Goal: Task Accomplishment & Management: Manage account settings

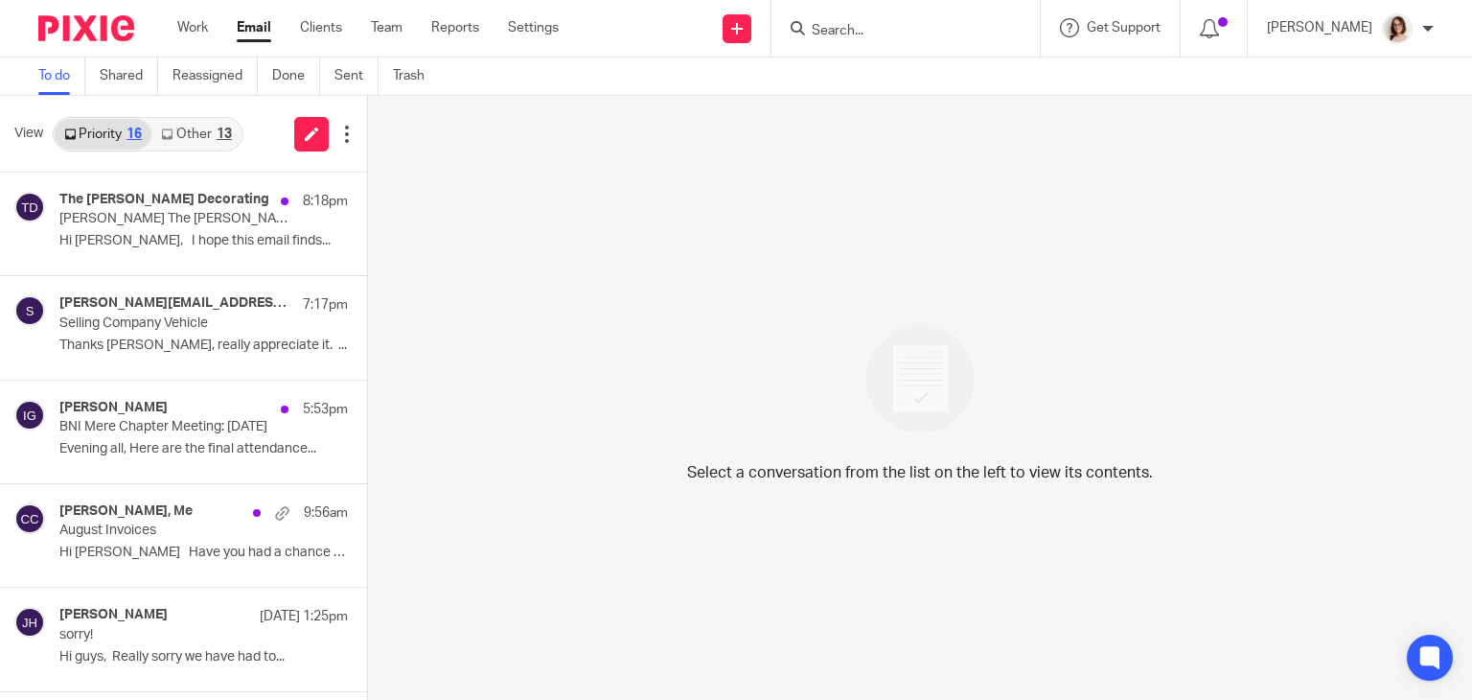
click at [207, 130] on link "Other 13" at bounding box center [195, 134] width 89 height 31
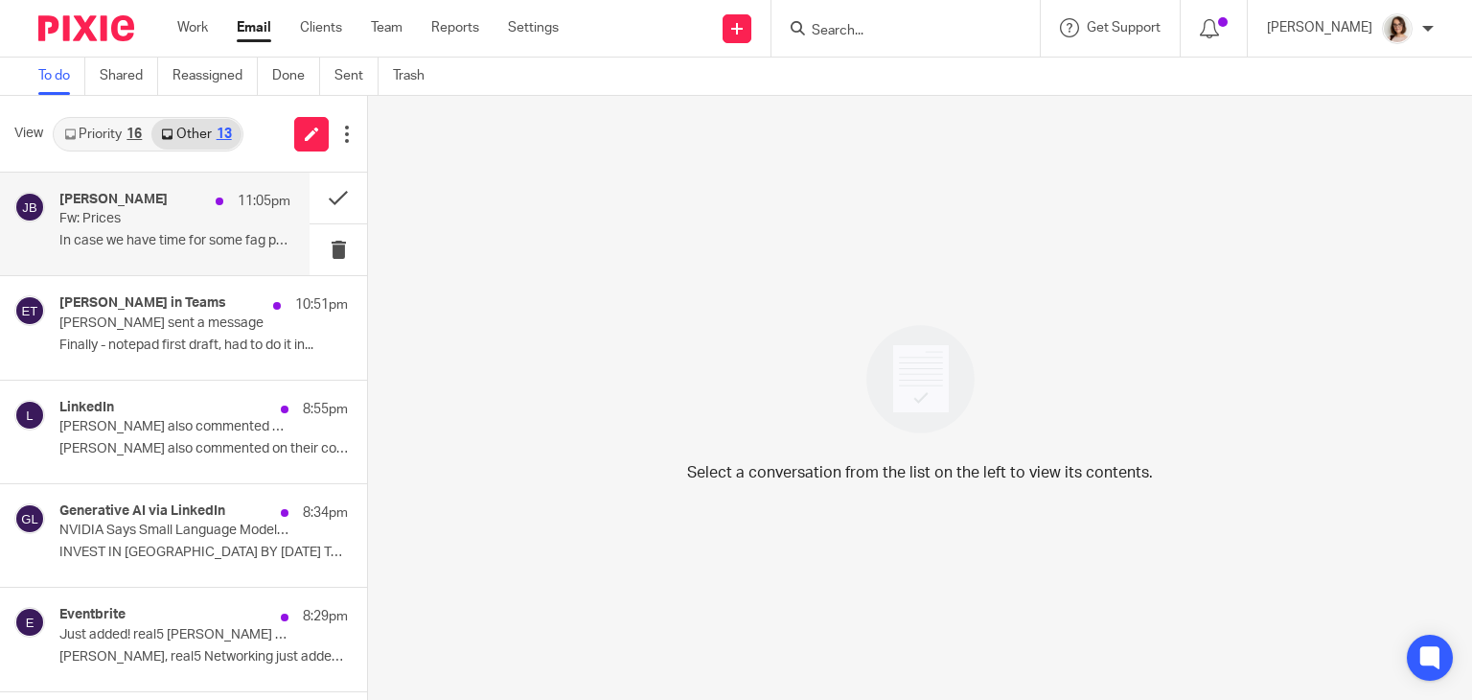
click at [209, 243] on p "In case we have time for some fag packet..." at bounding box center [174, 241] width 231 height 16
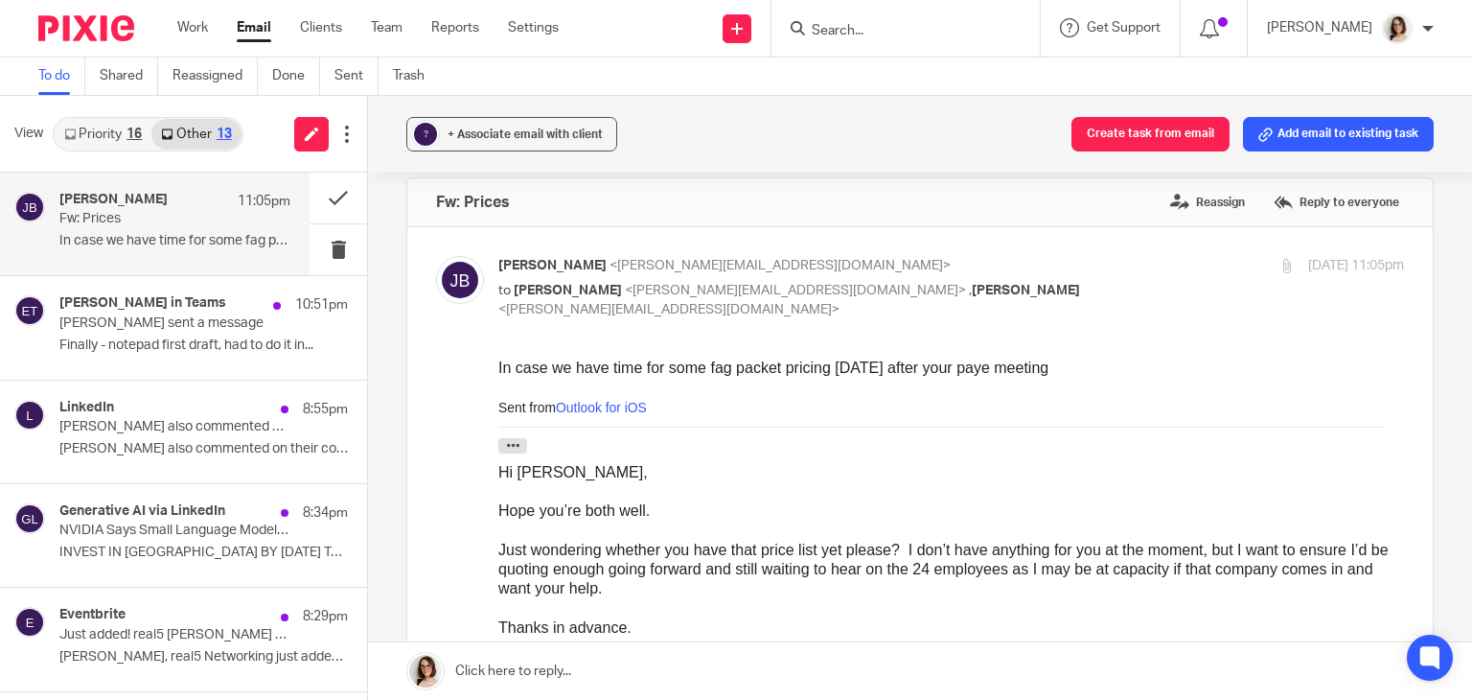
scroll to position [15, 0]
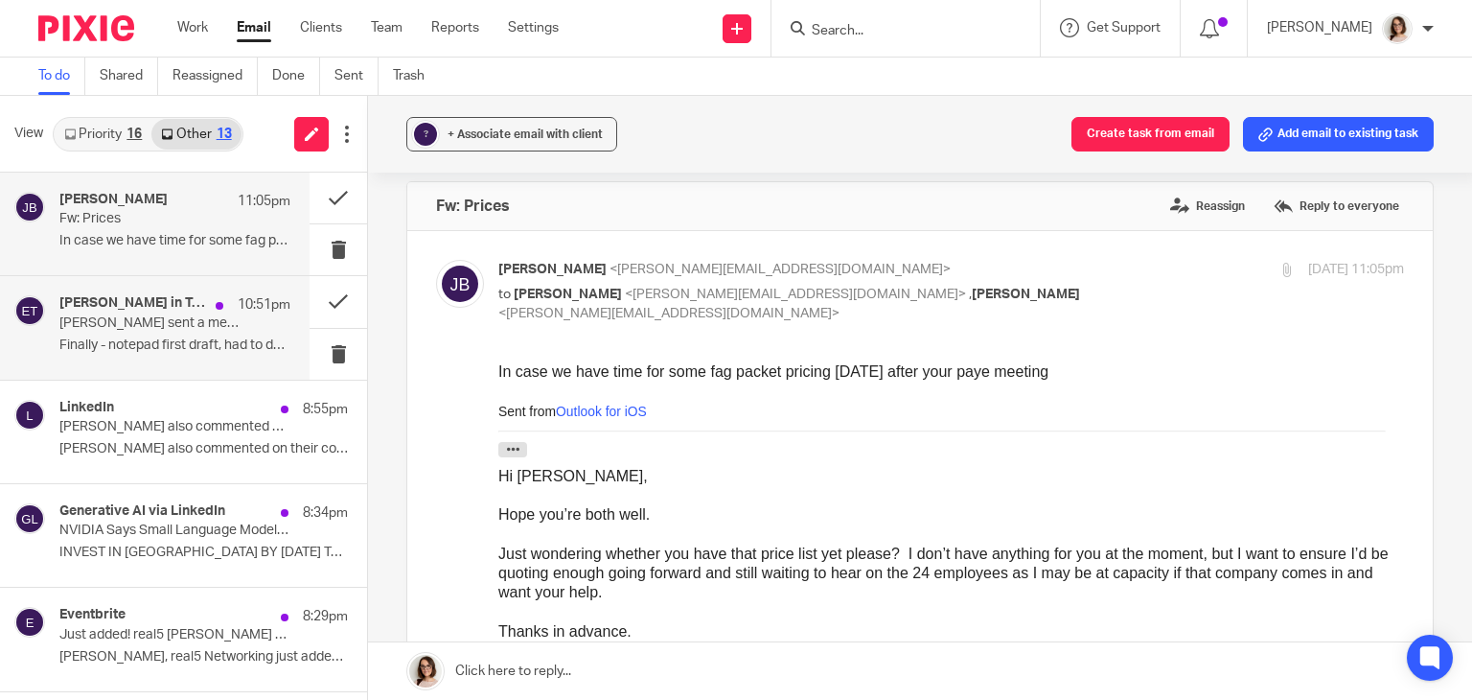
click at [201, 343] on p "Finally - notepad first draft, had to do it in..." at bounding box center [174, 345] width 231 height 16
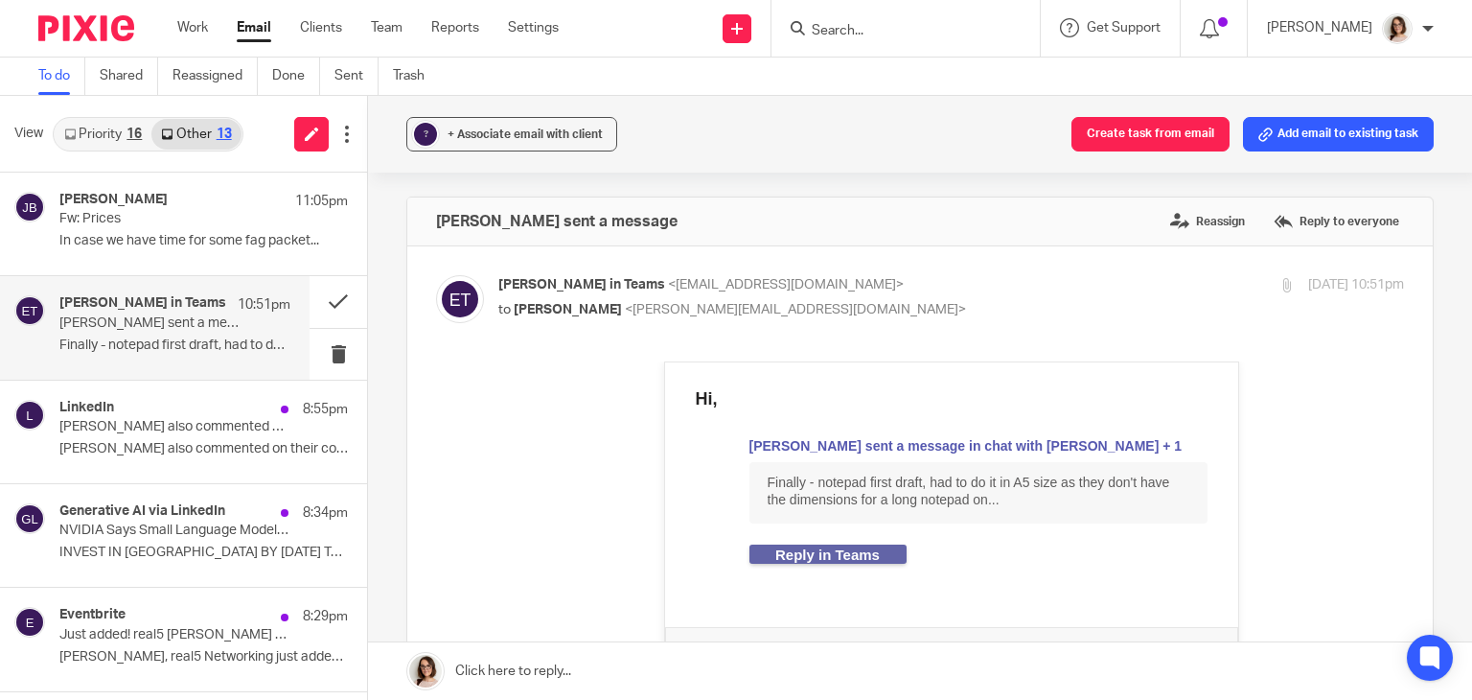
scroll to position [0, 0]
click at [318, 308] on button at bounding box center [339, 301] width 58 height 51
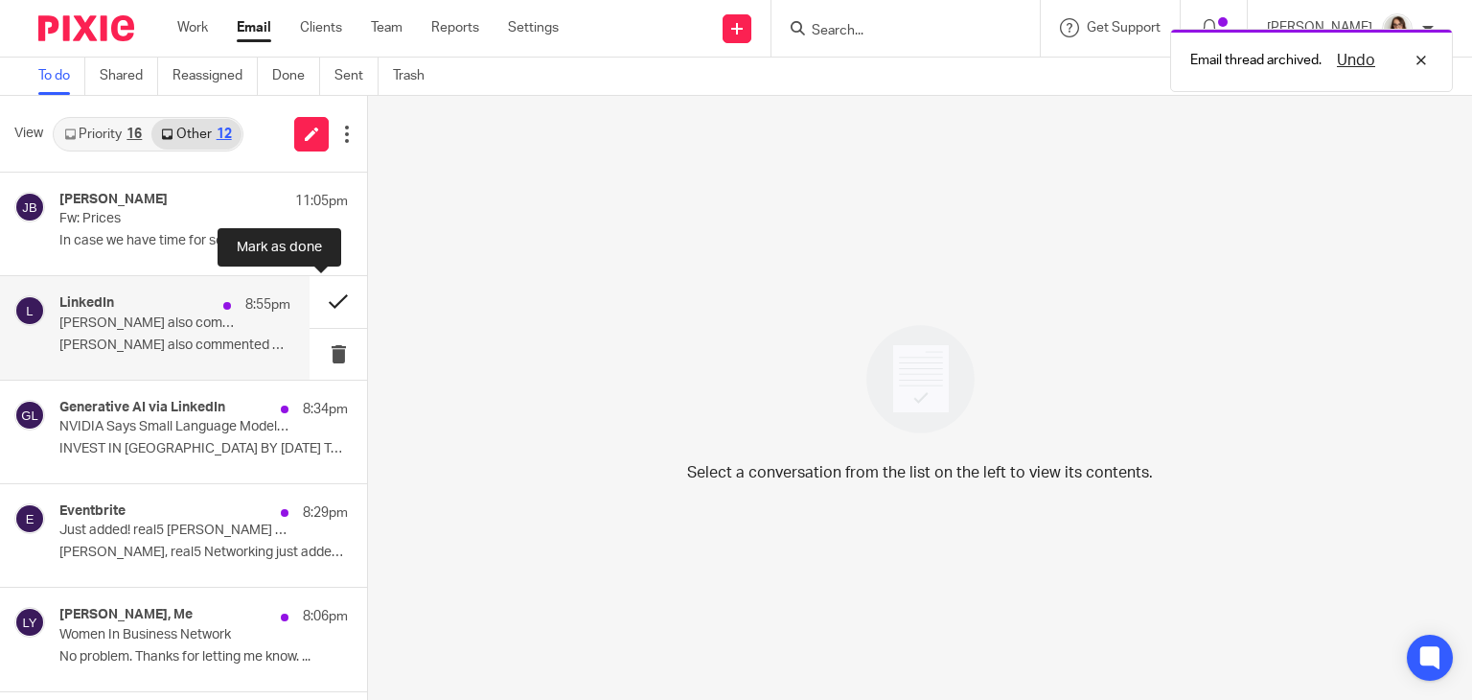
click at [314, 304] on button at bounding box center [339, 301] width 58 height 51
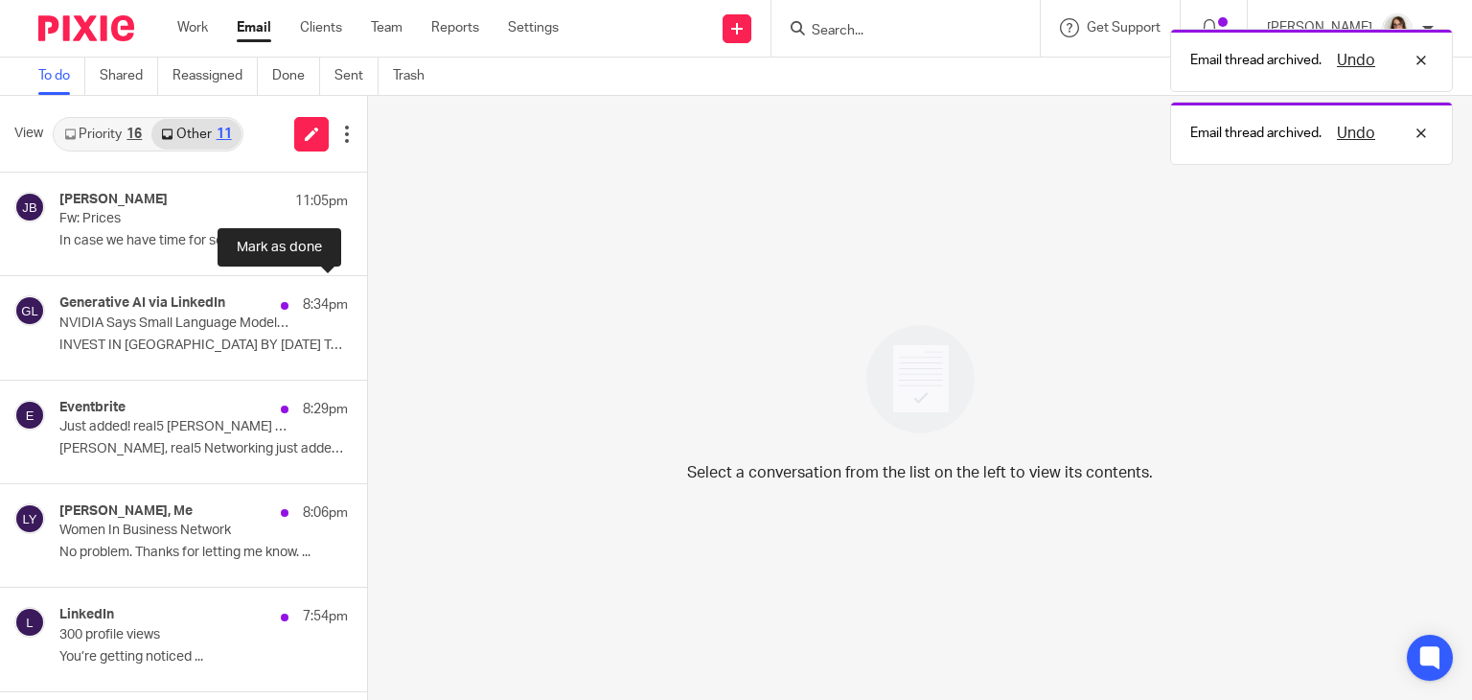
click at [367, 304] on button at bounding box center [374, 301] width 15 height 51
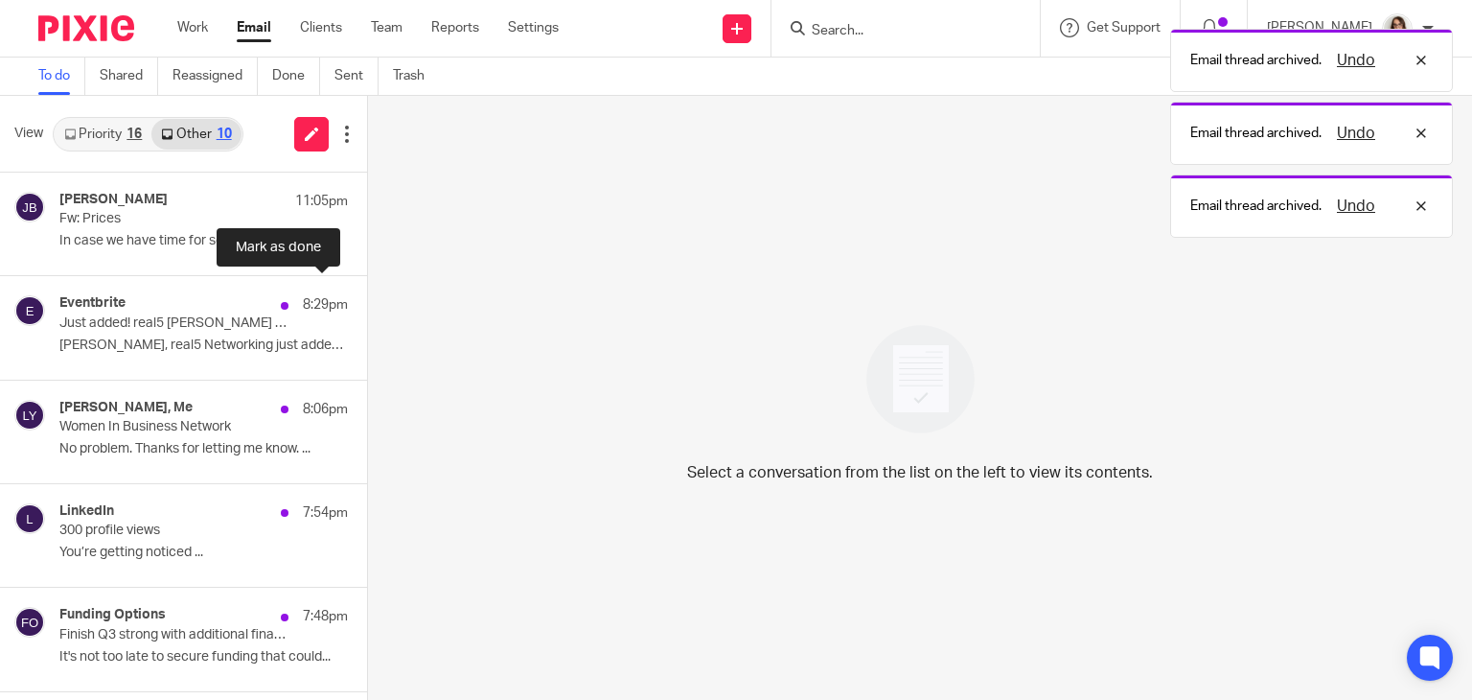
click at [367, 304] on button at bounding box center [374, 301] width 15 height 51
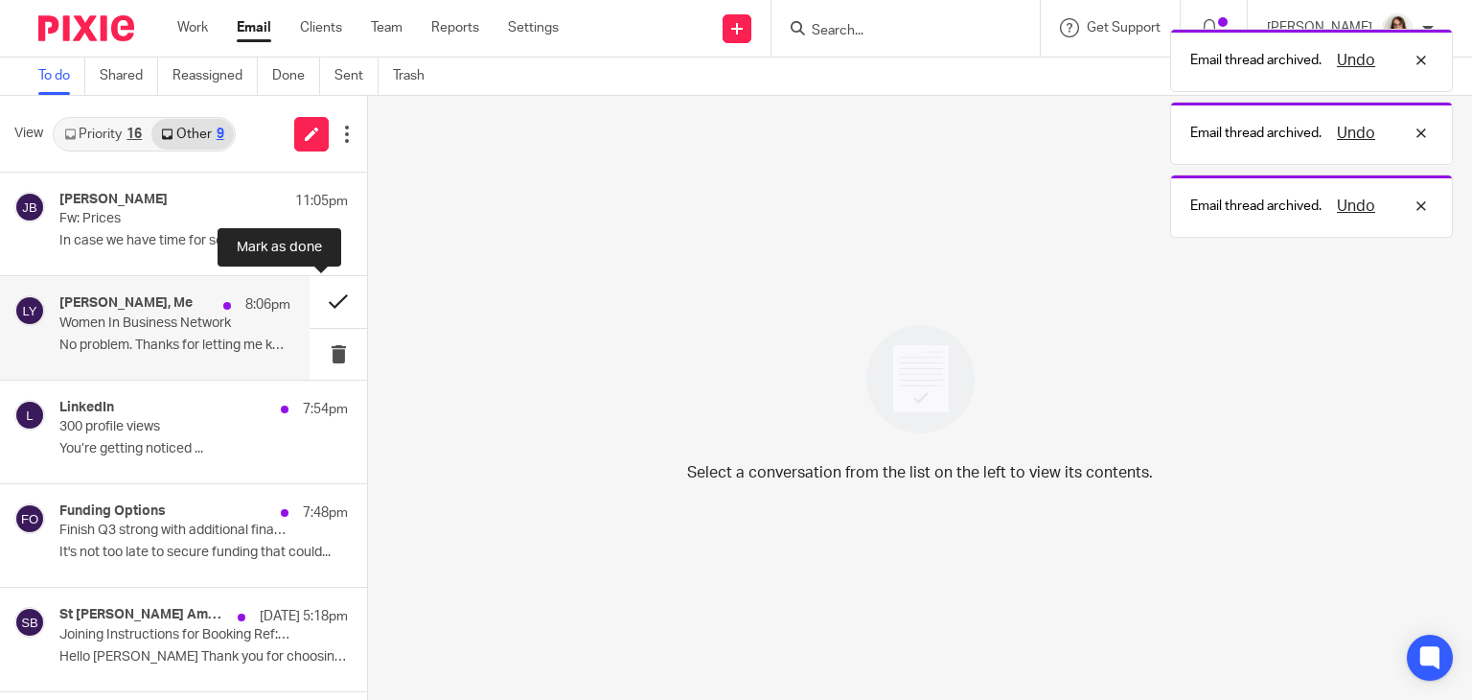
click at [315, 298] on button at bounding box center [339, 301] width 58 height 51
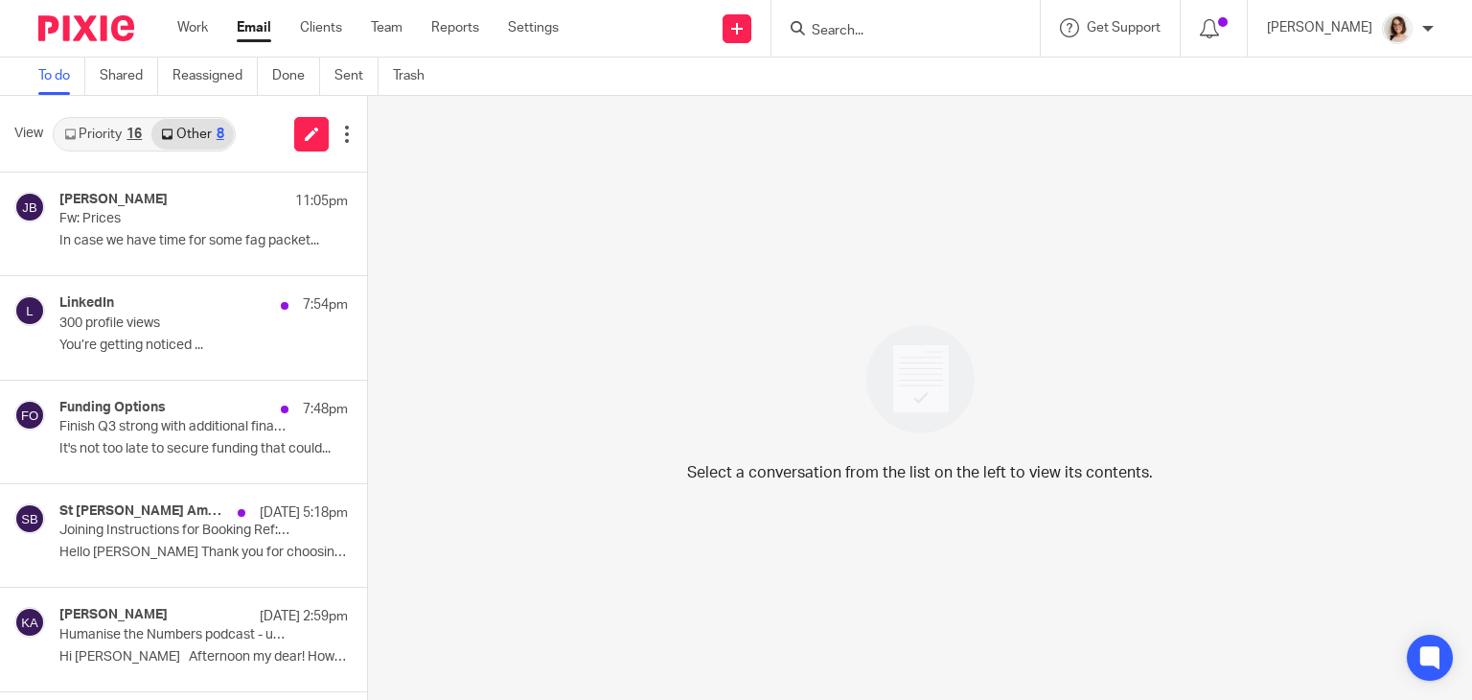
click at [245, 32] on link "Email" at bounding box center [254, 27] width 35 height 19
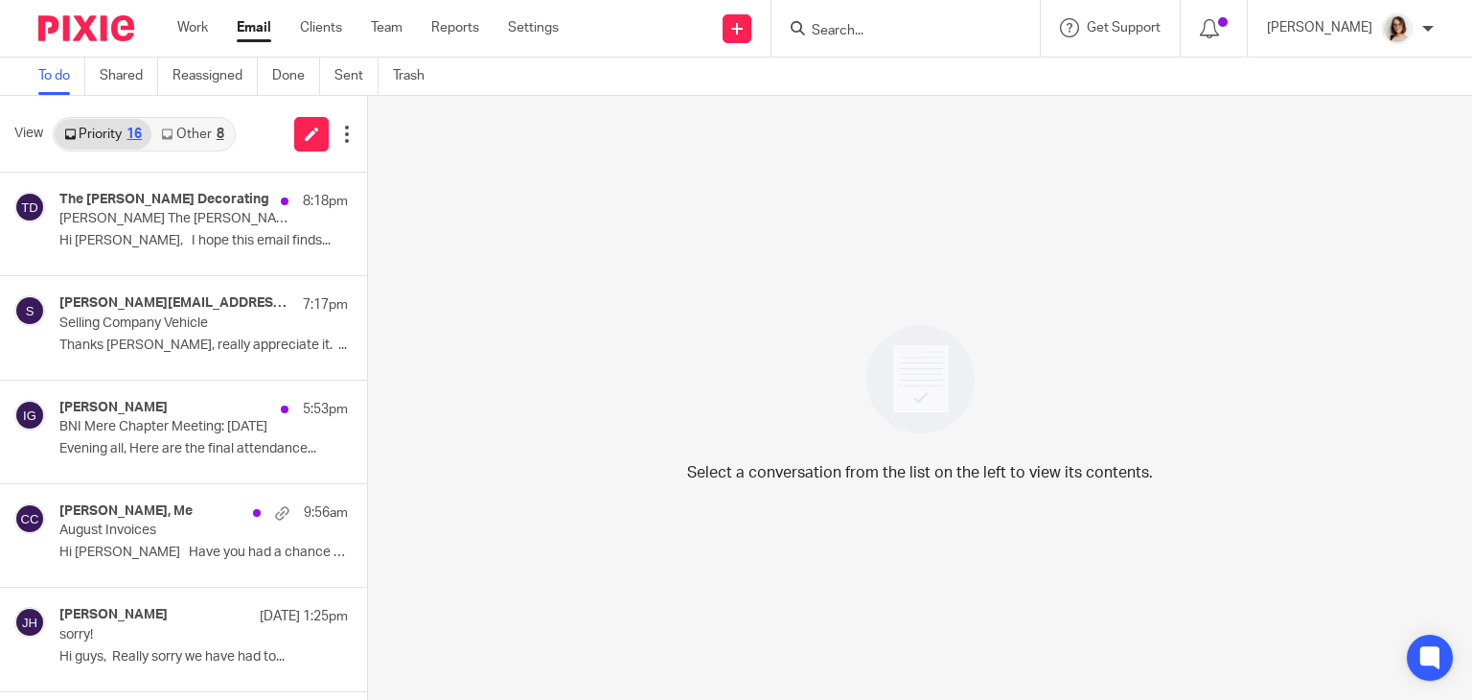
click at [258, 24] on link "Email" at bounding box center [254, 27] width 35 height 19
click at [210, 128] on link "Other 8" at bounding box center [191, 134] width 81 height 31
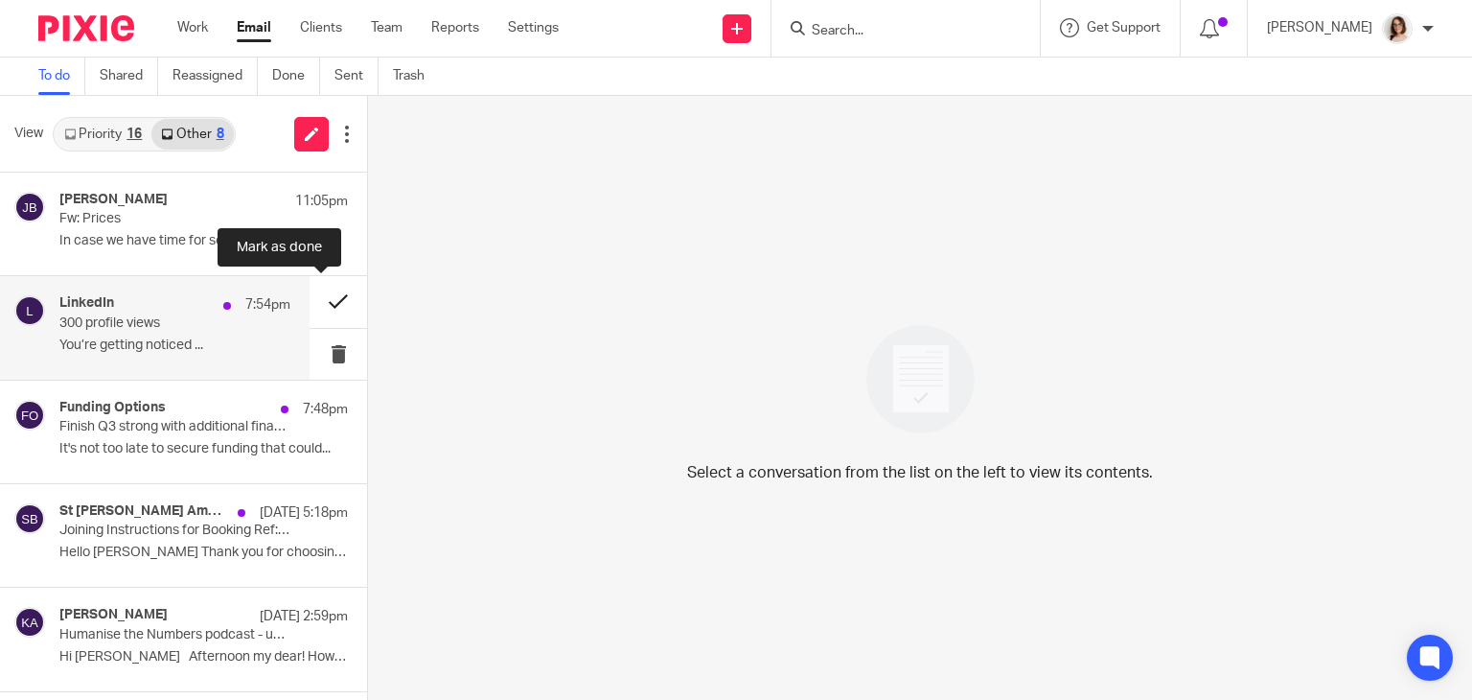
click at [331, 304] on button at bounding box center [339, 301] width 58 height 51
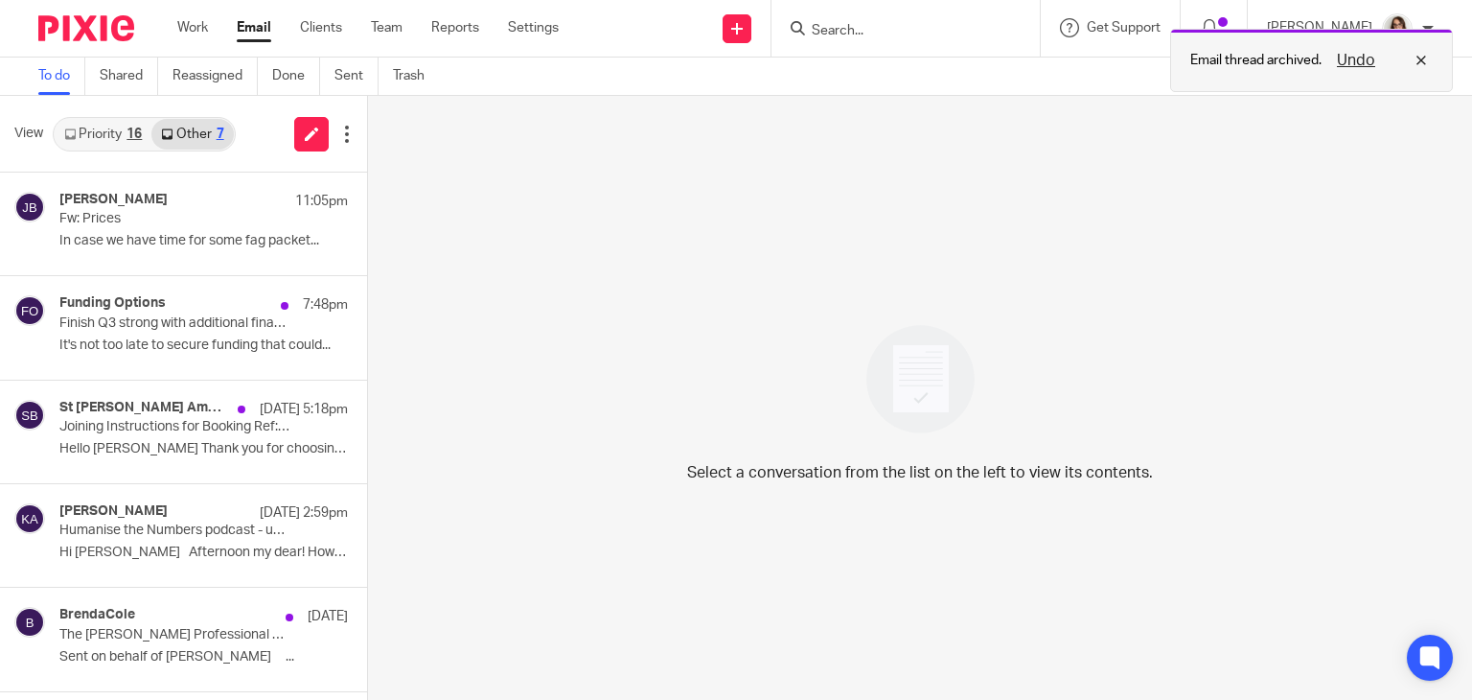
click at [1345, 59] on button "Undo" at bounding box center [1356, 60] width 50 height 23
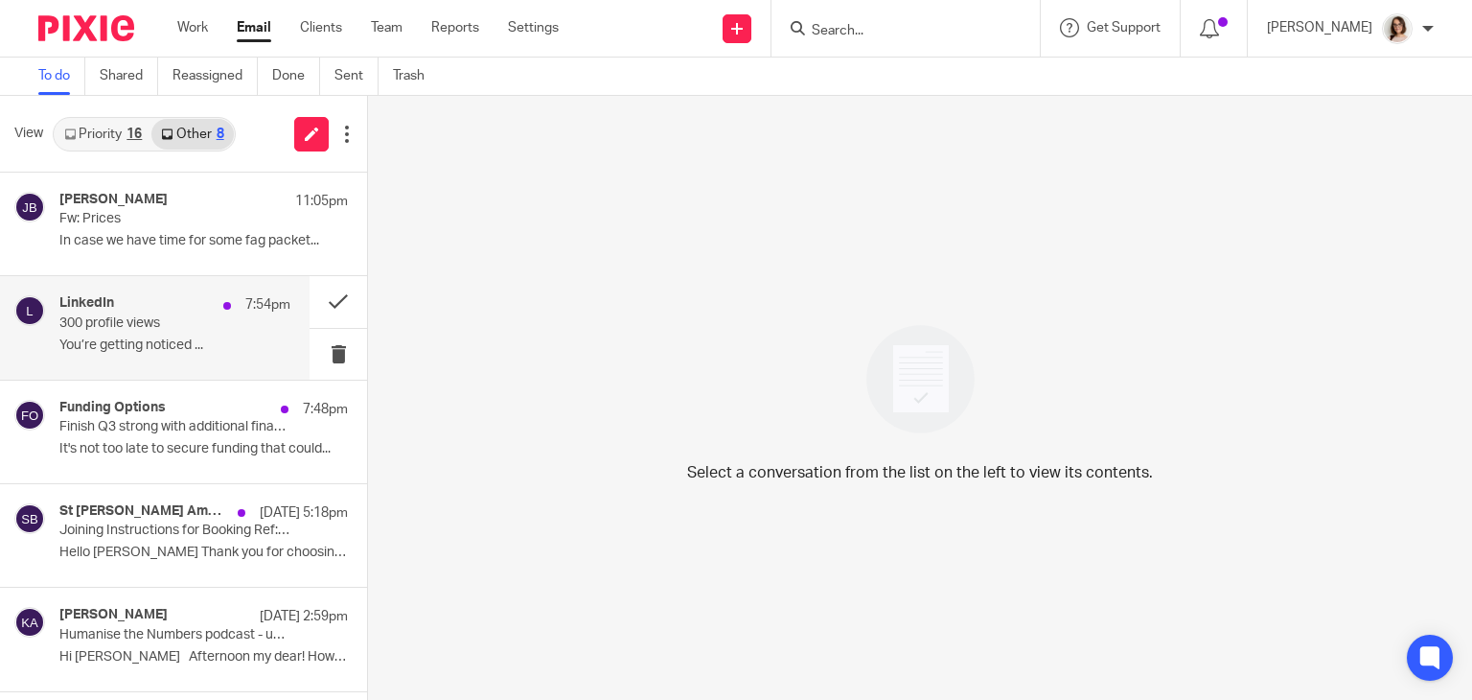
click at [150, 323] on p "300 profile views" at bounding box center [151, 323] width 185 height 16
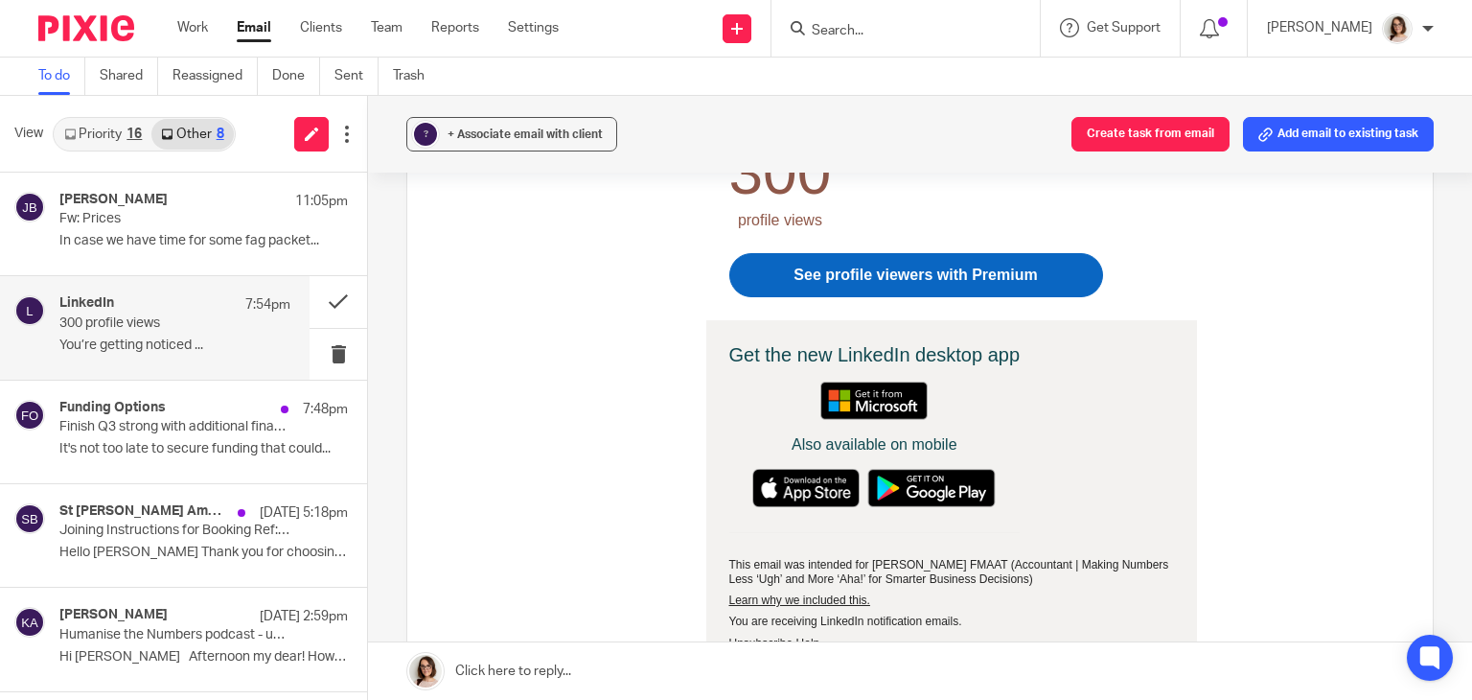
scroll to position [371, 0]
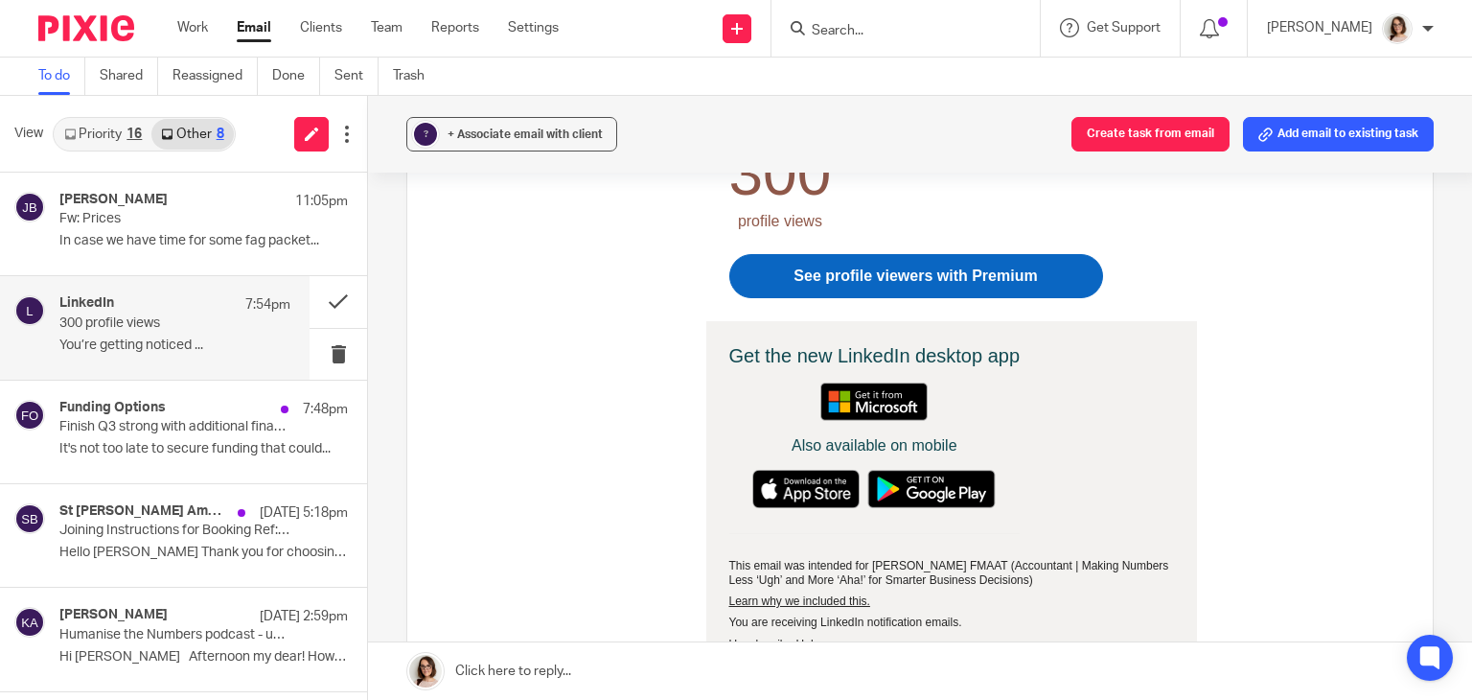
click at [916, 280] on span "See profile viewers with Premium" at bounding box center [915, 275] width 243 height 16
click at [322, 299] on button at bounding box center [339, 301] width 58 height 51
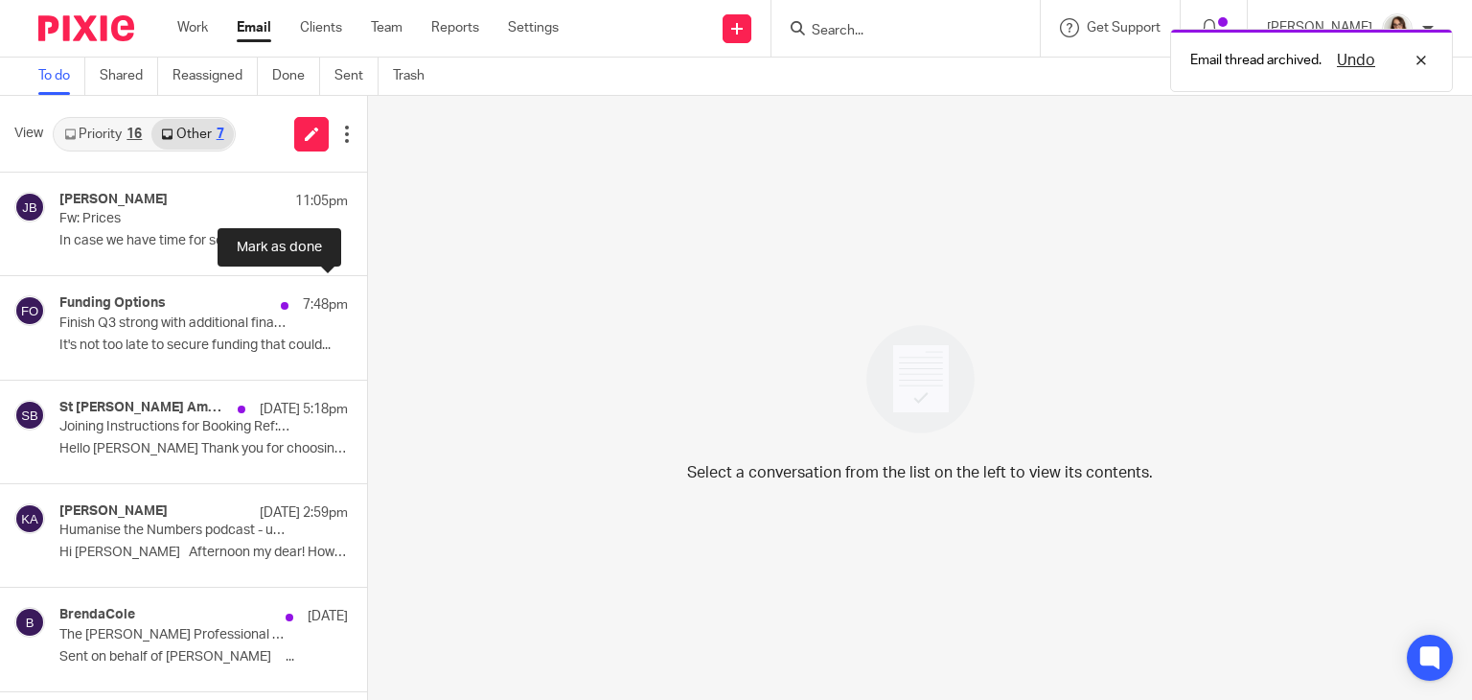
click at [367, 299] on button at bounding box center [374, 301] width 15 height 51
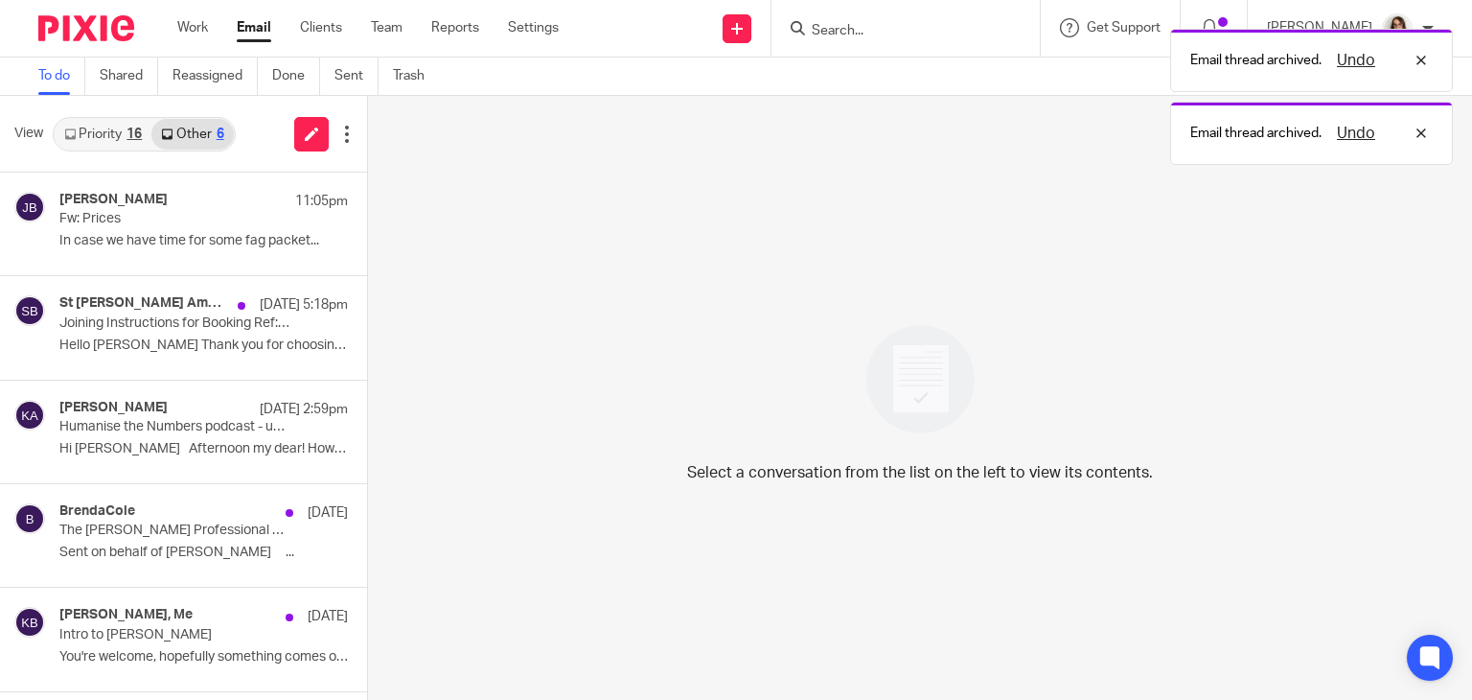
click at [248, 28] on link "Email" at bounding box center [254, 27] width 35 height 19
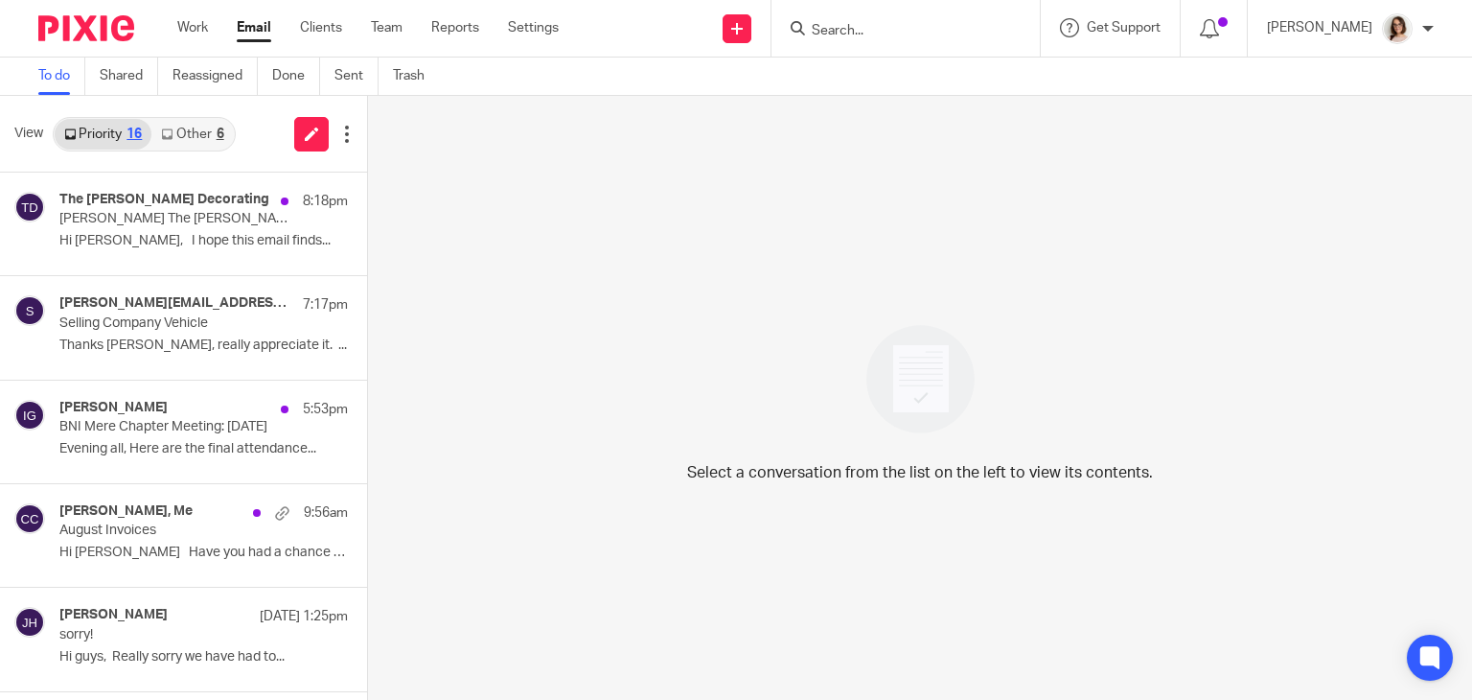
click at [250, 24] on link "Email" at bounding box center [254, 27] width 35 height 19
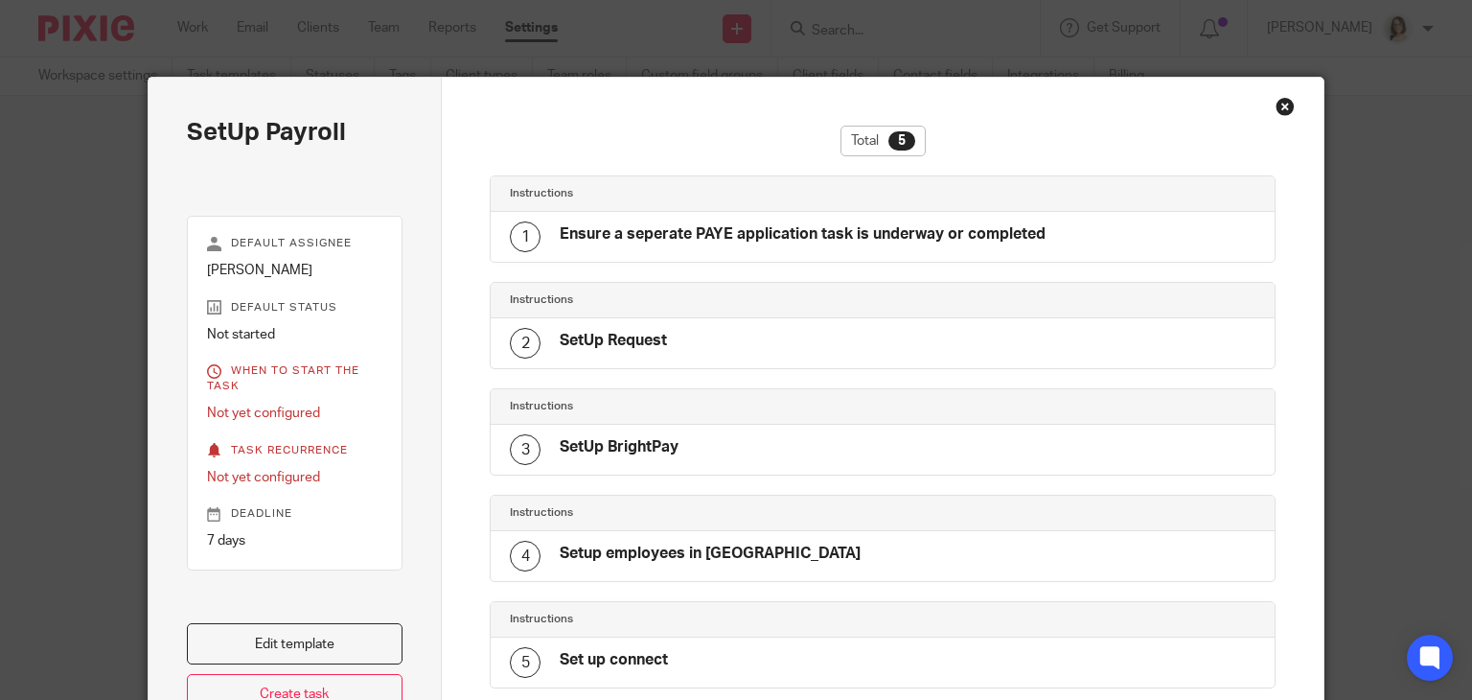
click at [1281, 105] on div "Close this dialog window" at bounding box center [1285, 106] width 19 height 19
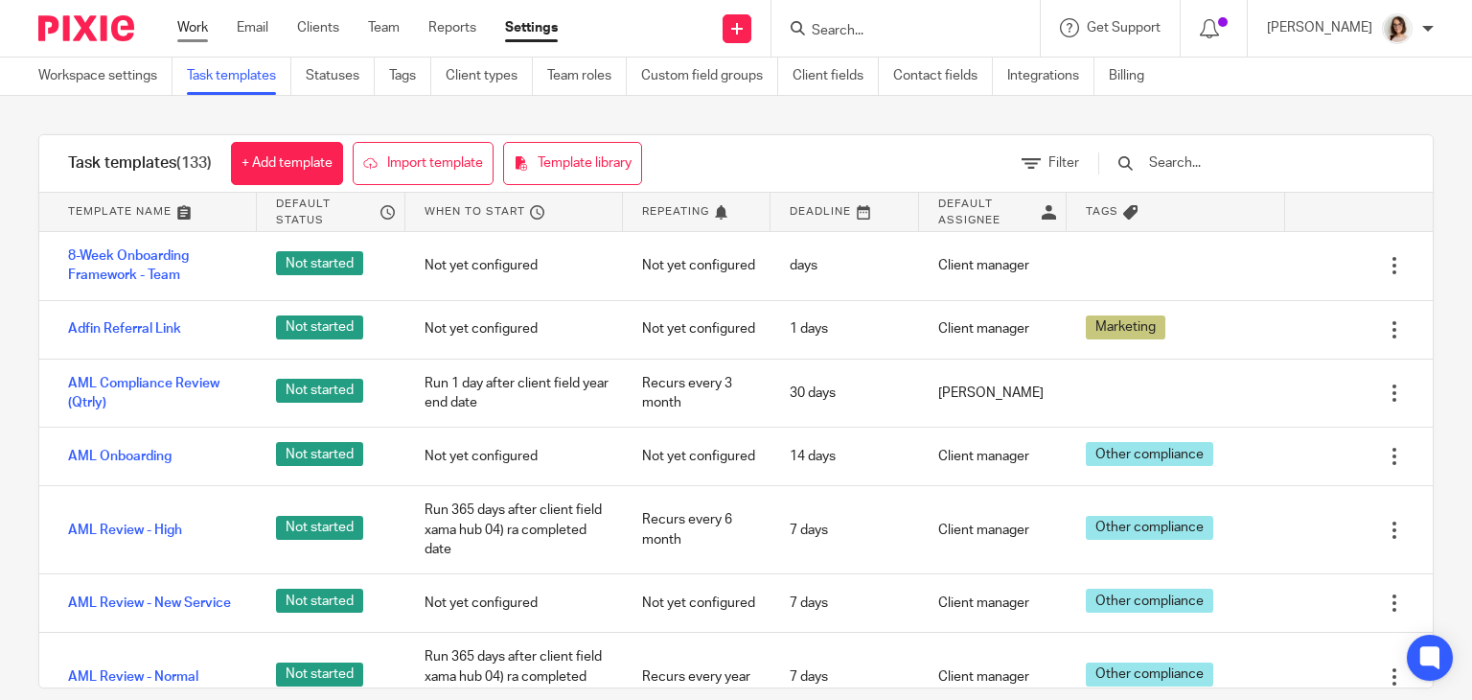
click at [195, 31] on link "Work" at bounding box center [192, 27] width 31 height 19
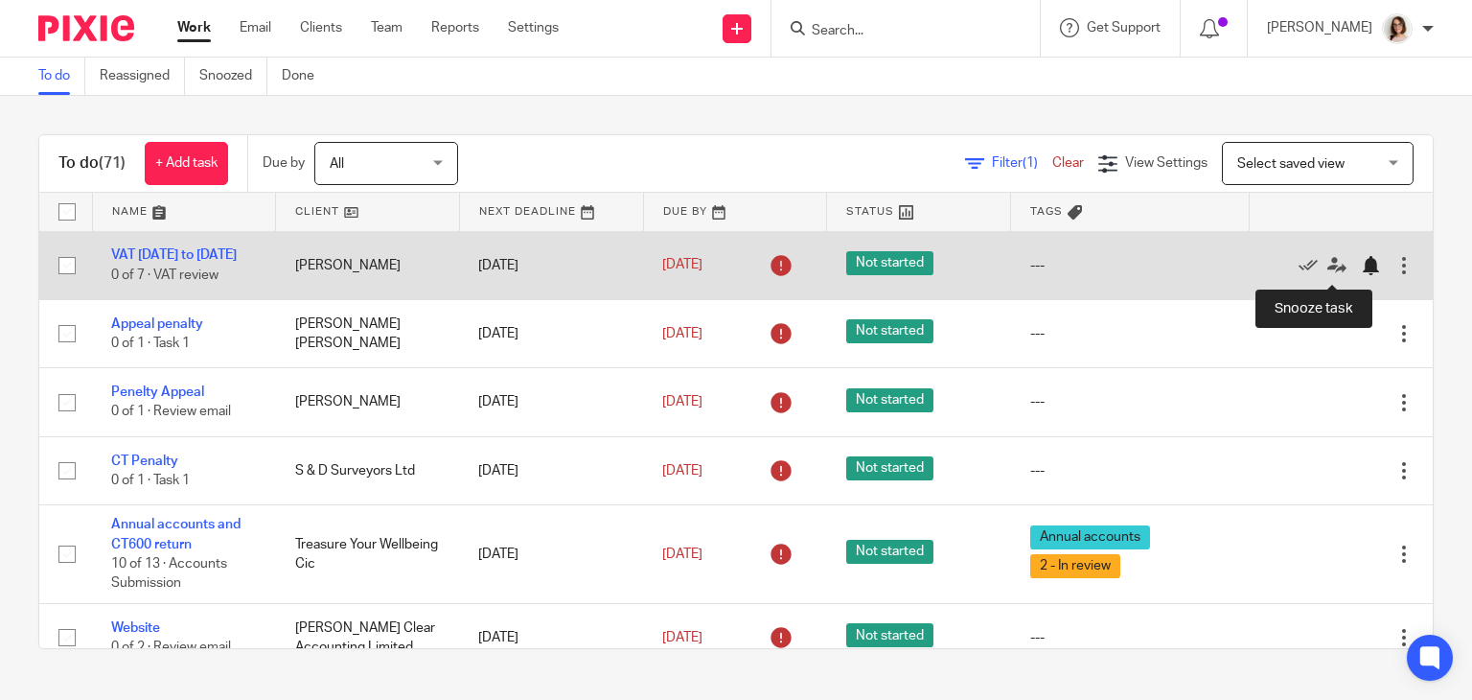
click at [1361, 266] on div at bounding box center [1370, 265] width 19 height 19
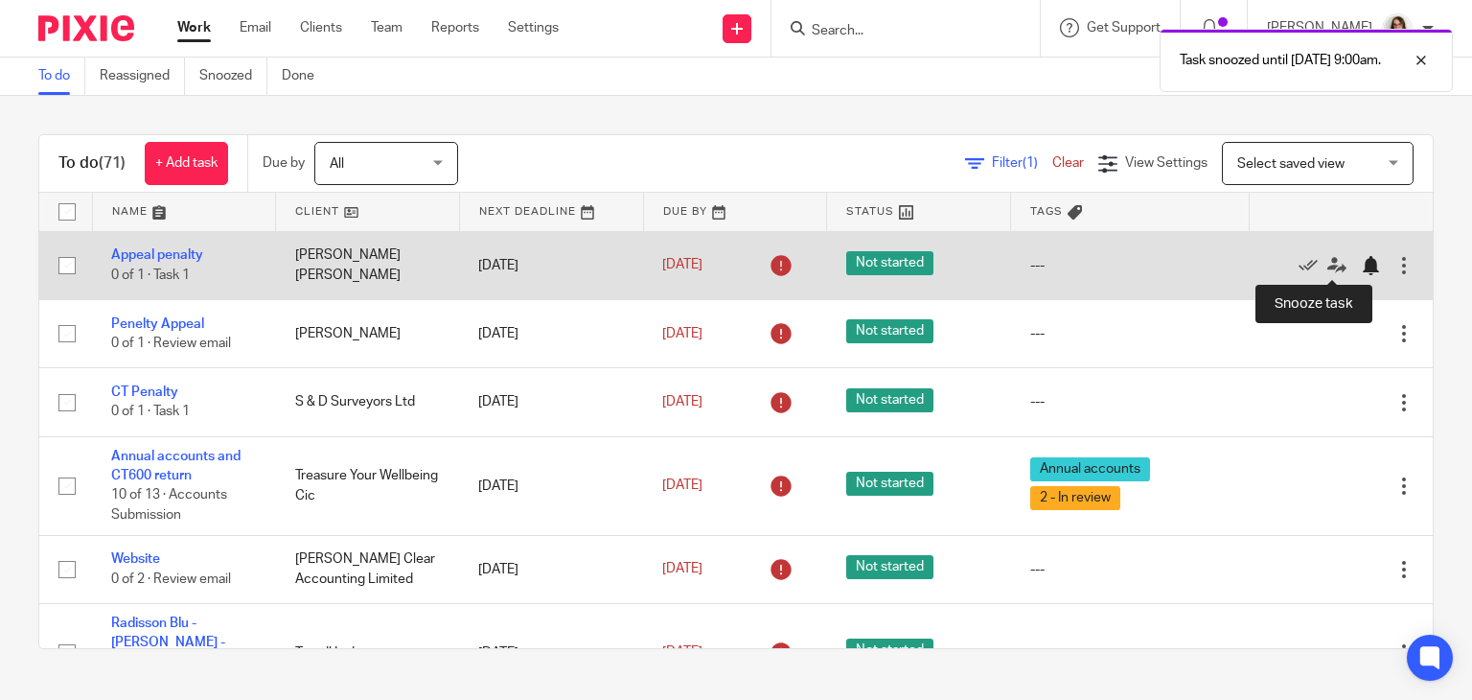
click at [1361, 266] on div at bounding box center [1370, 265] width 19 height 19
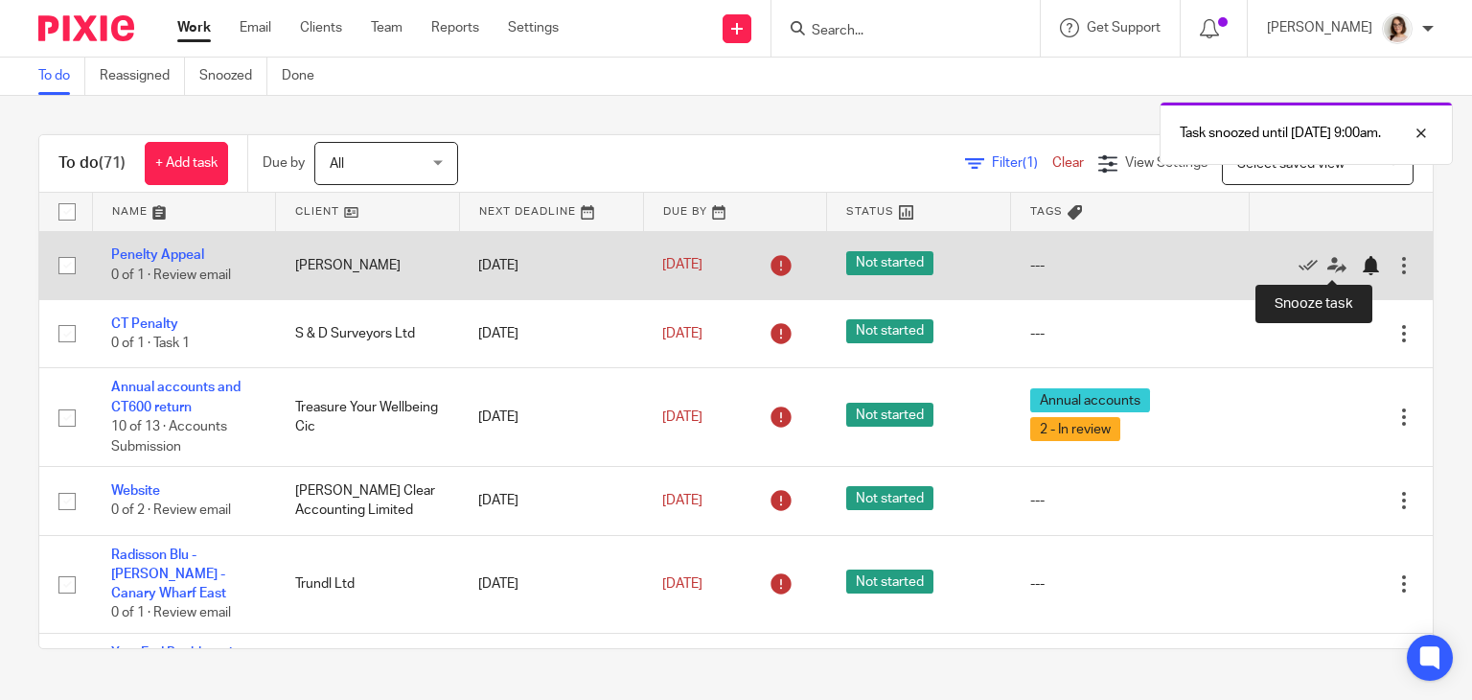
click at [1361, 270] on div at bounding box center [1370, 265] width 19 height 19
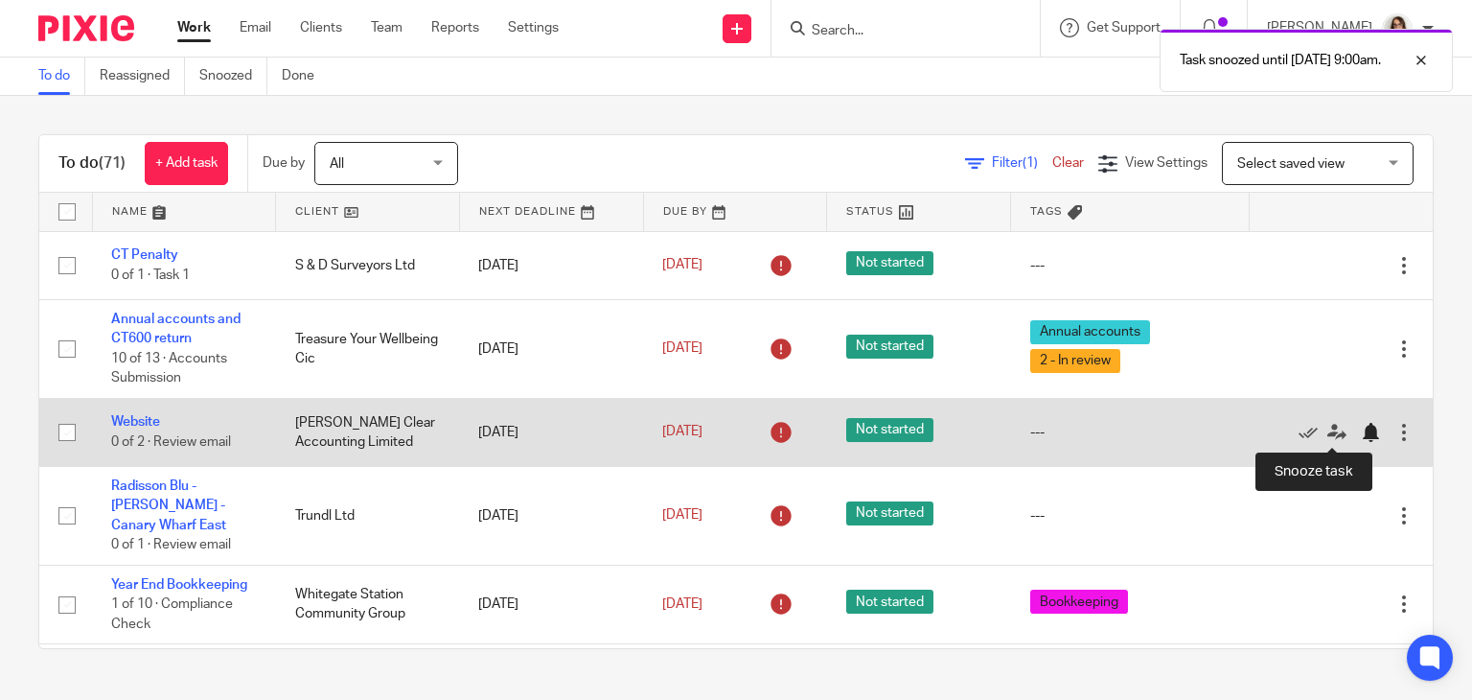
click at [1361, 435] on div at bounding box center [1370, 432] width 19 height 19
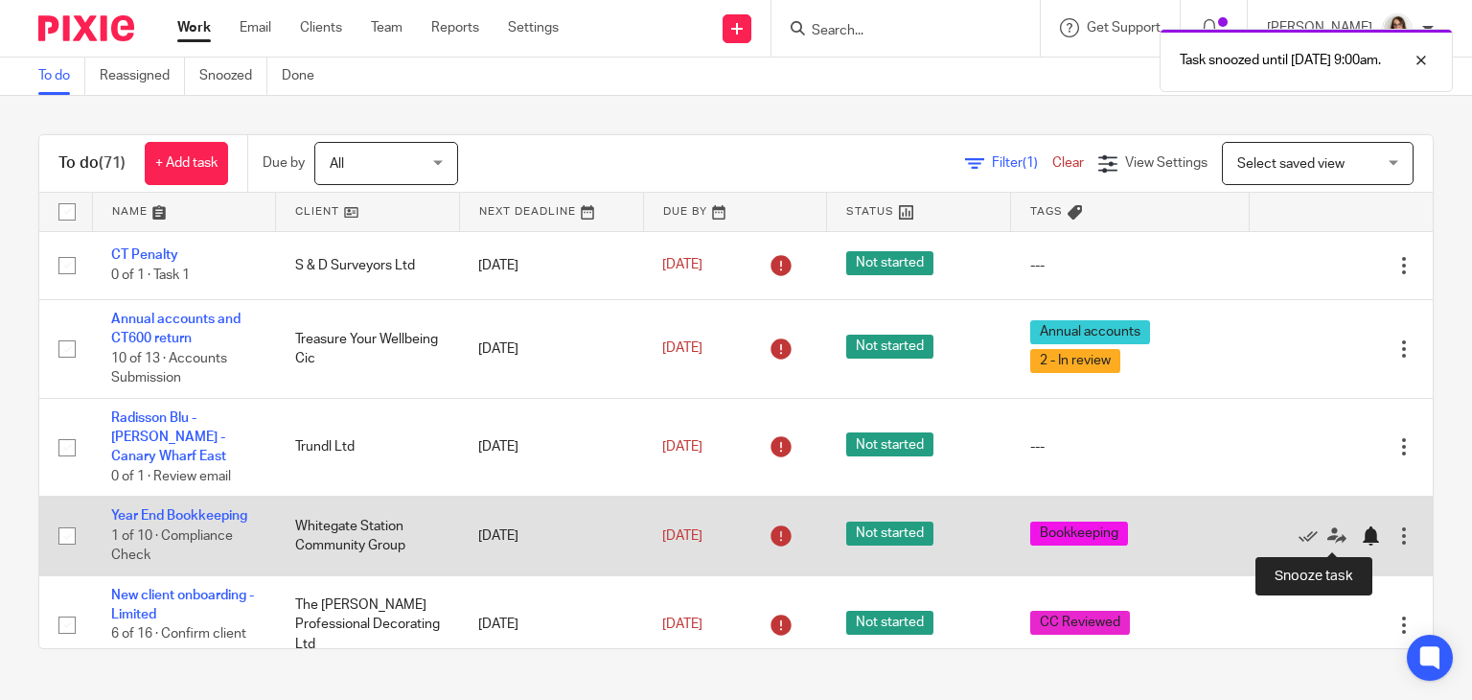
click at [1361, 541] on div at bounding box center [1370, 535] width 19 height 19
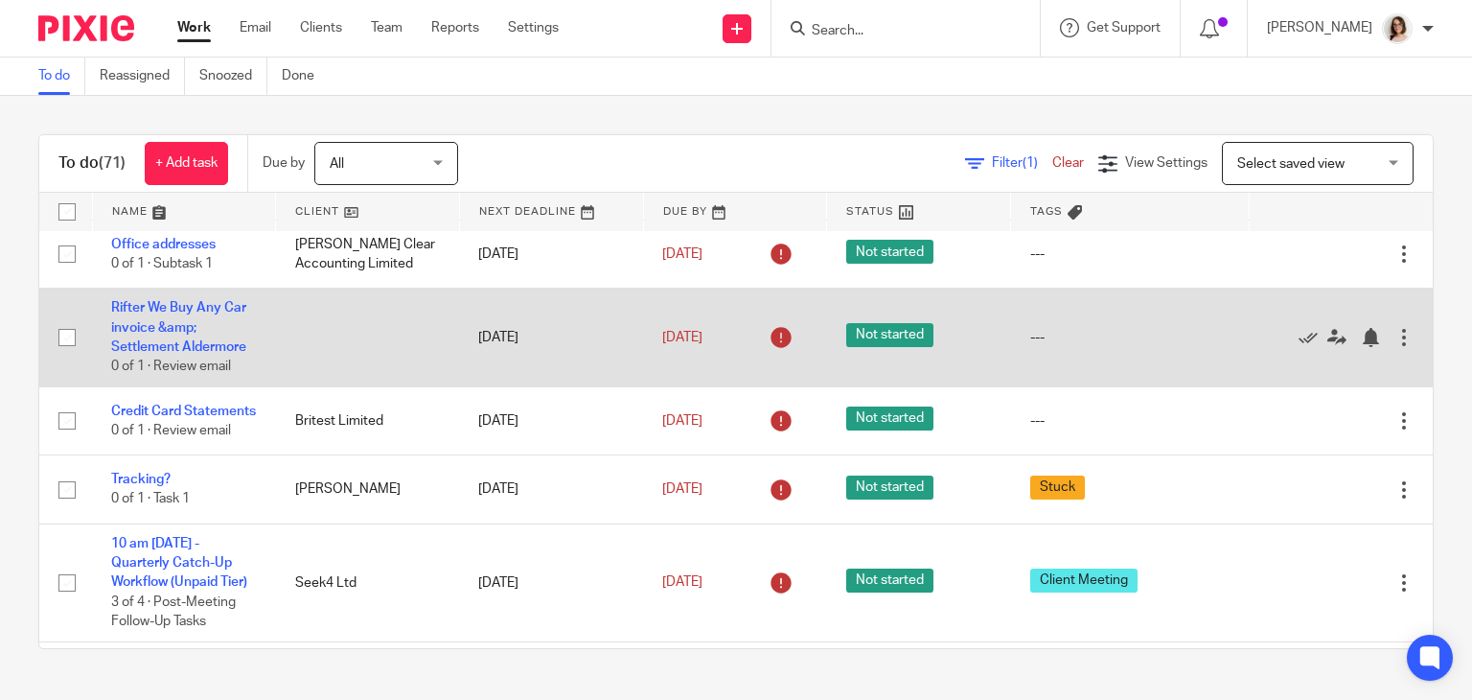
scroll to position [811, 0]
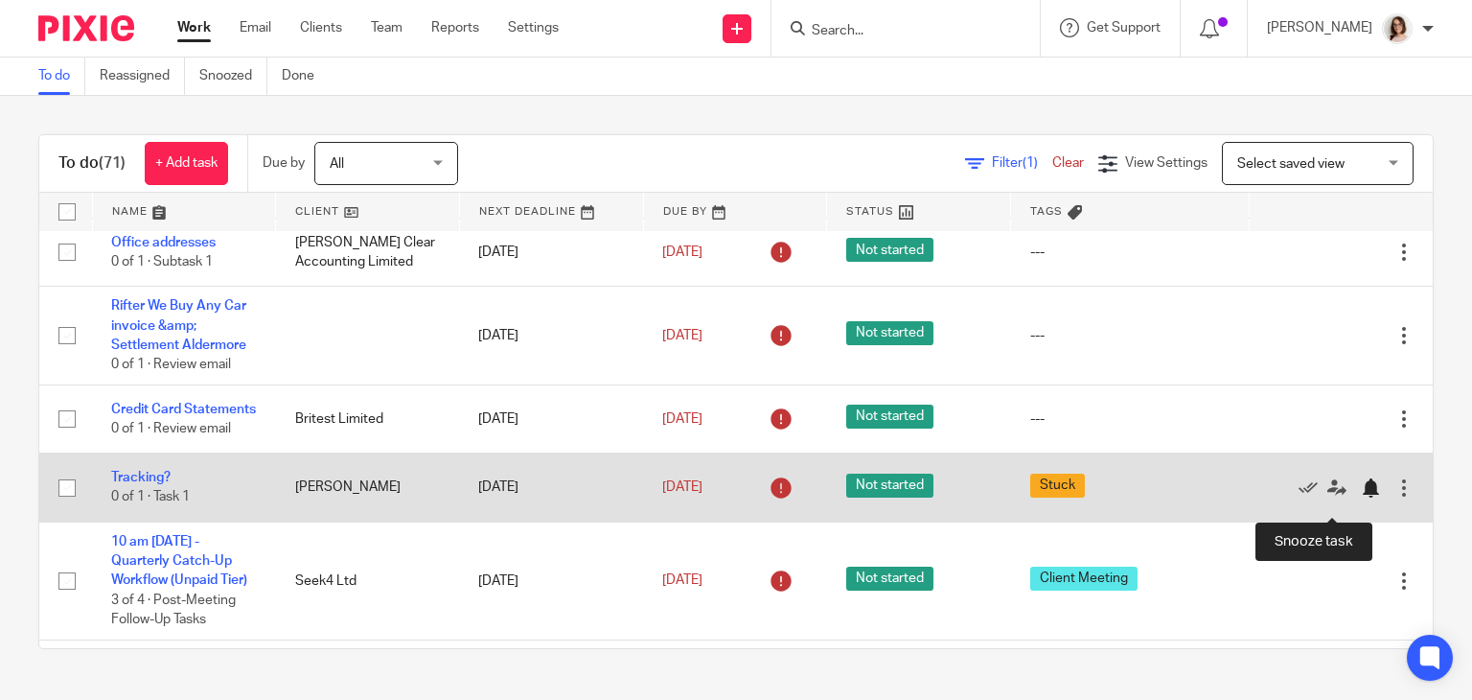
click at [1361, 497] on div at bounding box center [1370, 487] width 19 height 19
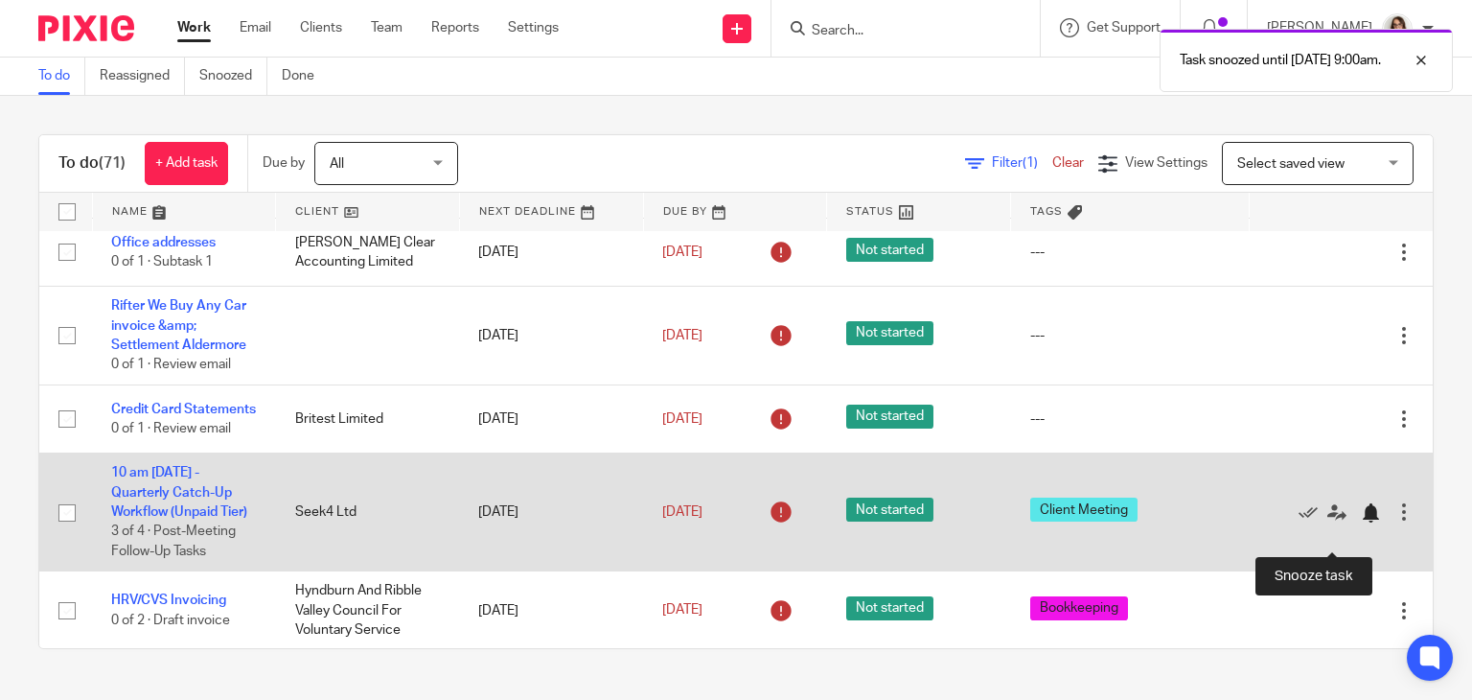
click at [1361, 522] on div at bounding box center [1370, 512] width 19 height 19
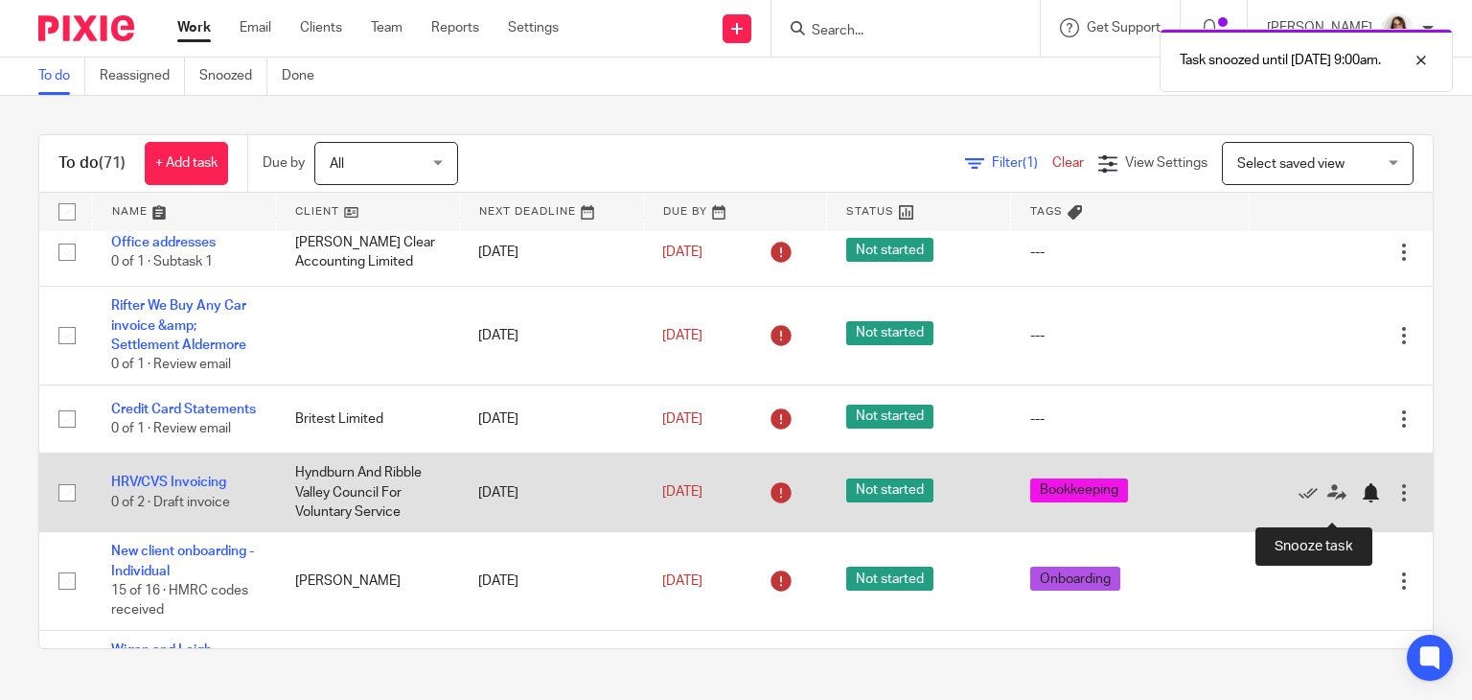
click at [1361, 502] on div at bounding box center [1370, 492] width 19 height 19
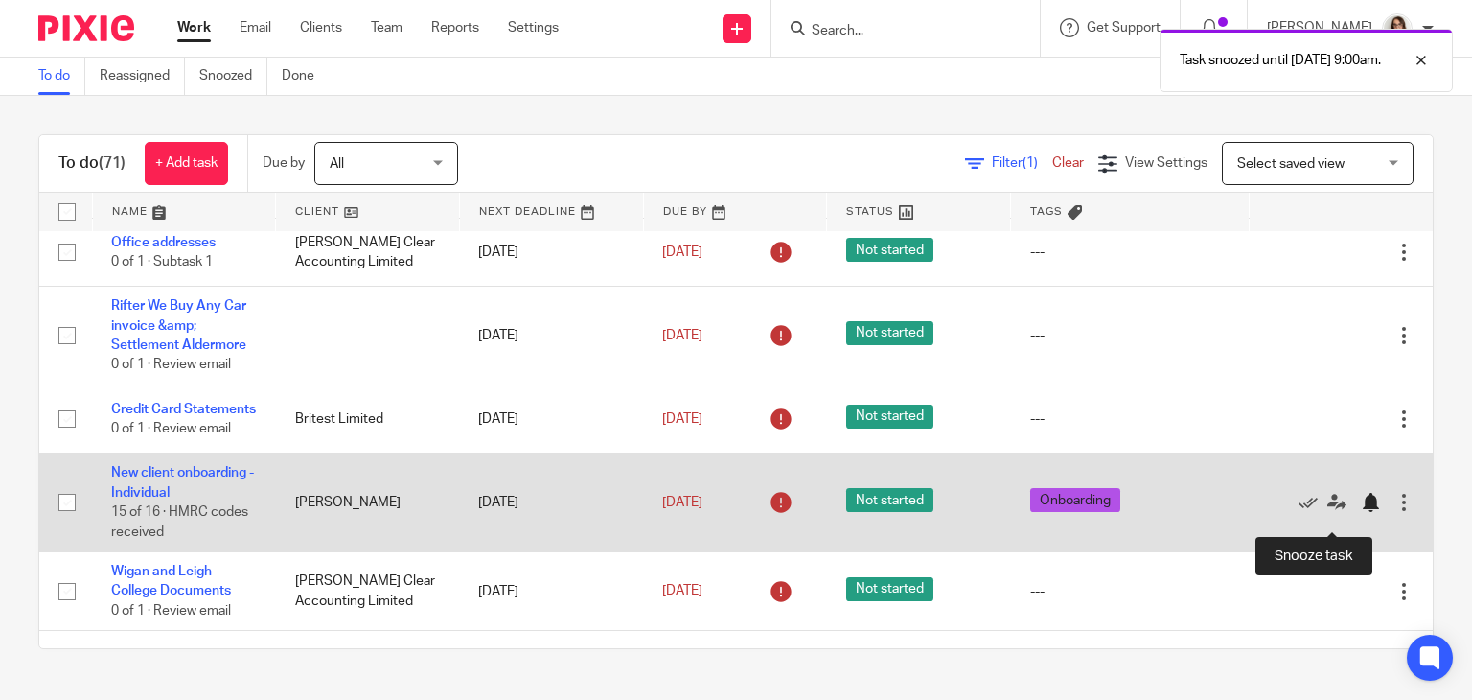
click at [1361, 512] on div at bounding box center [1370, 502] width 19 height 19
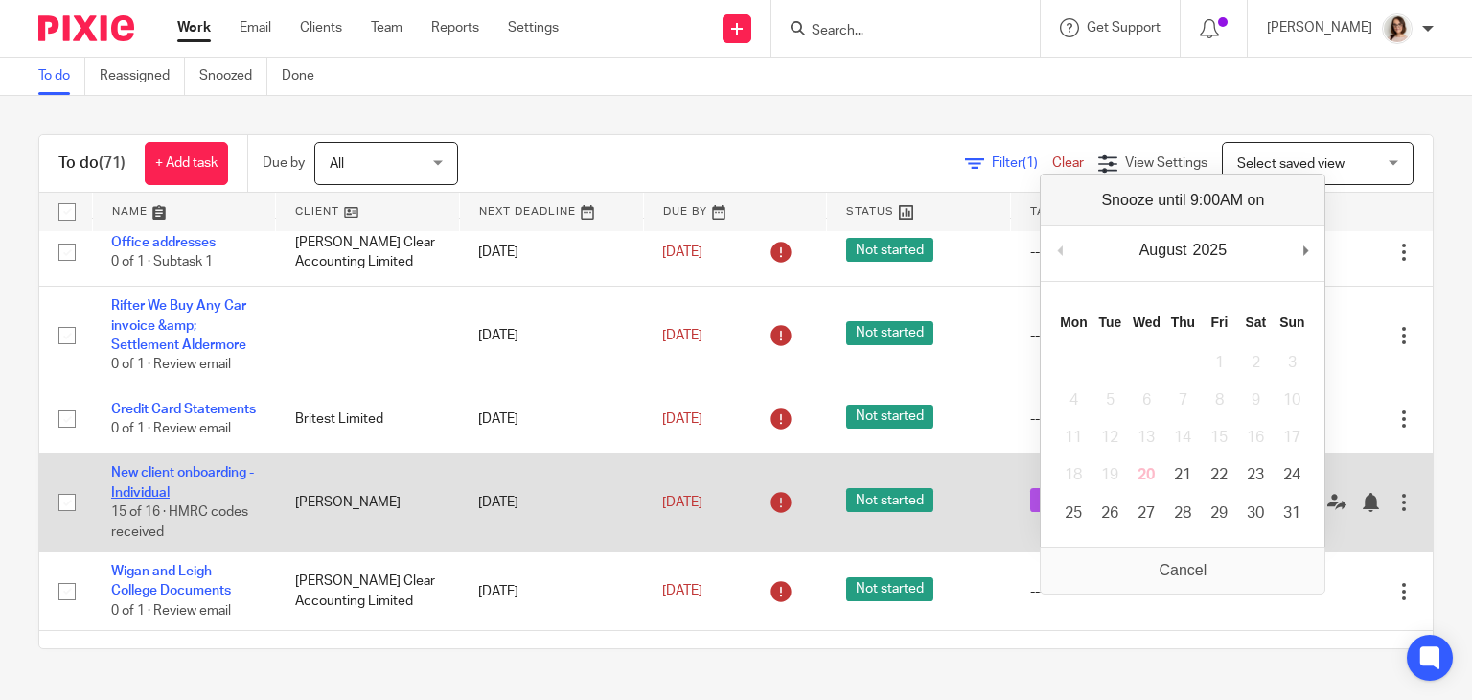
click at [181, 490] on link "New client onboarding - Individual" at bounding box center [182, 482] width 143 height 33
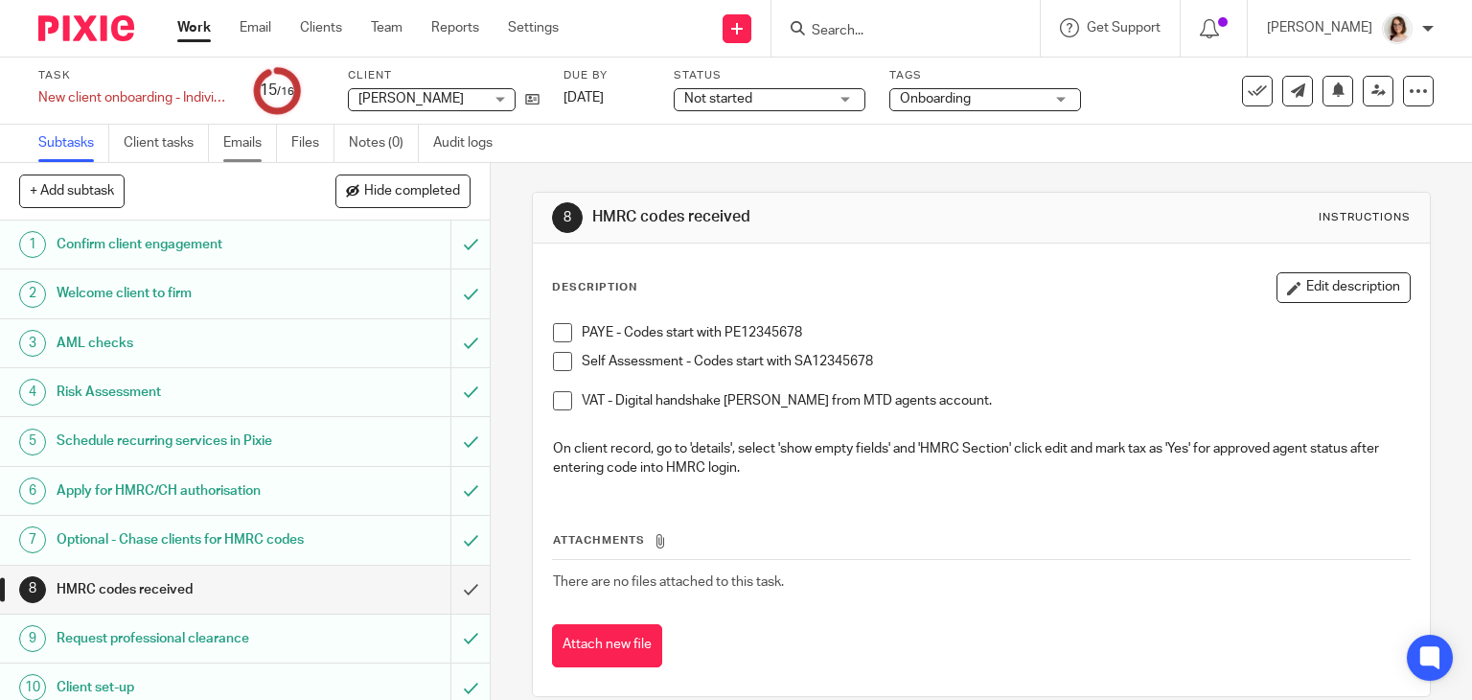
click at [245, 143] on link "Emails" at bounding box center [250, 143] width 54 height 37
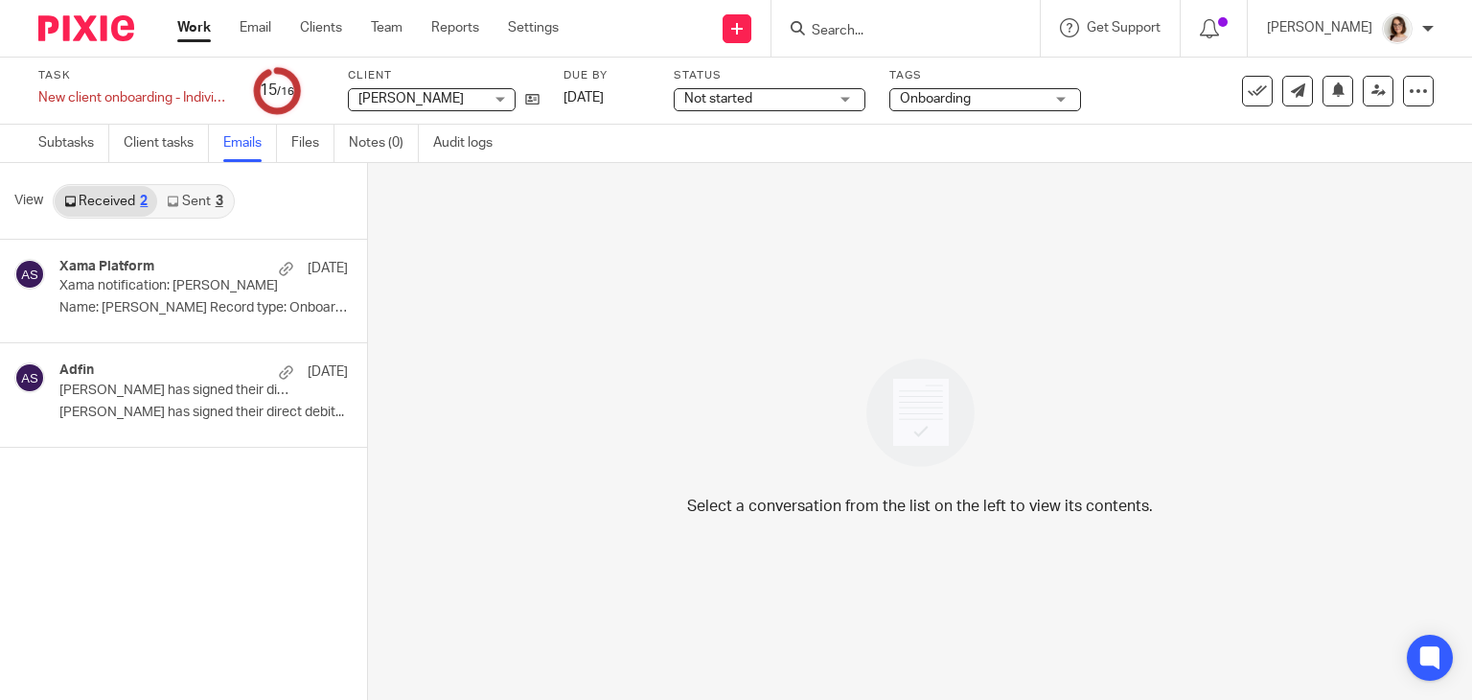
click at [199, 195] on link "Sent 3" at bounding box center [194, 201] width 75 height 31
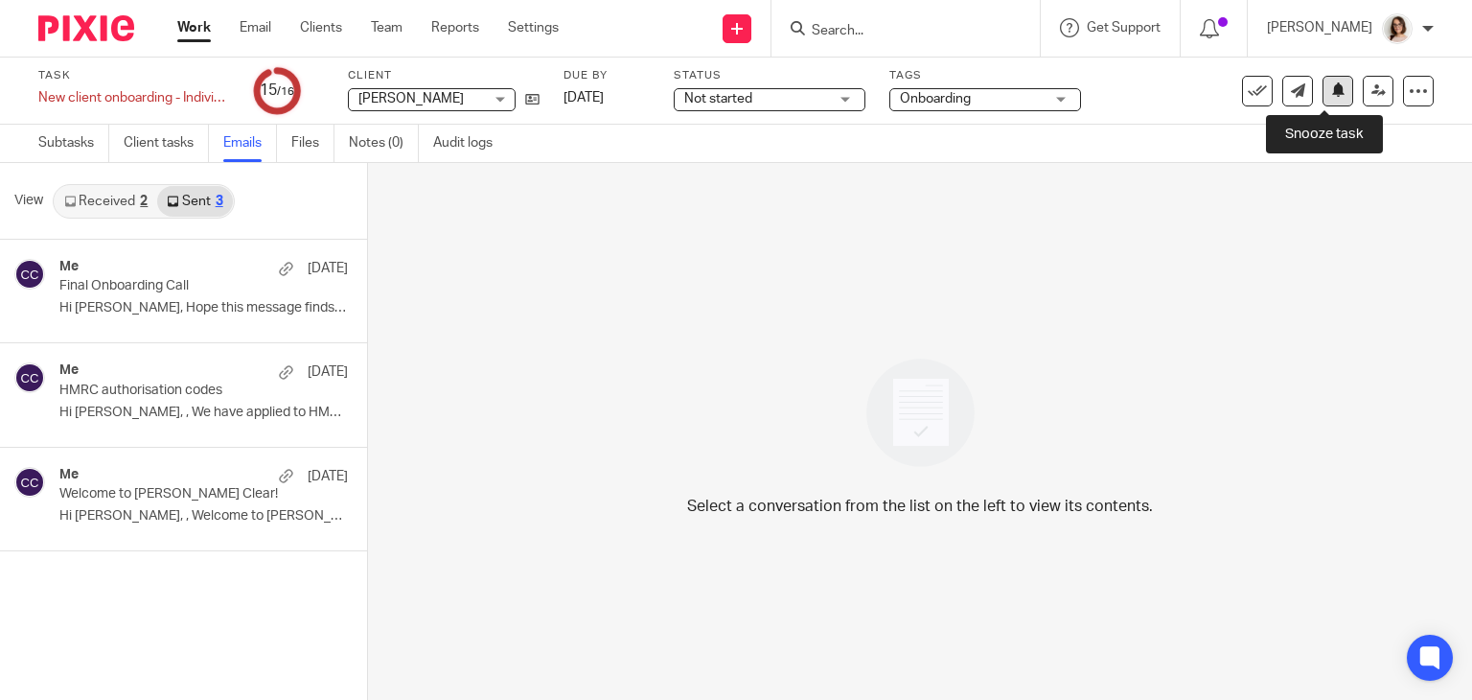
click at [1331, 85] on icon at bounding box center [1338, 89] width 14 height 14
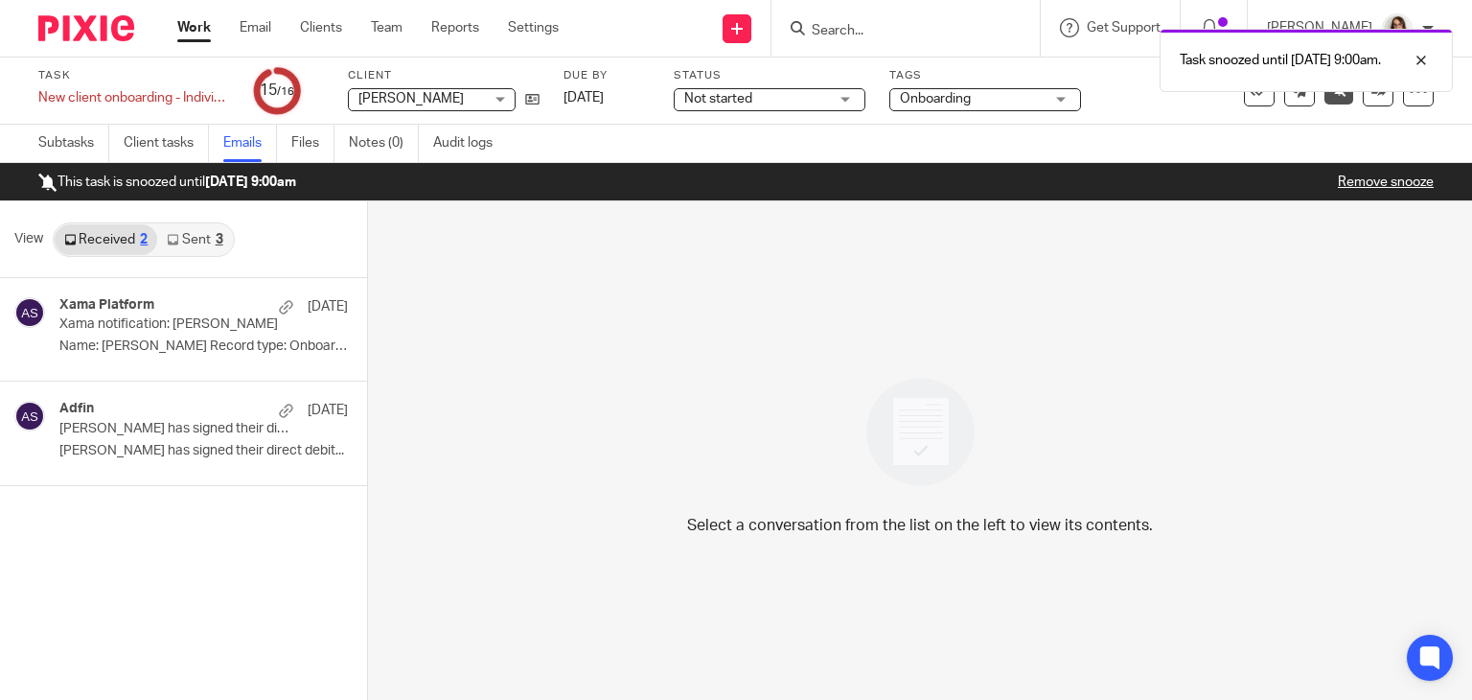
click at [190, 36] on link "Work" at bounding box center [194, 27] width 34 height 19
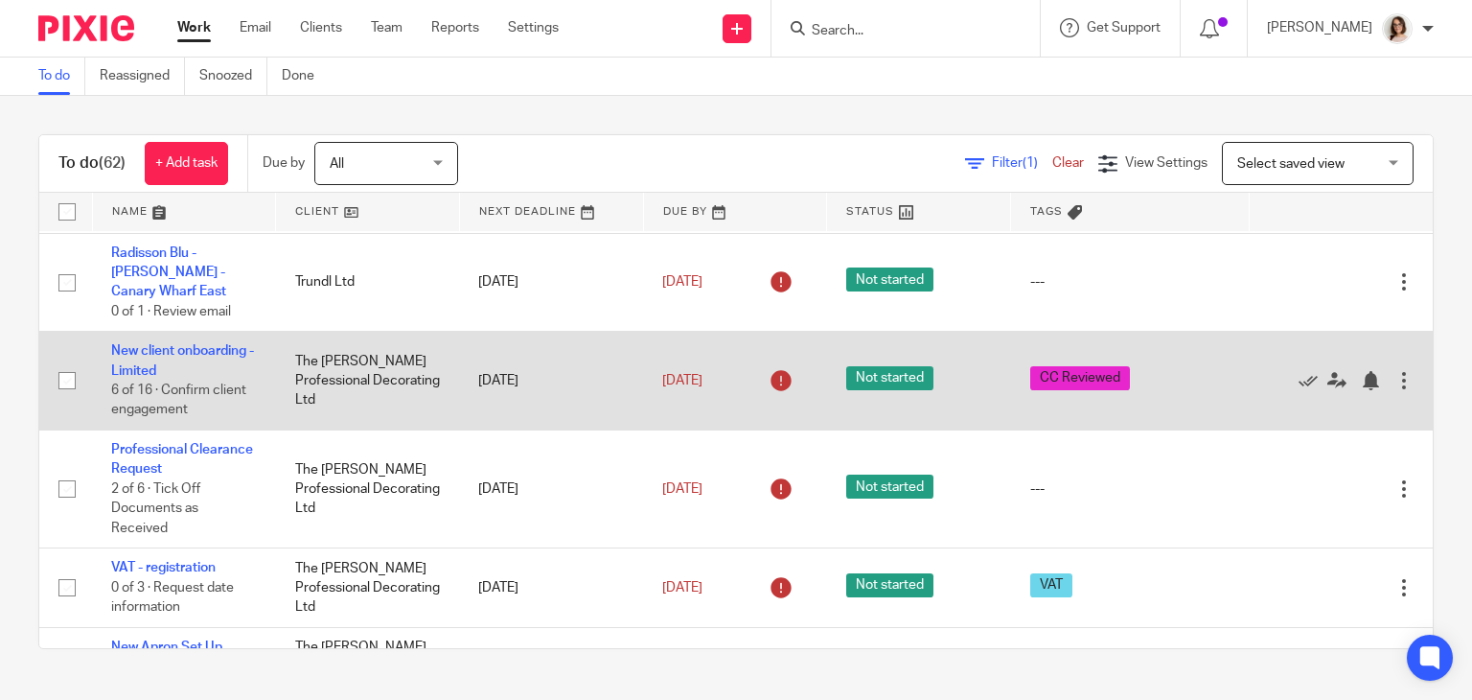
scroll to position [169, 0]
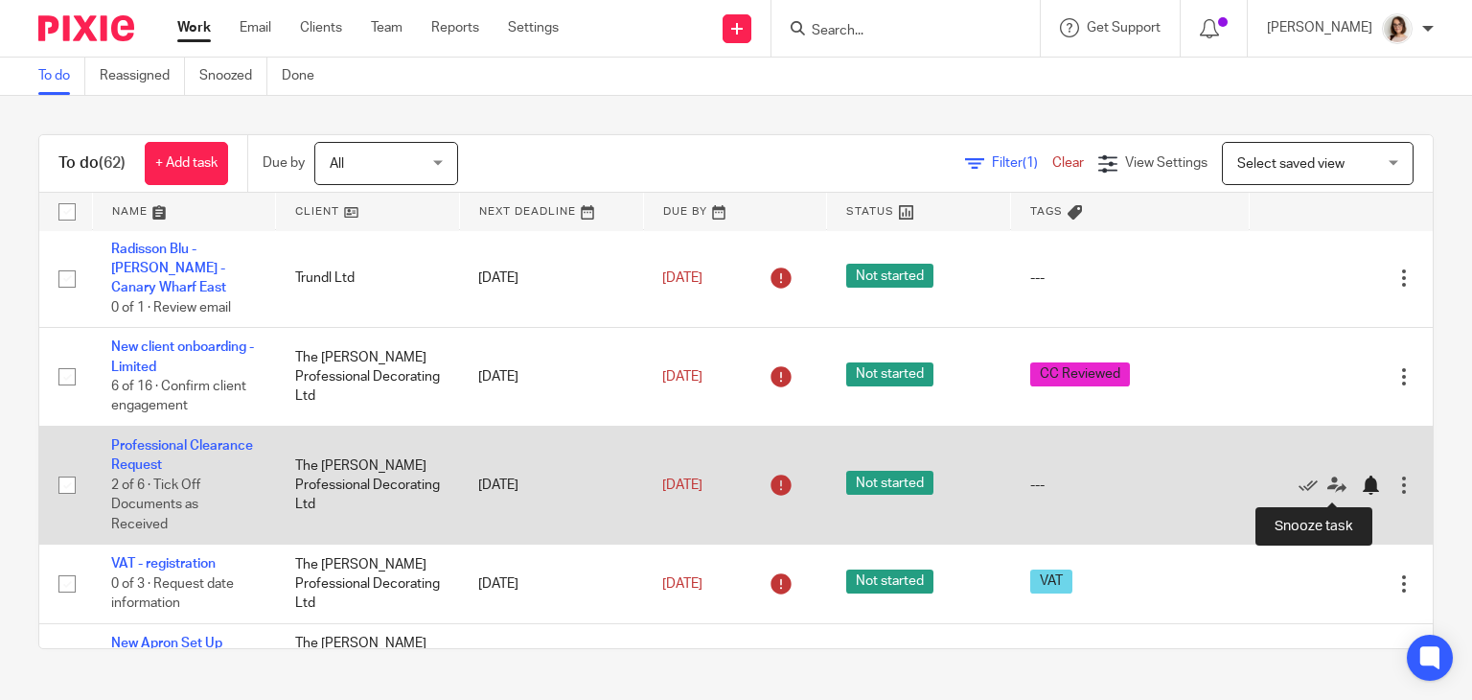
click at [1361, 488] on div at bounding box center [1370, 484] width 19 height 19
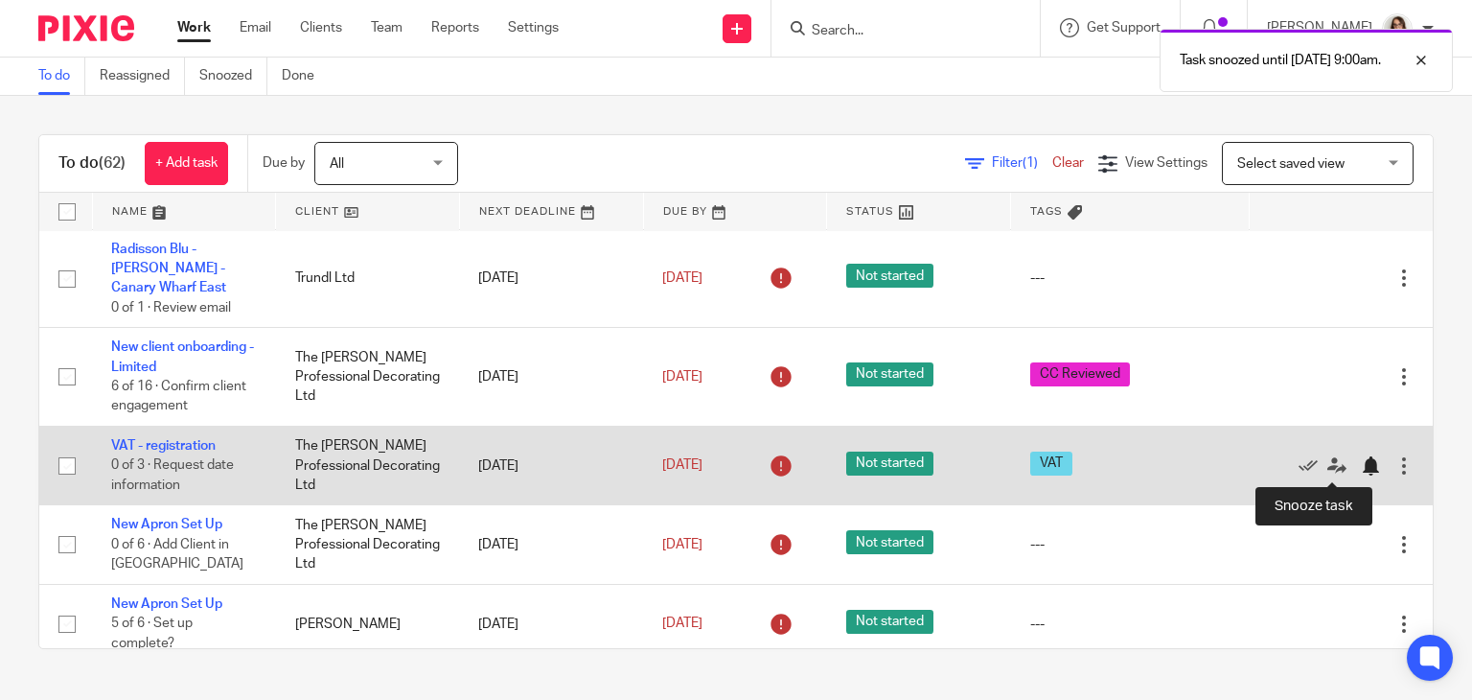
click at [1361, 469] on div at bounding box center [1370, 465] width 19 height 19
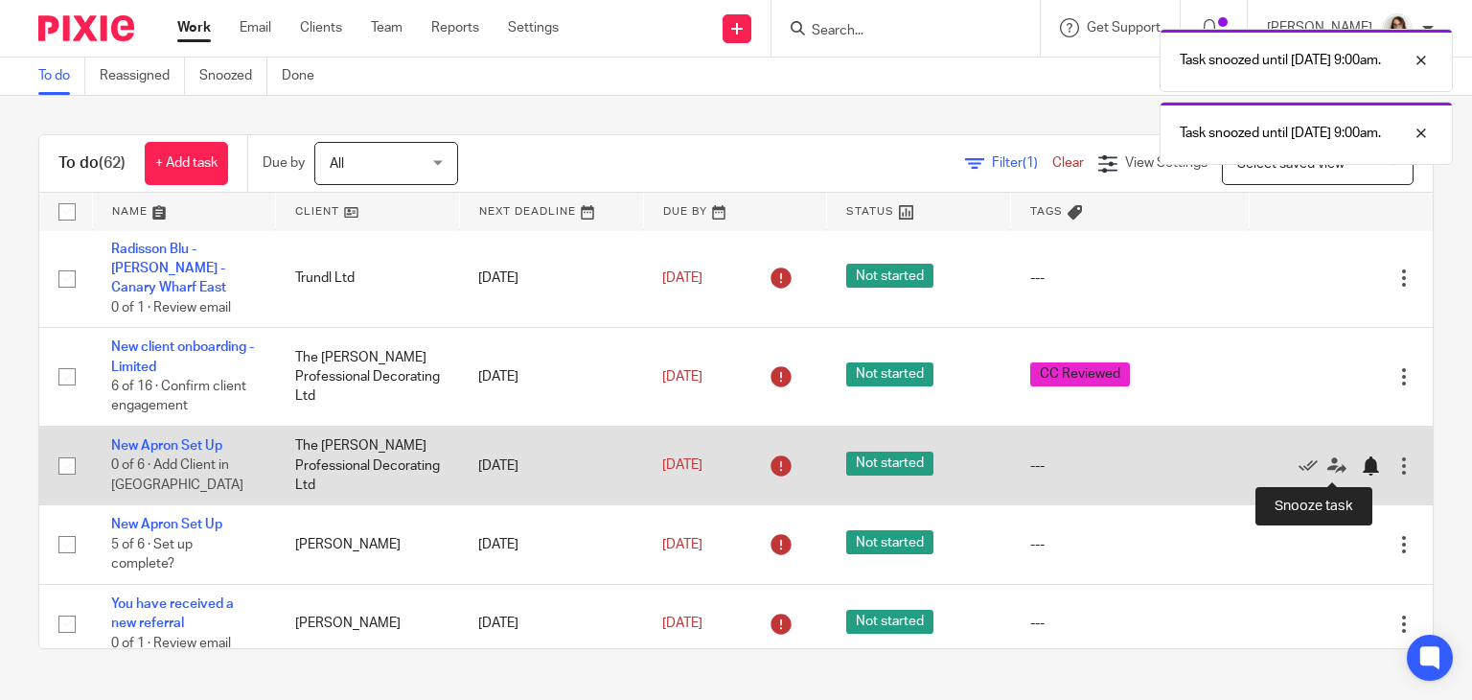
click at [1361, 463] on div at bounding box center [1370, 465] width 19 height 19
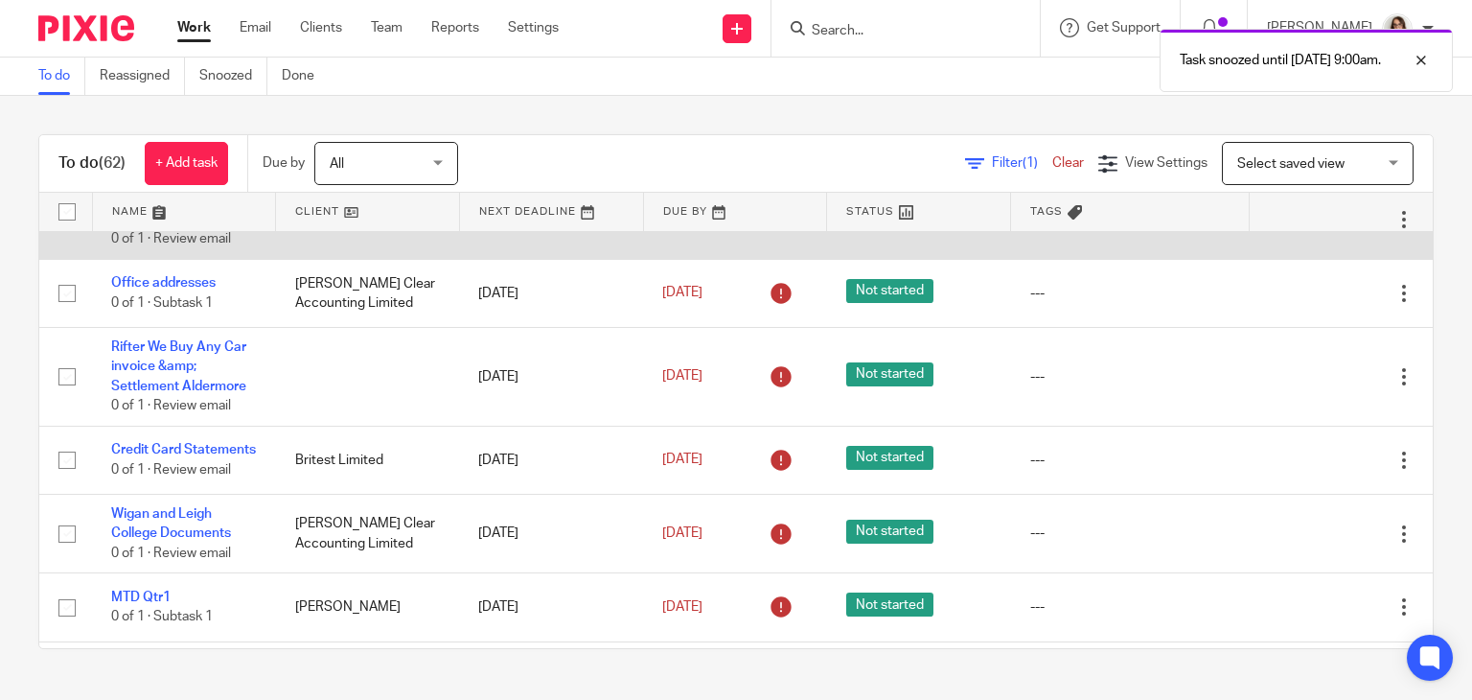
scroll to position [506, 0]
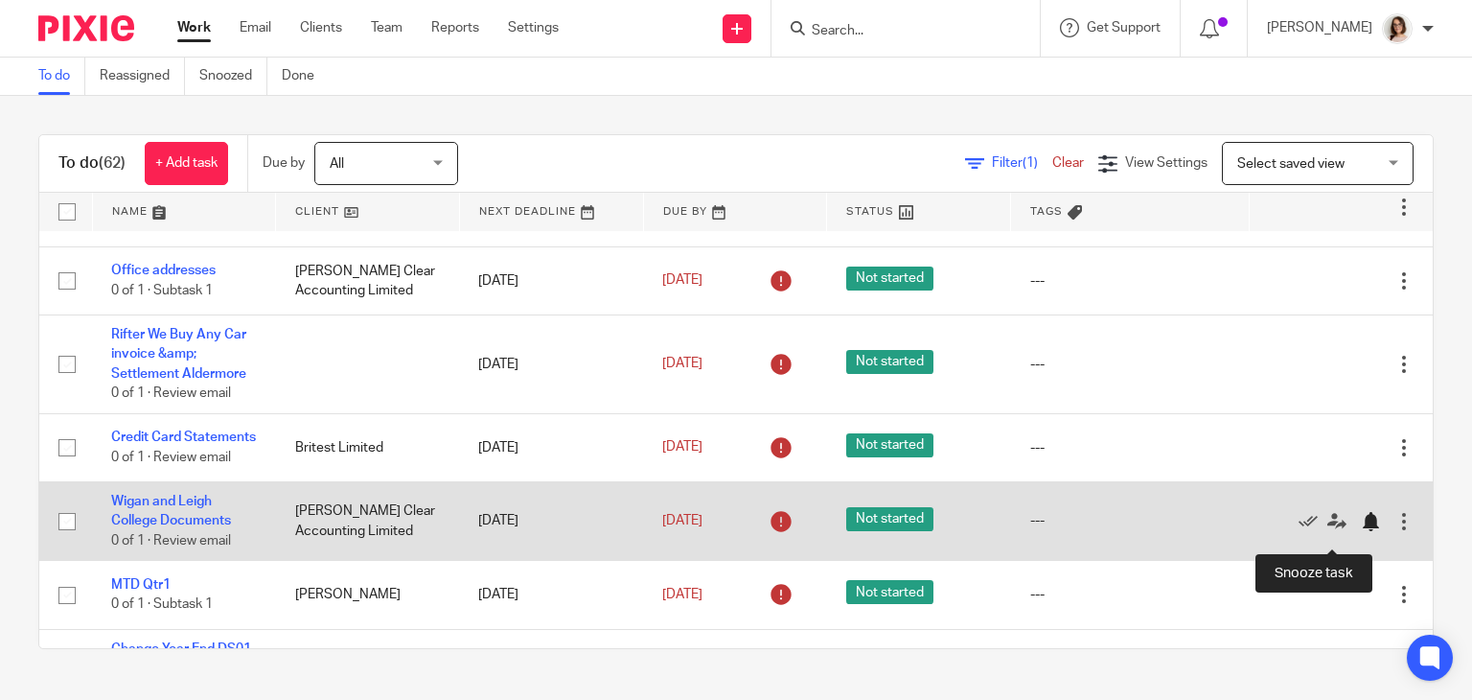
click at [1361, 531] on div at bounding box center [1370, 521] width 19 height 19
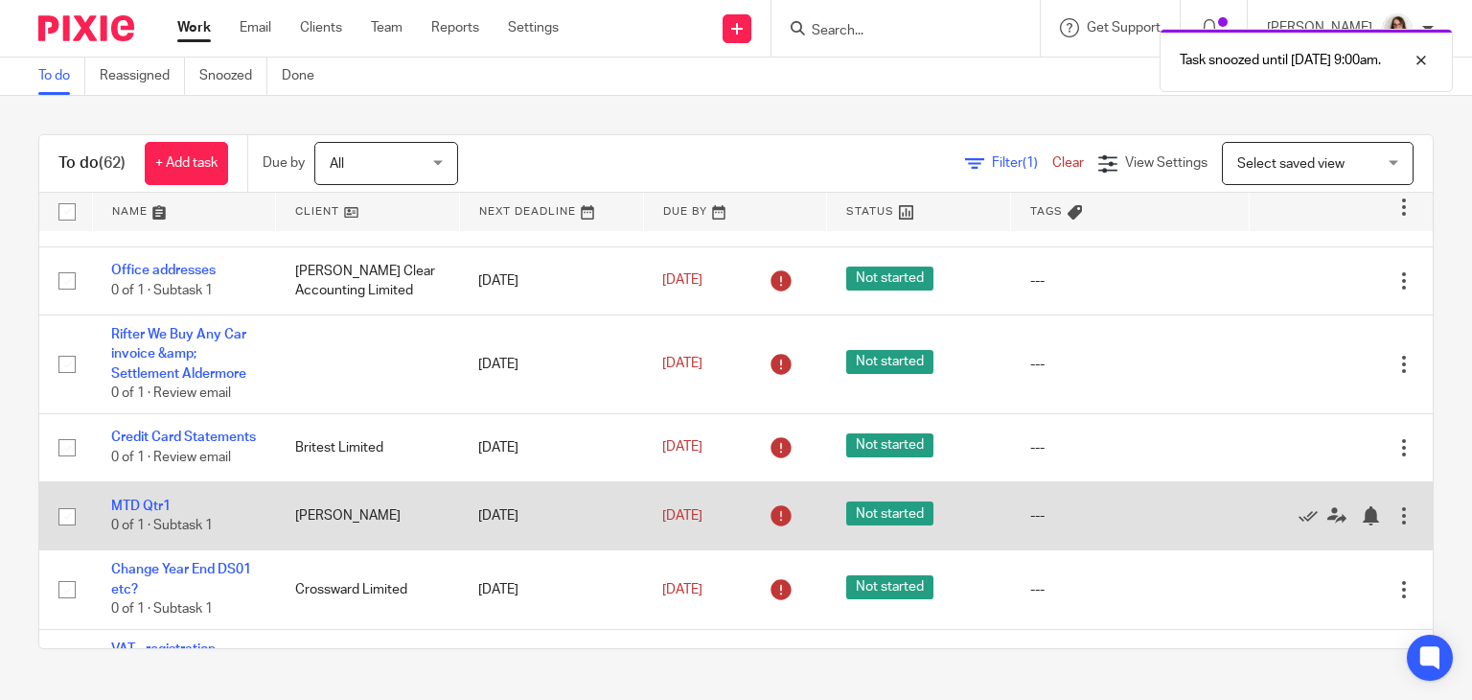
click at [1316, 525] on div at bounding box center [1331, 515] width 127 height 19
click at [1361, 525] on div at bounding box center [1370, 515] width 19 height 19
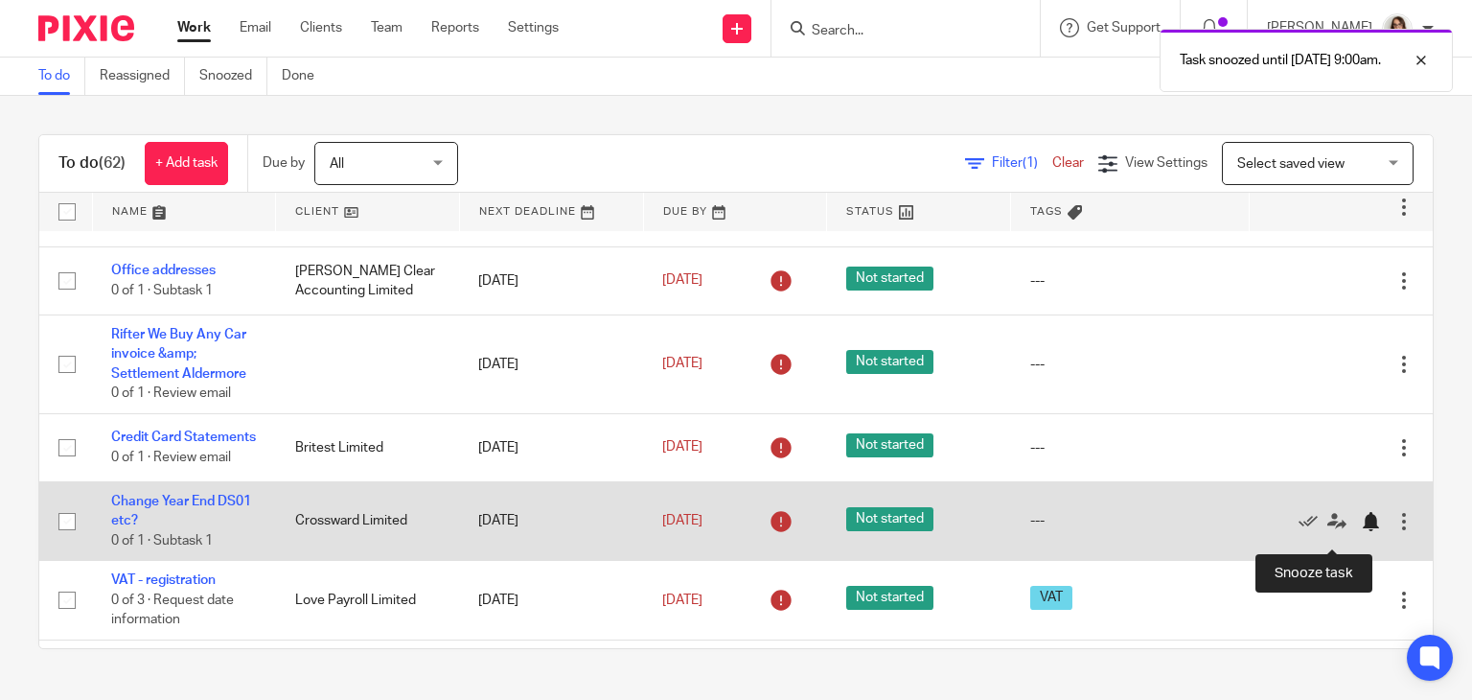
click at [1361, 531] on div at bounding box center [1370, 521] width 19 height 19
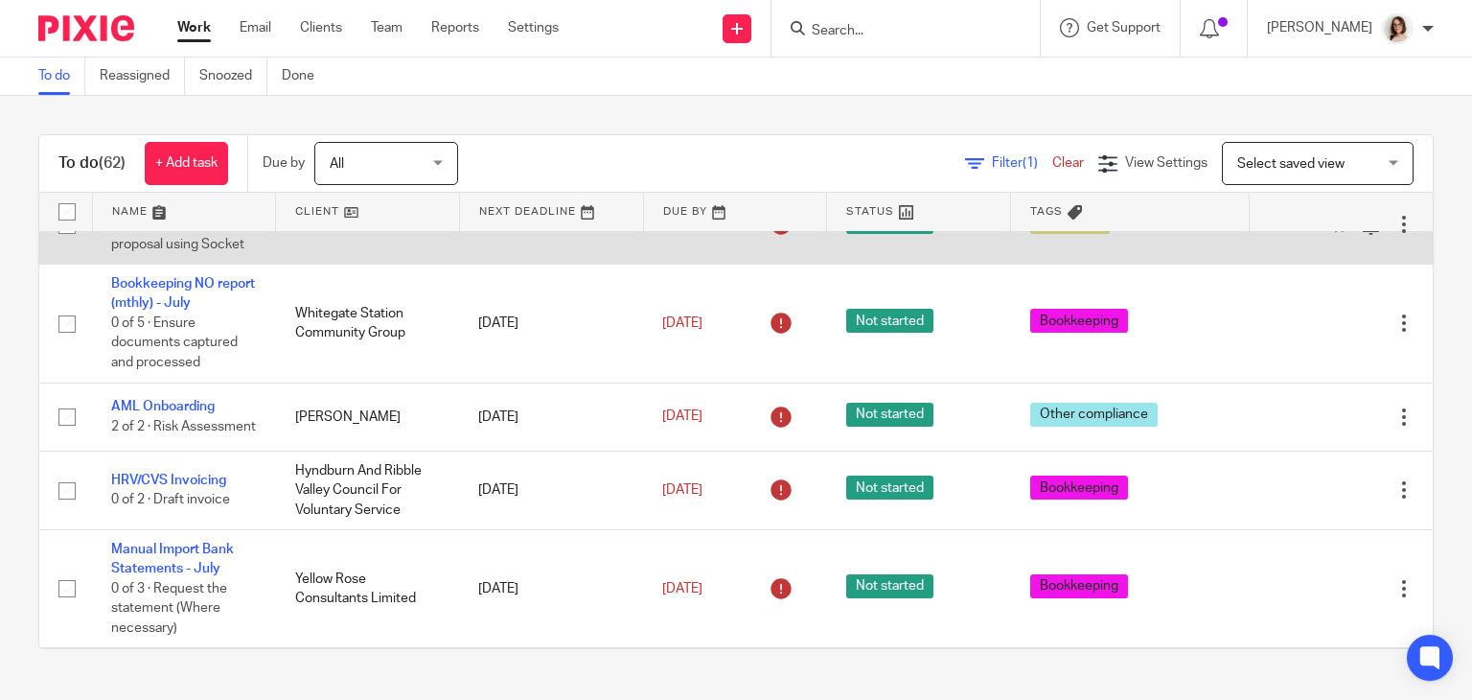
scroll to position [966, 0]
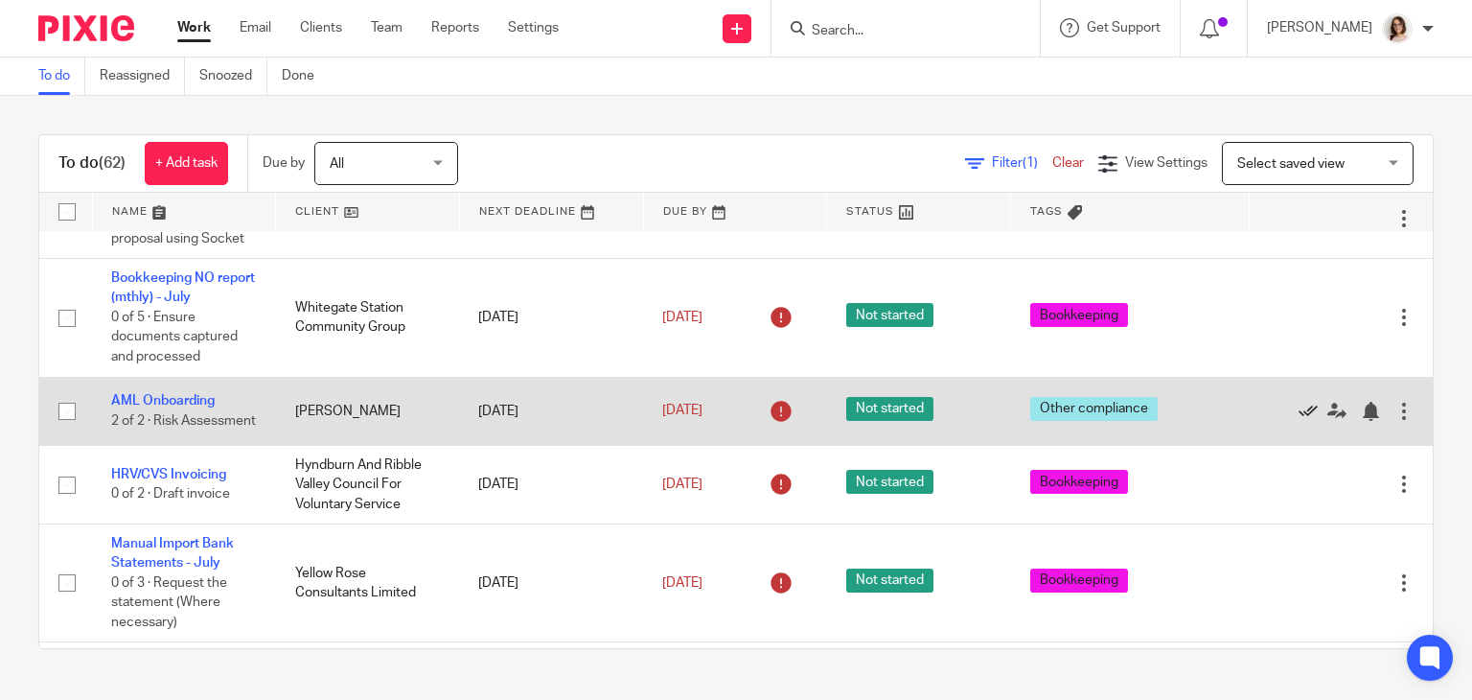
click at [1299, 421] on icon at bounding box center [1308, 411] width 19 height 19
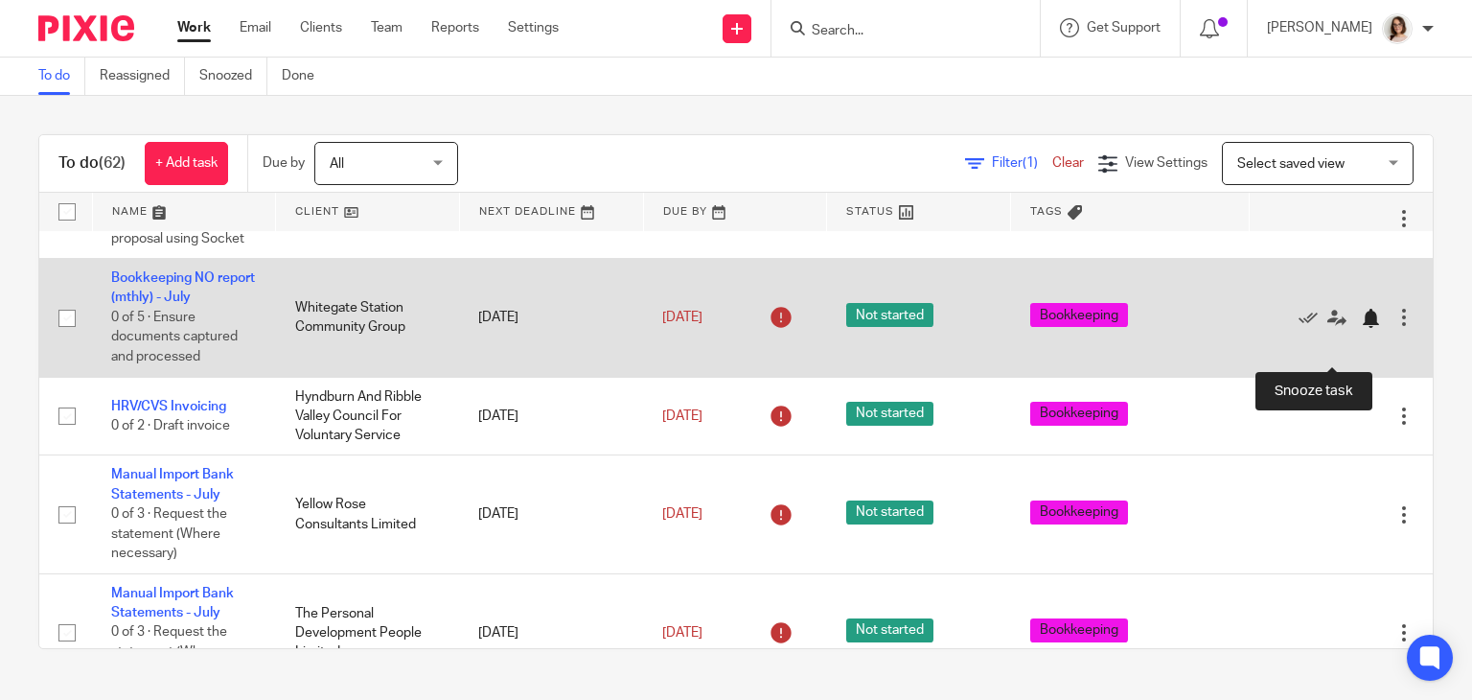
click at [1361, 328] on div at bounding box center [1370, 318] width 19 height 19
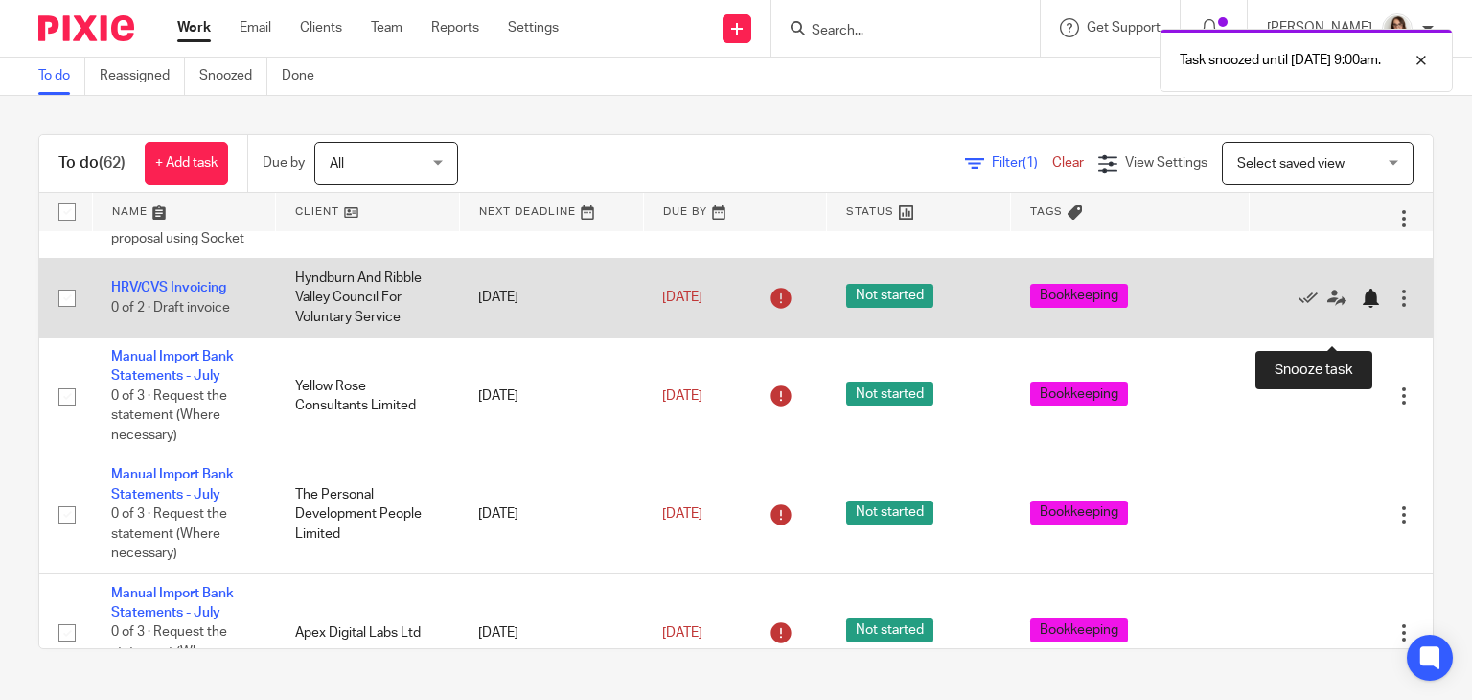
click at [1361, 308] on div at bounding box center [1370, 298] width 19 height 19
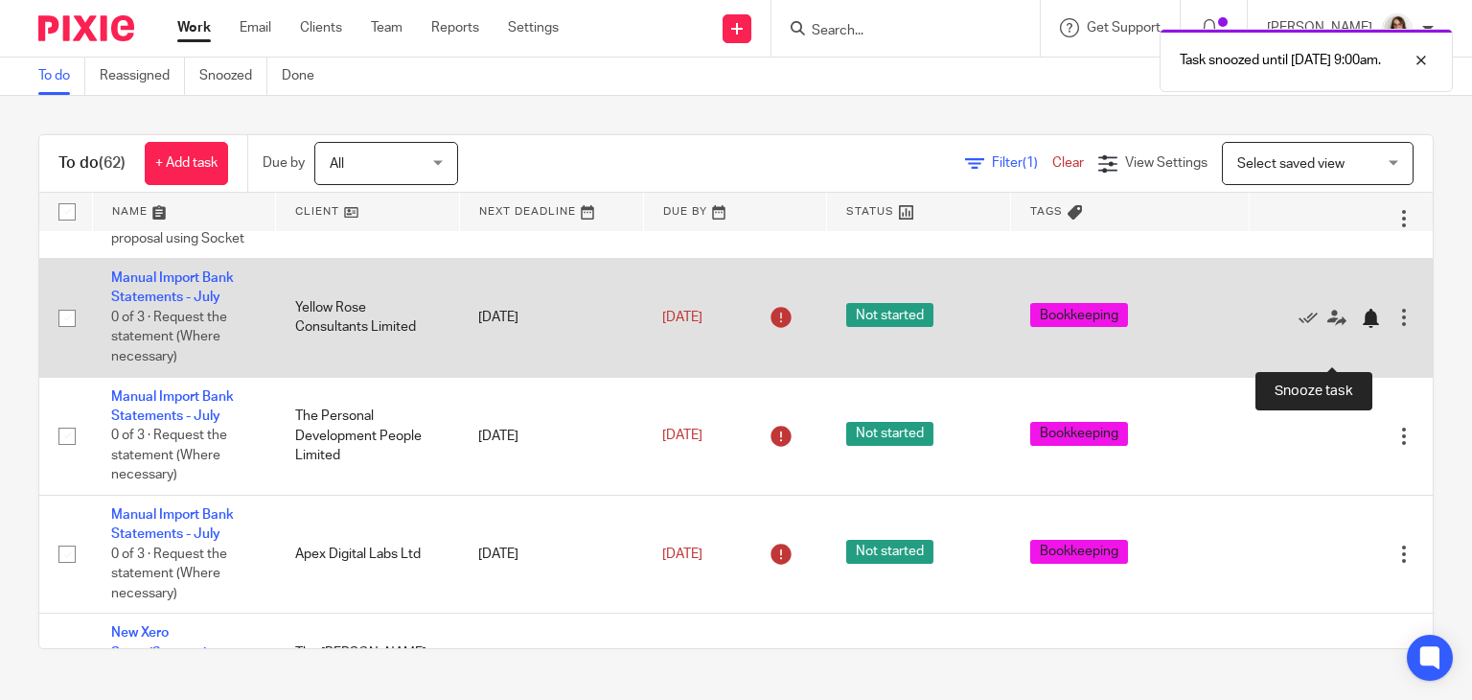
click at [1361, 328] on div at bounding box center [1370, 318] width 19 height 19
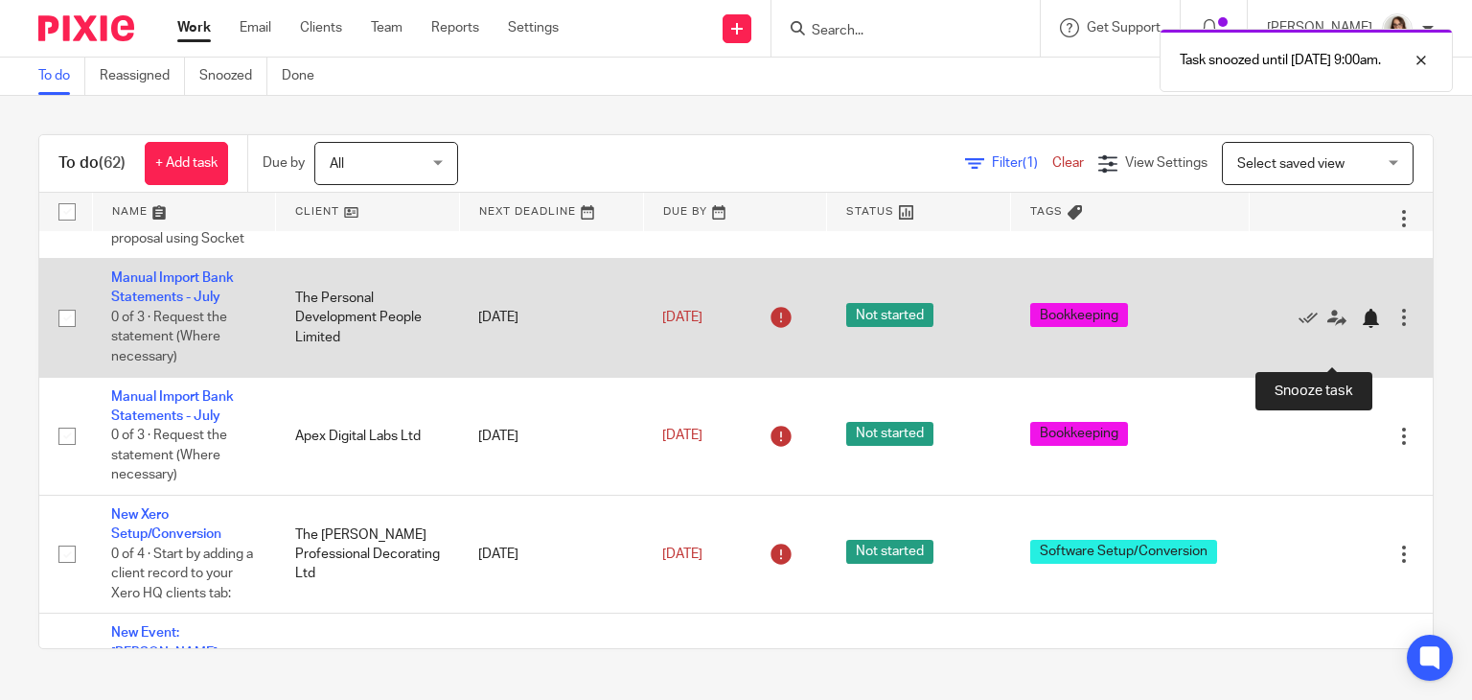
click at [1361, 328] on div at bounding box center [1370, 318] width 19 height 19
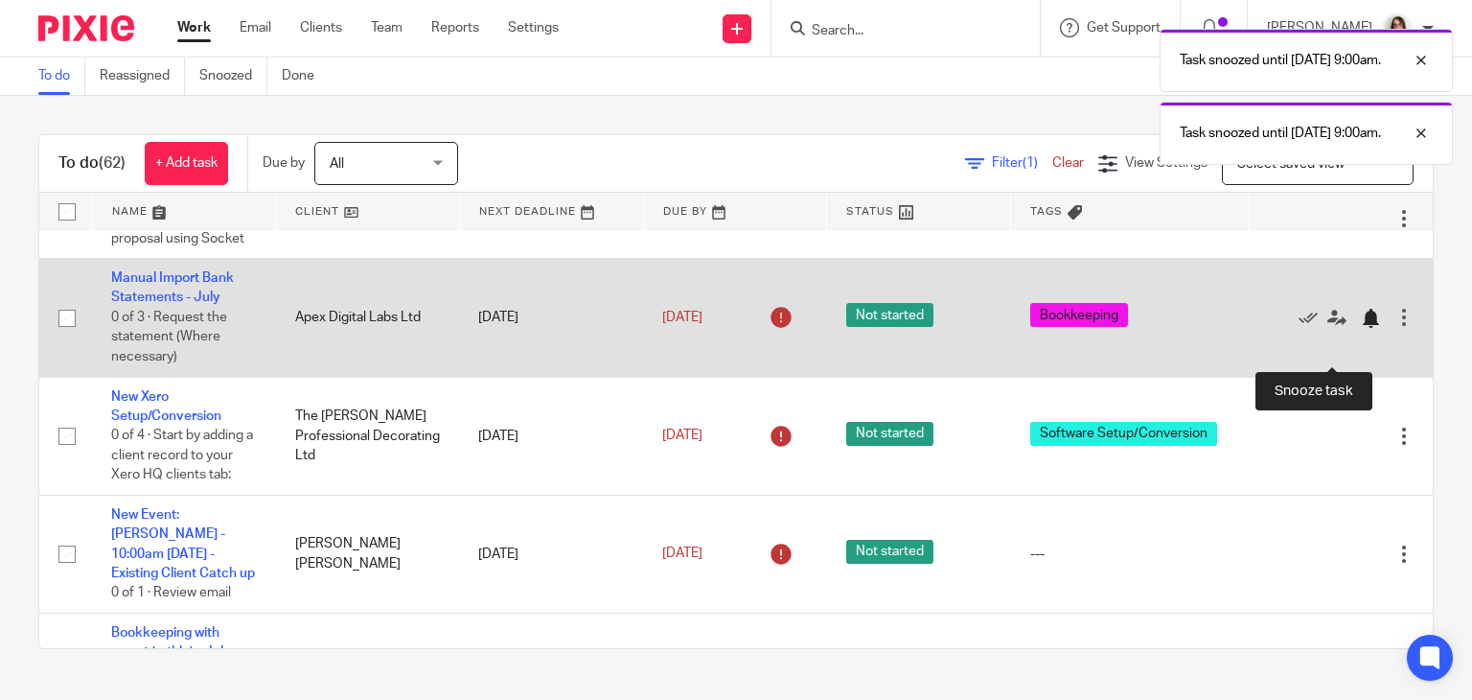
click at [1361, 328] on div at bounding box center [1370, 318] width 19 height 19
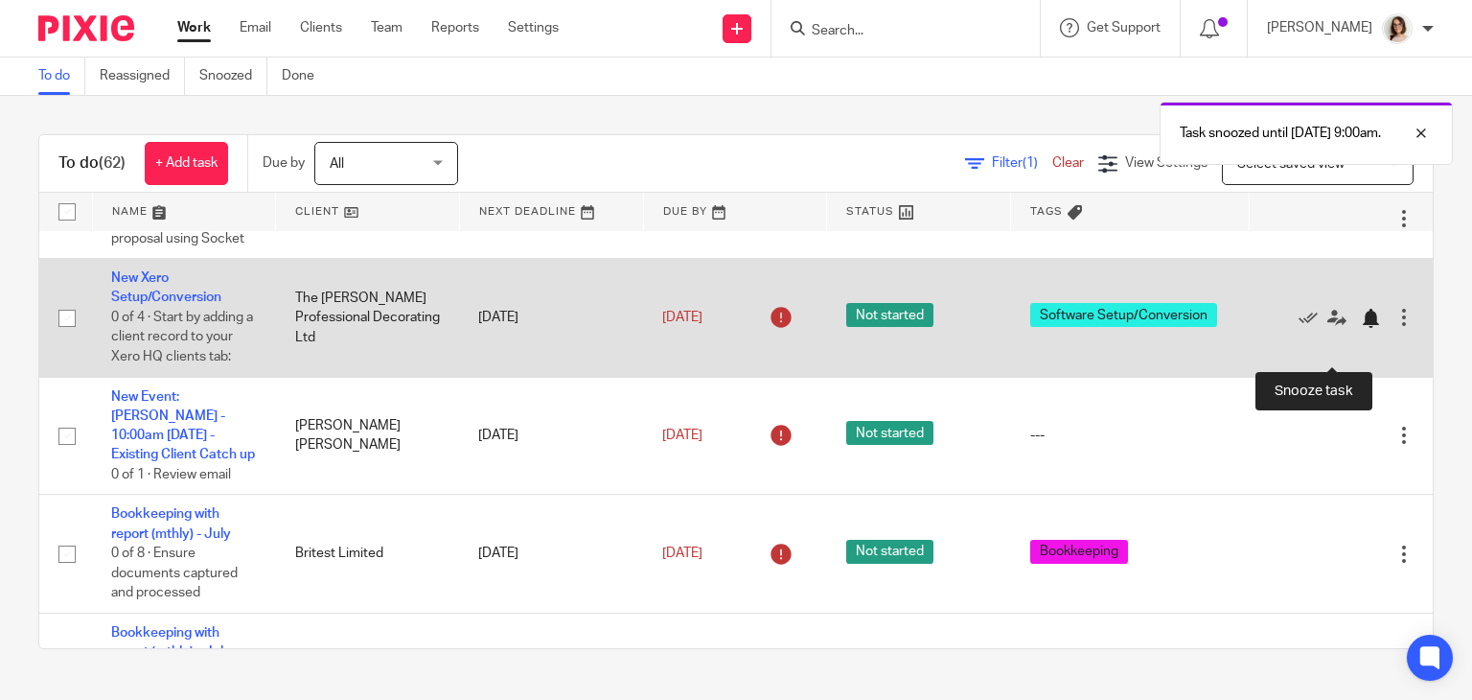
click at [1361, 328] on div at bounding box center [1370, 318] width 19 height 19
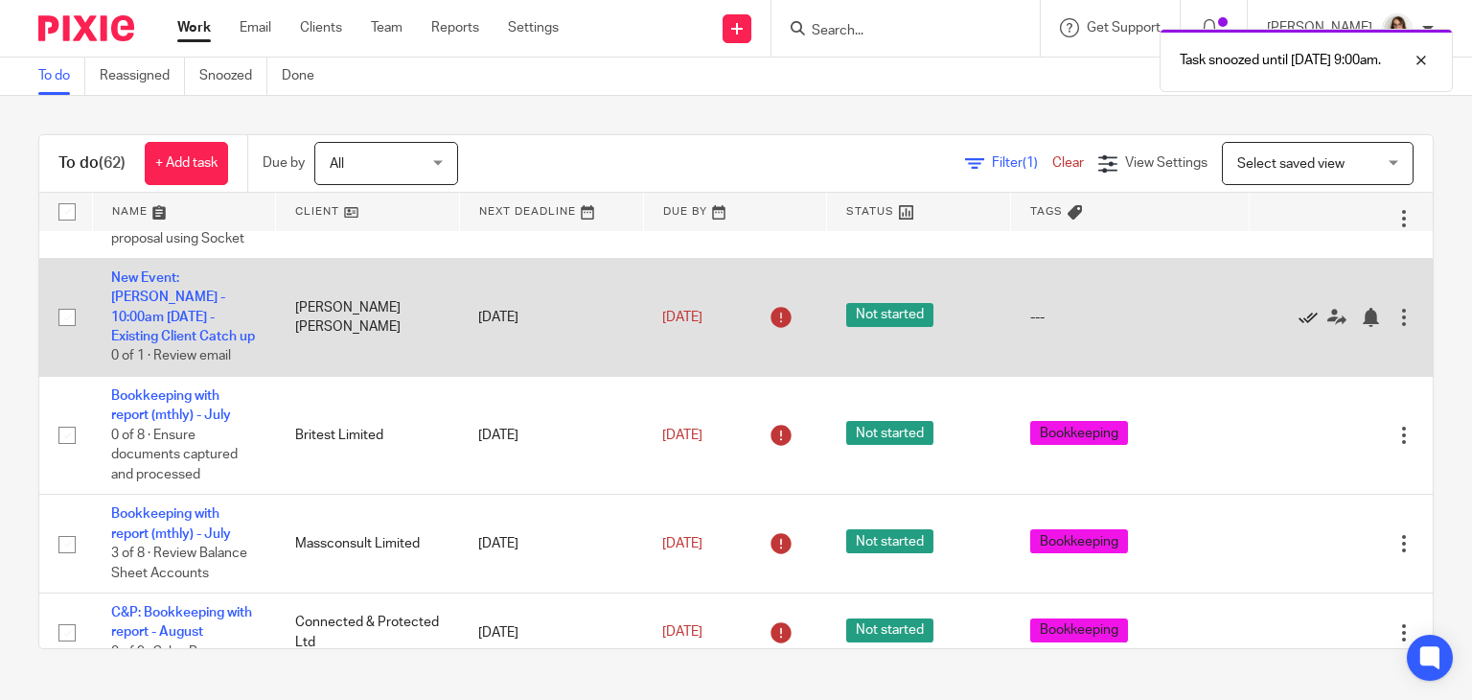
click at [1299, 327] on icon at bounding box center [1308, 317] width 19 height 19
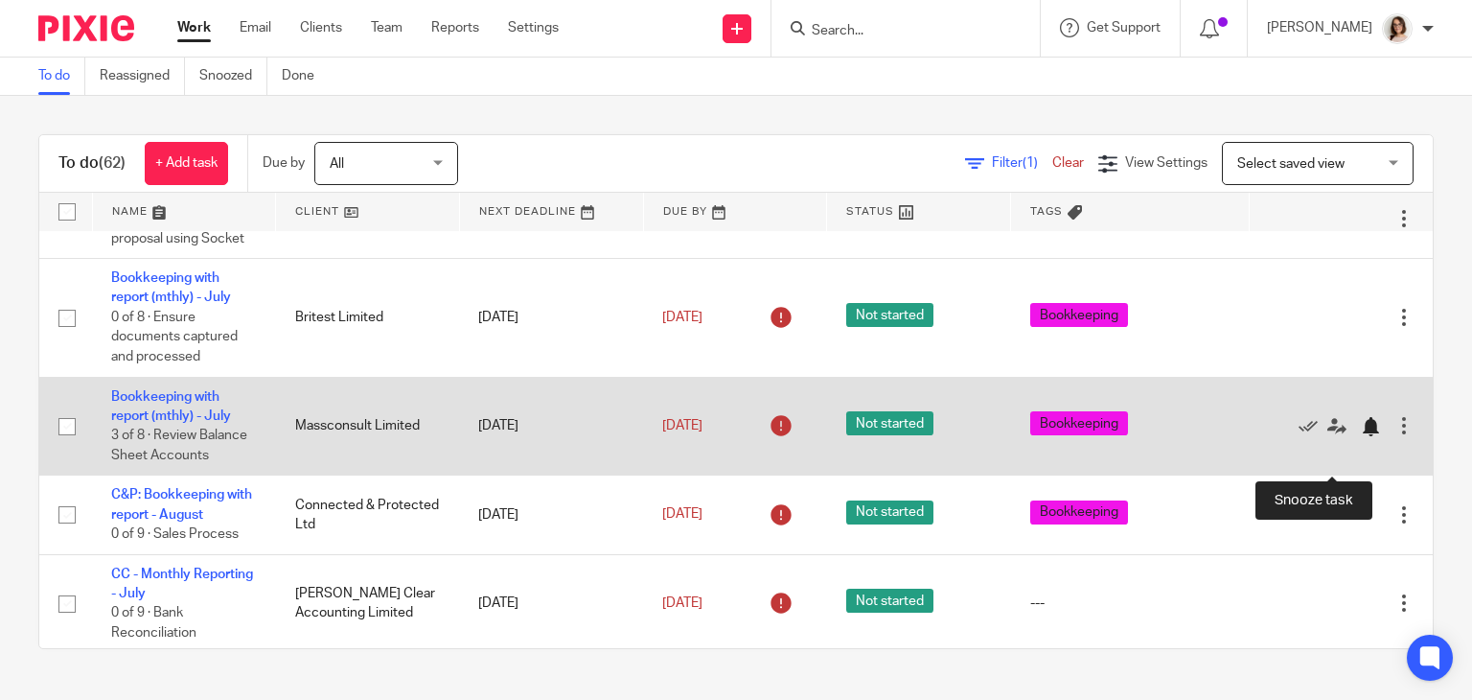
click at [1361, 436] on div at bounding box center [1370, 426] width 19 height 19
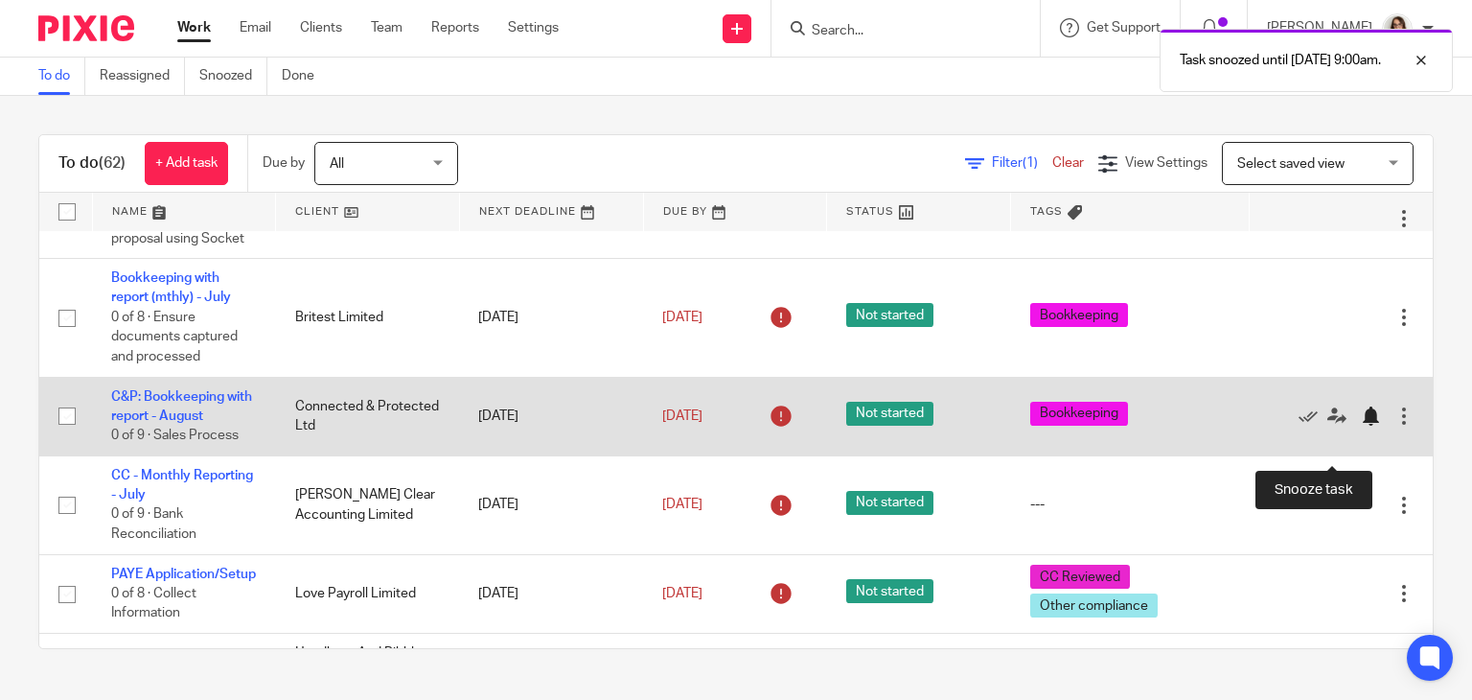
click at [1361, 426] on div at bounding box center [1370, 415] width 19 height 19
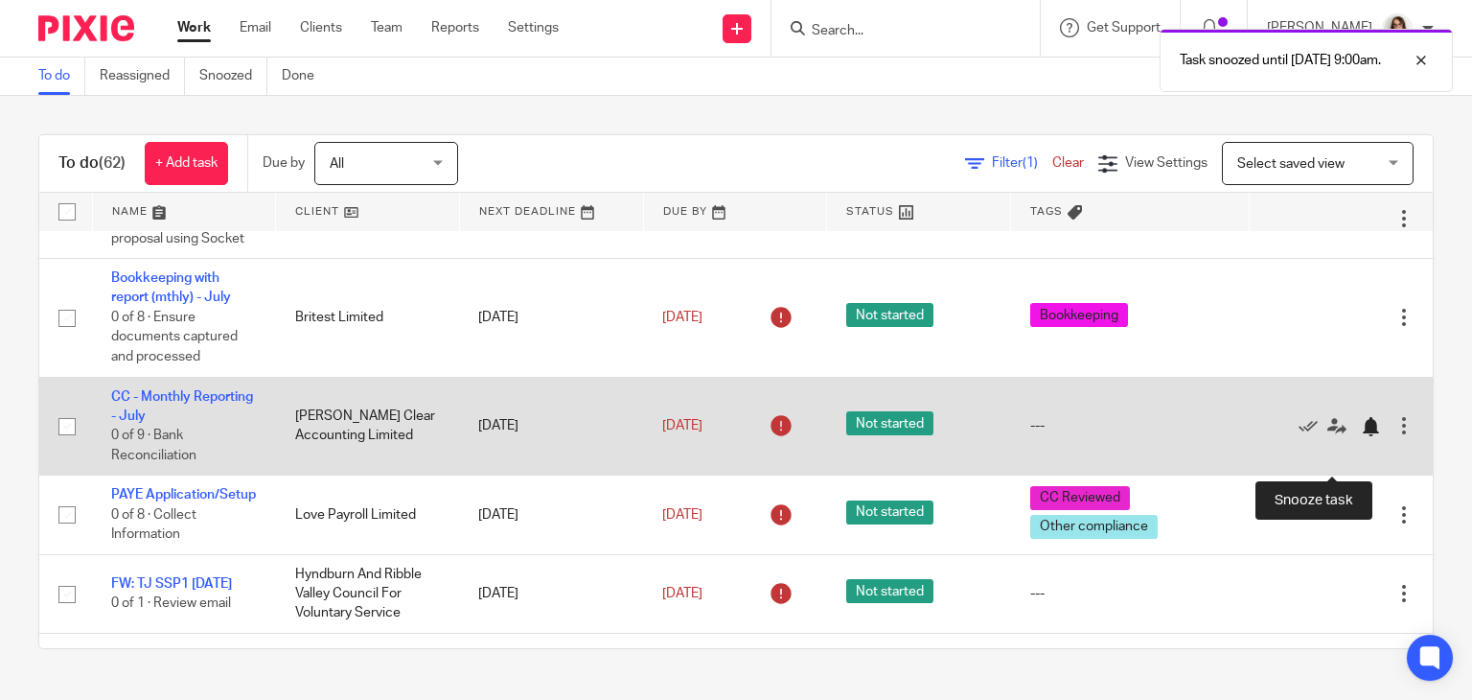
click at [1361, 436] on div at bounding box center [1370, 426] width 19 height 19
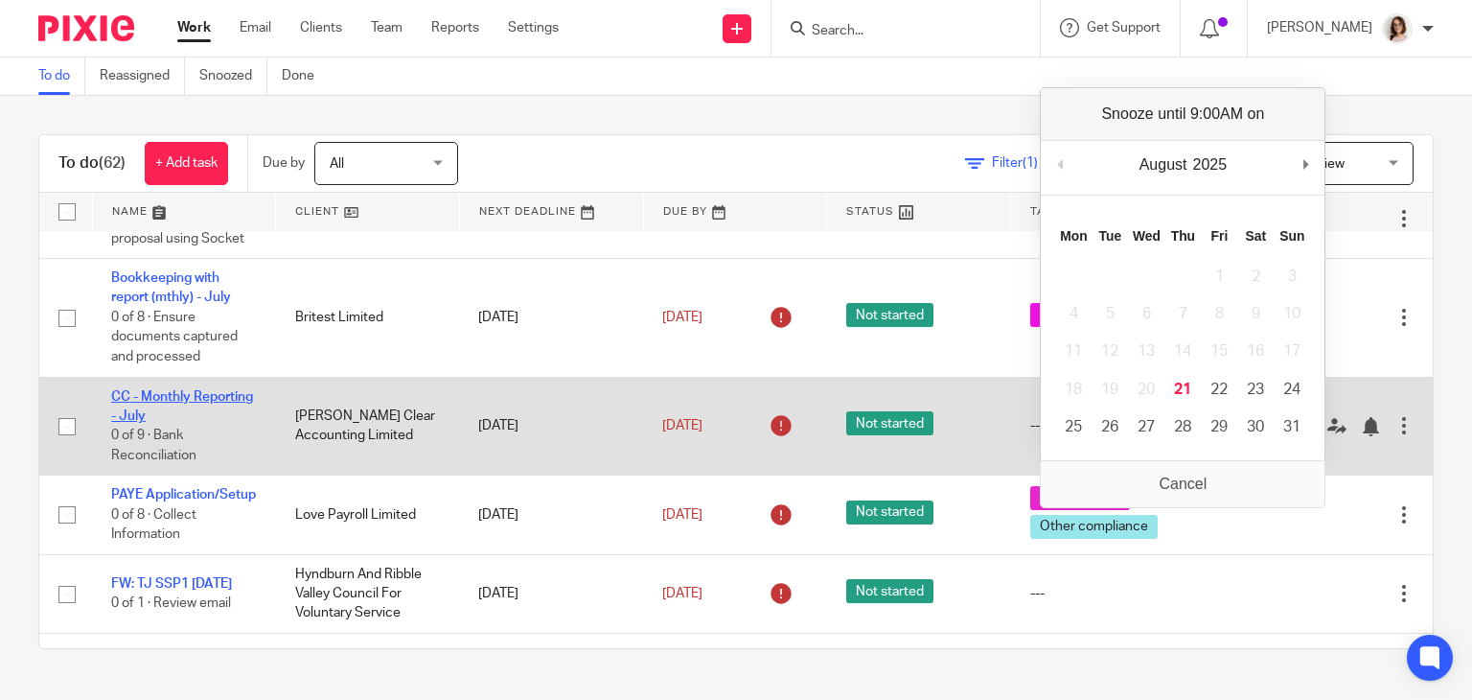
click at [187, 423] on link "CC - Monthly Reporting - July" at bounding box center [182, 406] width 142 height 33
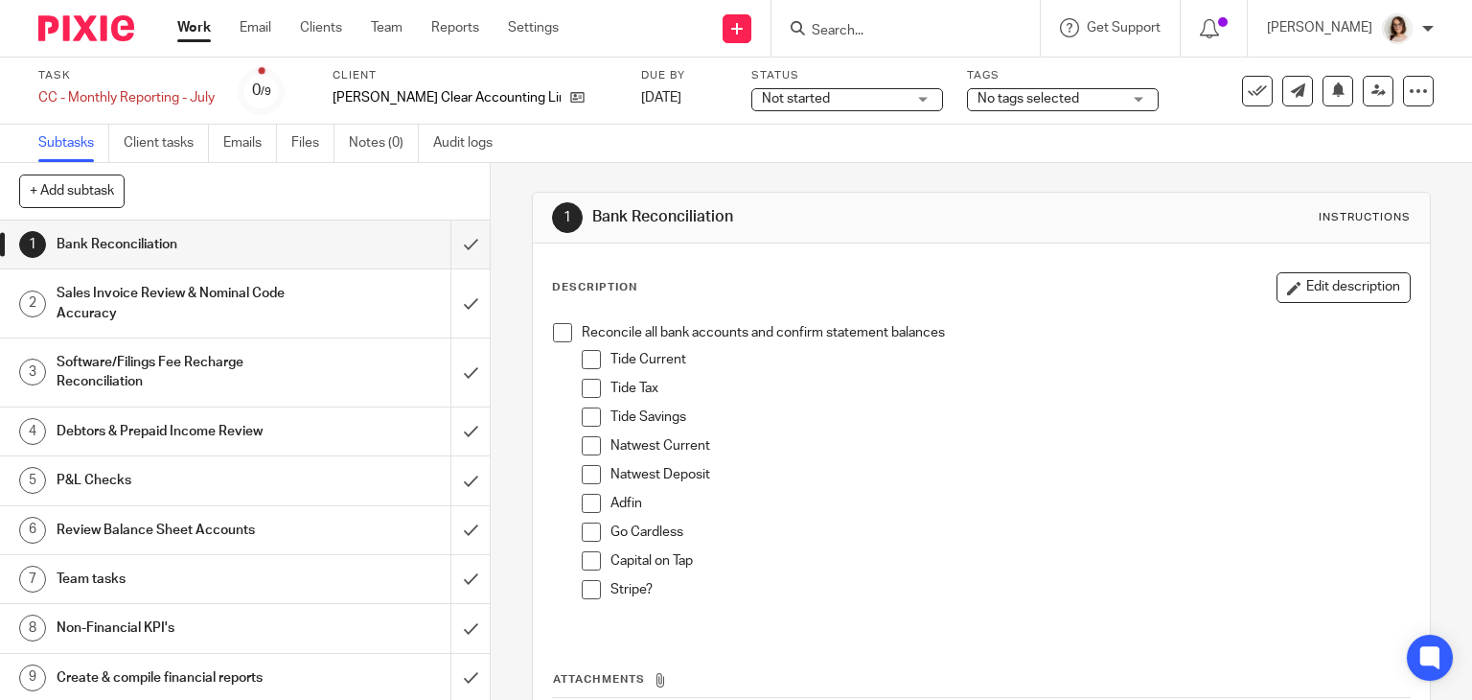
click at [555, 335] on span at bounding box center [562, 332] width 19 height 19
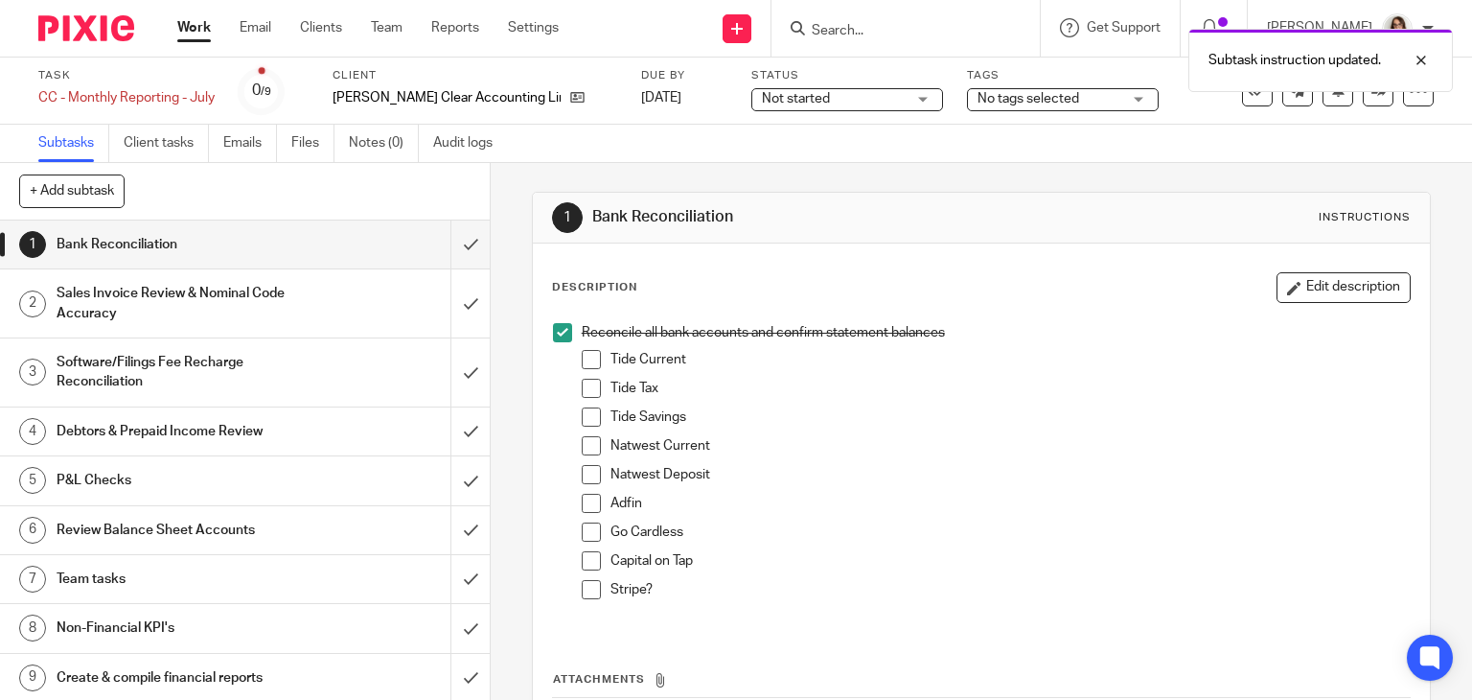
click at [582, 358] on span at bounding box center [591, 359] width 19 height 19
click at [582, 383] on span at bounding box center [591, 388] width 19 height 19
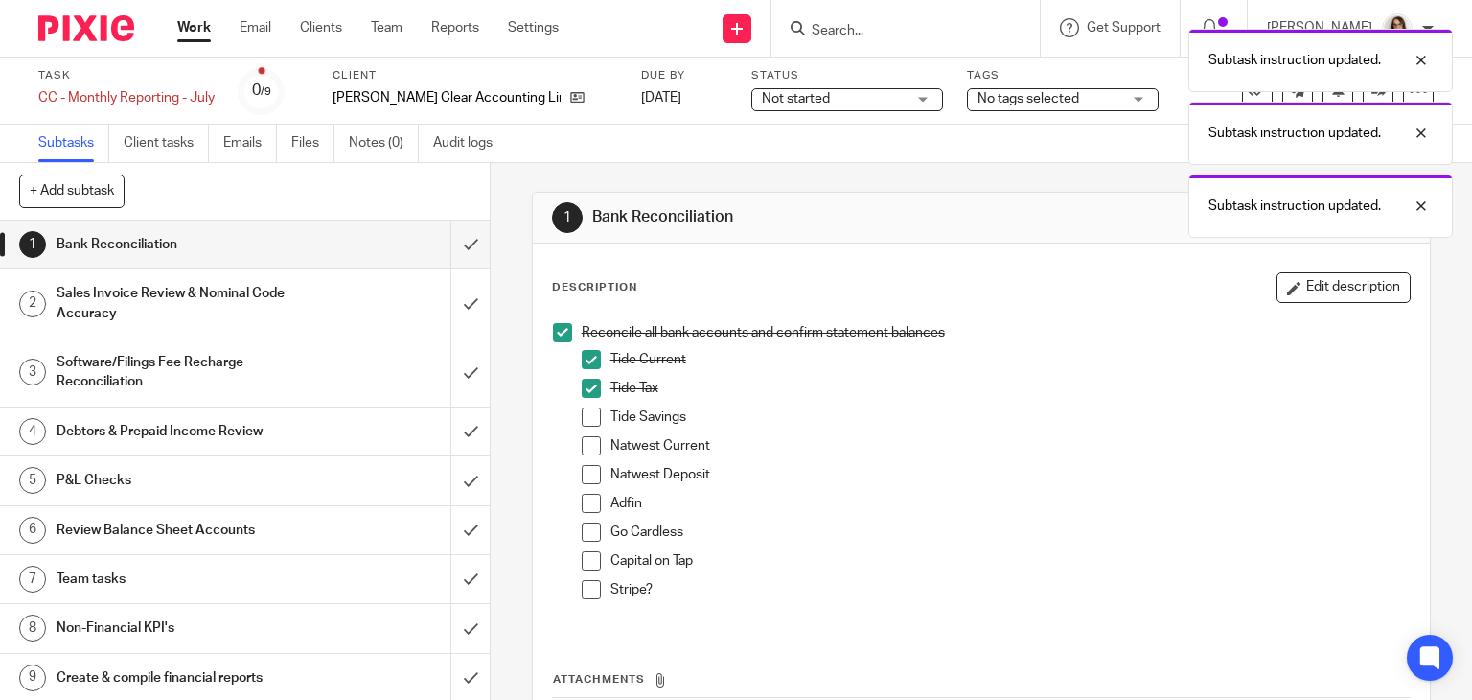
click at [582, 419] on span at bounding box center [591, 416] width 19 height 19
click at [583, 445] on span at bounding box center [591, 445] width 19 height 19
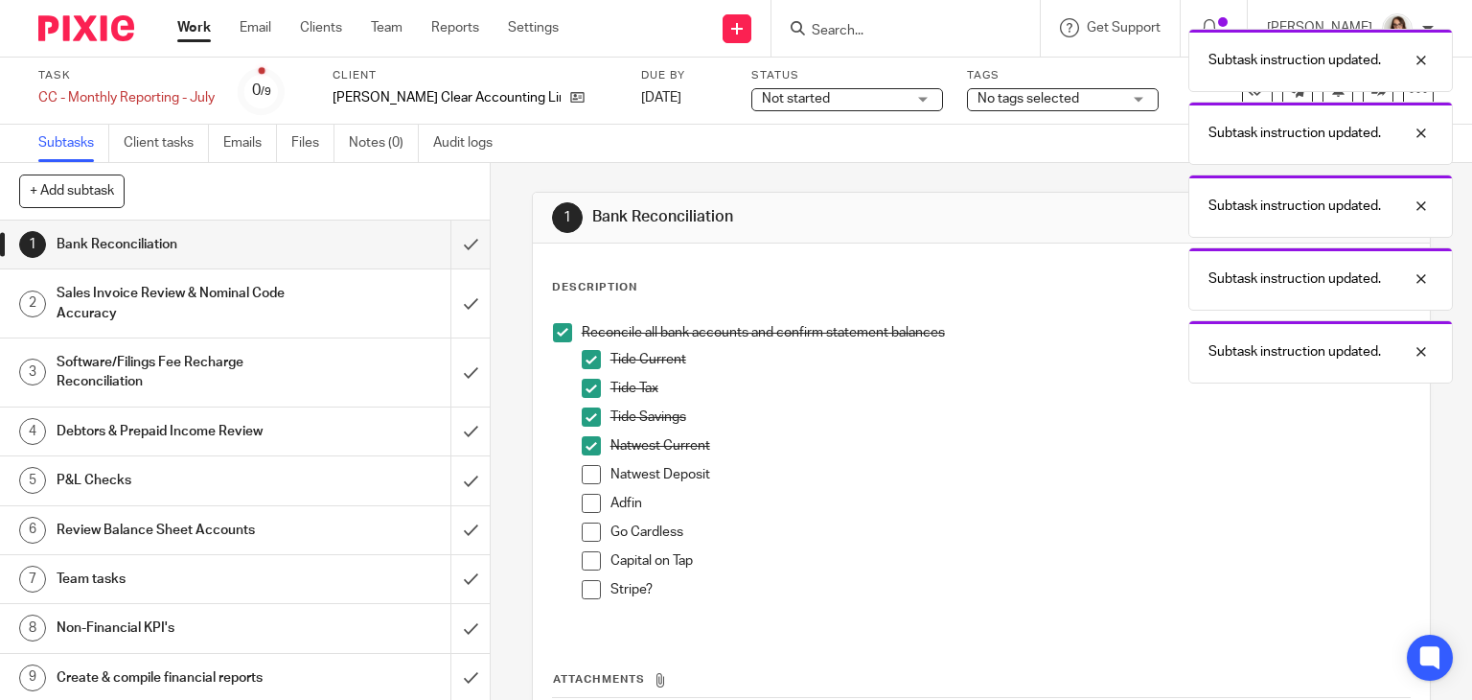
click at [583, 473] on span at bounding box center [591, 474] width 19 height 19
click at [585, 496] on span at bounding box center [591, 503] width 19 height 19
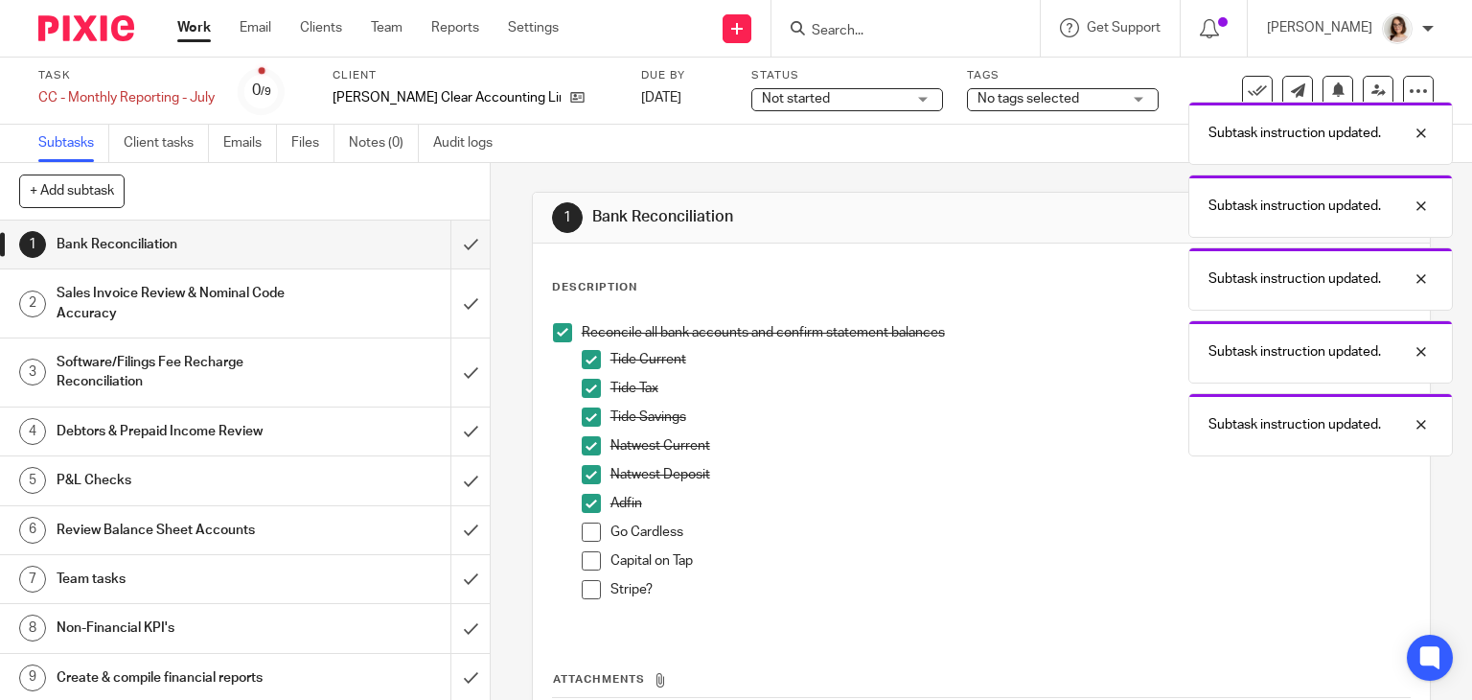
click at [586, 537] on span at bounding box center [591, 531] width 19 height 19
click at [586, 562] on span at bounding box center [591, 560] width 19 height 19
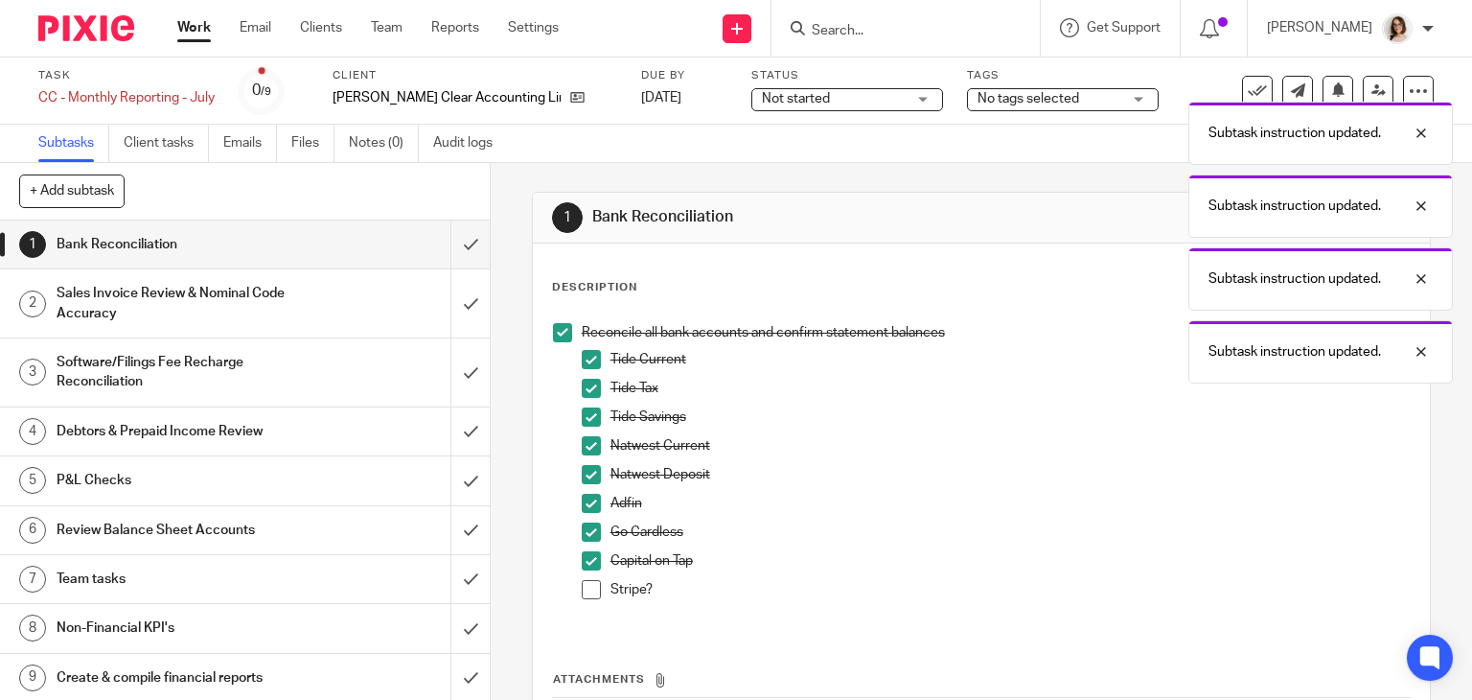
click at [582, 589] on span at bounding box center [591, 589] width 19 height 19
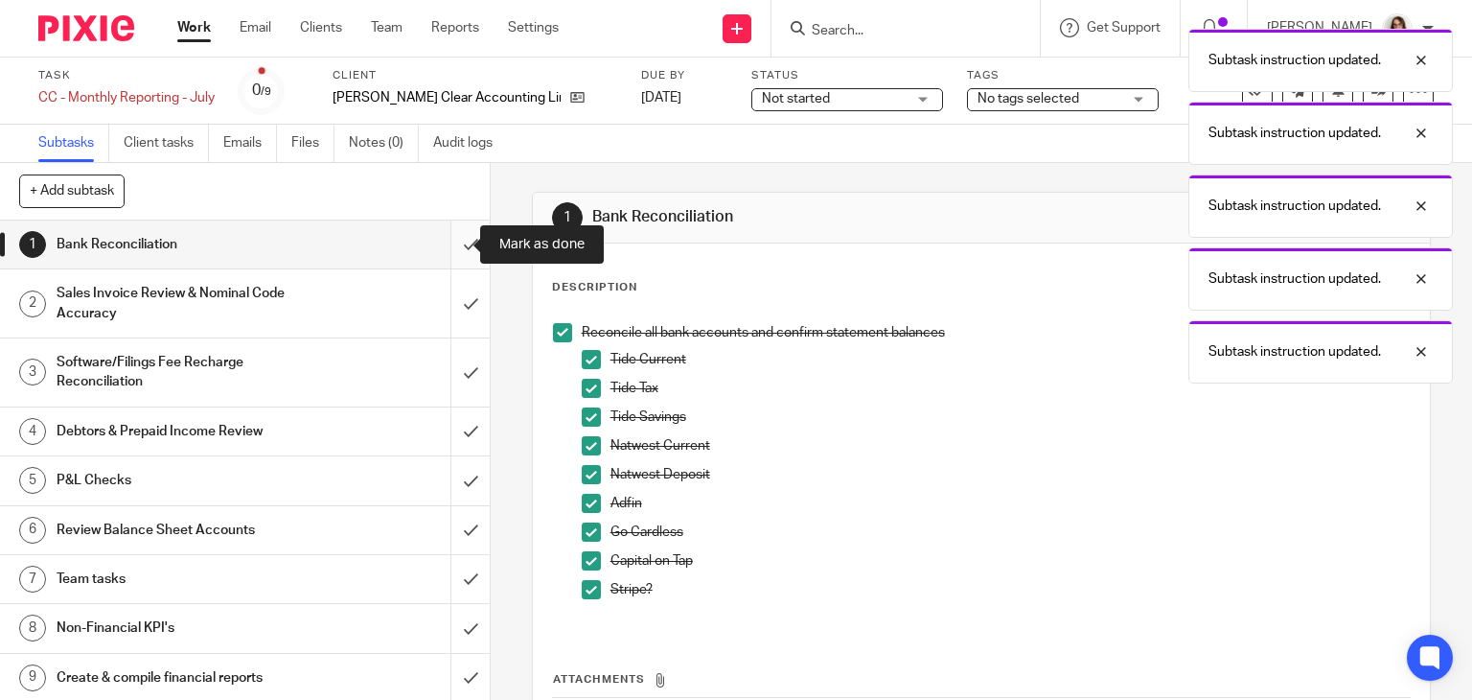
click at [446, 238] on input "submit" at bounding box center [245, 244] width 490 height 48
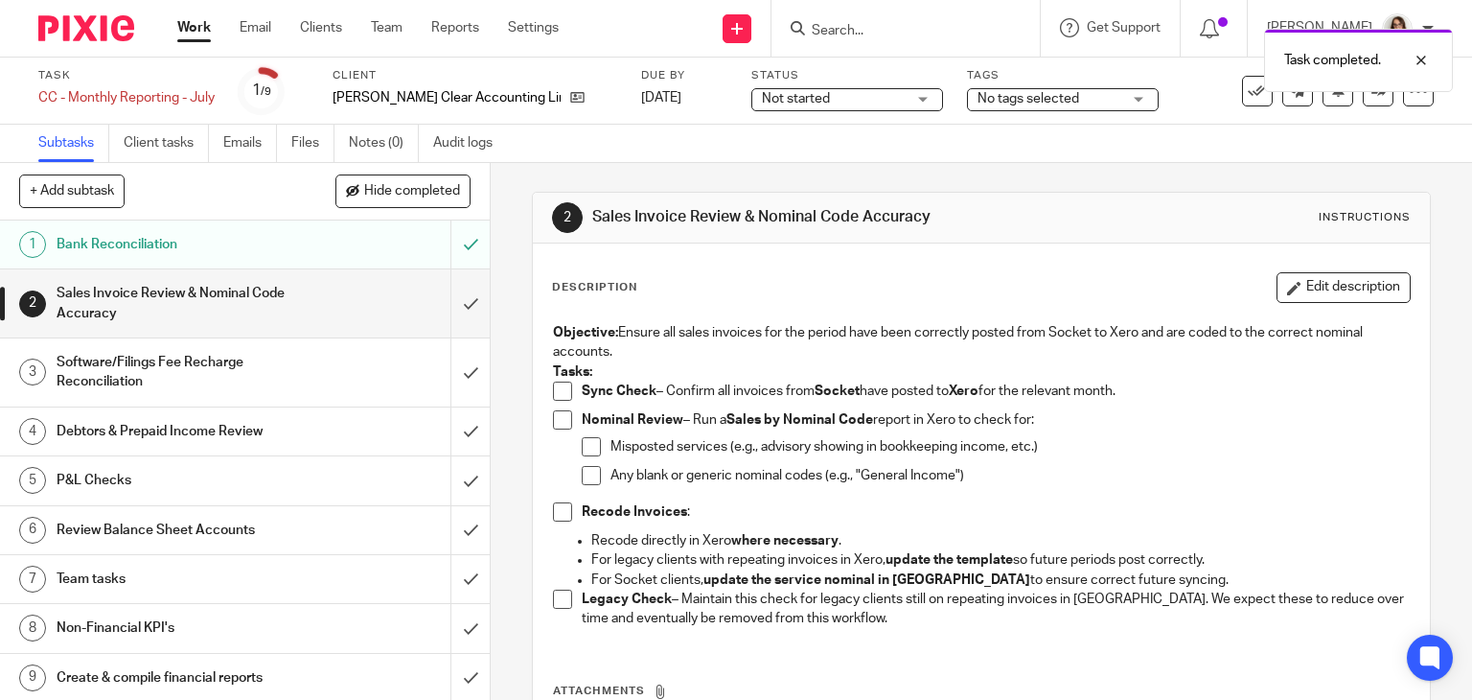
click at [553, 389] on span at bounding box center [562, 390] width 19 height 19
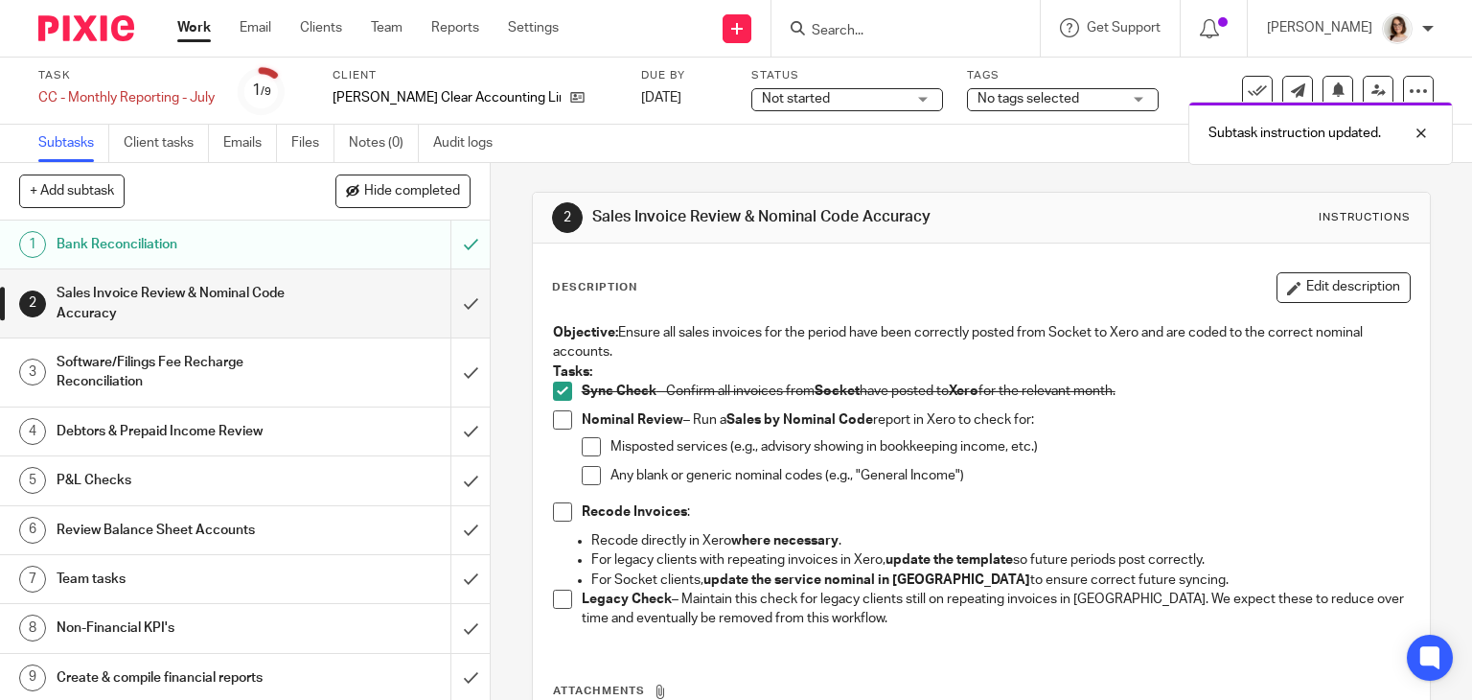
click at [553, 422] on span at bounding box center [562, 419] width 19 height 19
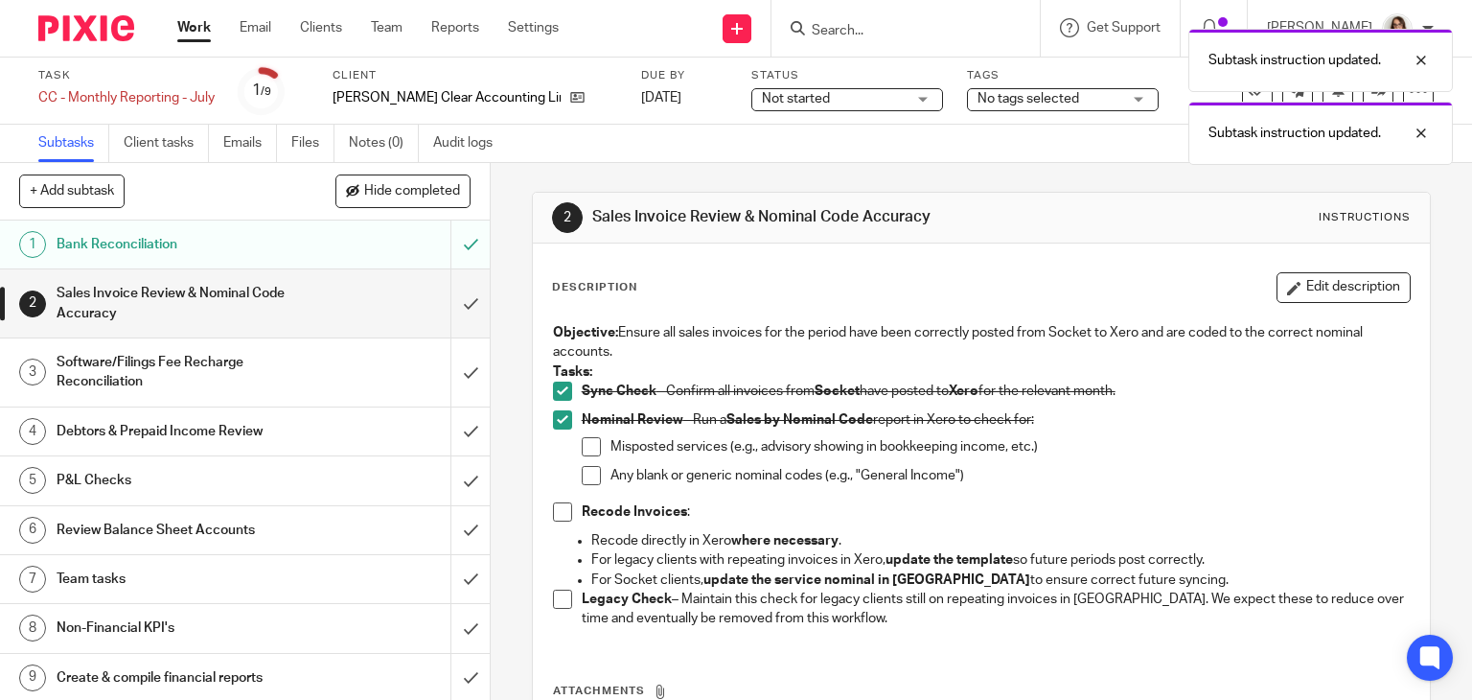
click at [583, 444] on span at bounding box center [591, 446] width 19 height 19
click at [583, 472] on span at bounding box center [591, 475] width 19 height 19
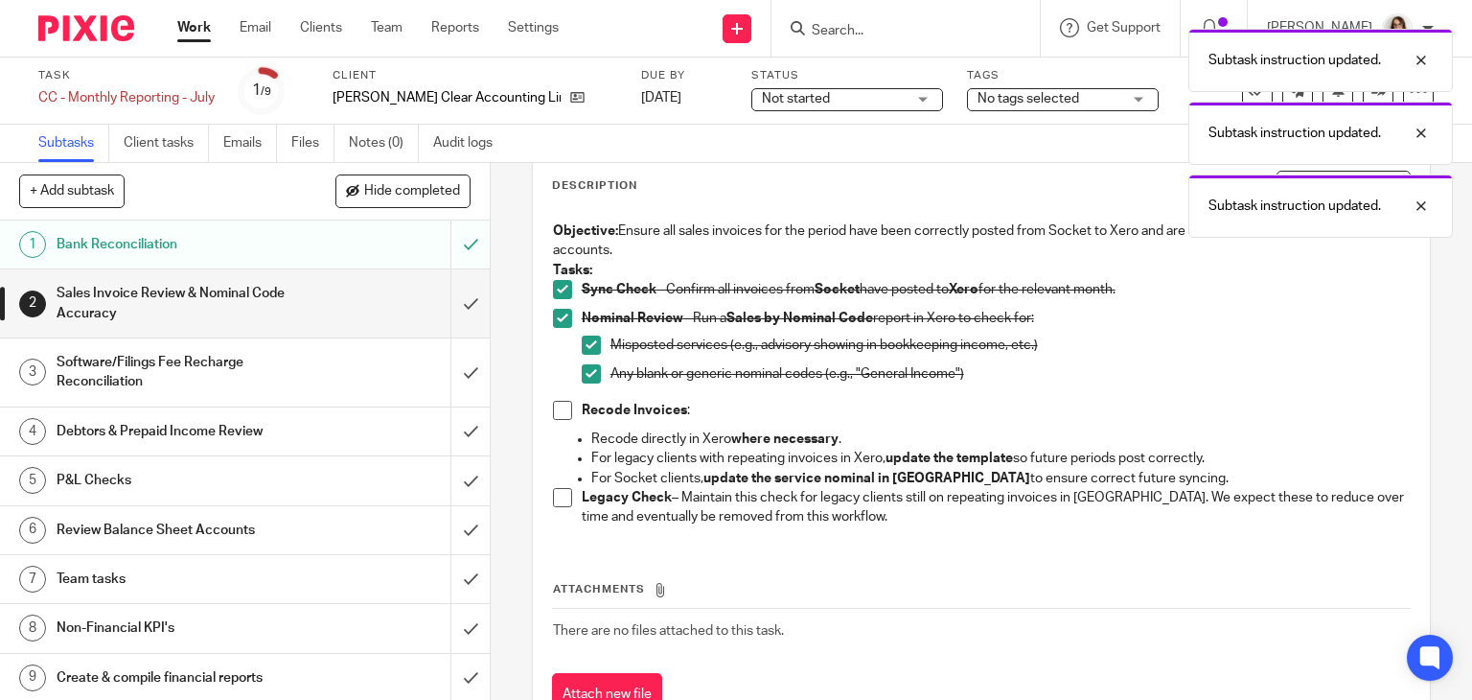
scroll to position [127, 0]
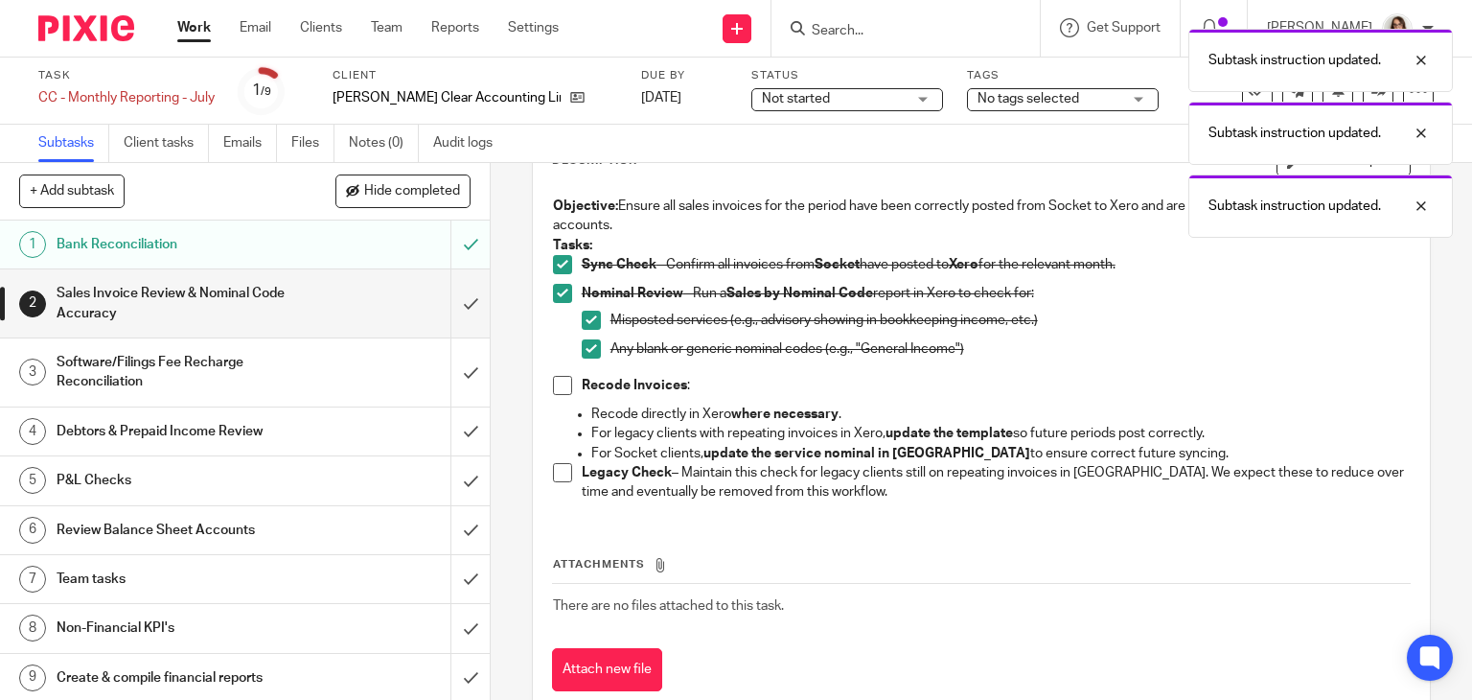
click at [553, 382] on span at bounding box center [562, 385] width 19 height 19
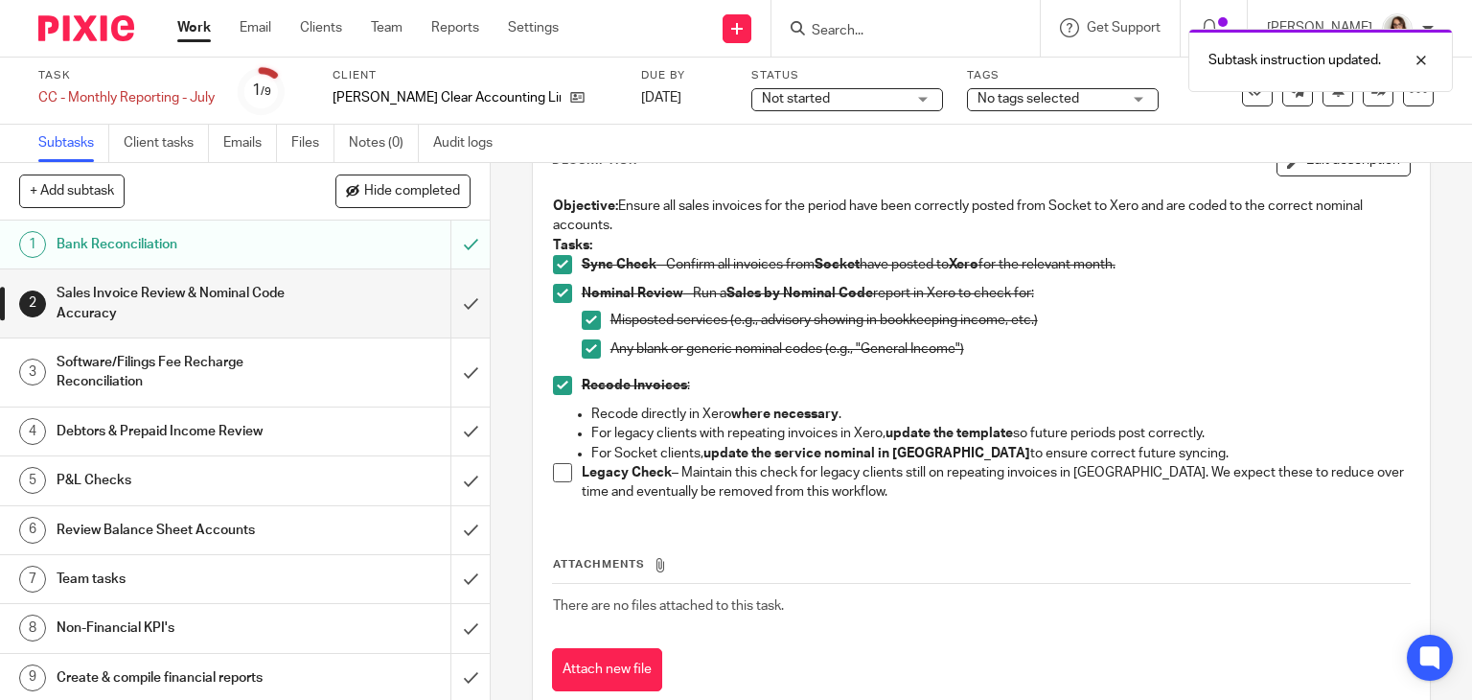
click at [555, 475] on span at bounding box center [562, 472] width 19 height 19
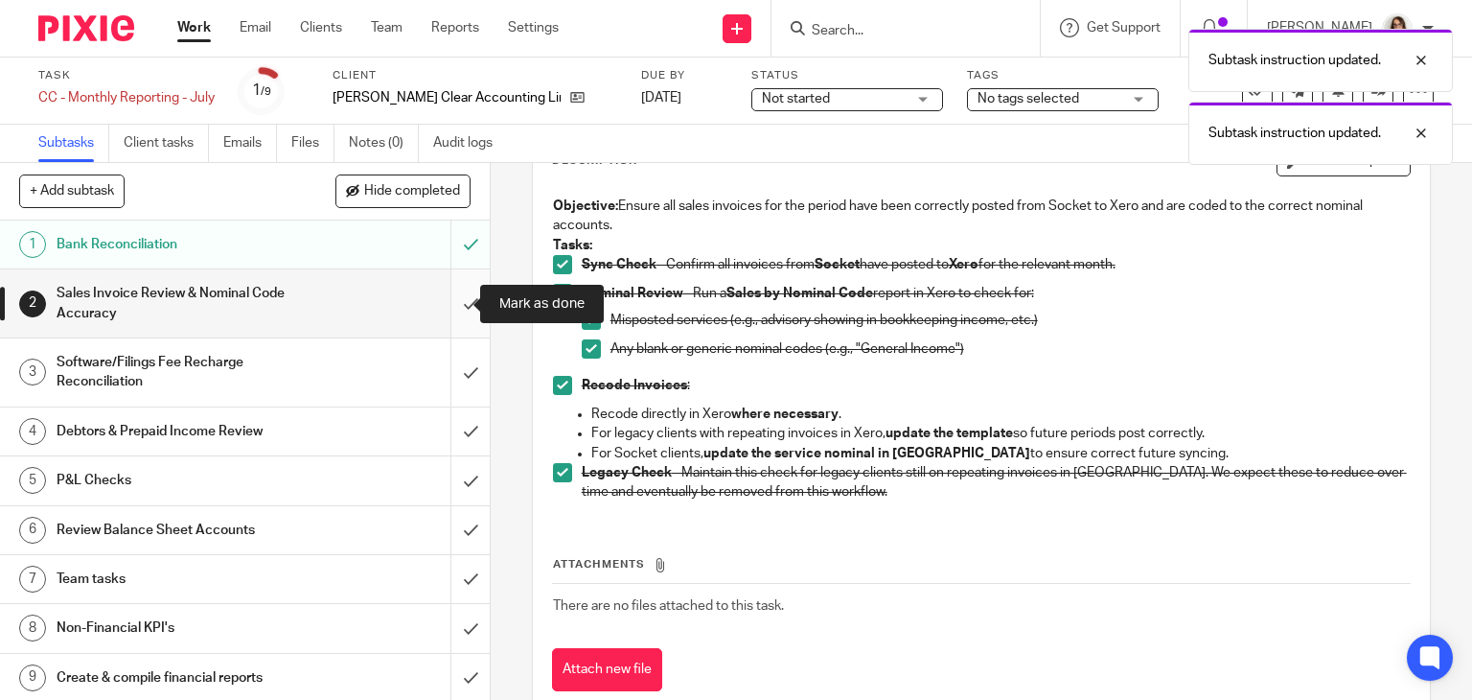
click at [447, 303] on input "submit" at bounding box center [245, 303] width 490 height 68
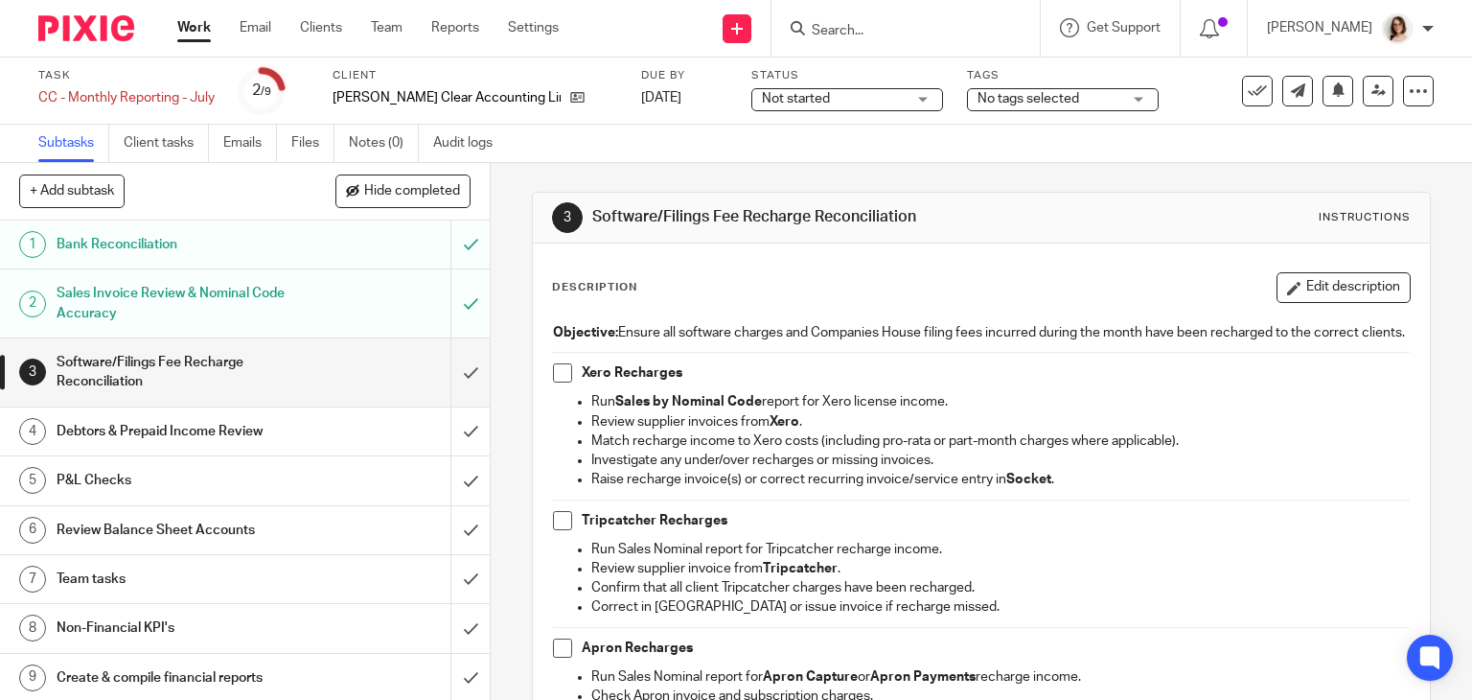
click at [560, 382] on span at bounding box center [562, 372] width 19 height 19
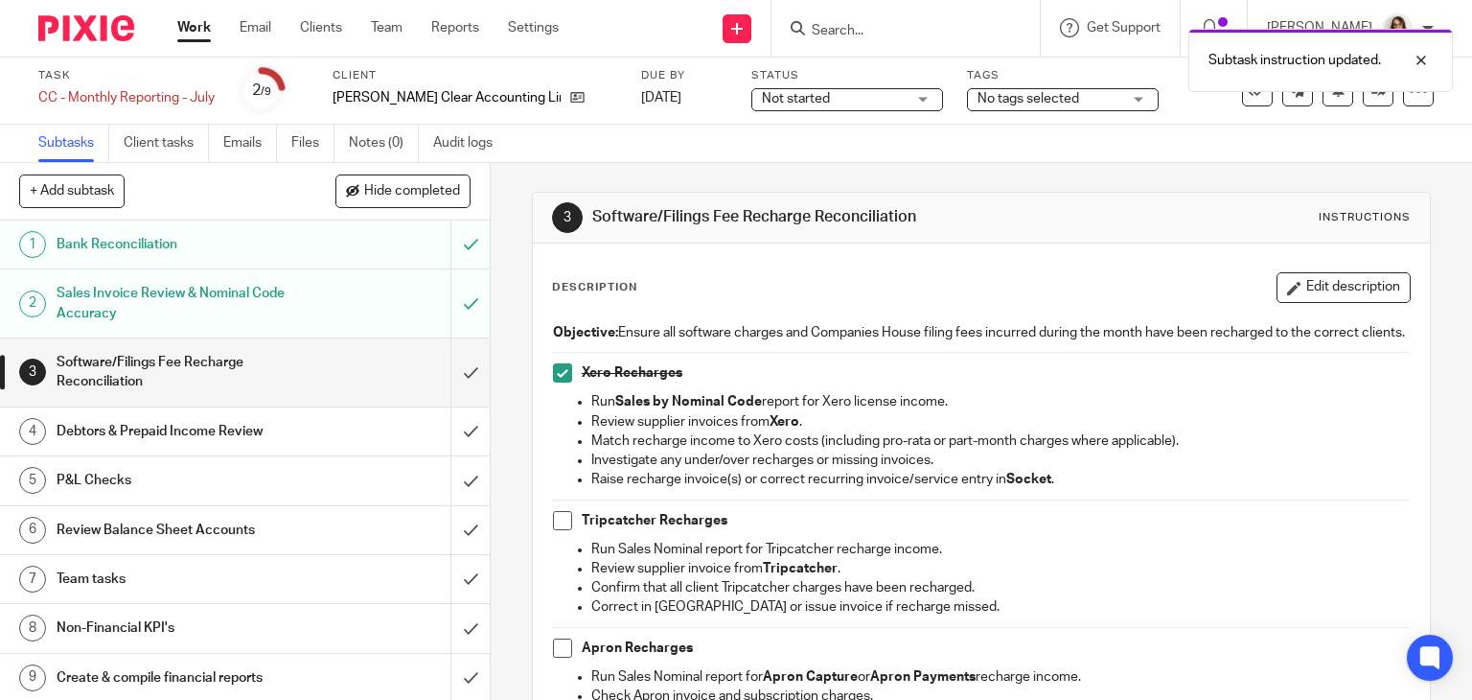
click at [557, 530] on span at bounding box center [562, 520] width 19 height 19
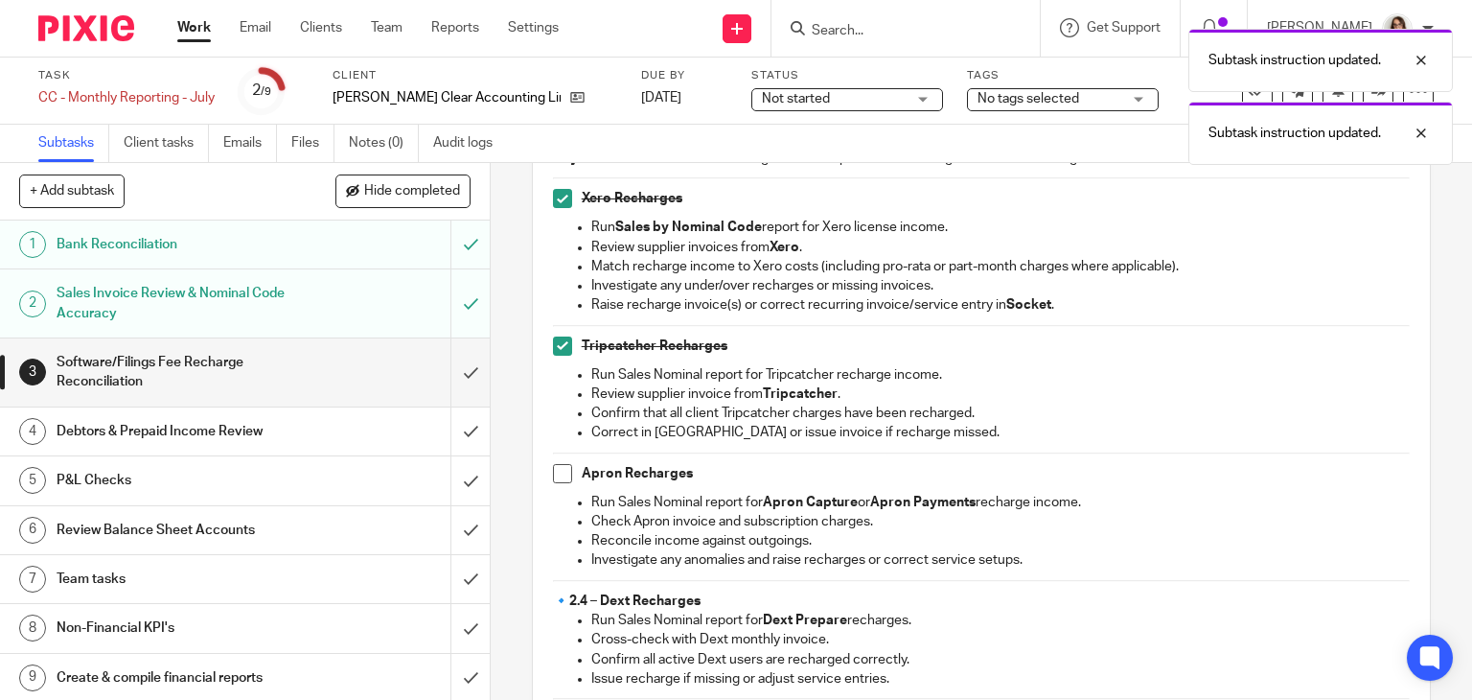
scroll to position [176, 0]
click at [553, 481] on span at bounding box center [562, 471] width 19 height 19
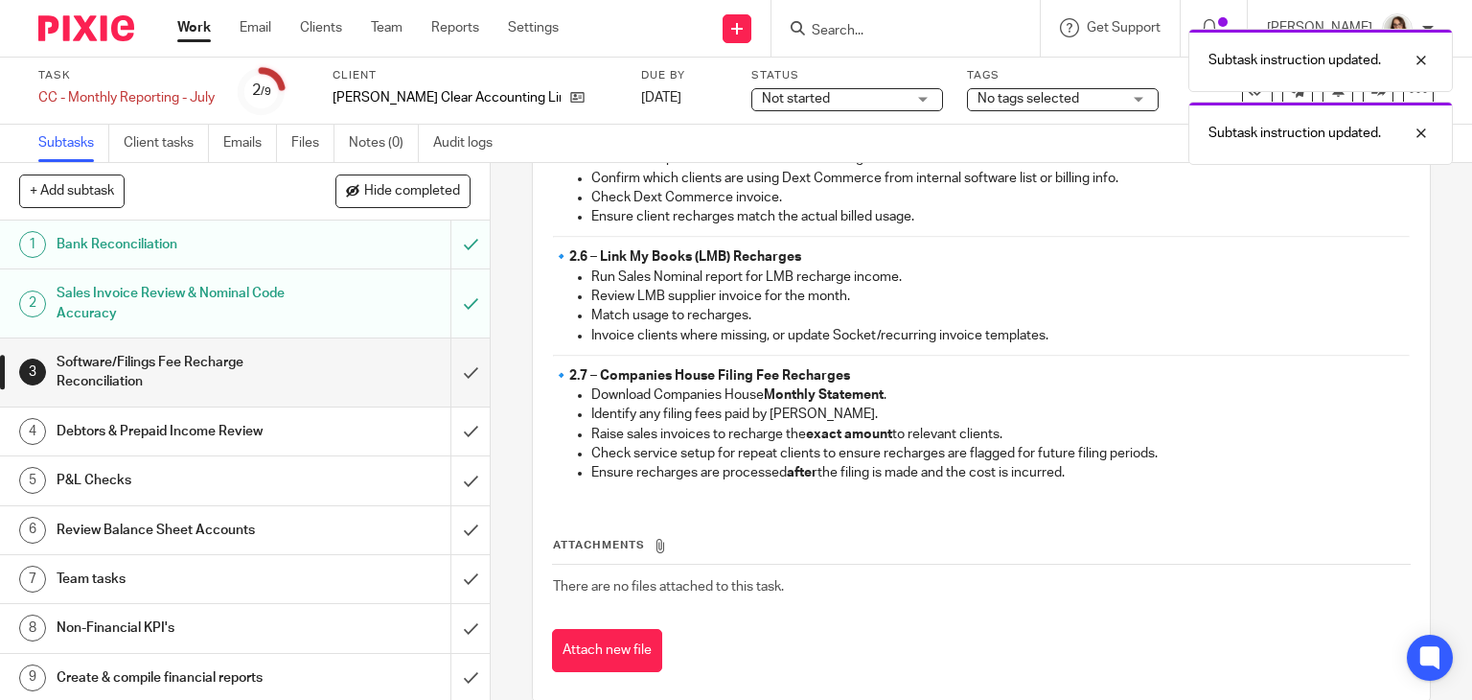
scroll to position [800, 0]
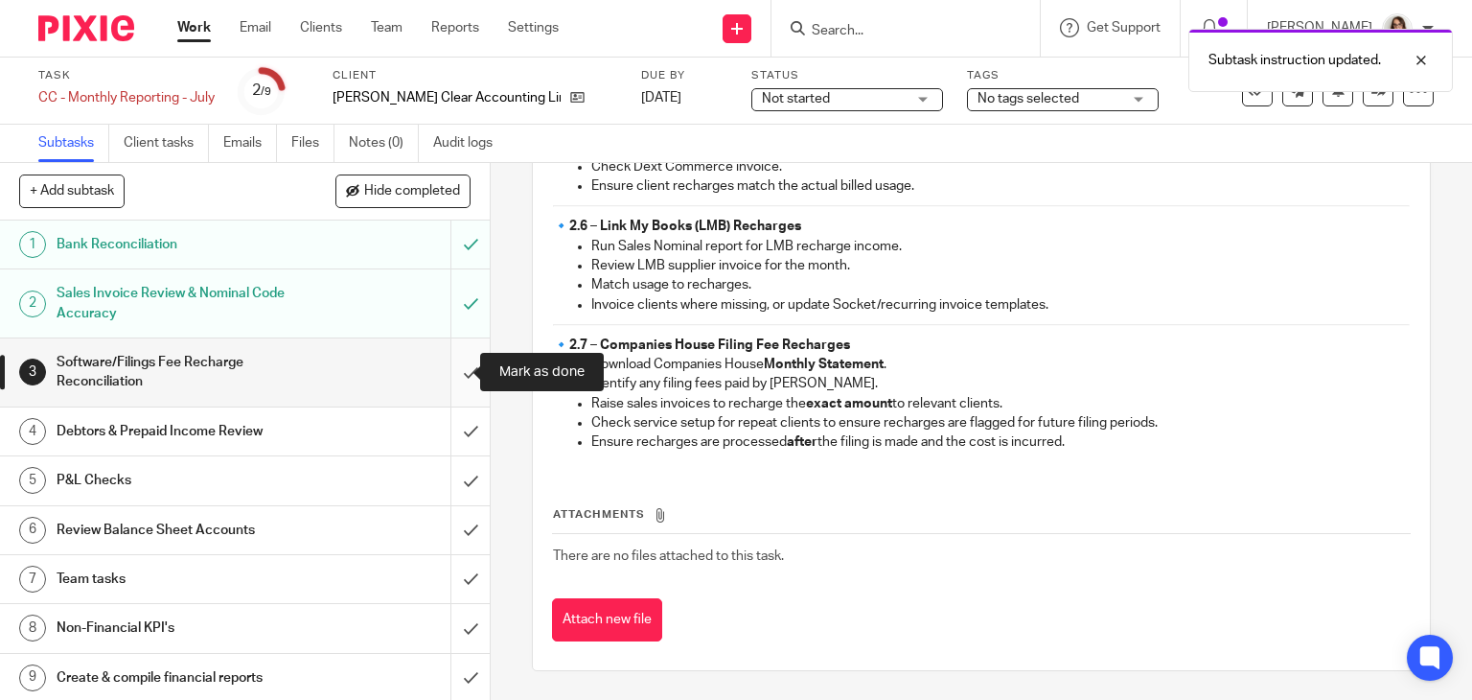
click at [454, 361] on input "submit" at bounding box center [245, 372] width 490 height 68
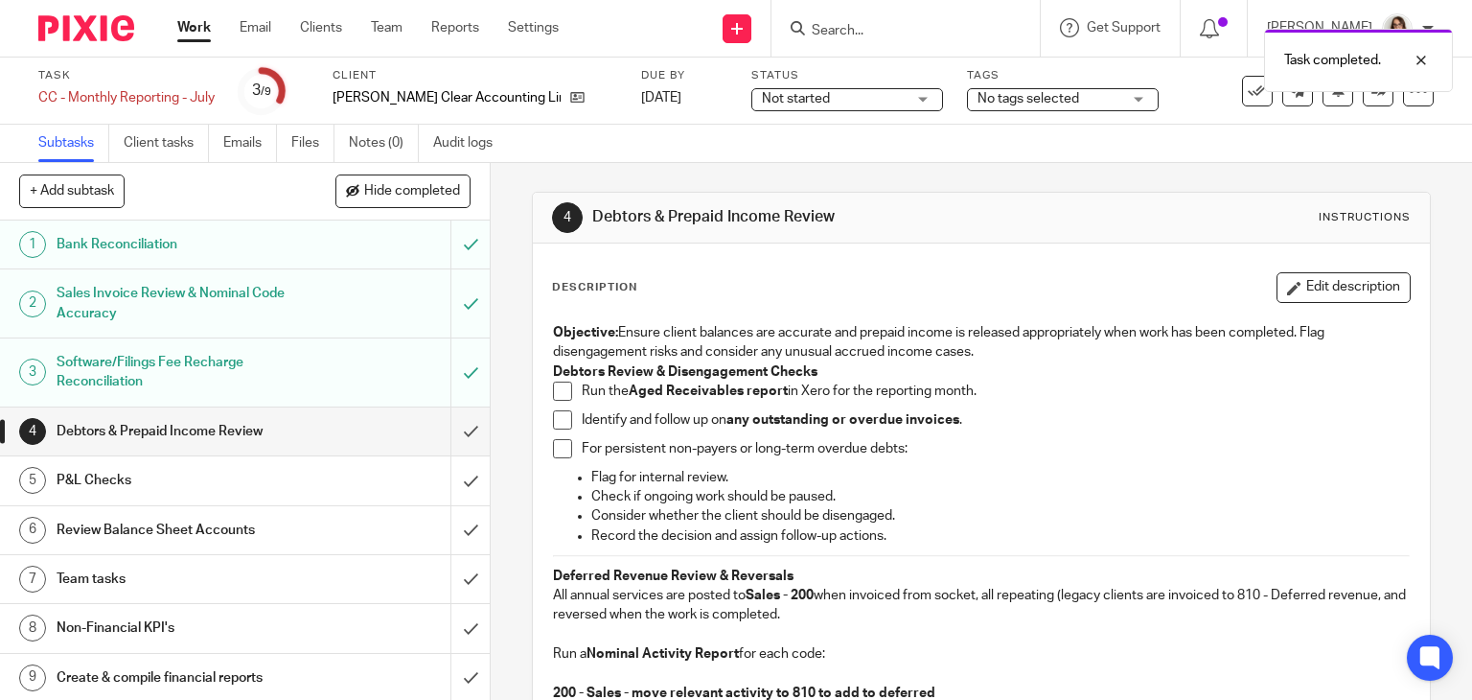
click at [554, 388] on span at bounding box center [562, 390] width 19 height 19
click at [556, 425] on span at bounding box center [562, 419] width 19 height 19
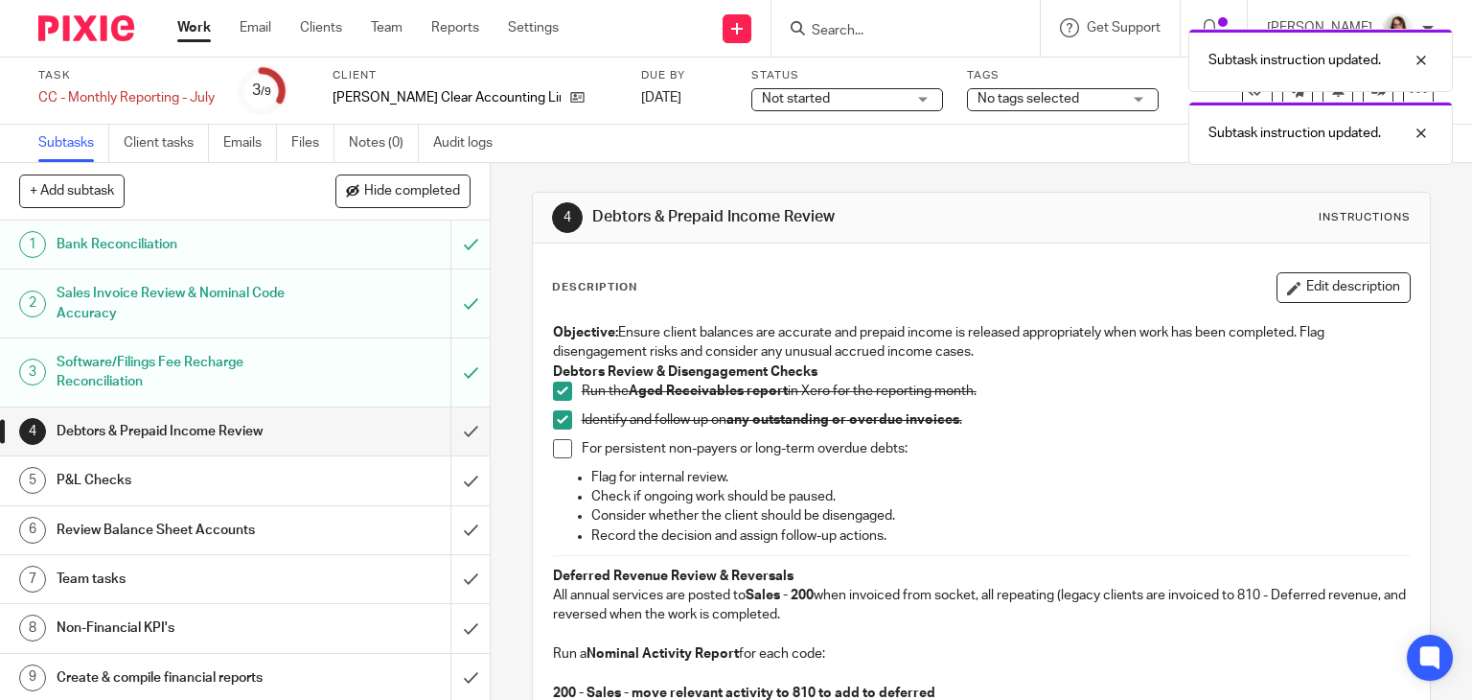
click at [555, 455] on span at bounding box center [562, 448] width 19 height 19
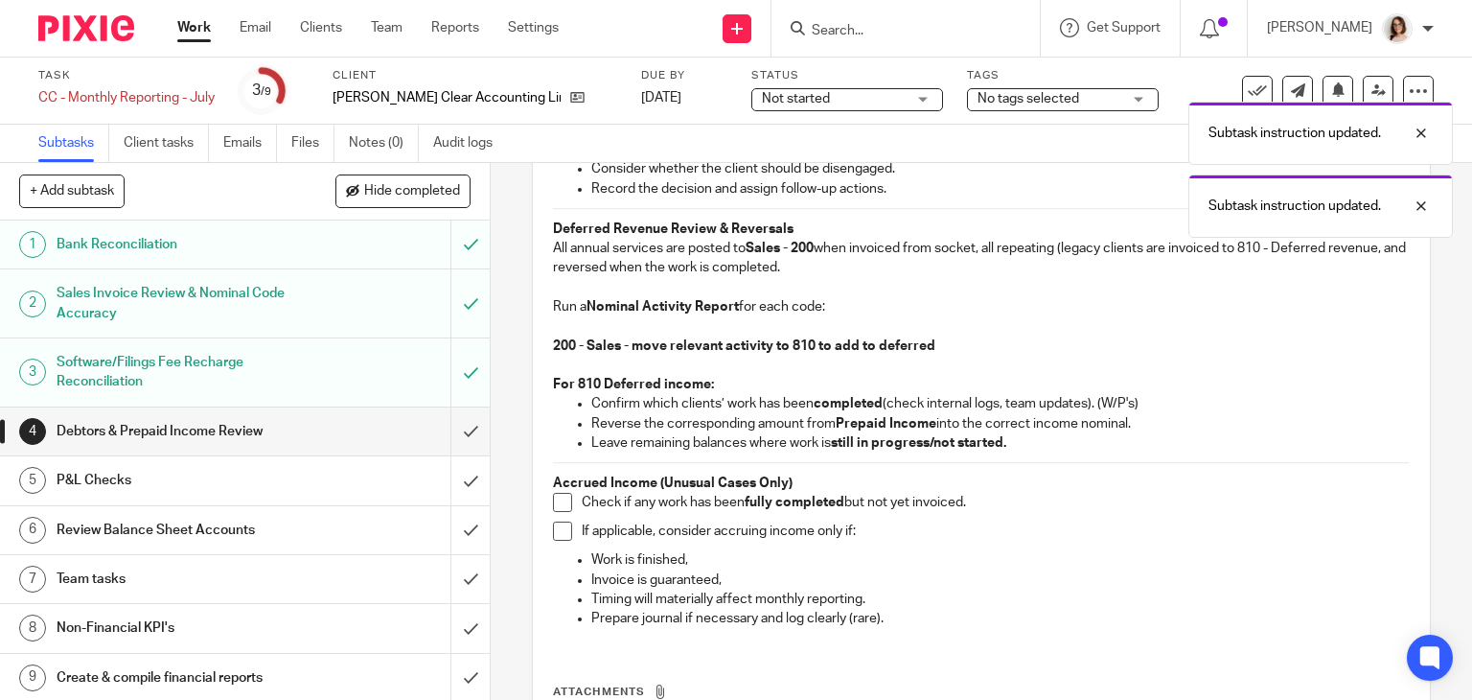
scroll to position [348, 0]
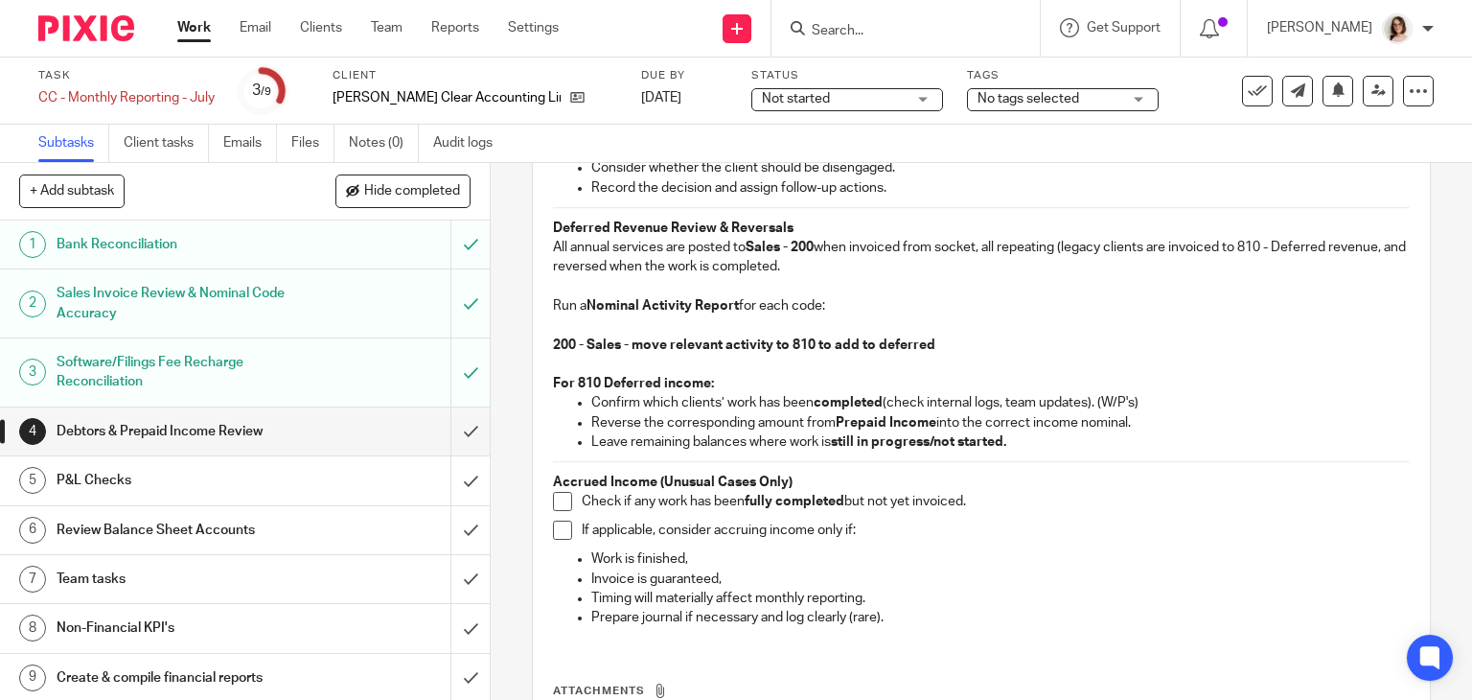
click at [553, 503] on span at bounding box center [562, 501] width 19 height 19
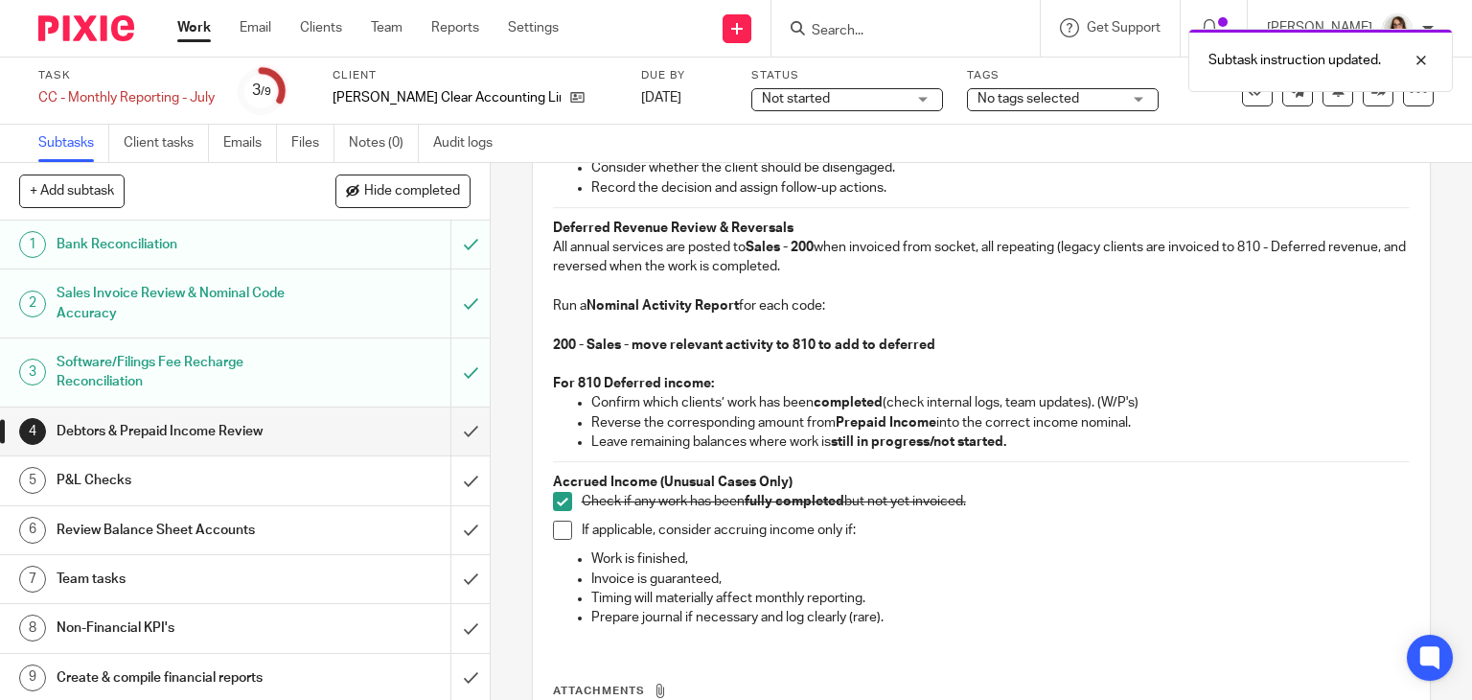
click at [556, 528] on span at bounding box center [562, 529] width 19 height 19
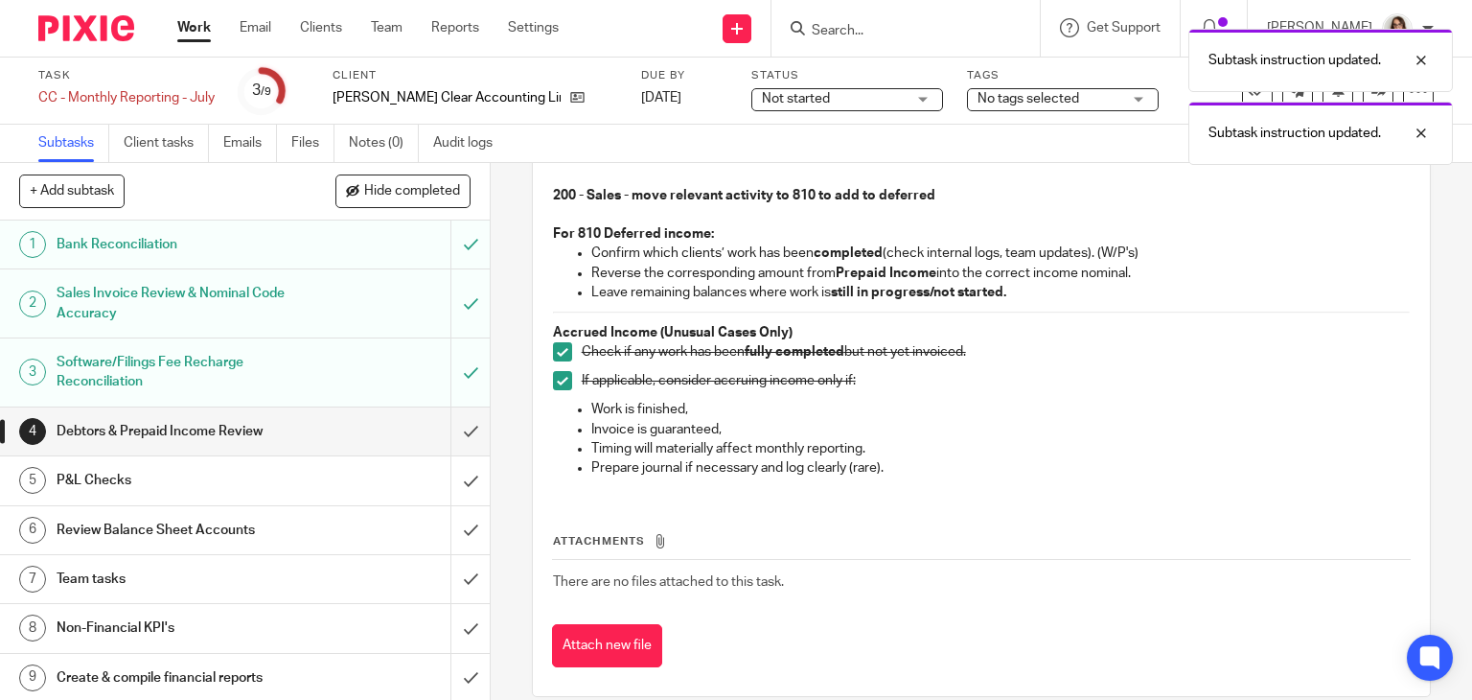
scroll to position [501, 0]
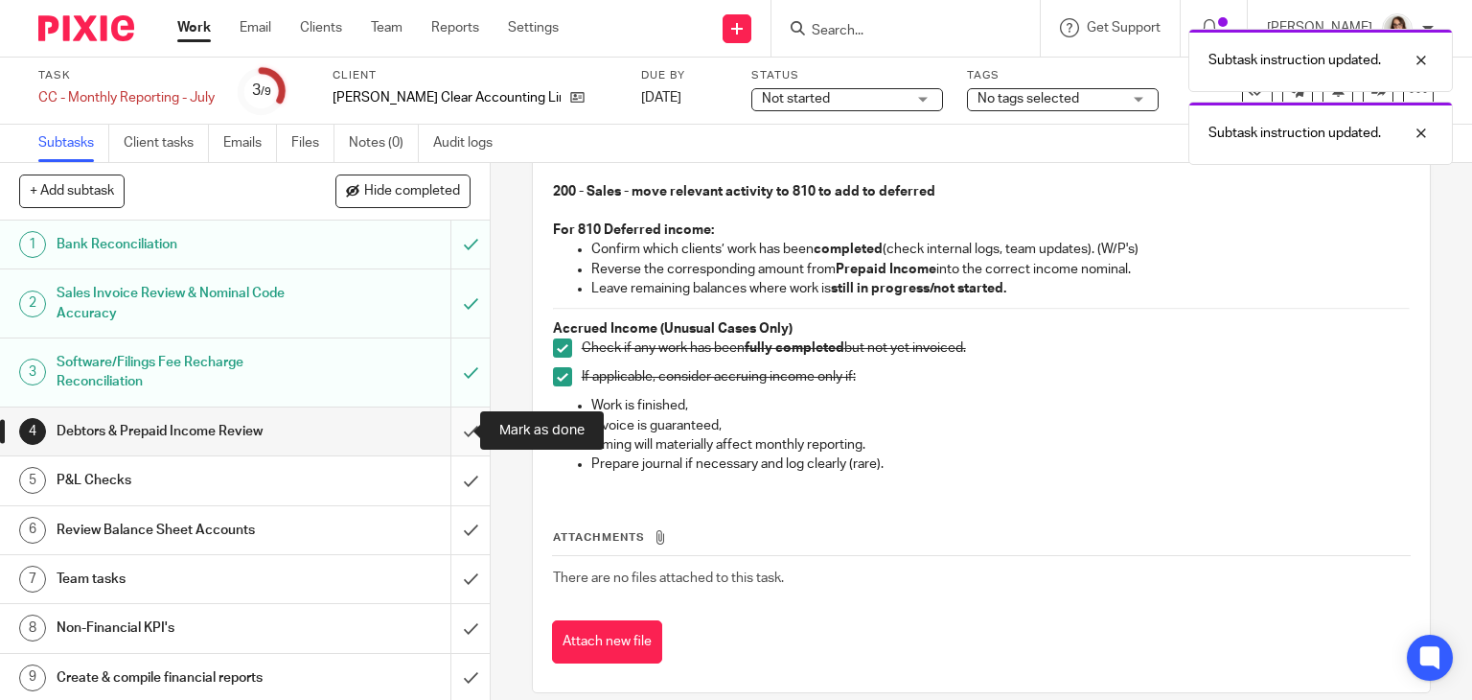
click at [451, 427] on input "submit" at bounding box center [245, 431] width 490 height 48
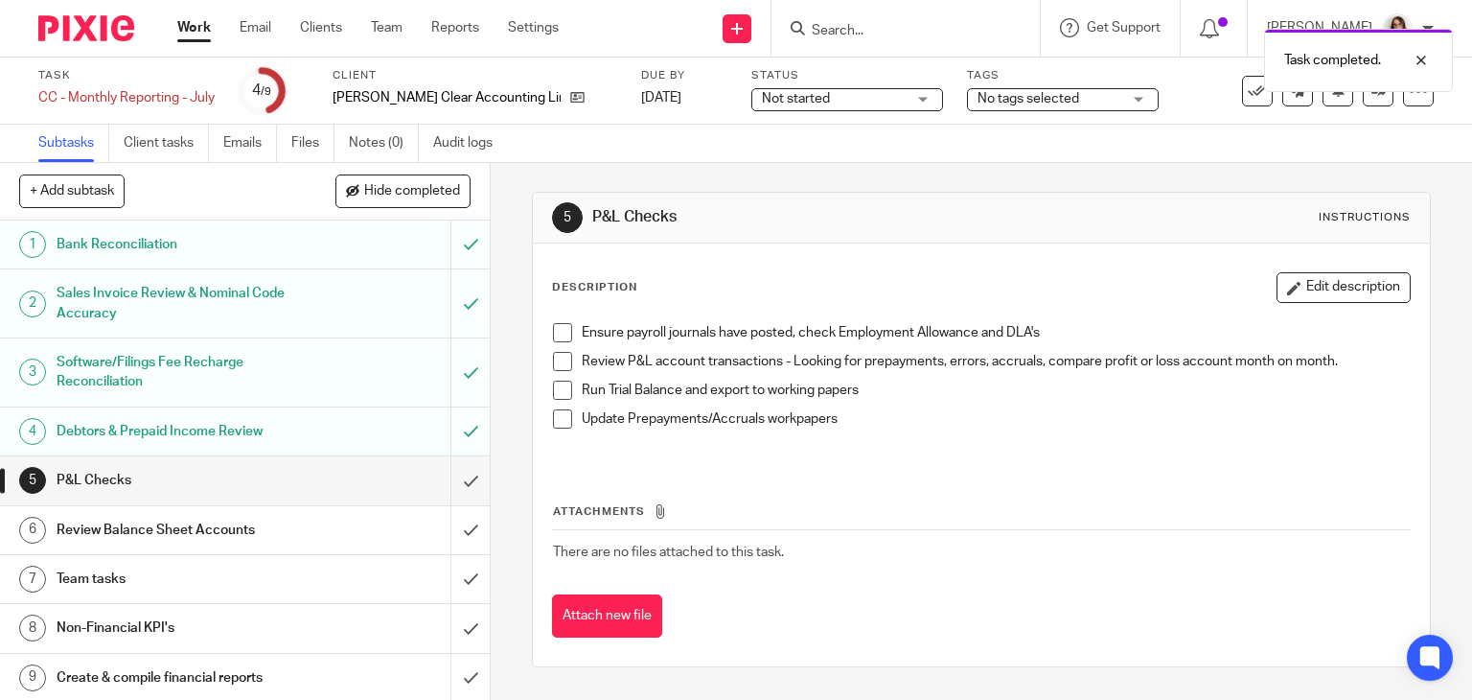
click at [553, 331] on span at bounding box center [562, 332] width 19 height 19
click at [553, 356] on span at bounding box center [562, 361] width 19 height 19
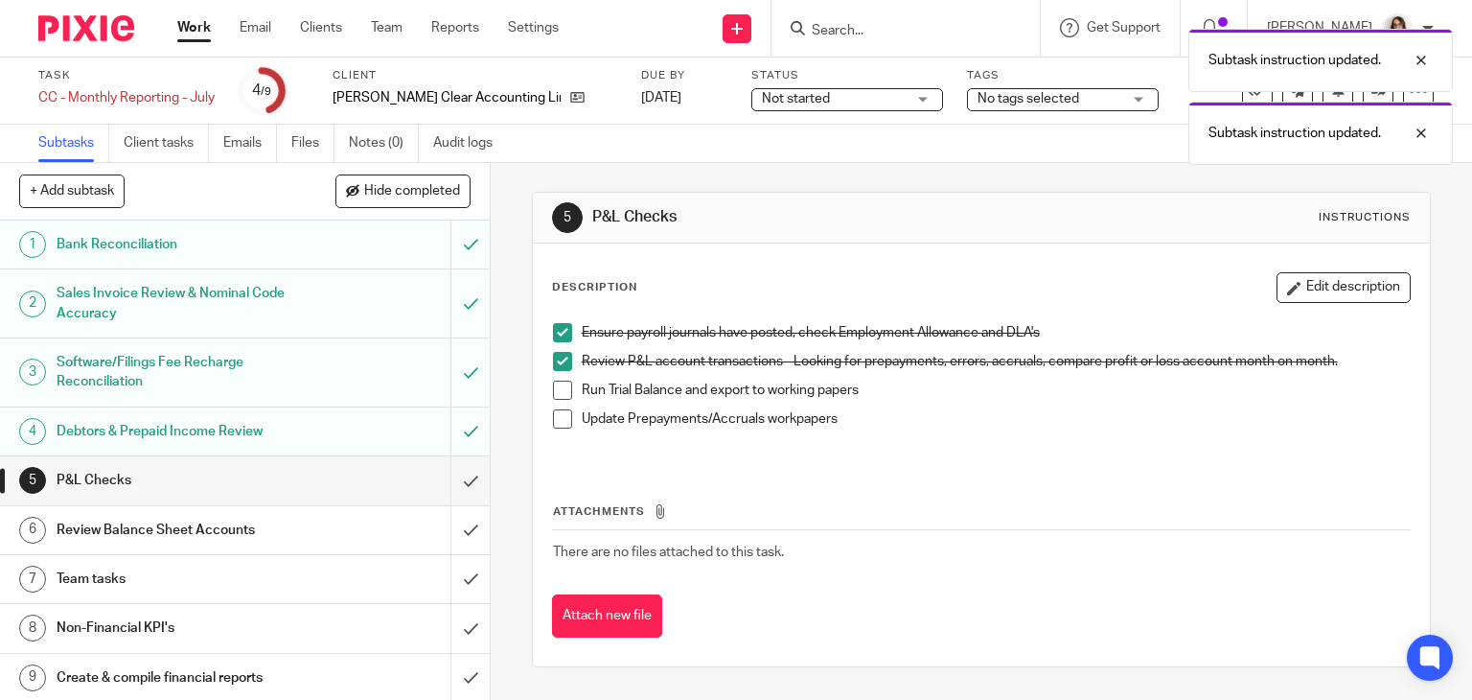
click at [553, 390] on span at bounding box center [562, 390] width 19 height 19
click at [553, 414] on span at bounding box center [562, 418] width 19 height 19
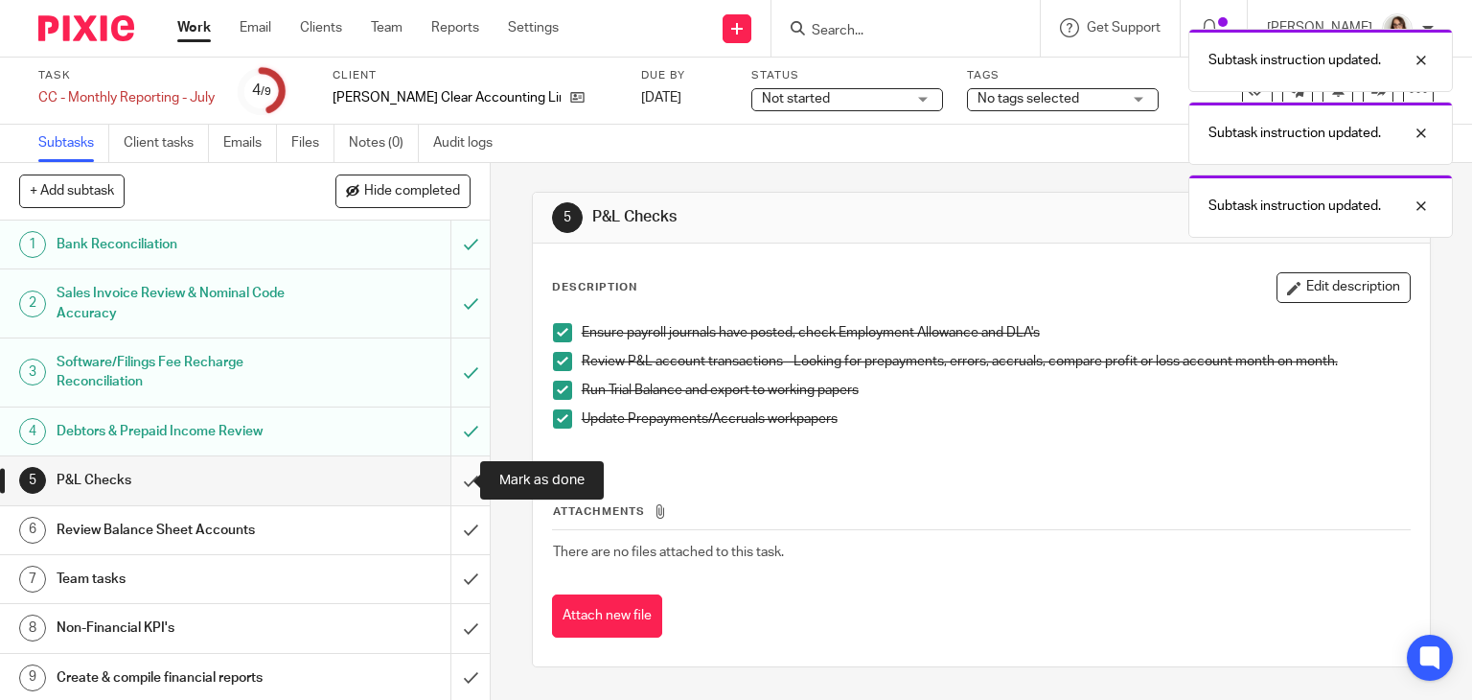
click at [451, 477] on input "submit" at bounding box center [245, 480] width 490 height 48
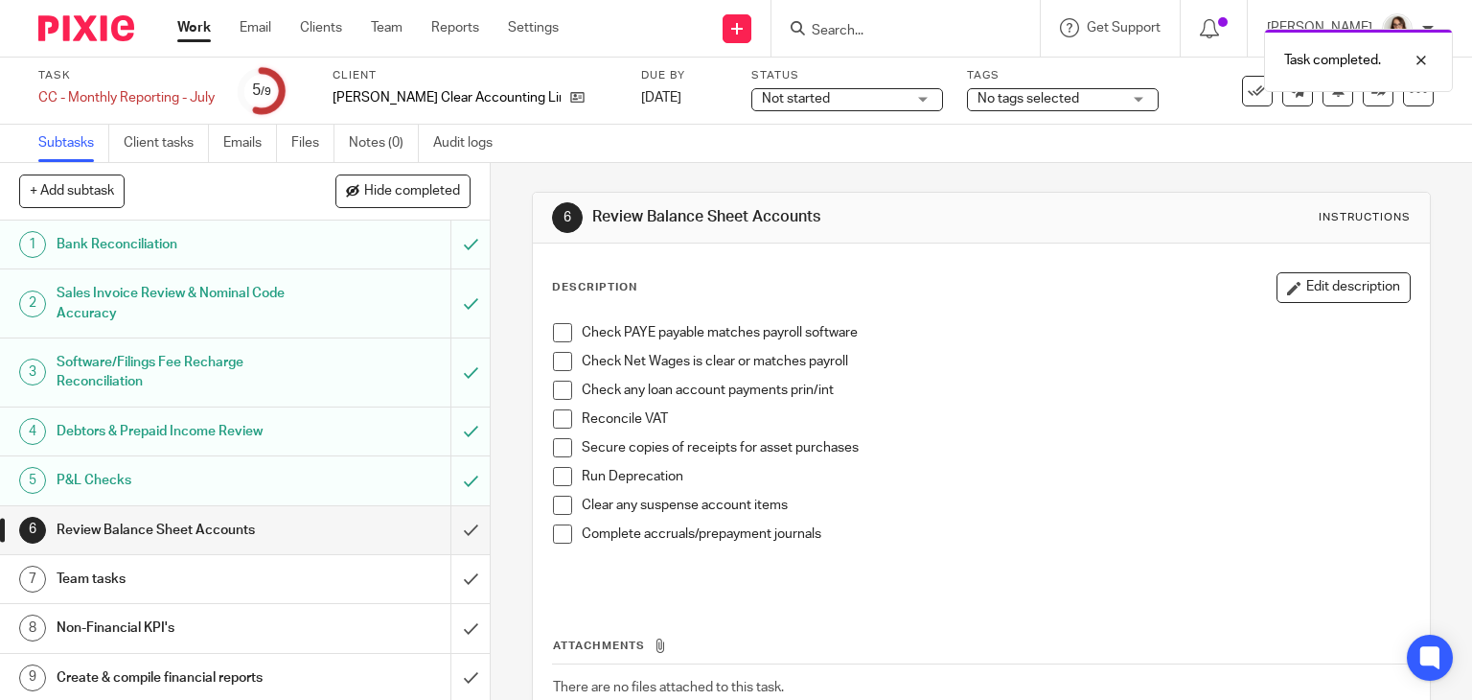
click at [553, 331] on span at bounding box center [562, 332] width 19 height 19
click at [556, 356] on span at bounding box center [562, 361] width 19 height 19
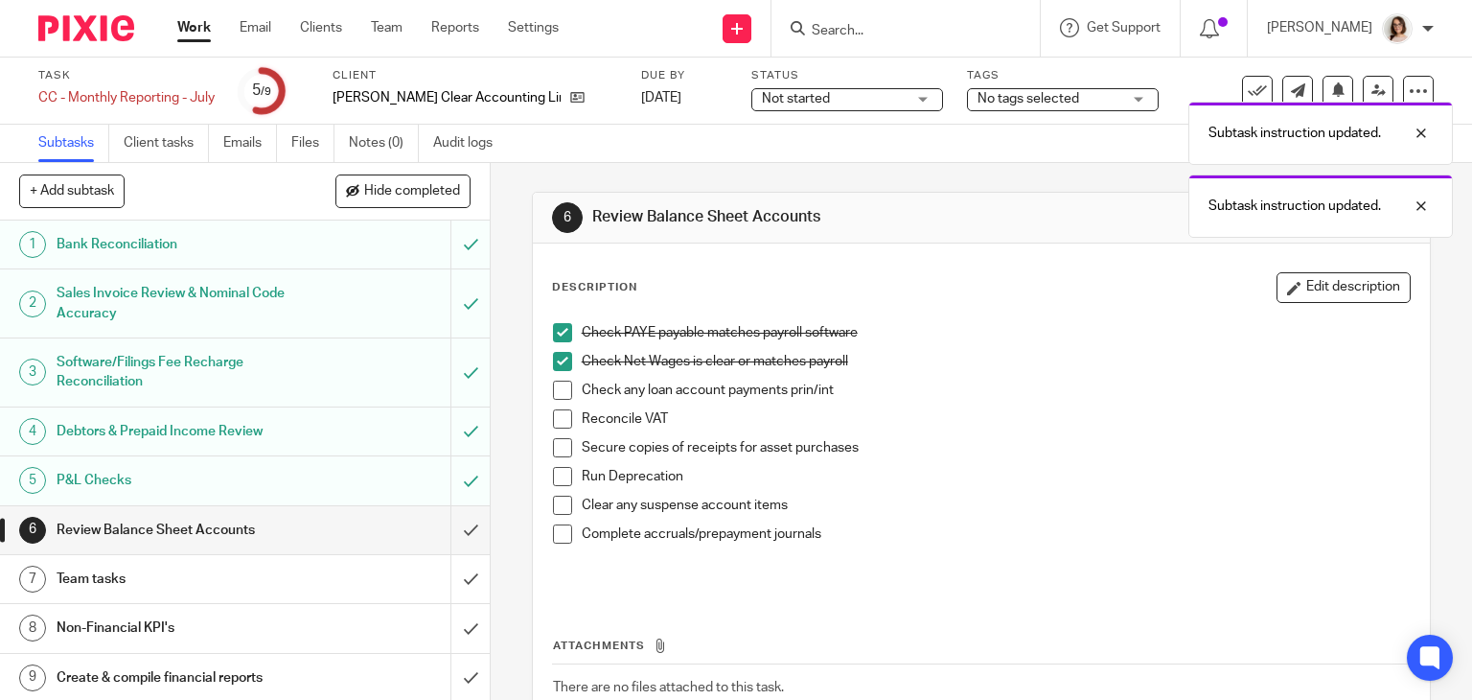
click at [556, 388] on span at bounding box center [562, 390] width 19 height 19
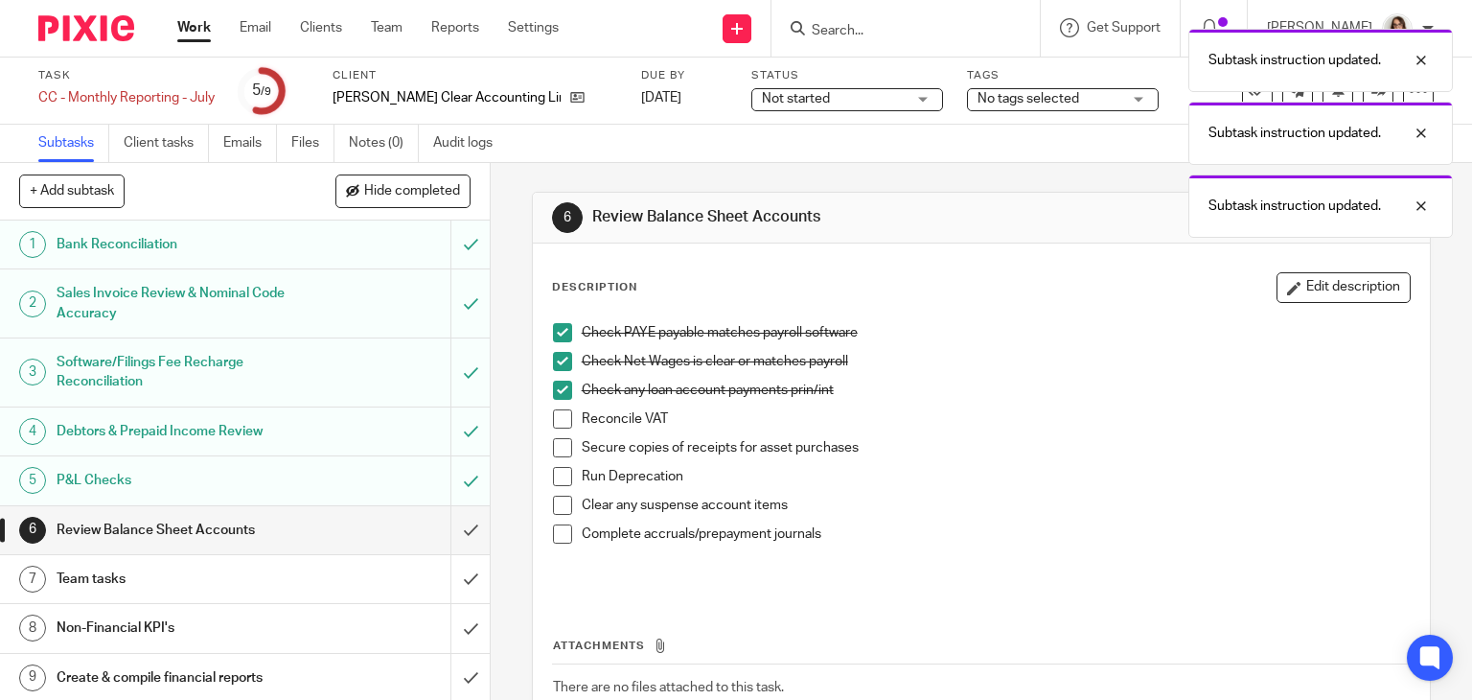
click at [556, 419] on span at bounding box center [562, 418] width 19 height 19
click at [556, 439] on span at bounding box center [562, 447] width 19 height 19
click at [556, 477] on span at bounding box center [562, 476] width 19 height 19
click at [556, 508] on span at bounding box center [562, 505] width 19 height 19
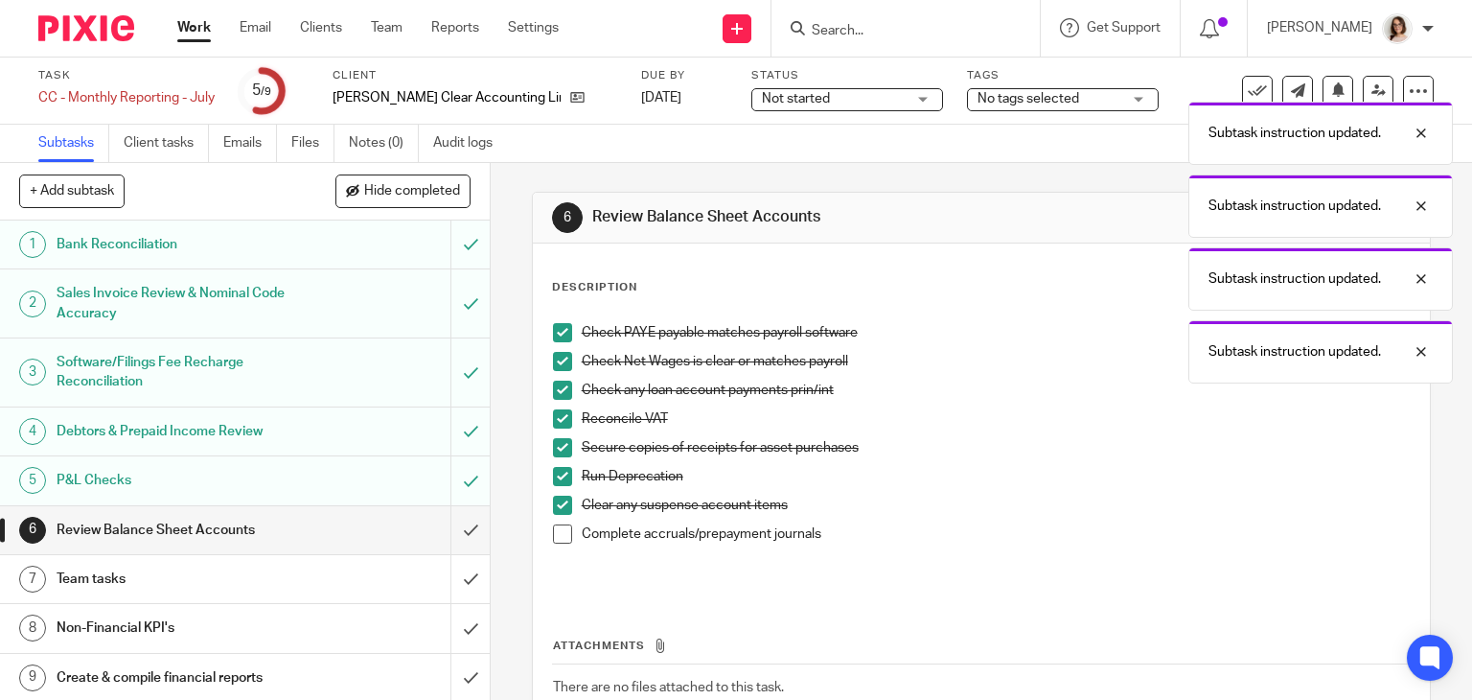
click at [556, 526] on span at bounding box center [562, 533] width 19 height 19
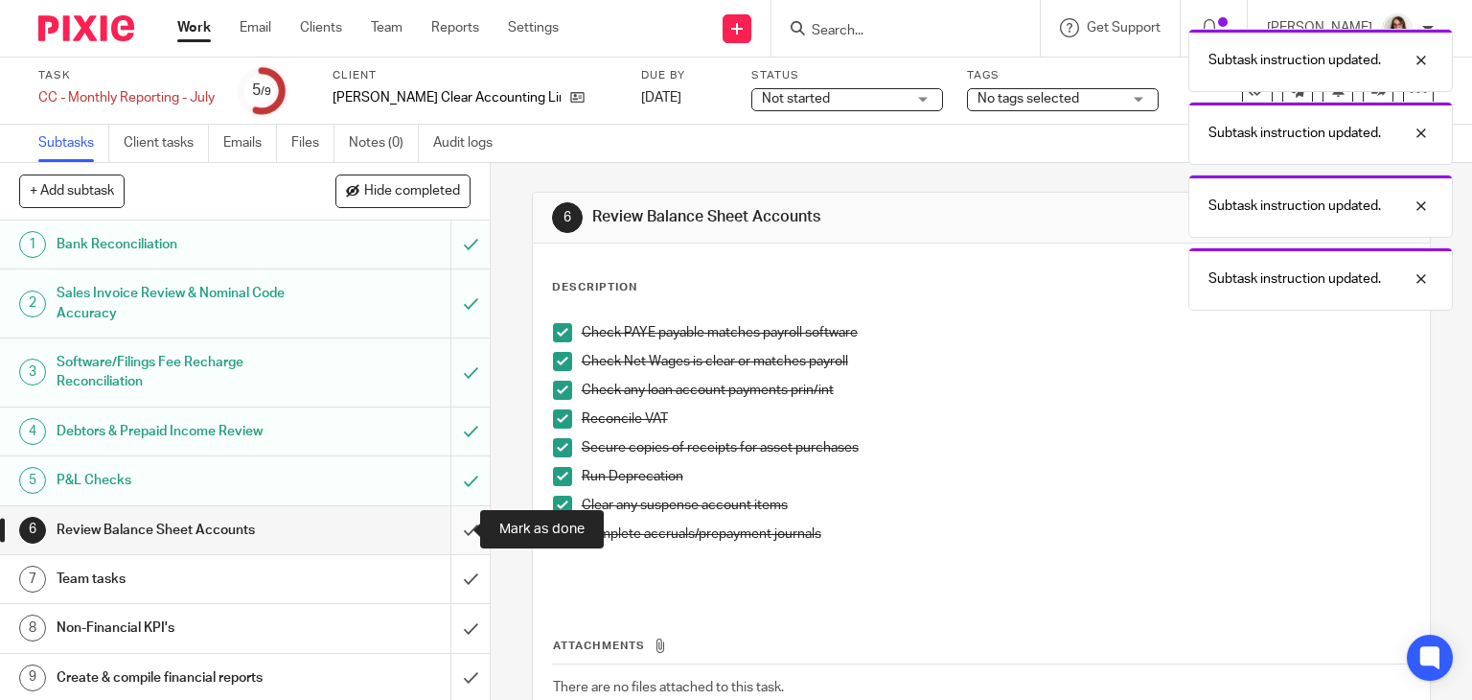
click at [460, 528] on input "submit" at bounding box center [245, 530] width 490 height 48
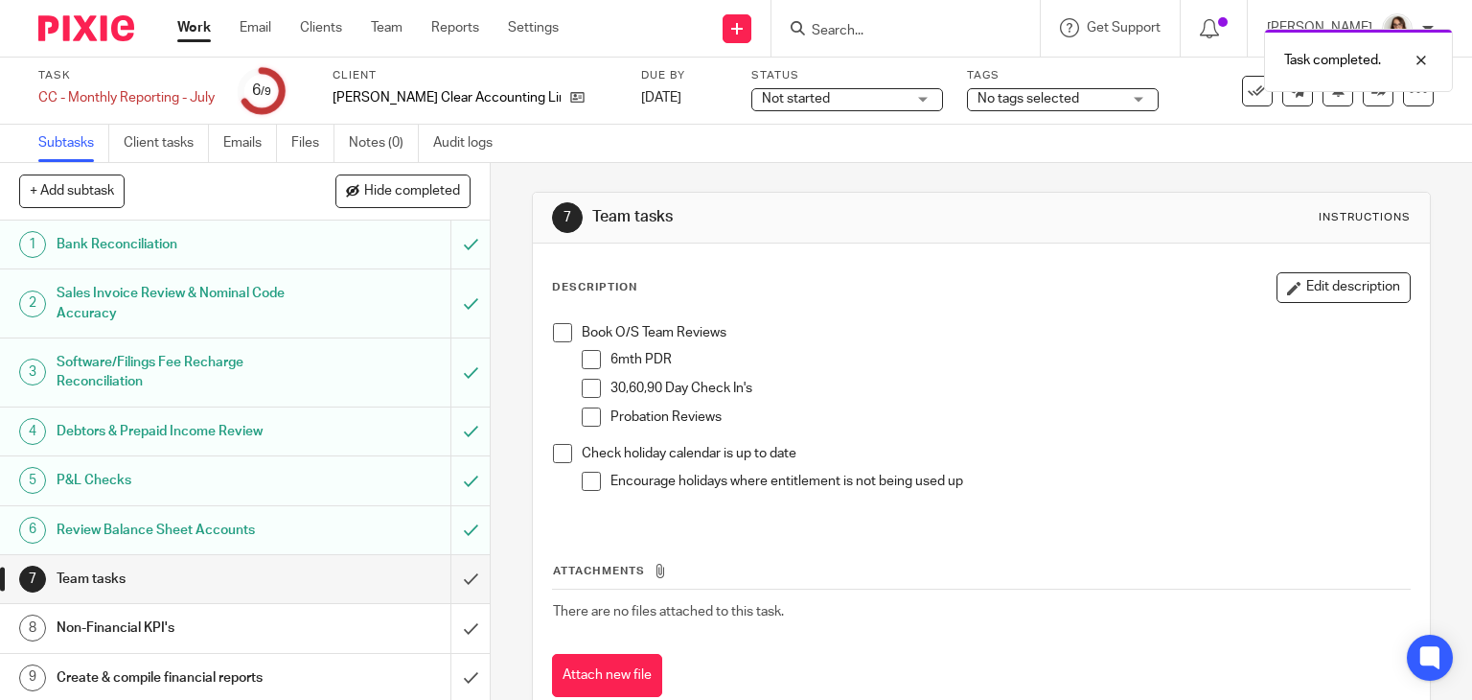
click at [553, 335] on span at bounding box center [562, 332] width 19 height 19
click at [553, 458] on span at bounding box center [562, 453] width 19 height 19
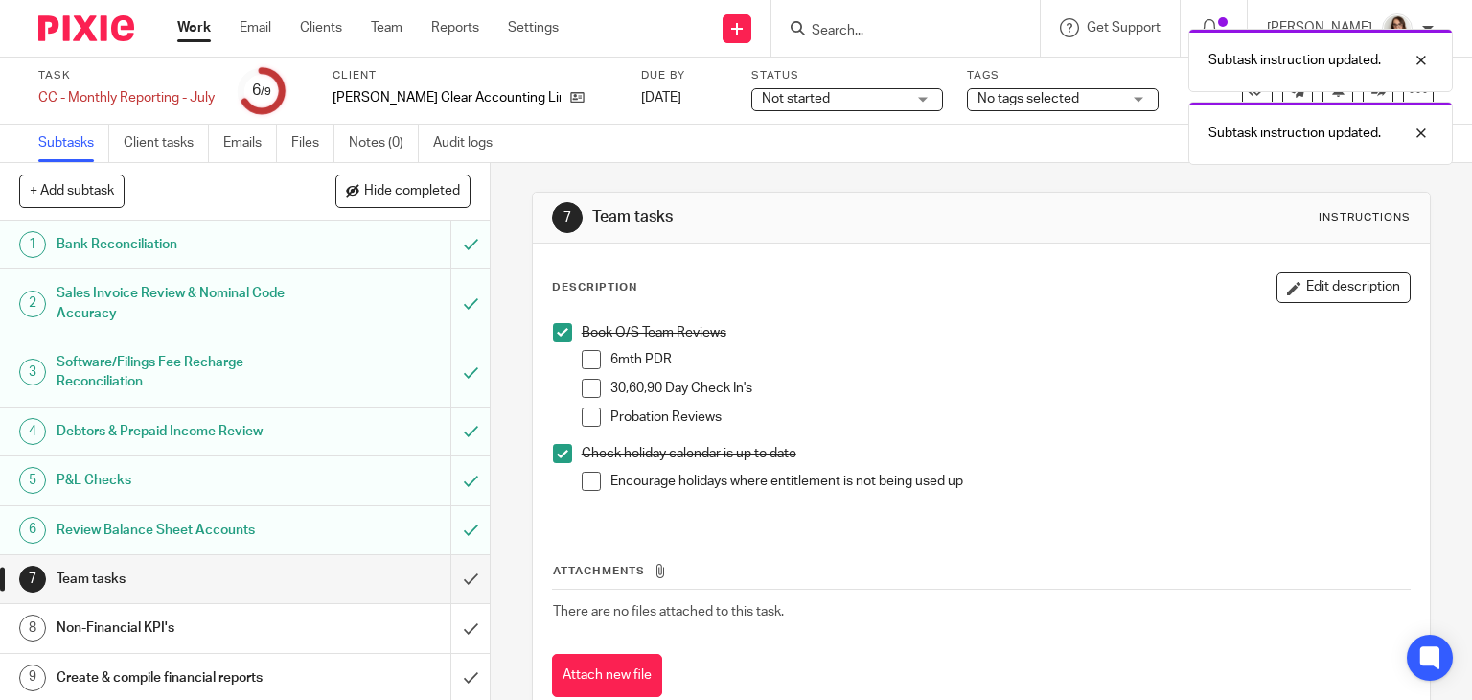
scroll to position [1, 0]
click at [446, 576] on input "submit" at bounding box center [245, 578] width 490 height 48
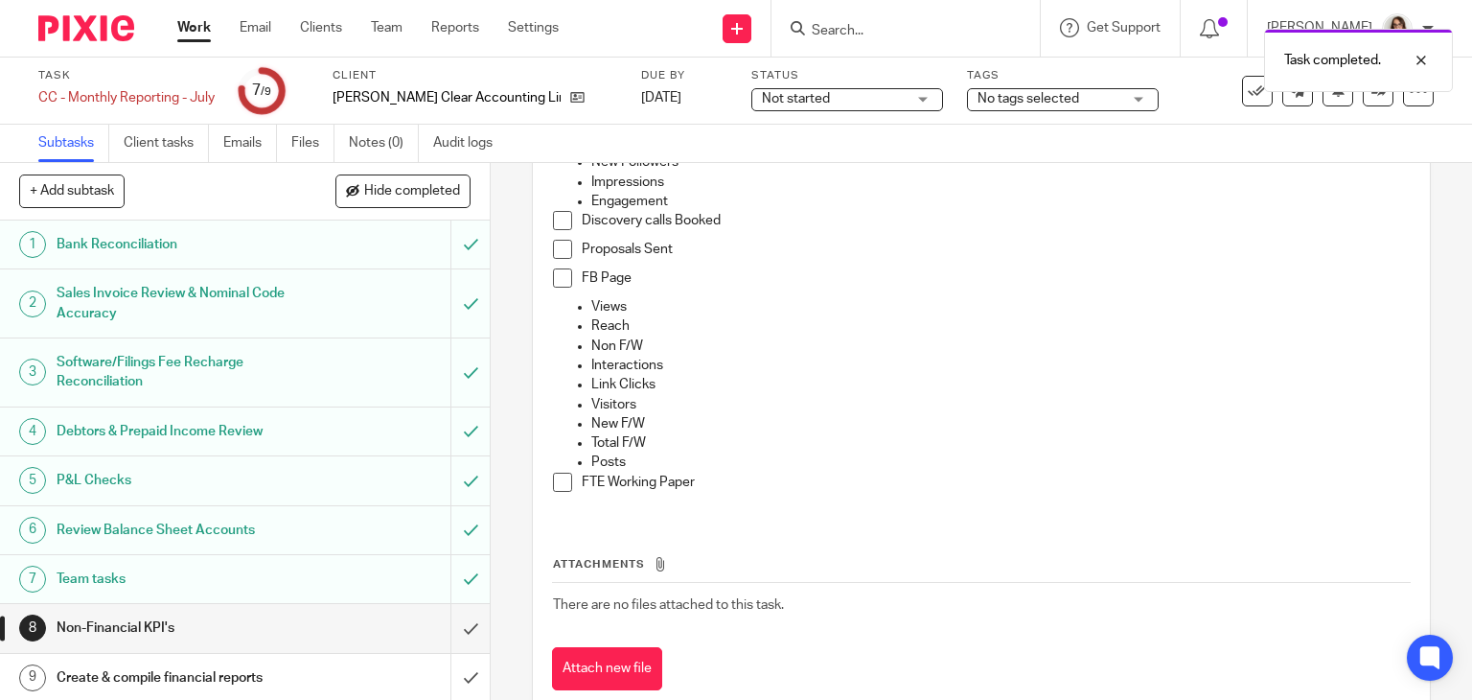
scroll to position [450, 0]
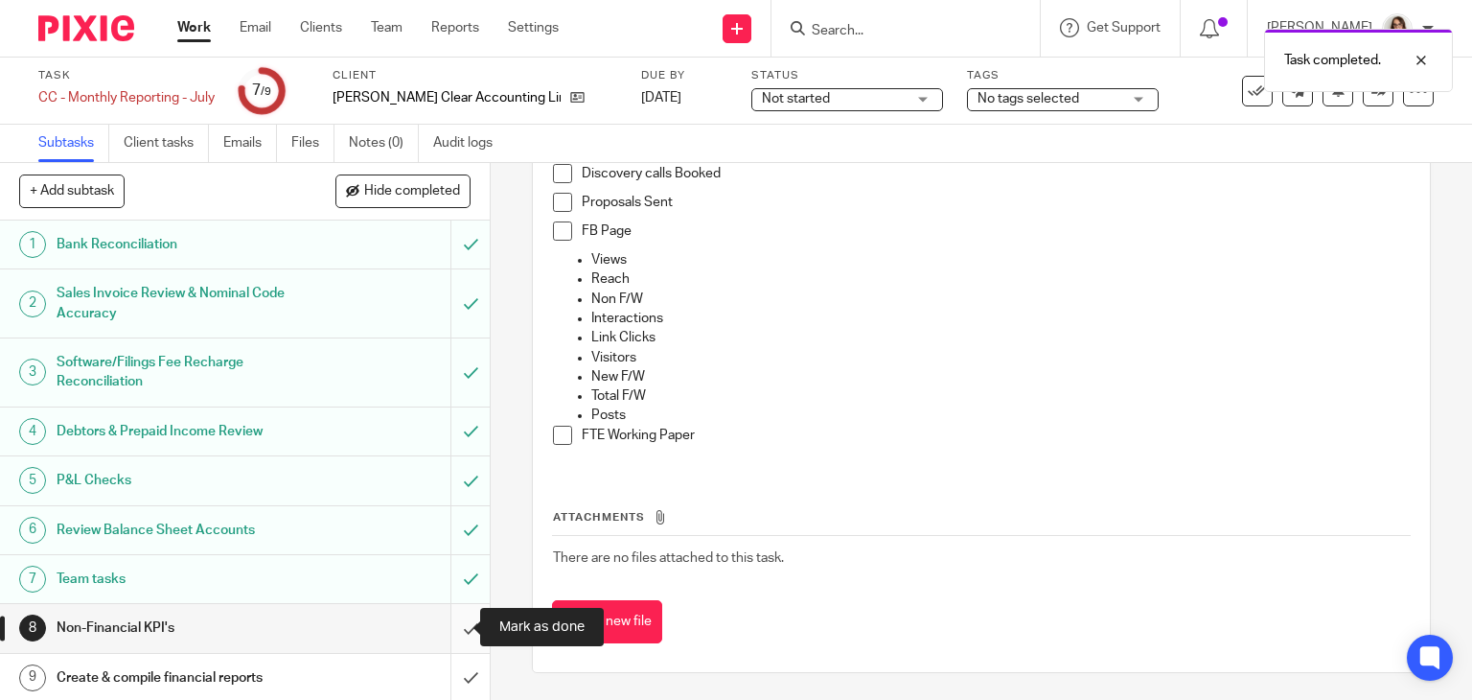
click at [450, 627] on input "submit" at bounding box center [245, 628] width 490 height 48
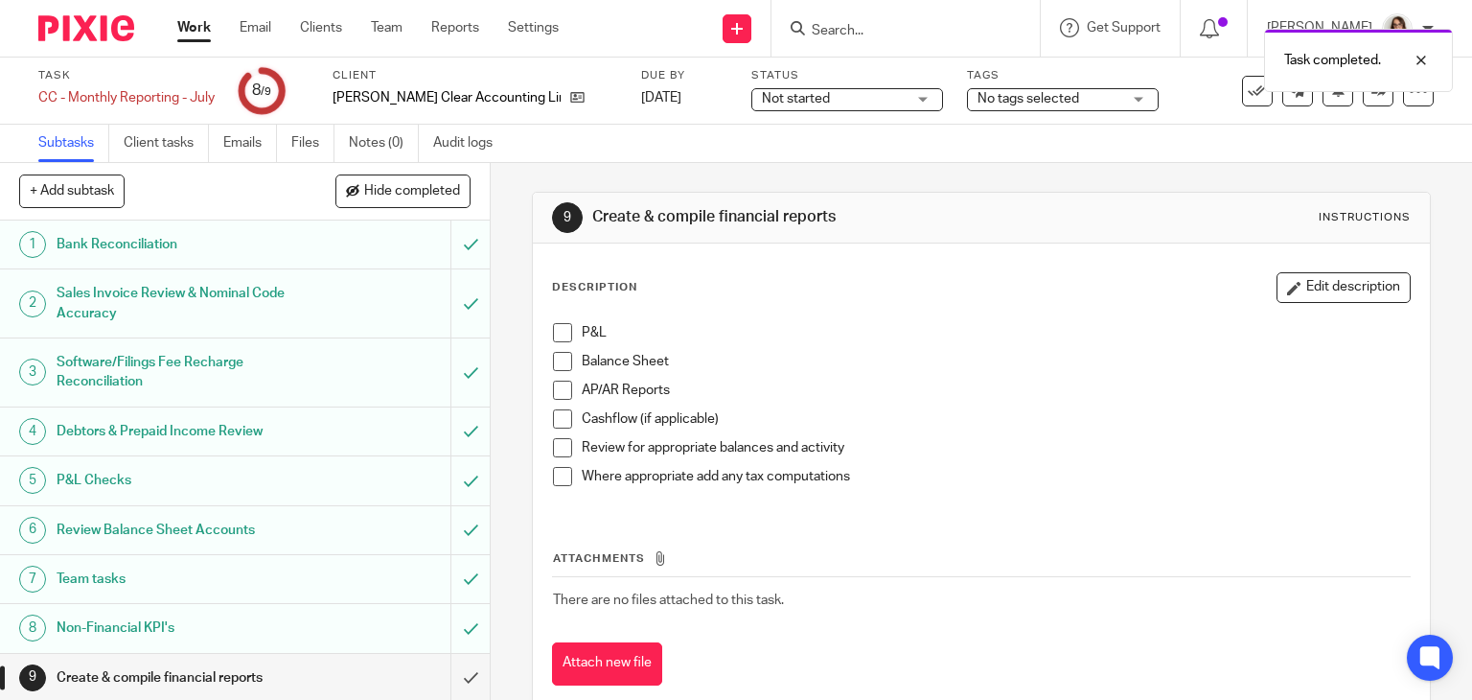
scroll to position [1, 0]
click at [456, 668] on input "submit" at bounding box center [245, 677] width 490 height 48
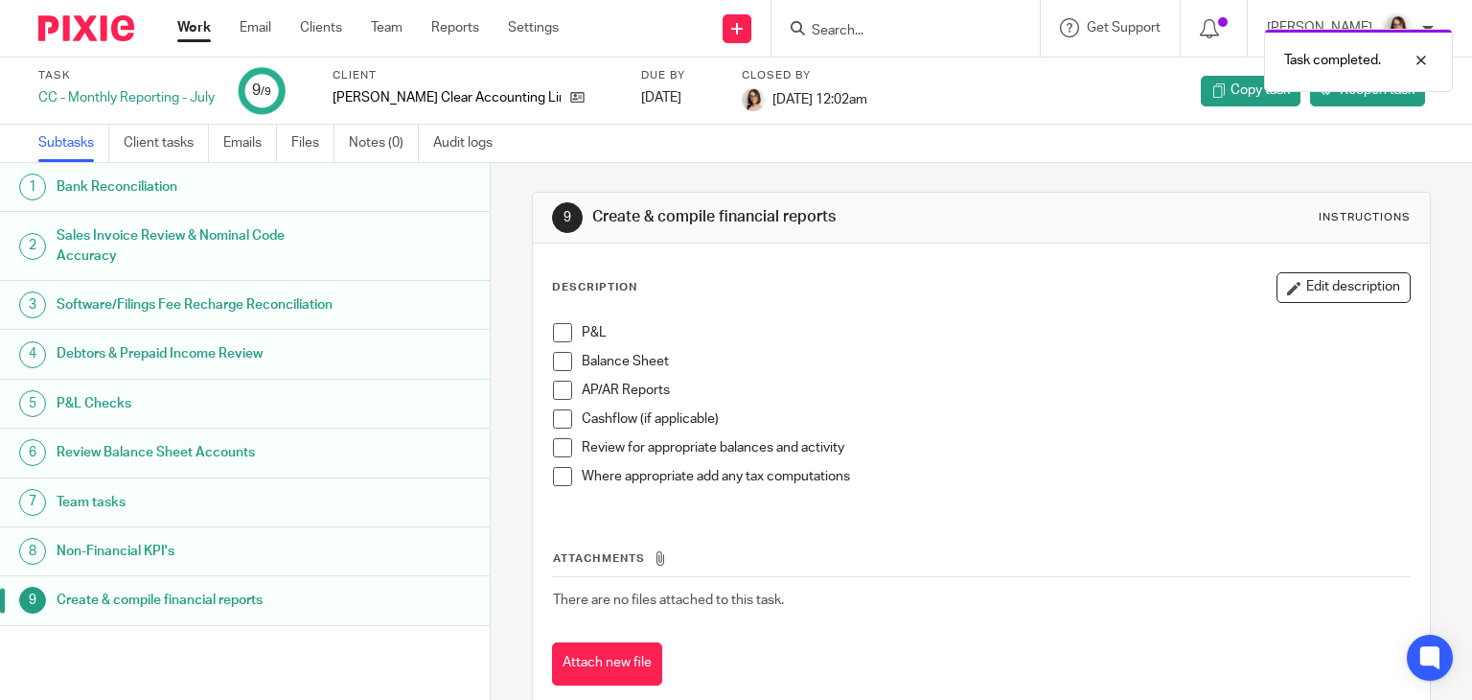
click at [192, 30] on link "Work" at bounding box center [194, 27] width 34 height 19
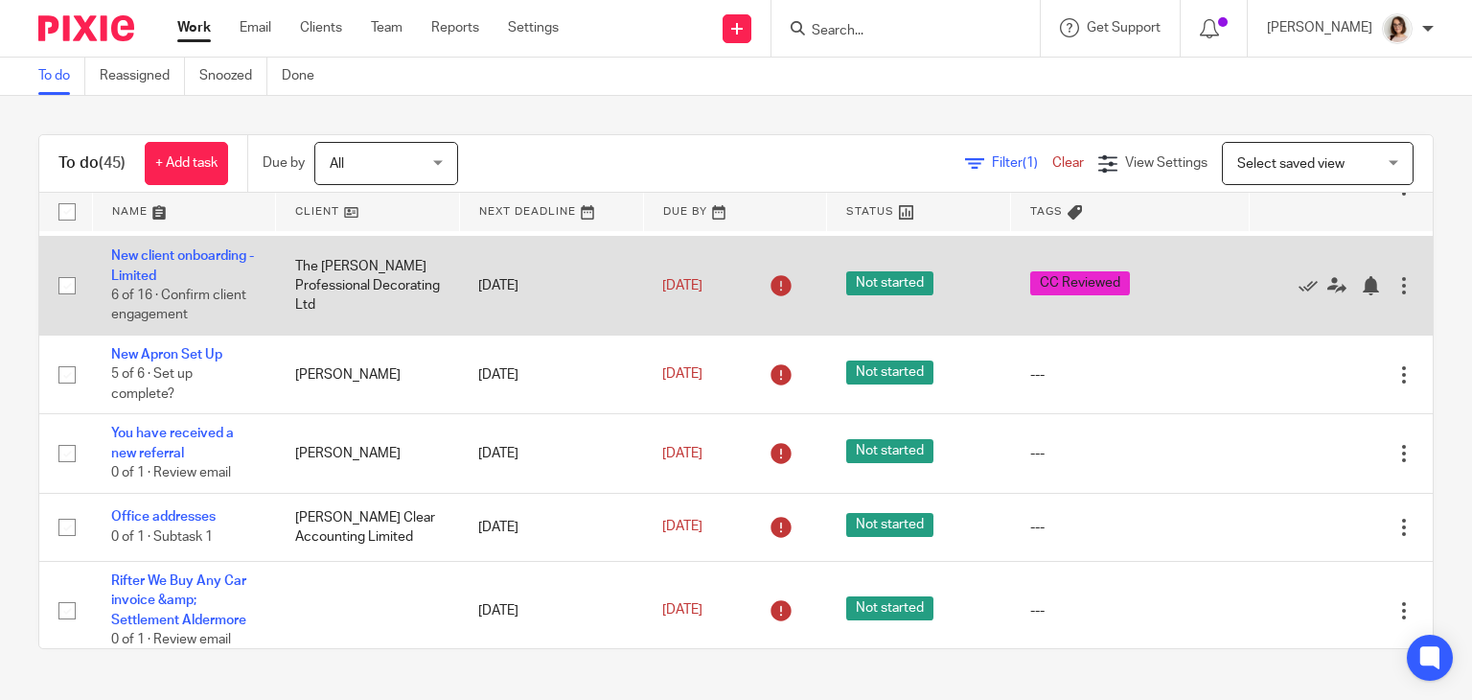
scroll to position [261, 0]
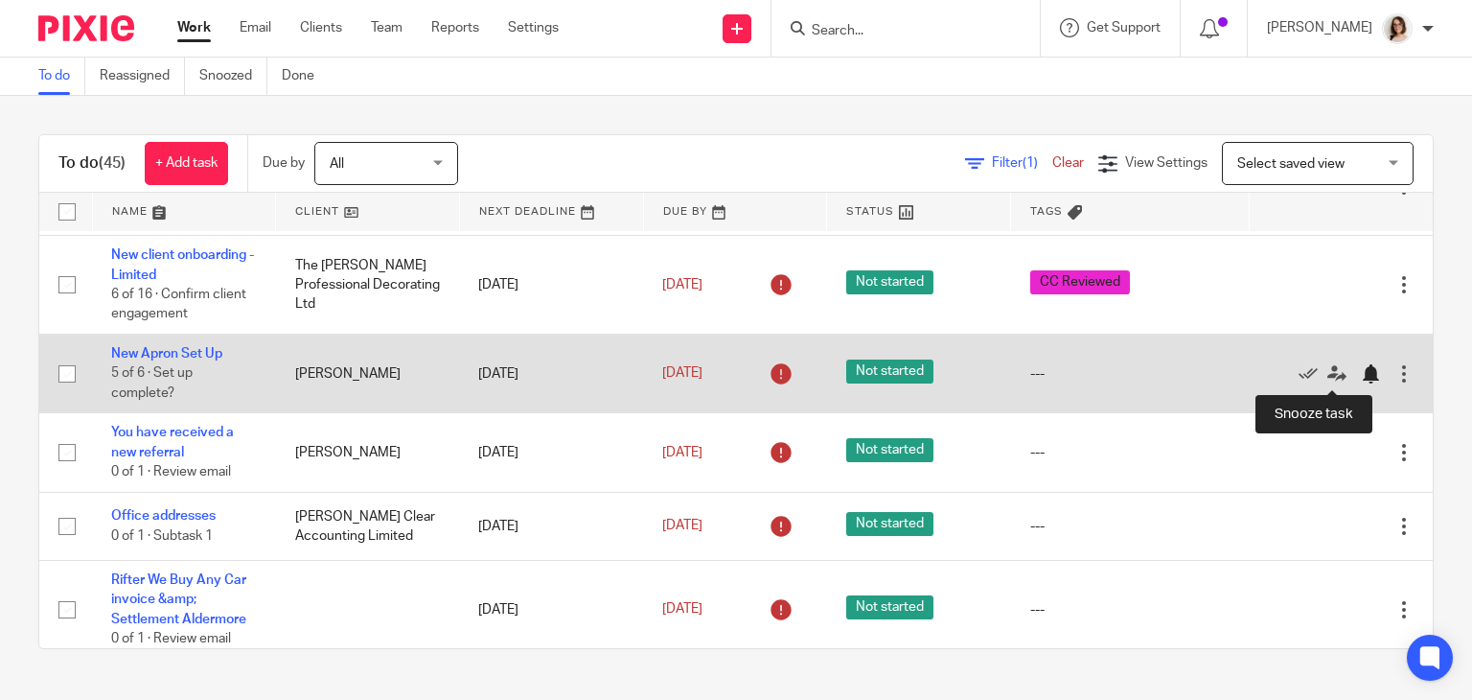
click at [1361, 374] on div at bounding box center [1370, 373] width 19 height 19
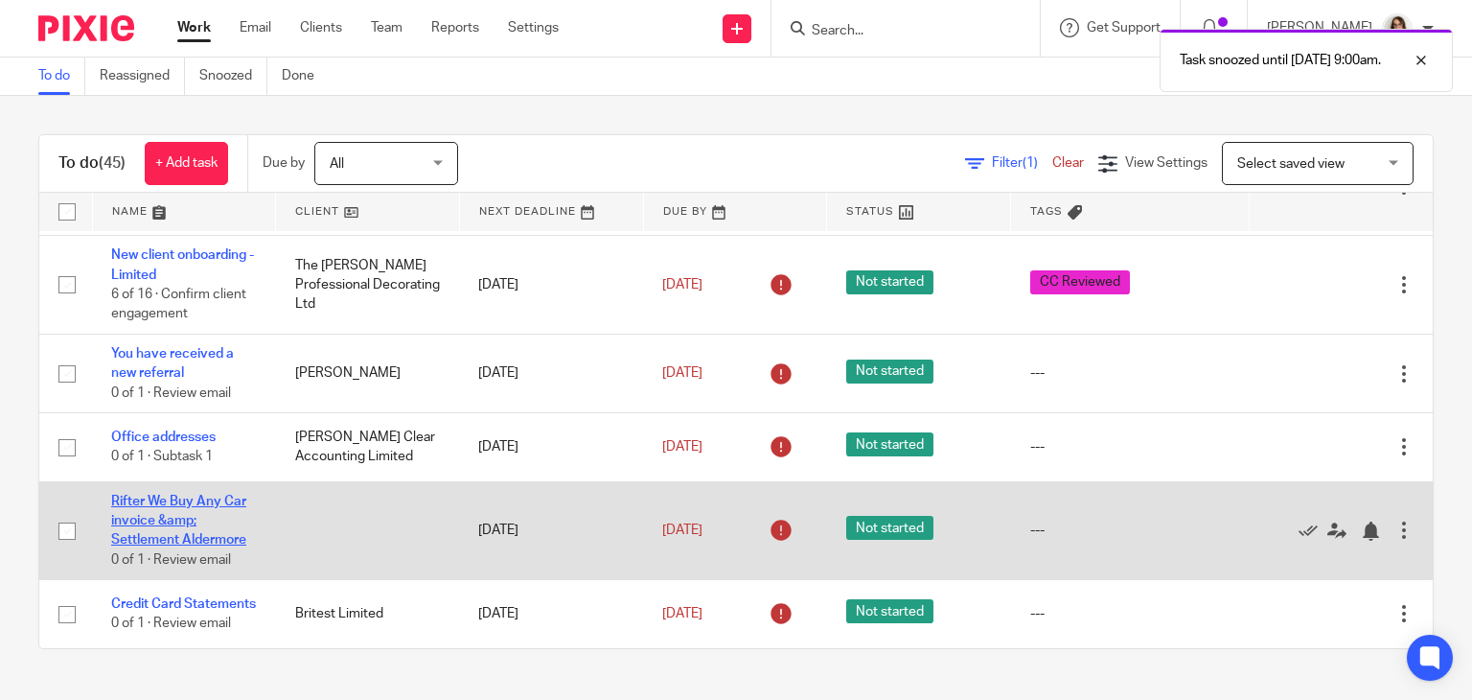
click at [171, 496] on link "Rifter We Buy Any Car invoice &amp; Settlement Aldermore" at bounding box center [178, 521] width 135 height 53
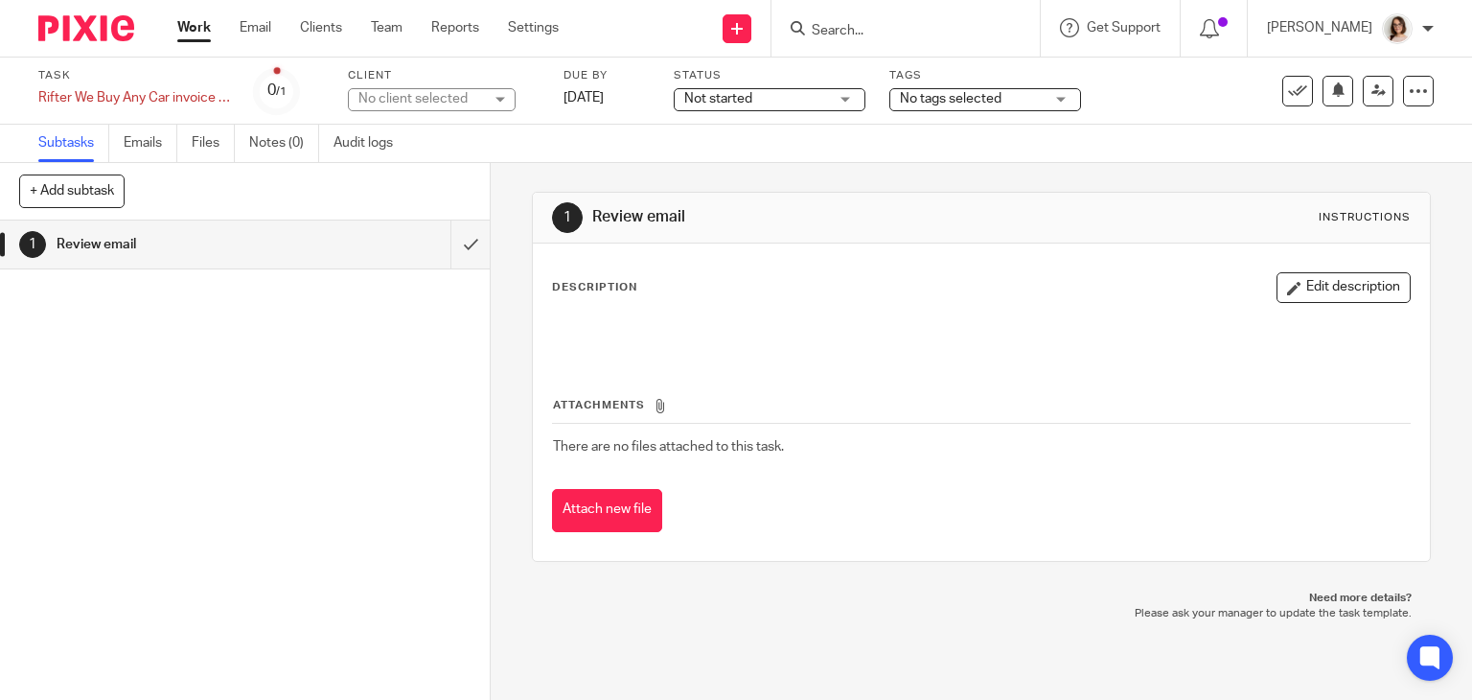
click at [455, 99] on div "No client selected" at bounding box center [420, 98] width 125 height 19
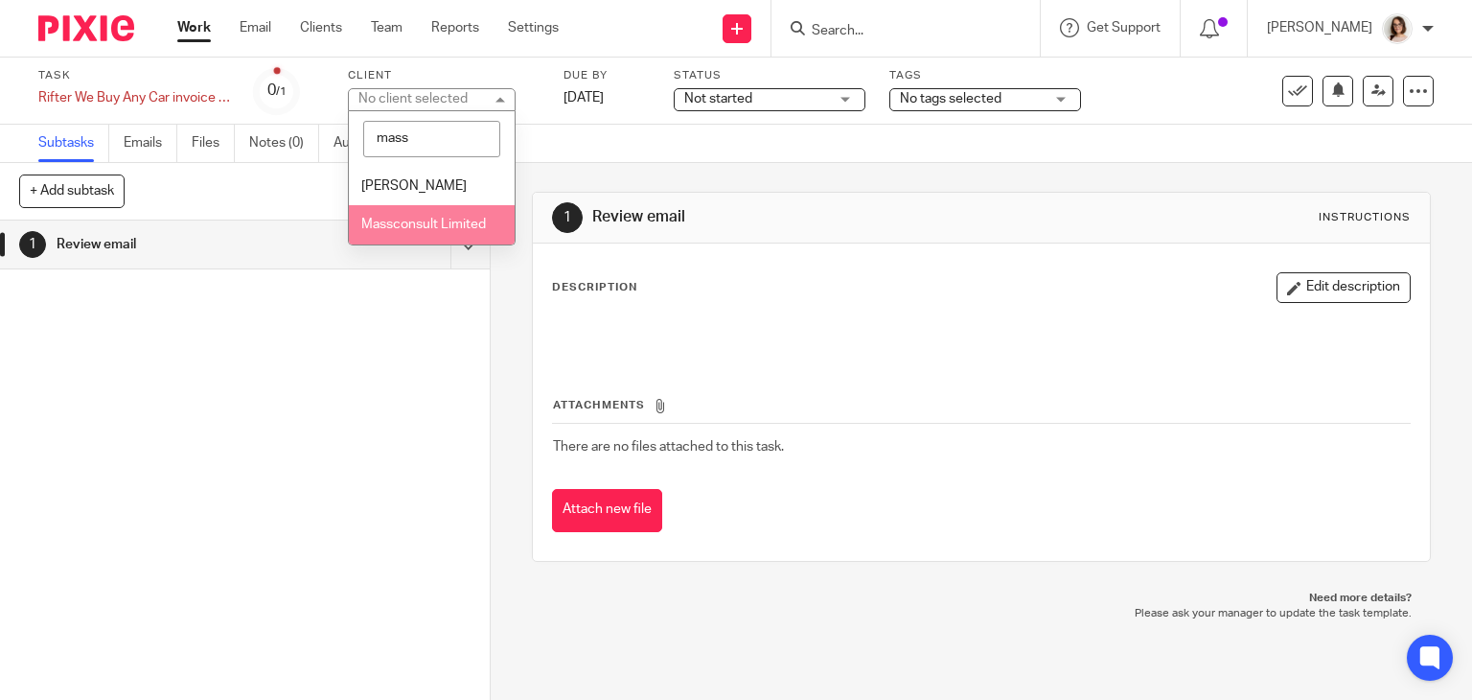
type input "mass"
click at [427, 231] on span "Massconsult Limited" at bounding box center [423, 224] width 125 height 13
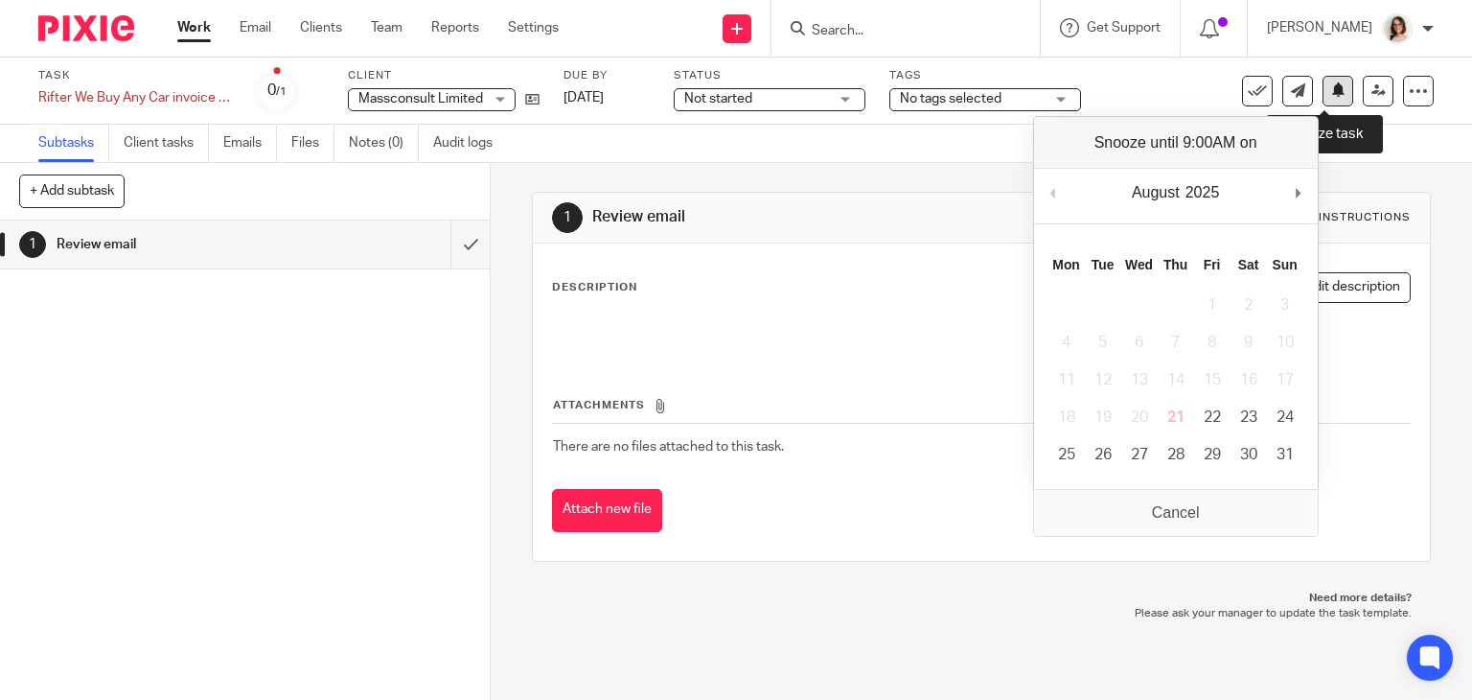
click at [1331, 87] on icon at bounding box center [1338, 89] width 14 height 14
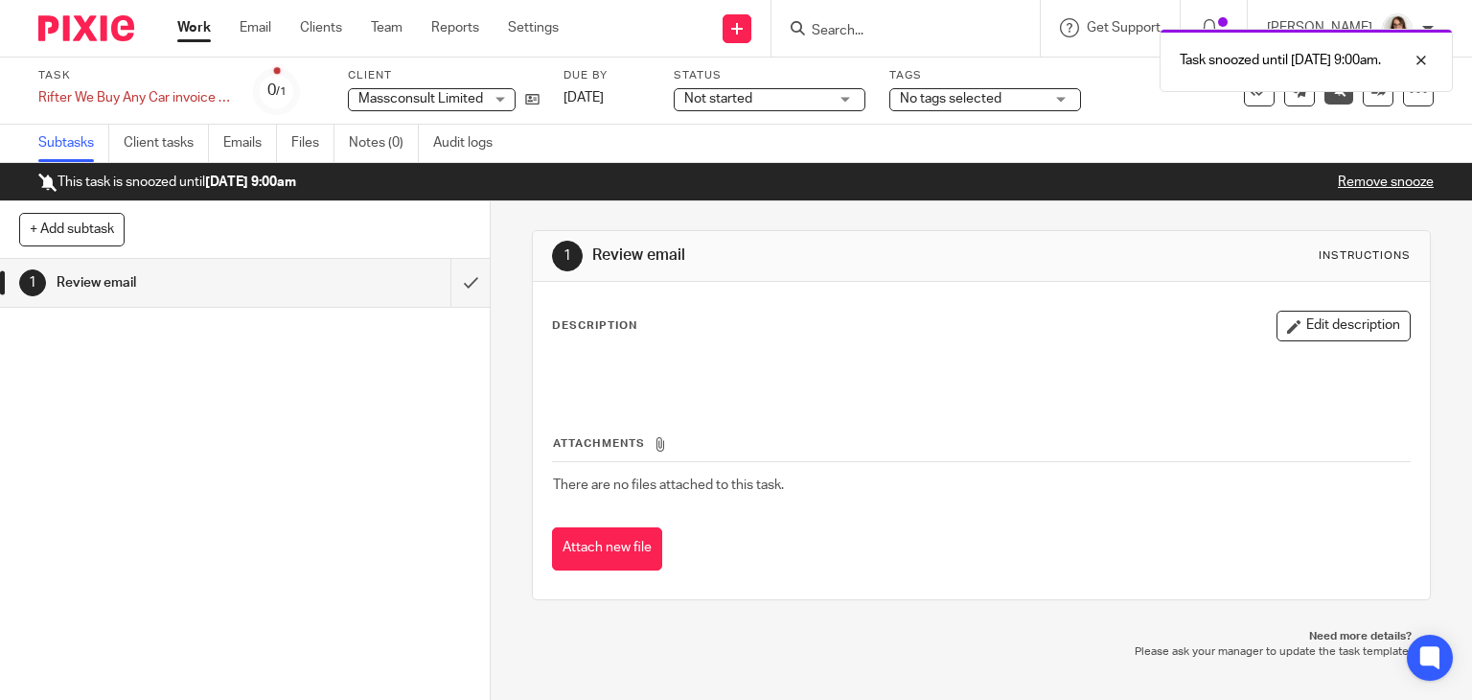
click at [177, 34] on link "Work" at bounding box center [194, 27] width 34 height 19
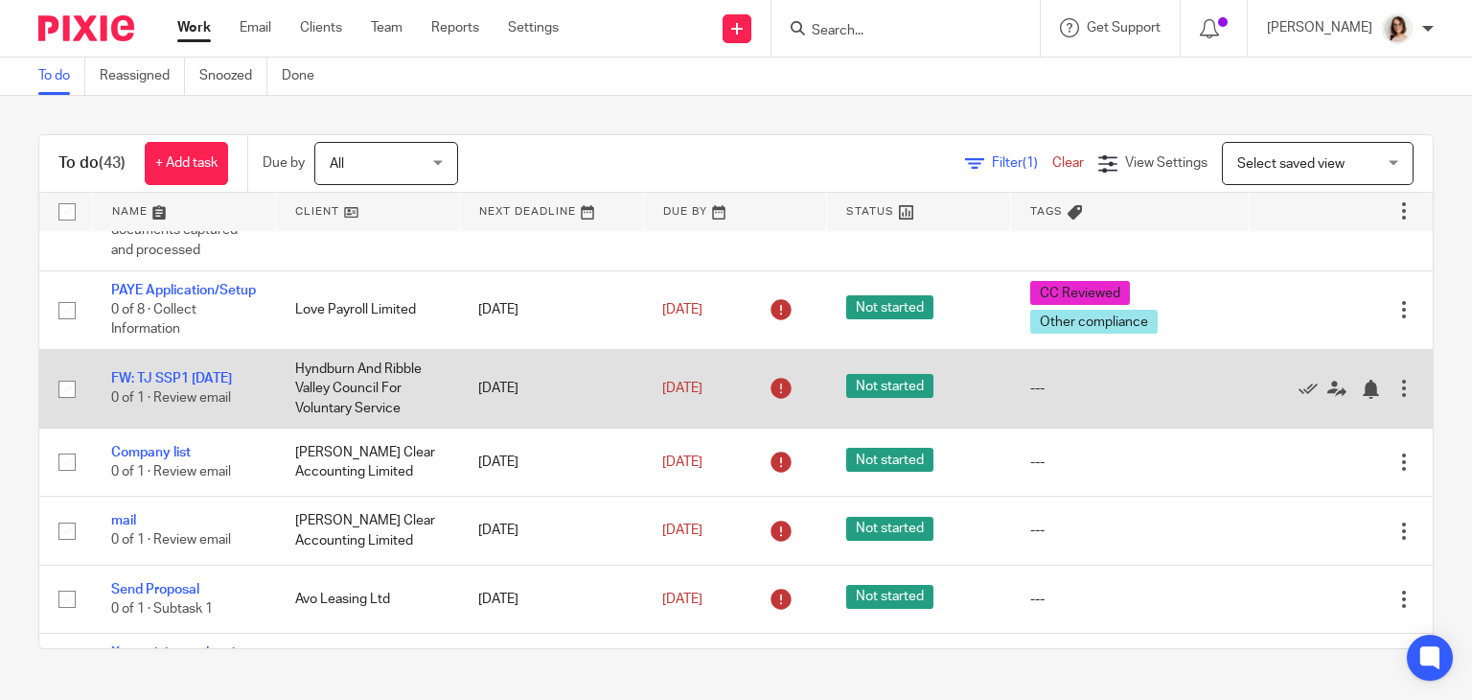
scroll to position [896, 0]
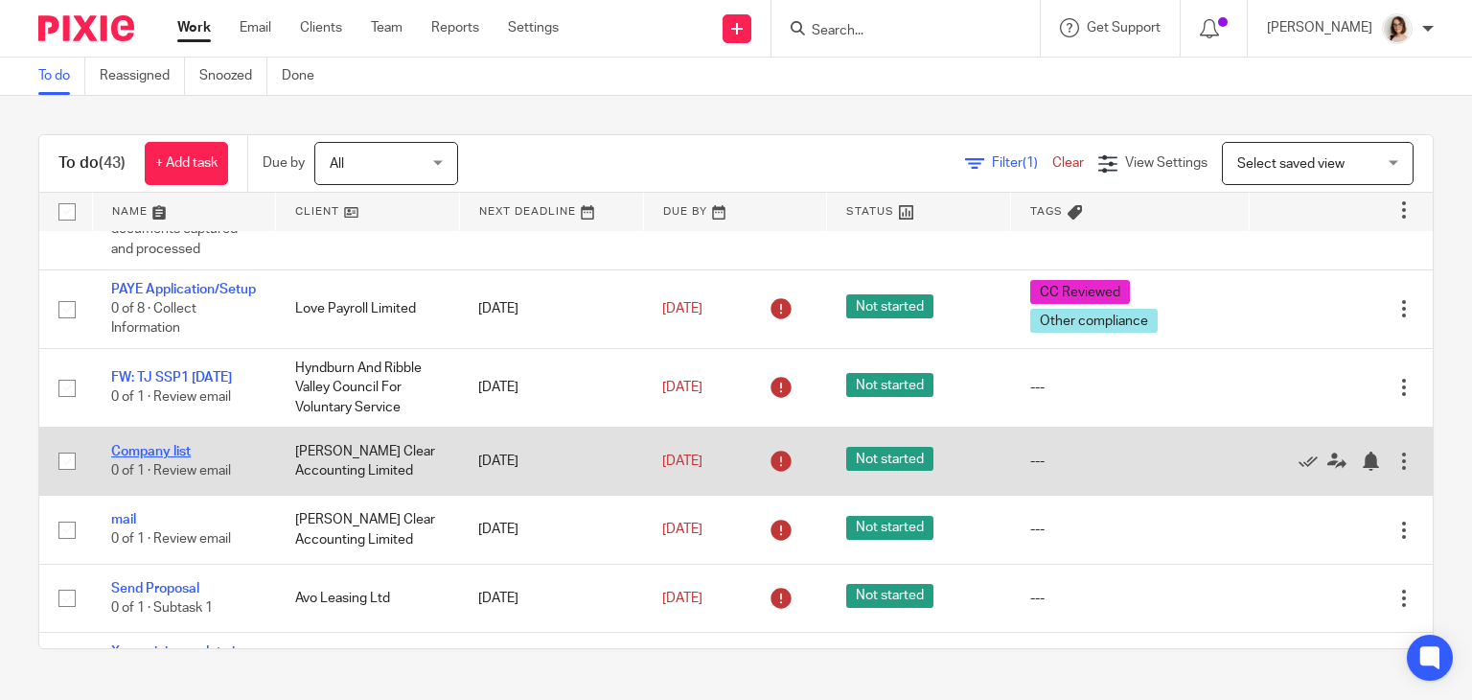
click at [150, 458] on link "Company list" at bounding box center [151, 451] width 80 height 13
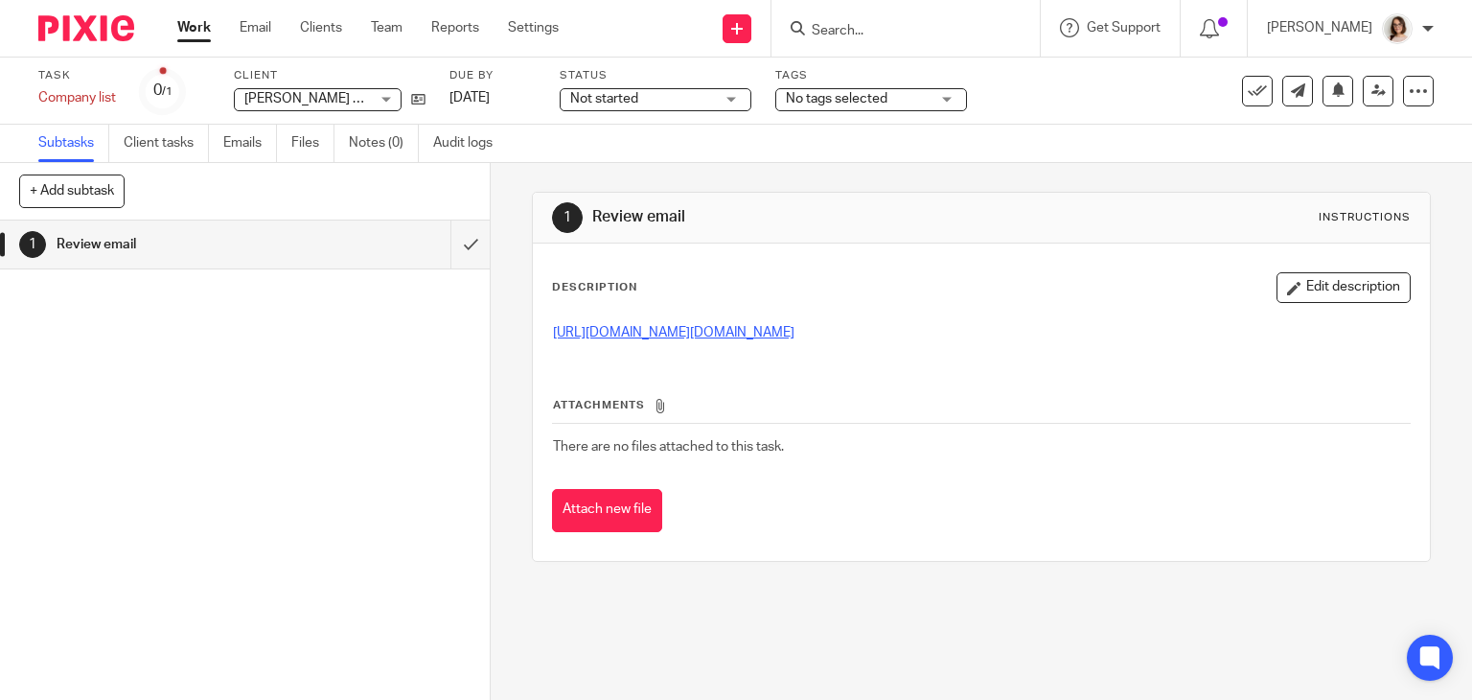
click at [738, 339] on link "https://eu-west-1.protection.sophos.com/?d=gocardless.com&u=aHR0cHM6Ly9wYXkuZ29…" at bounding box center [674, 332] width 242 height 13
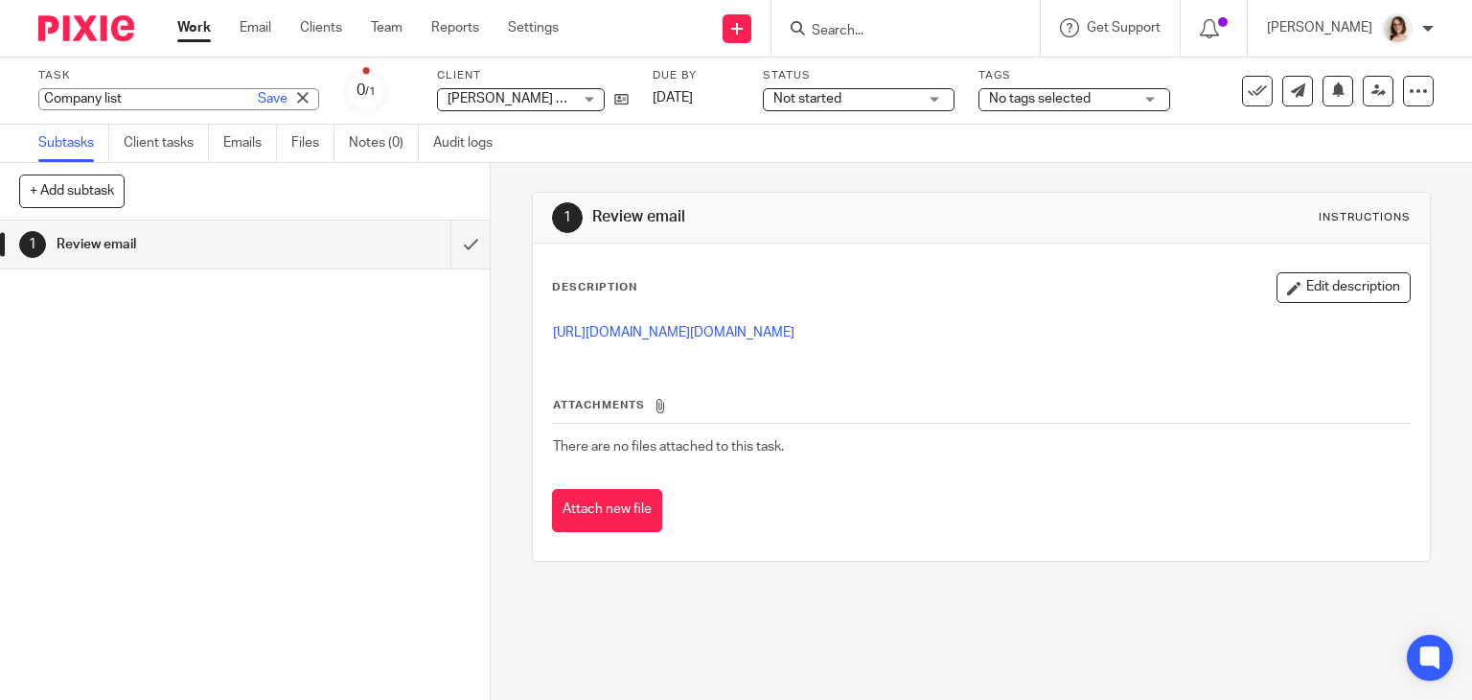
click at [115, 99] on div "Company list Save Company list" at bounding box center [178, 99] width 281 height 22
type input "DD For Office"
click at [258, 99] on link "Save" at bounding box center [273, 98] width 30 height 19
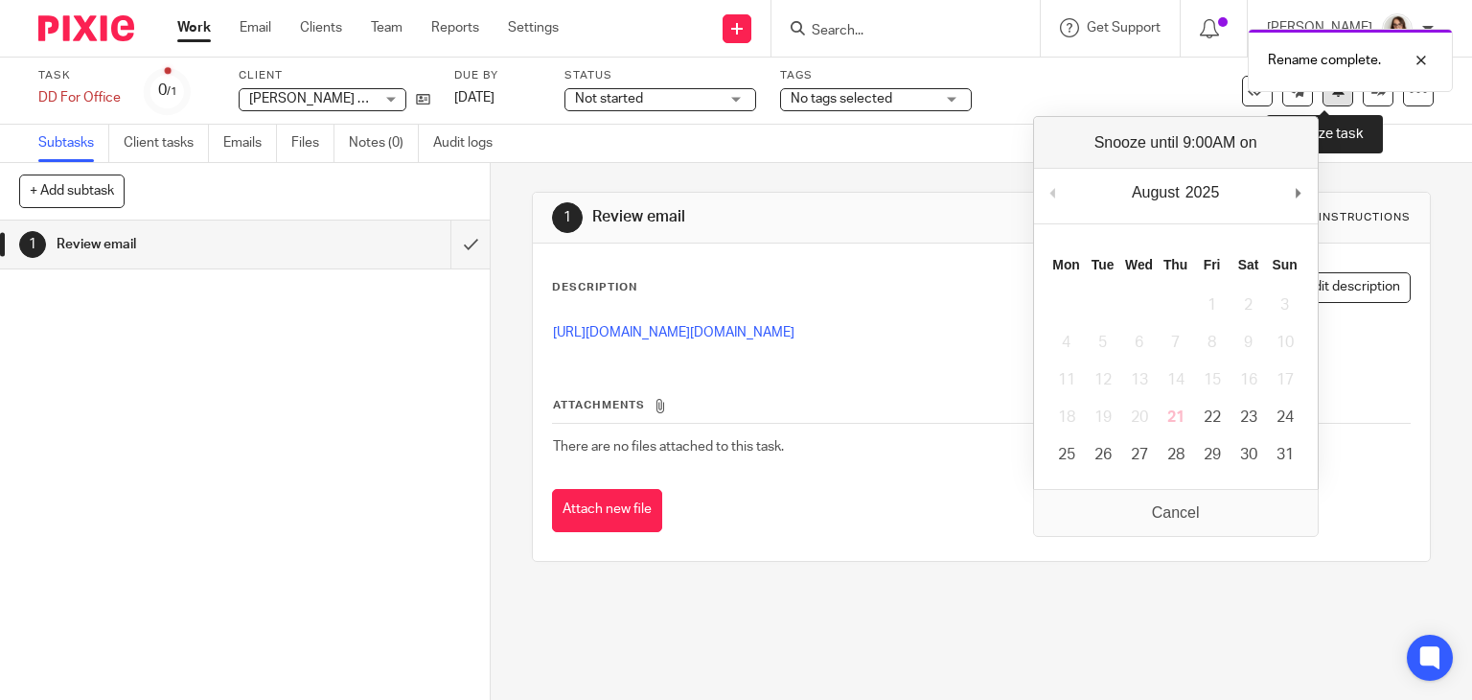
click at [1331, 97] on icon at bounding box center [1338, 89] width 14 height 14
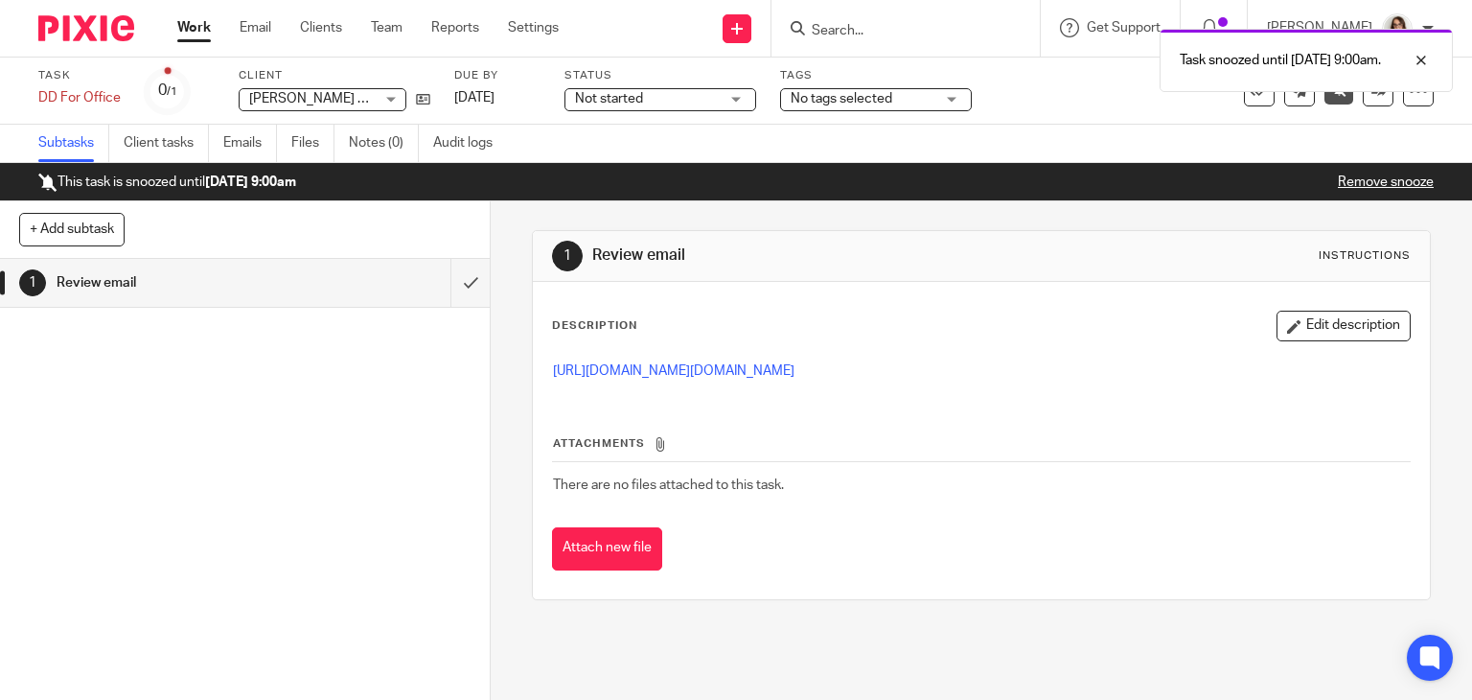
click at [196, 29] on link "Work" at bounding box center [194, 27] width 34 height 19
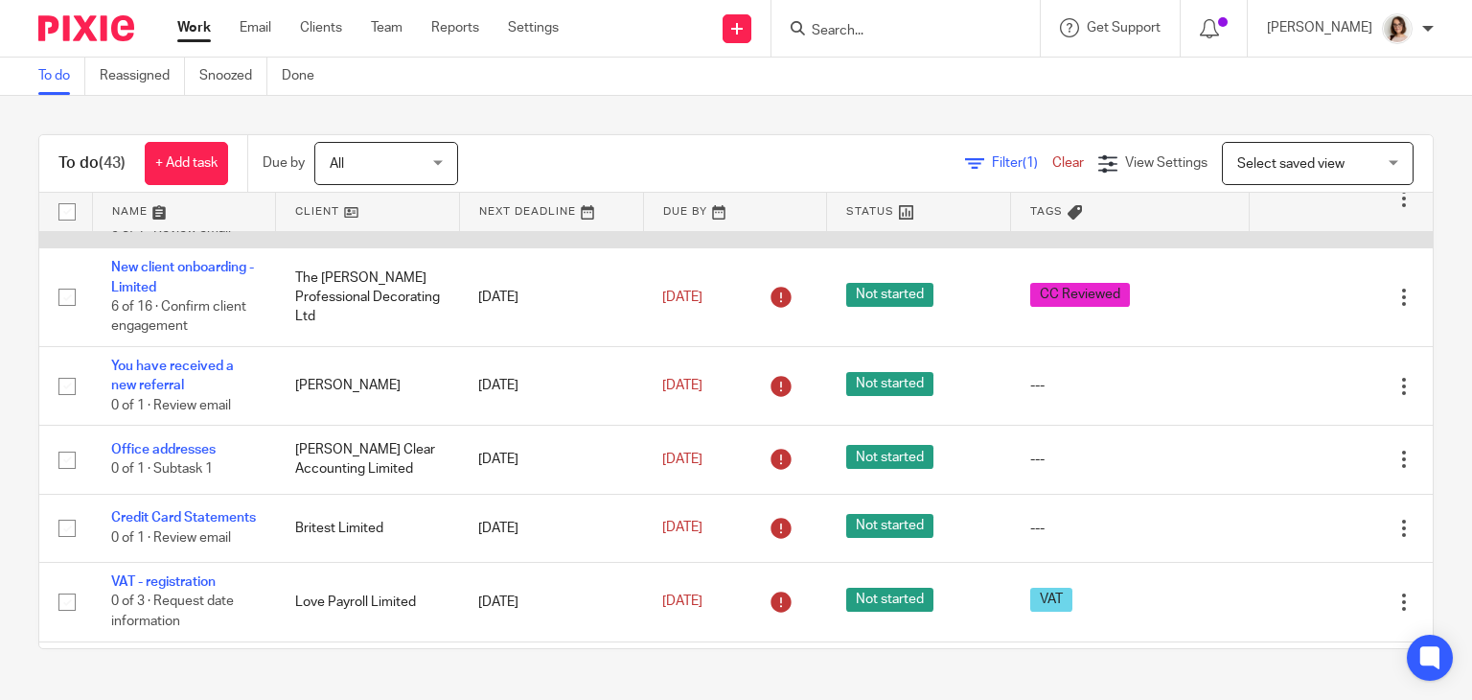
scroll to position [249, 0]
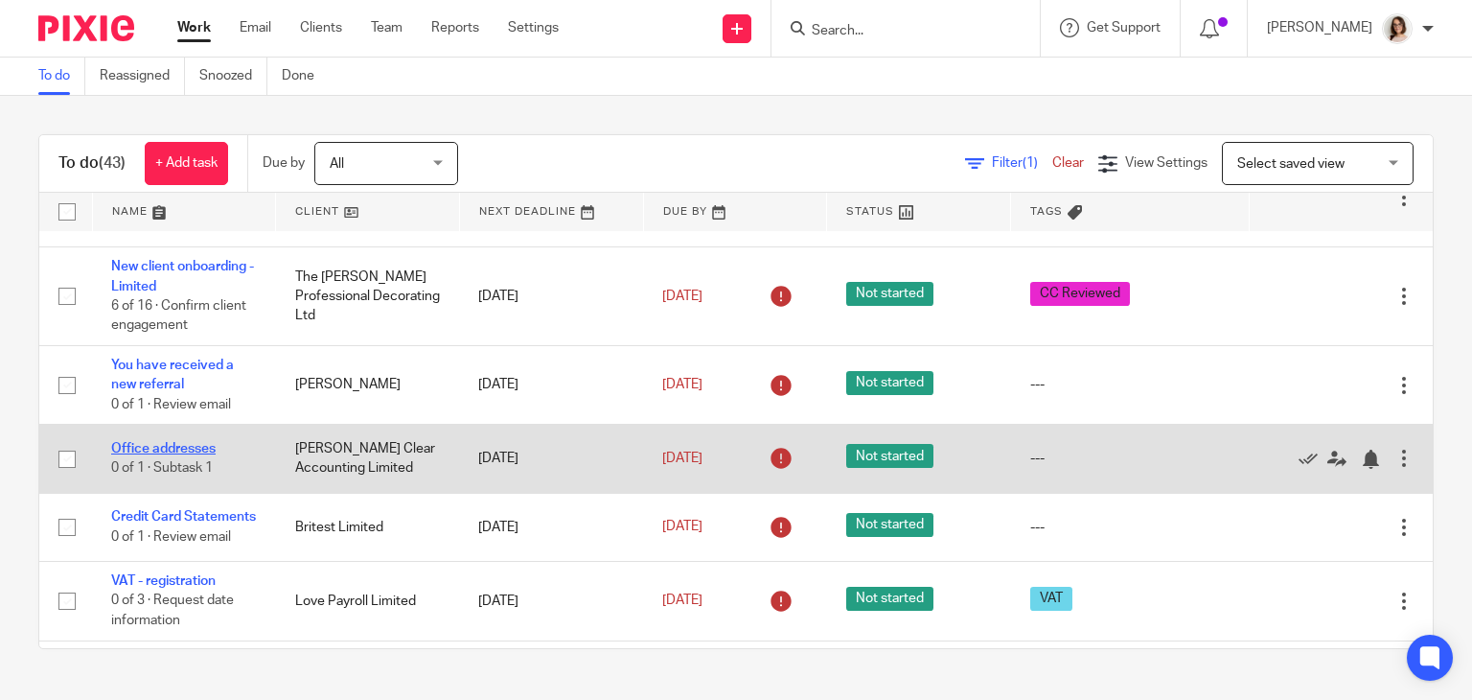
click at [192, 446] on link "Office addresses" at bounding box center [163, 448] width 104 height 13
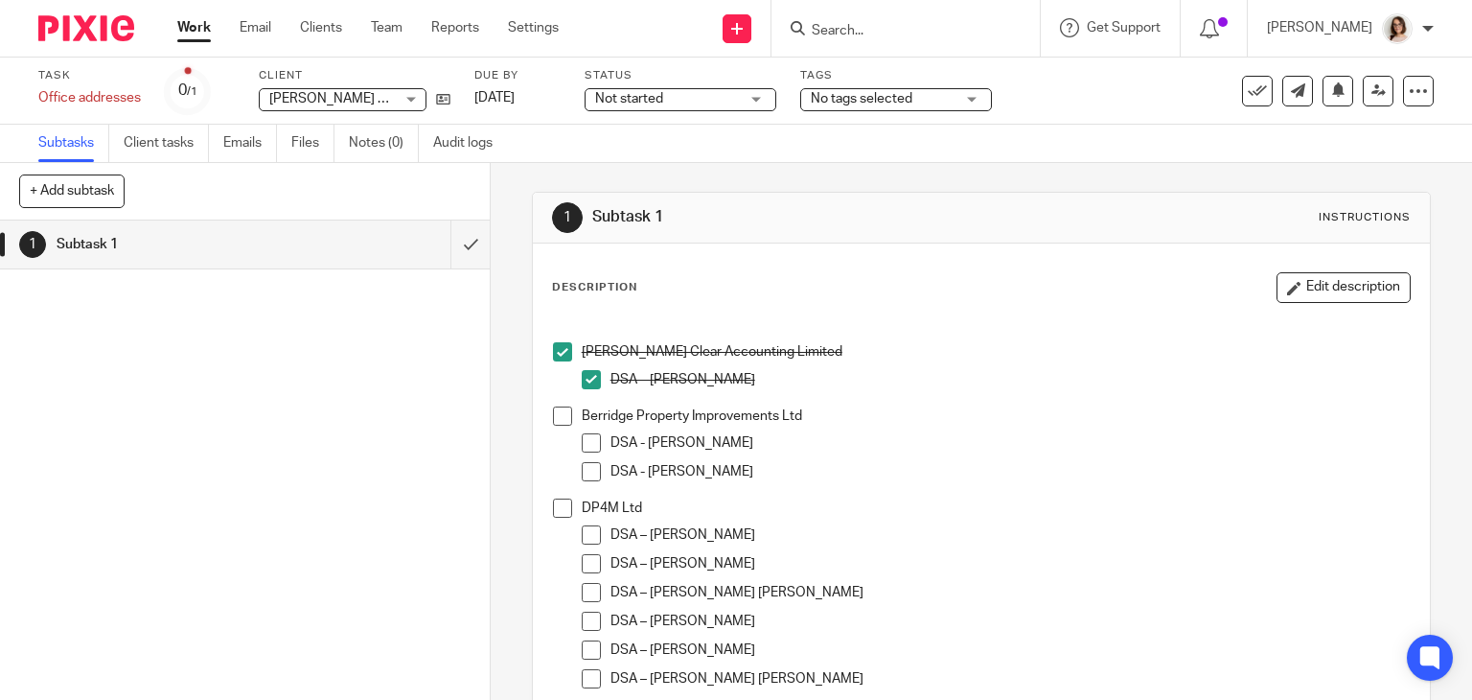
click at [553, 505] on span at bounding box center [562, 507] width 19 height 19
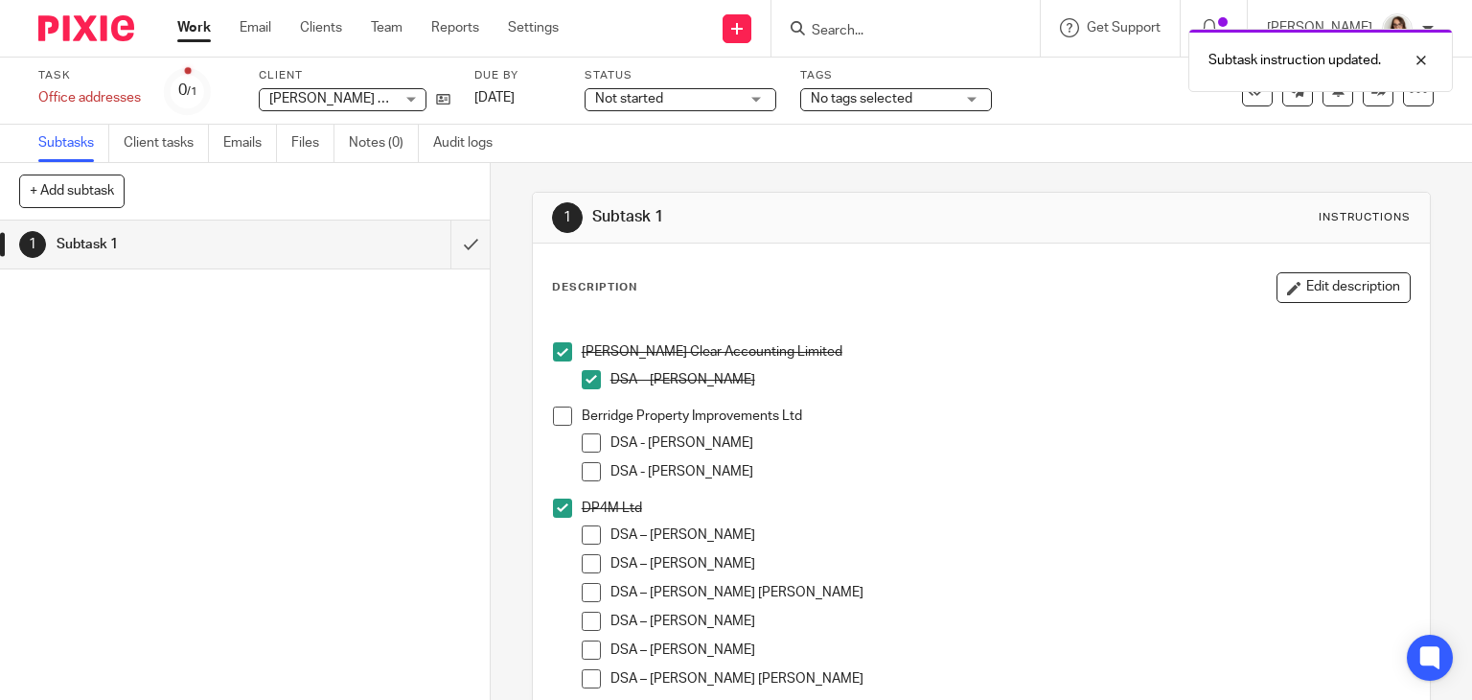
click at [582, 526] on span at bounding box center [591, 534] width 19 height 19
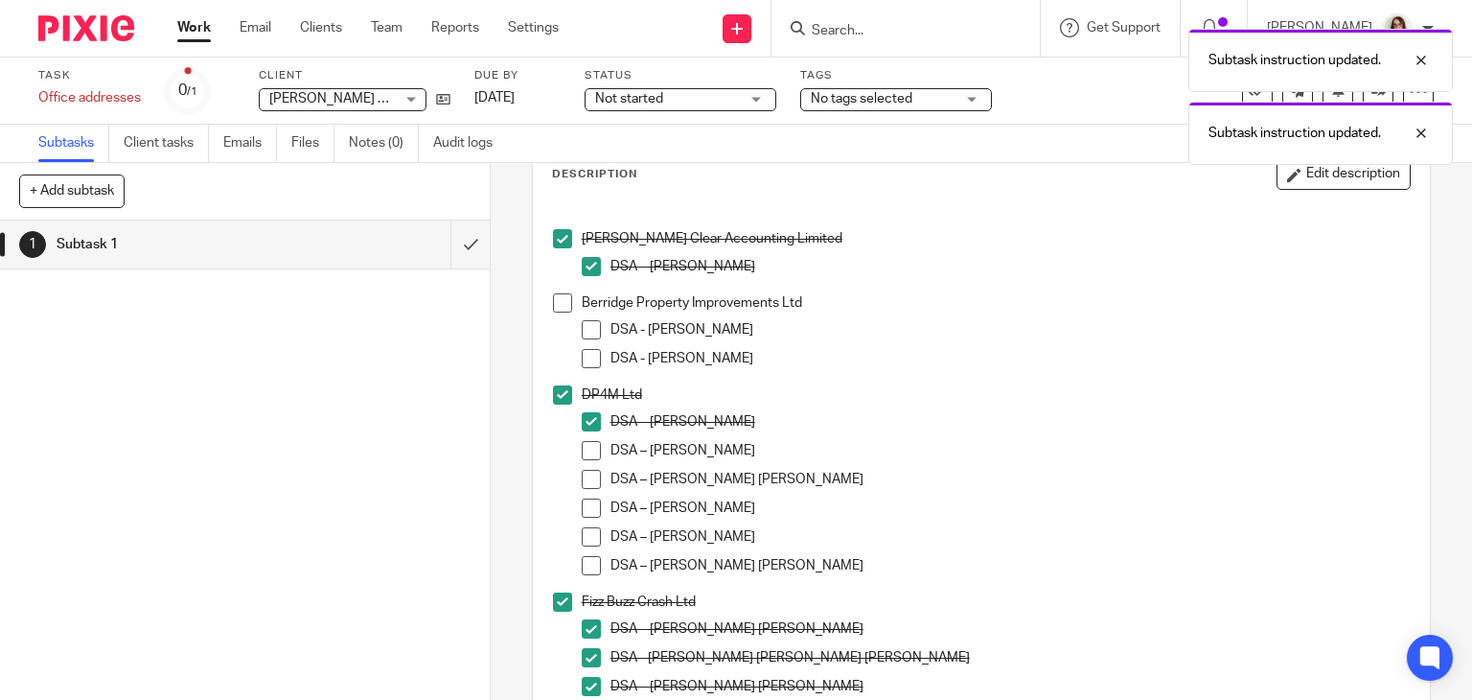
scroll to position [119, 0]
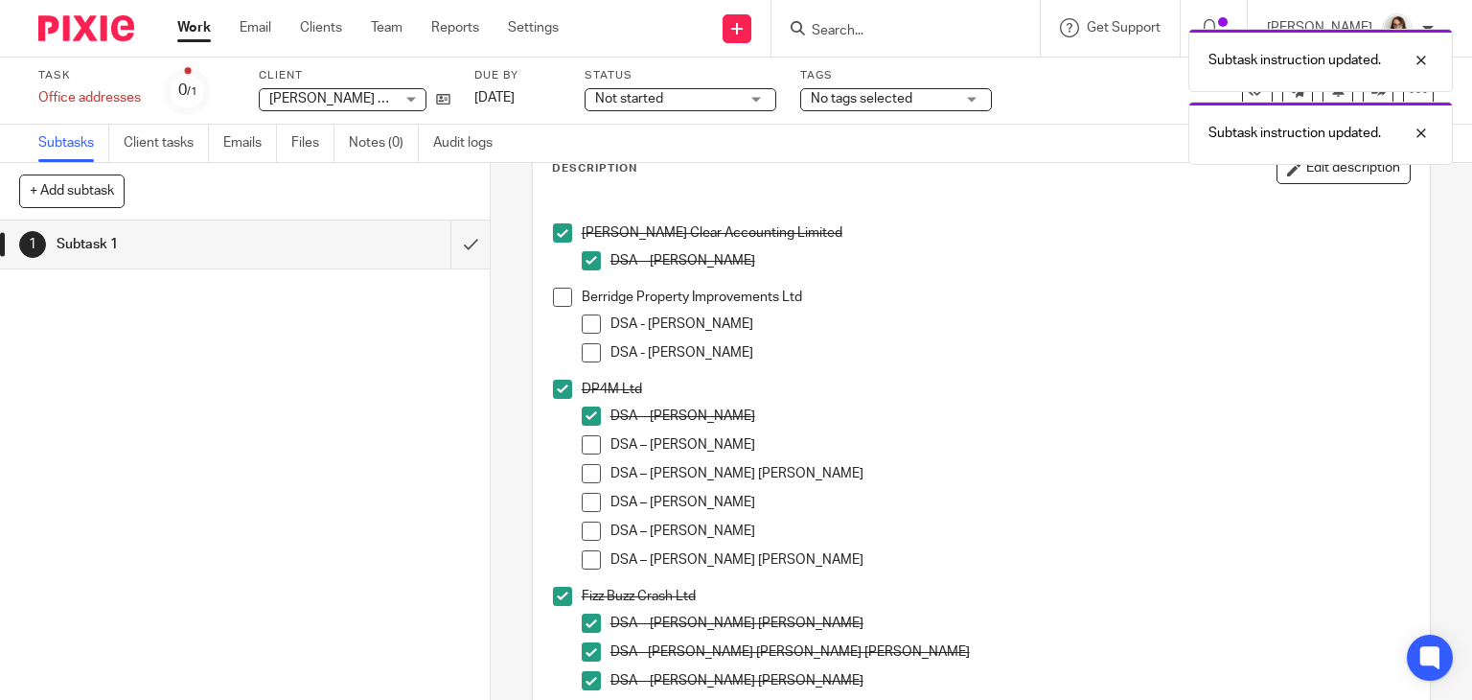
click at [585, 446] on span at bounding box center [591, 444] width 19 height 19
click at [585, 476] on span at bounding box center [591, 473] width 19 height 19
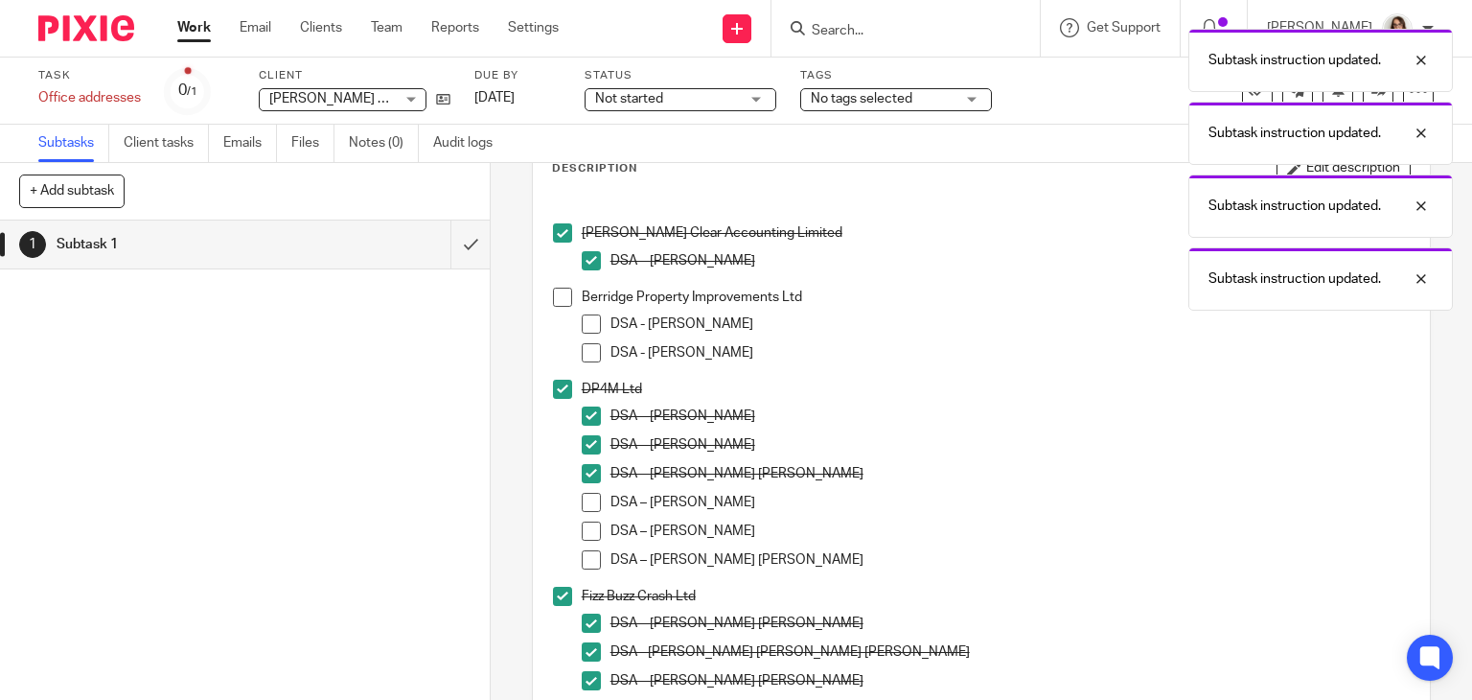
click at [587, 502] on span at bounding box center [591, 502] width 19 height 19
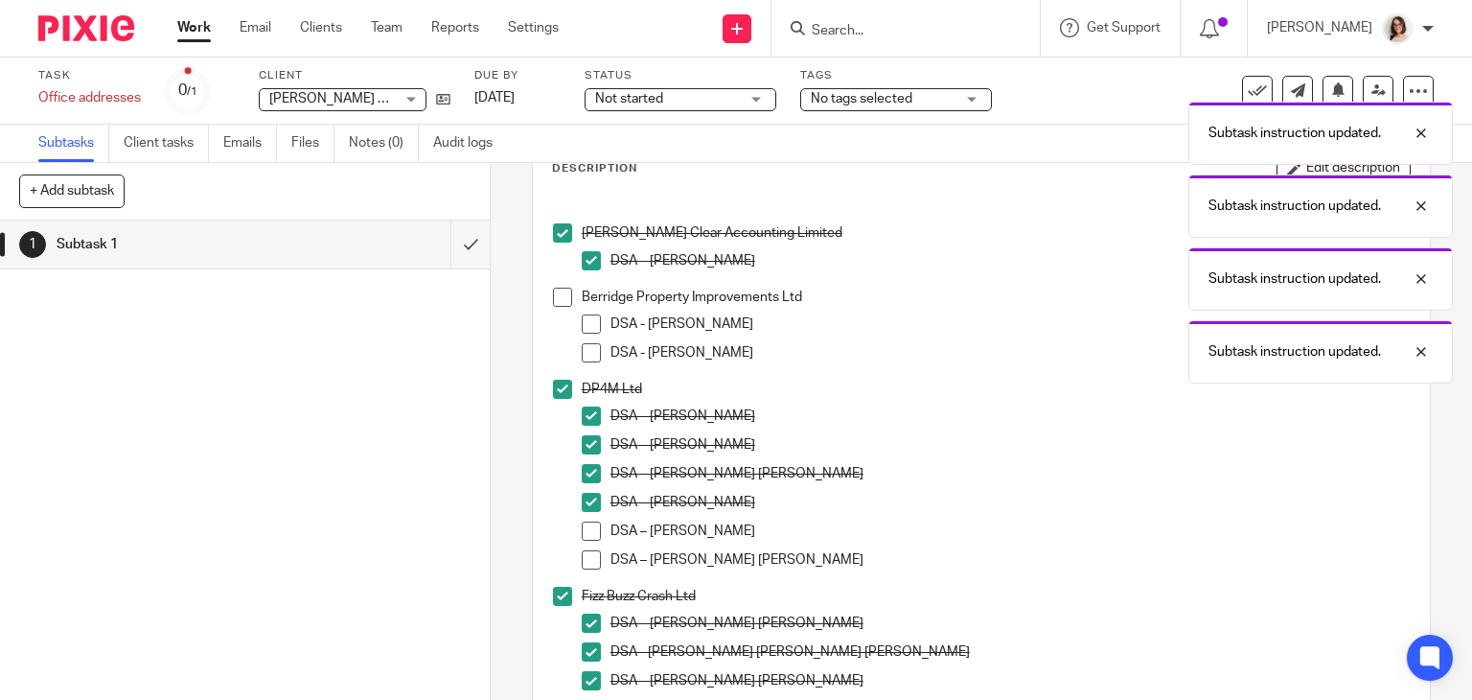
click at [586, 527] on span at bounding box center [591, 530] width 19 height 19
click at [585, 564] on span at bounding box center [591, 559] width 19 height 19
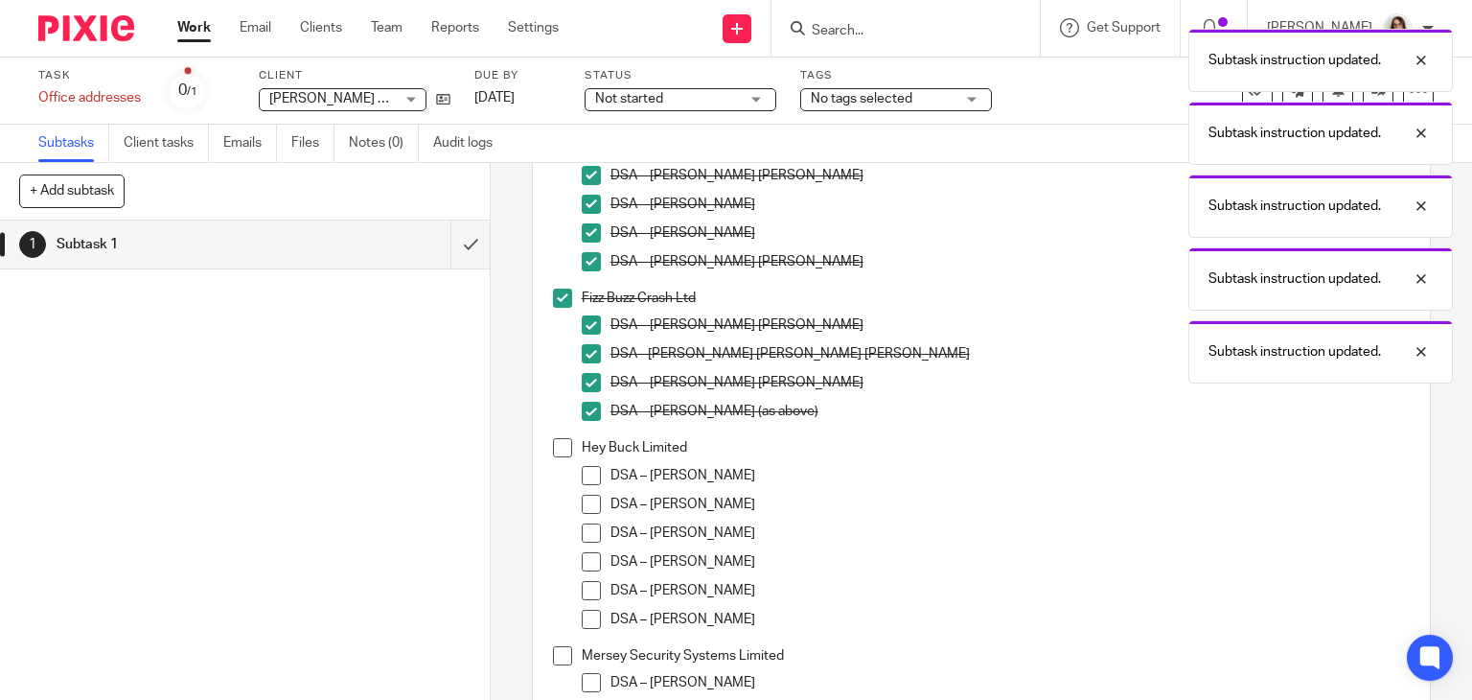
scroll to position [418, 0]
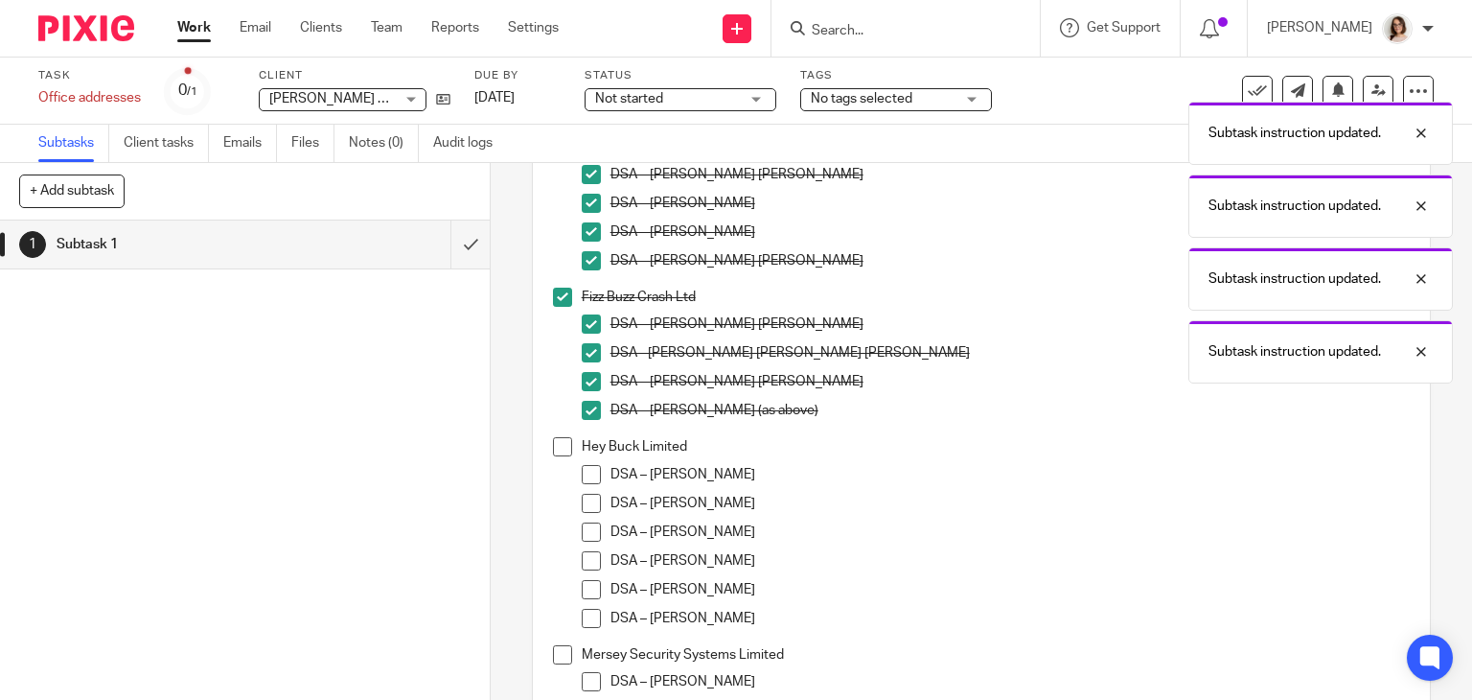
click at [560, 450] on span at bounding box center [562, 446] width 19 height 19
click at [583, 469] on span at bounding box center [591, 474] width 19 height 19
click at [583, 507] on span at bounding box center [591, 503] width 19 height 19
click at [583, 534] on span at bounding box center [591, 531] width 19 height 19
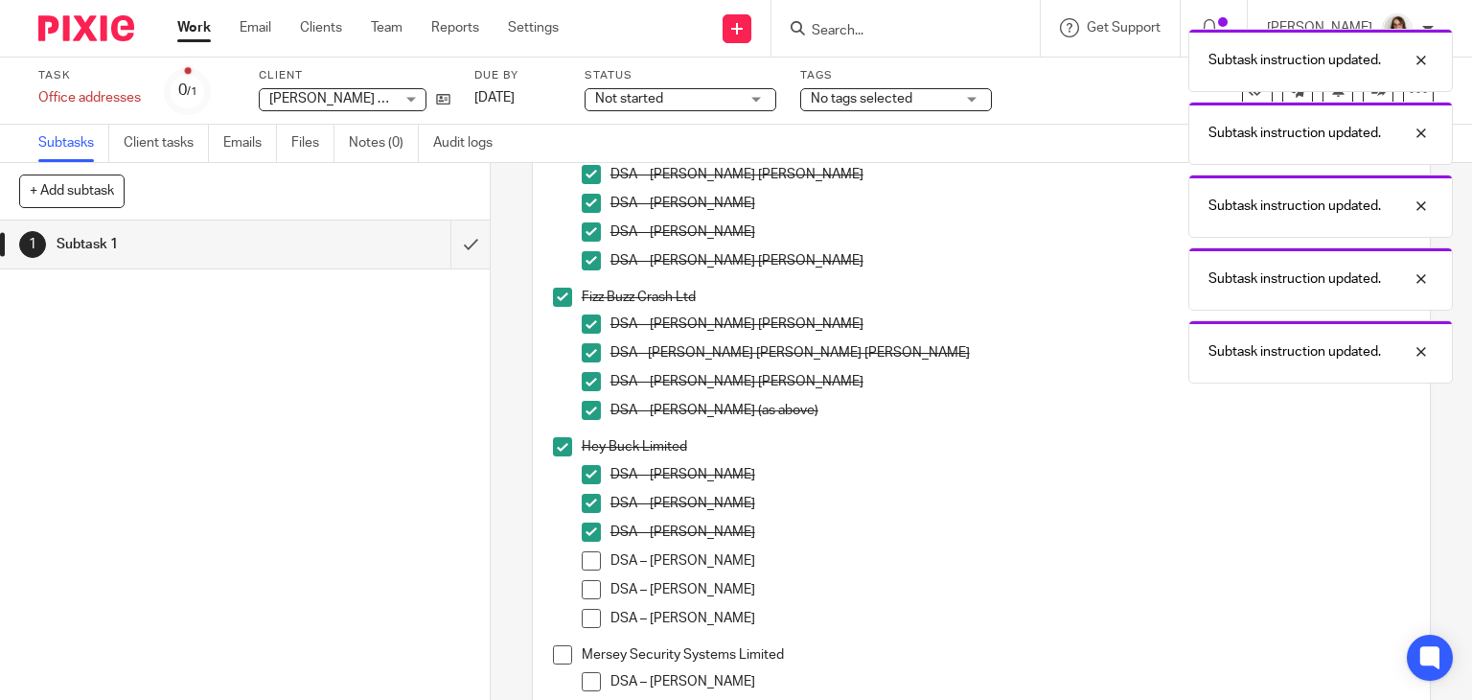
click at [583, 558] on span at bounding box center [591, 560] width 19 height 19
click at [584, 595] on span at bounding box center [591, 589] width 19 height 19
click at [585, 614] on span at bounding box center [591, 618] width 19 height 19
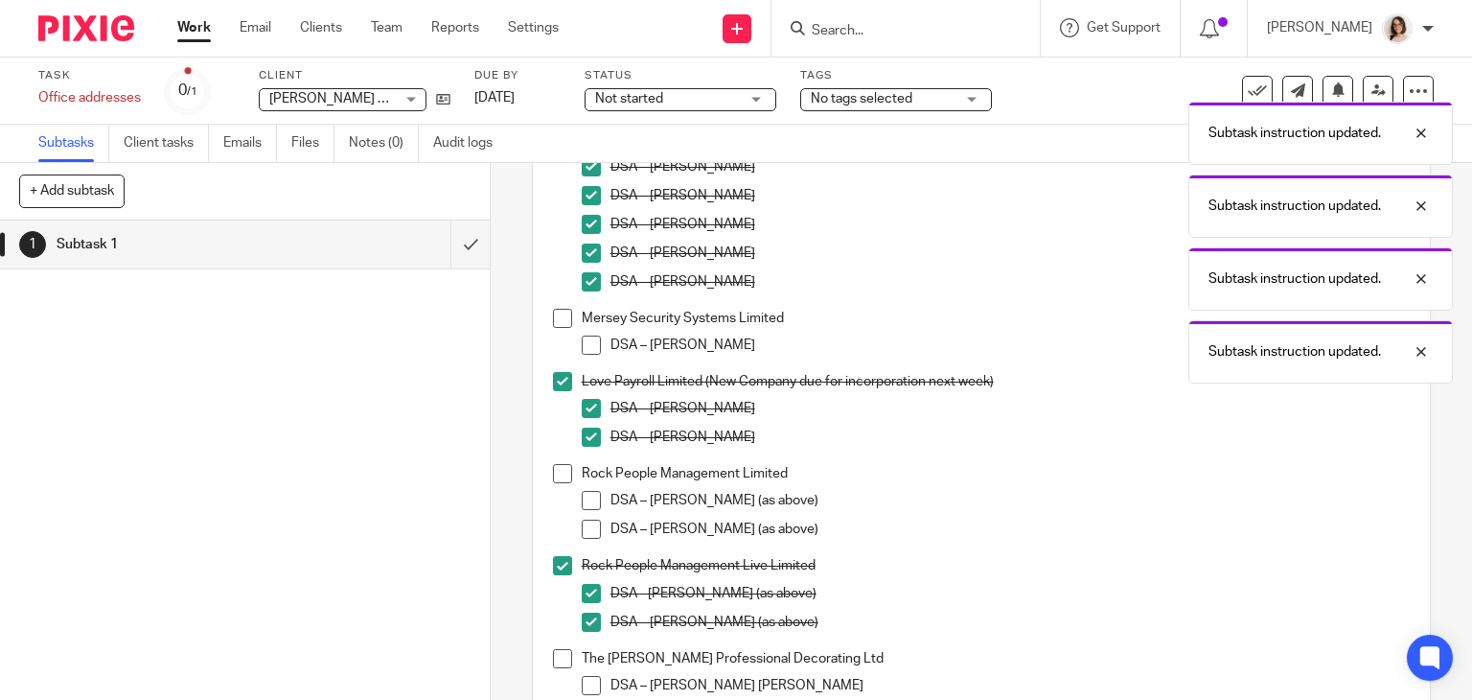
scroll to position [758, 0]
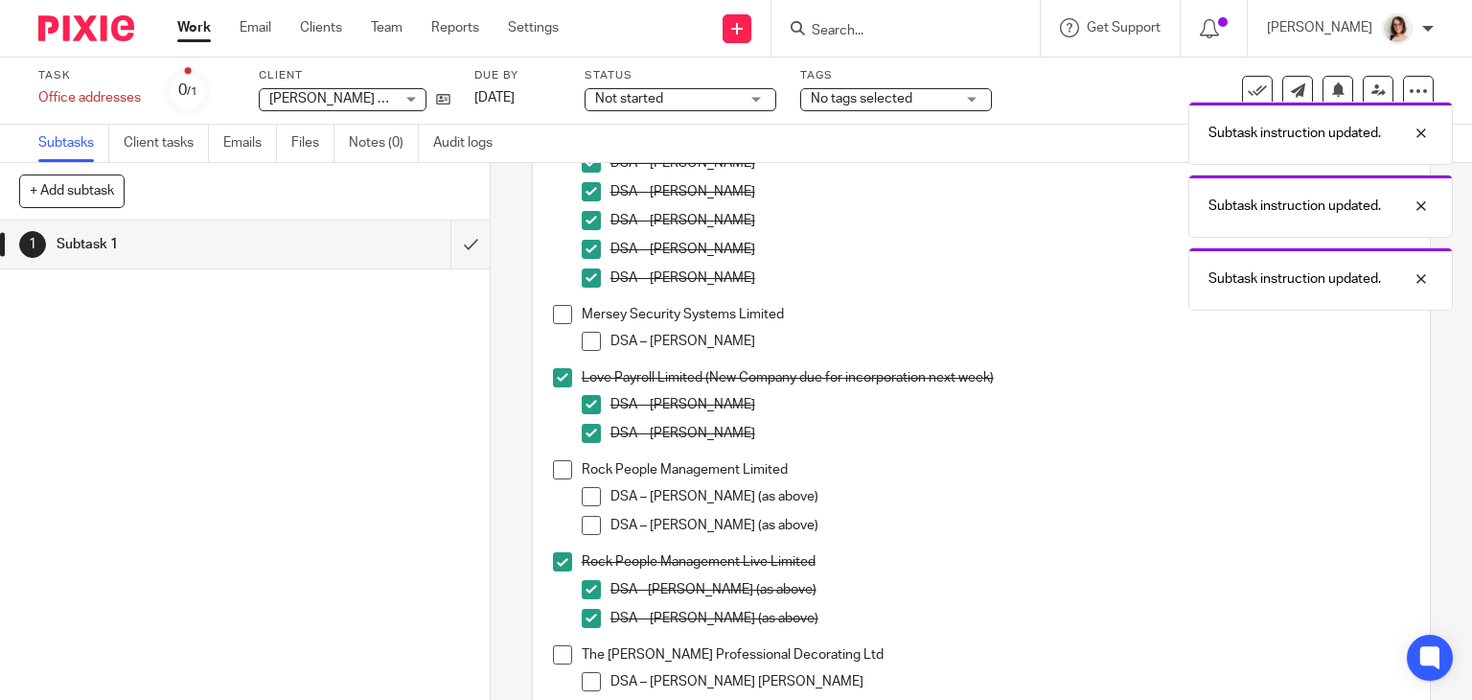
click at [554, 469] on span at bounding box center [562, 469] width 19 height 19
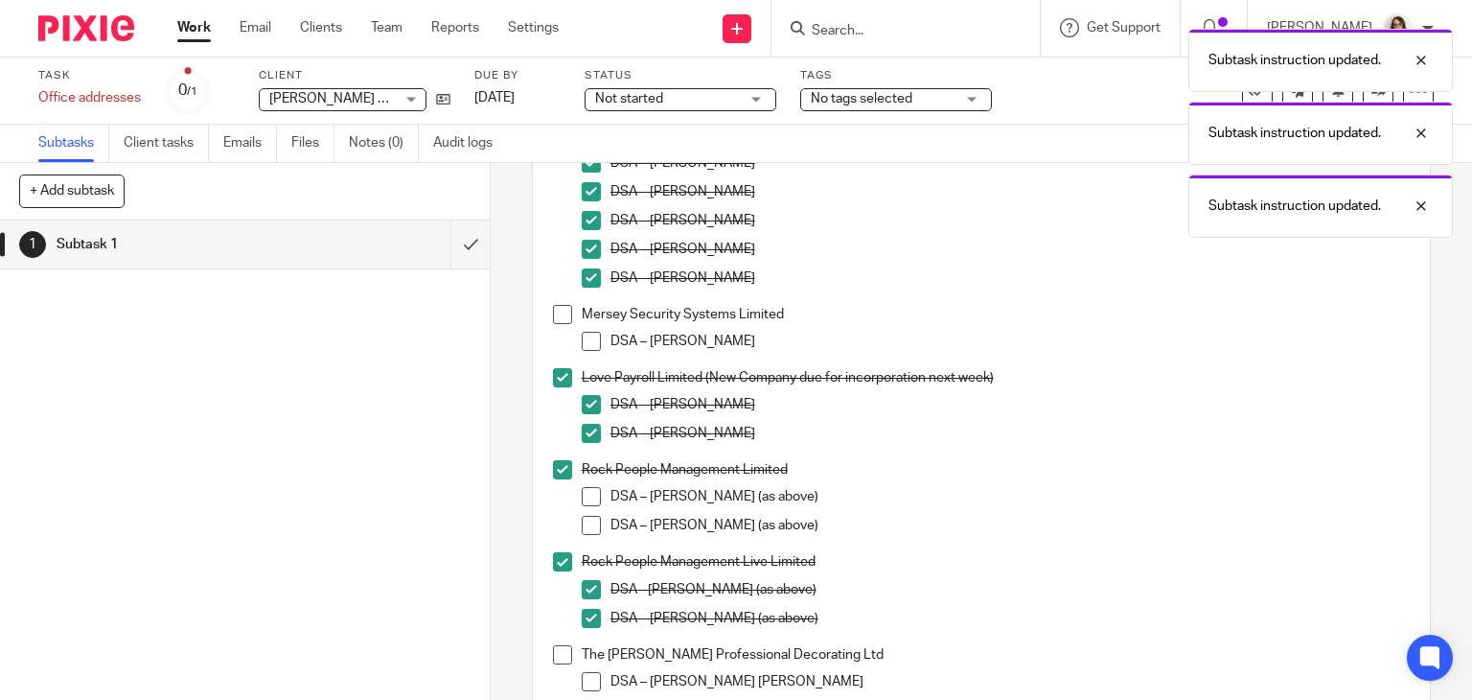
click at [582, 488] on span at bounding box center [591, 496] width 19 height 19
click at [588, 521] on span at bounding box center [591, 525] width 19 height 19
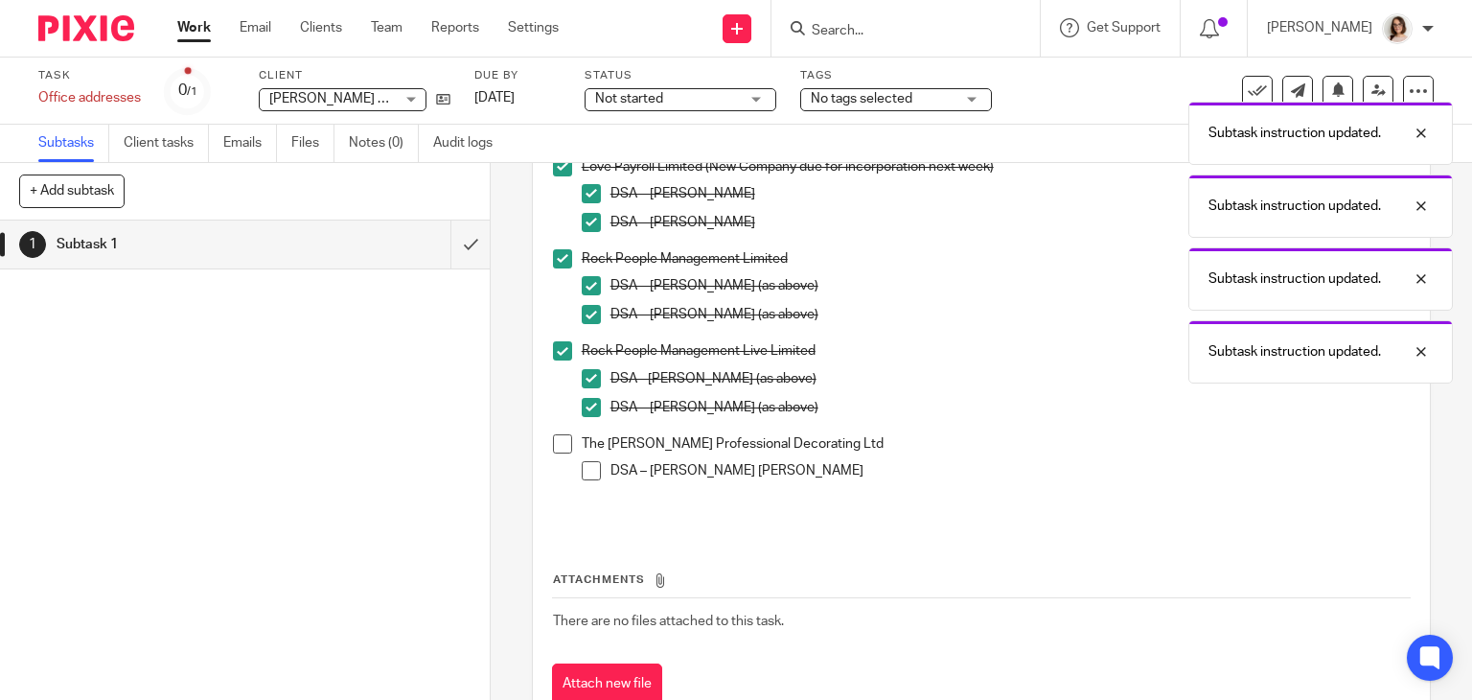
scroll to position [985, 0]
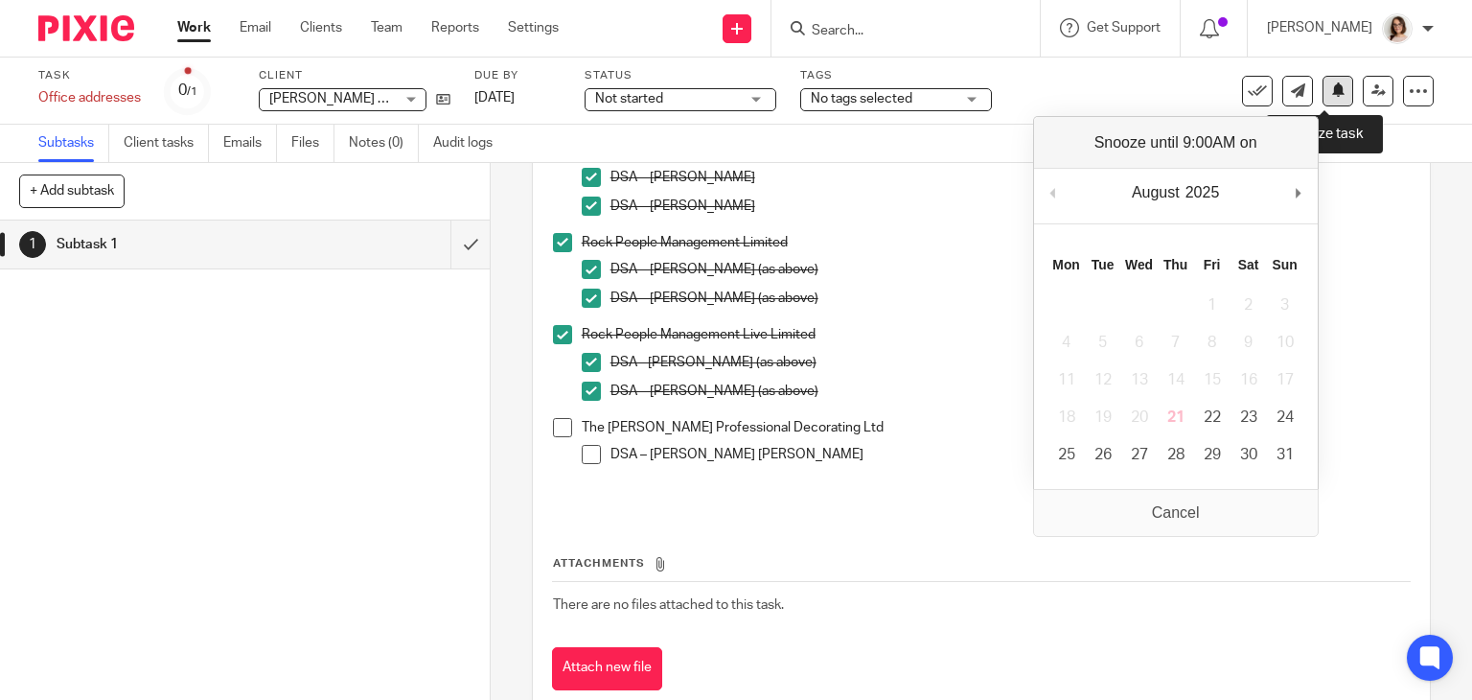
click at [1331, 93] on icon at bounding box center [1338, 89] width 14 height 14
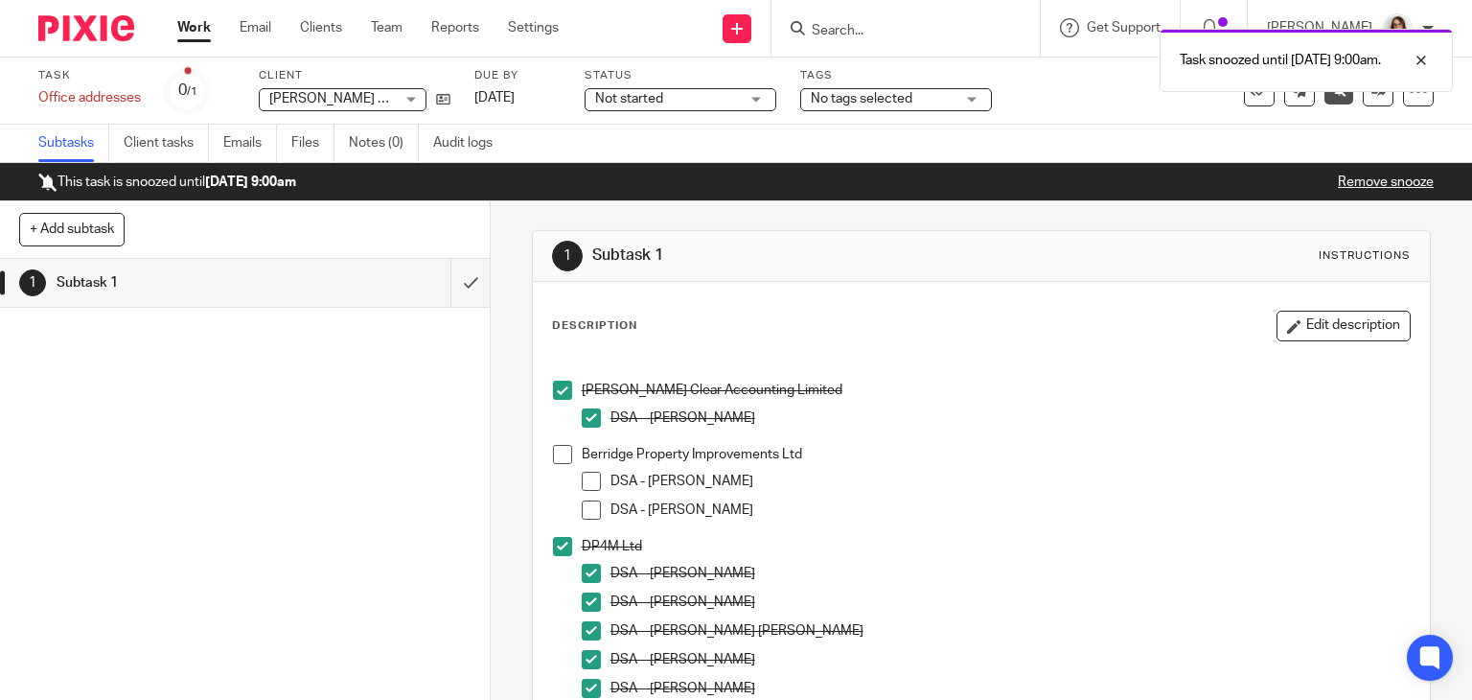
click at [190, 27] on link "Work" at bounding box center [194, 27] width 34 height 19
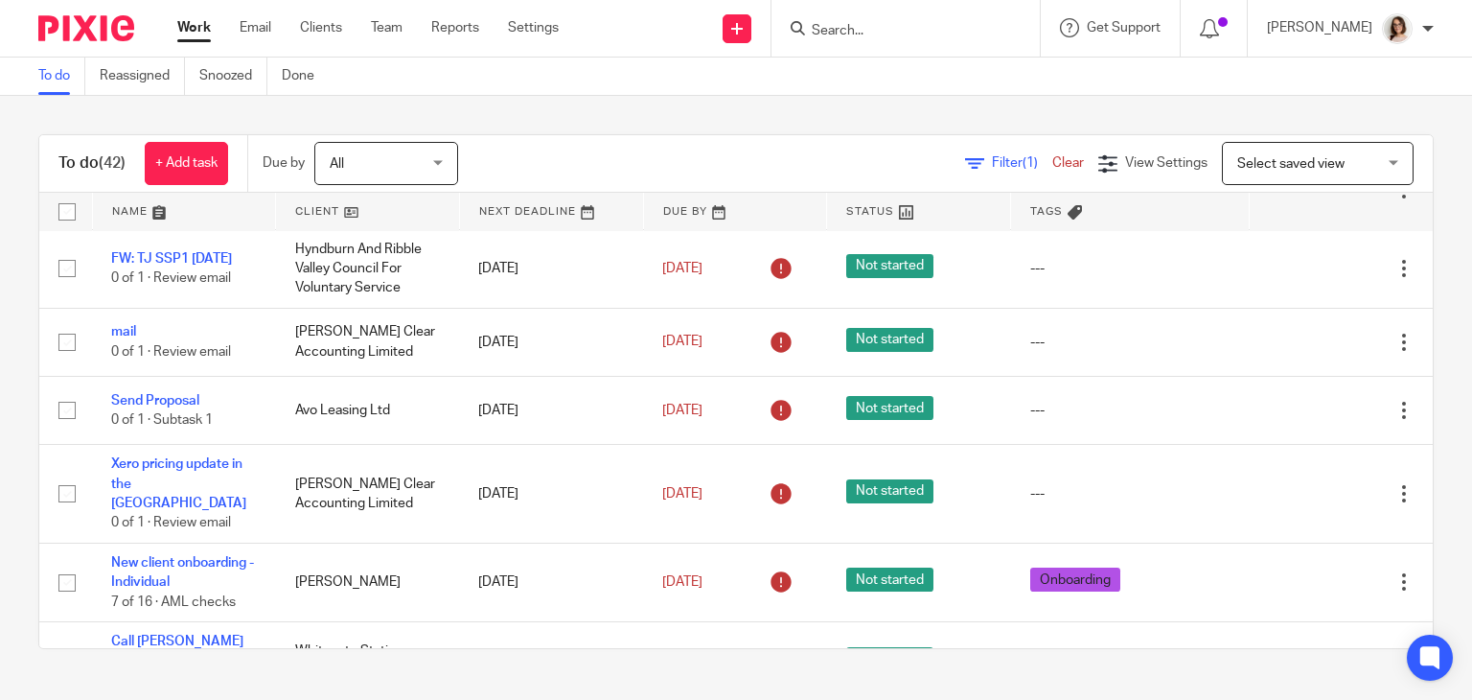
scroll to position [951, 0]
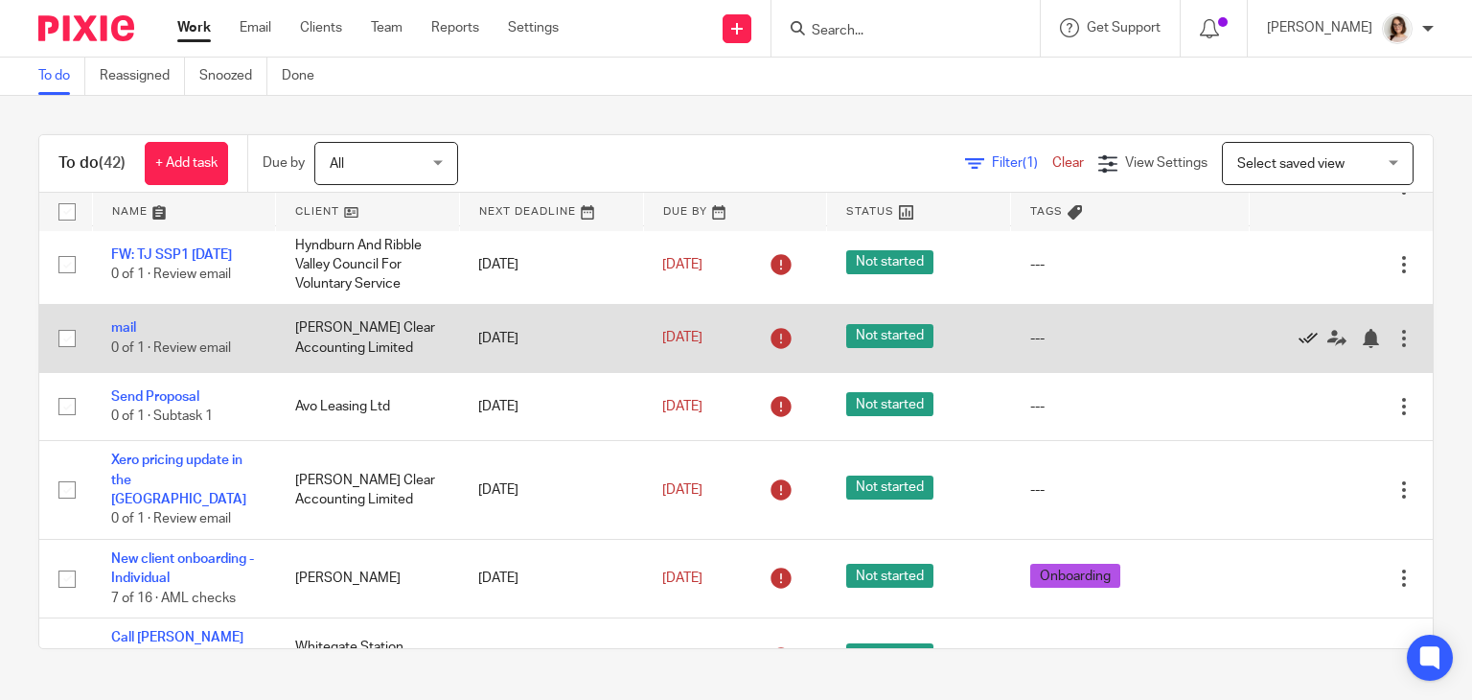
click at [1299, 348] on icon at bounding box center [1308, 338] width 19 height 19
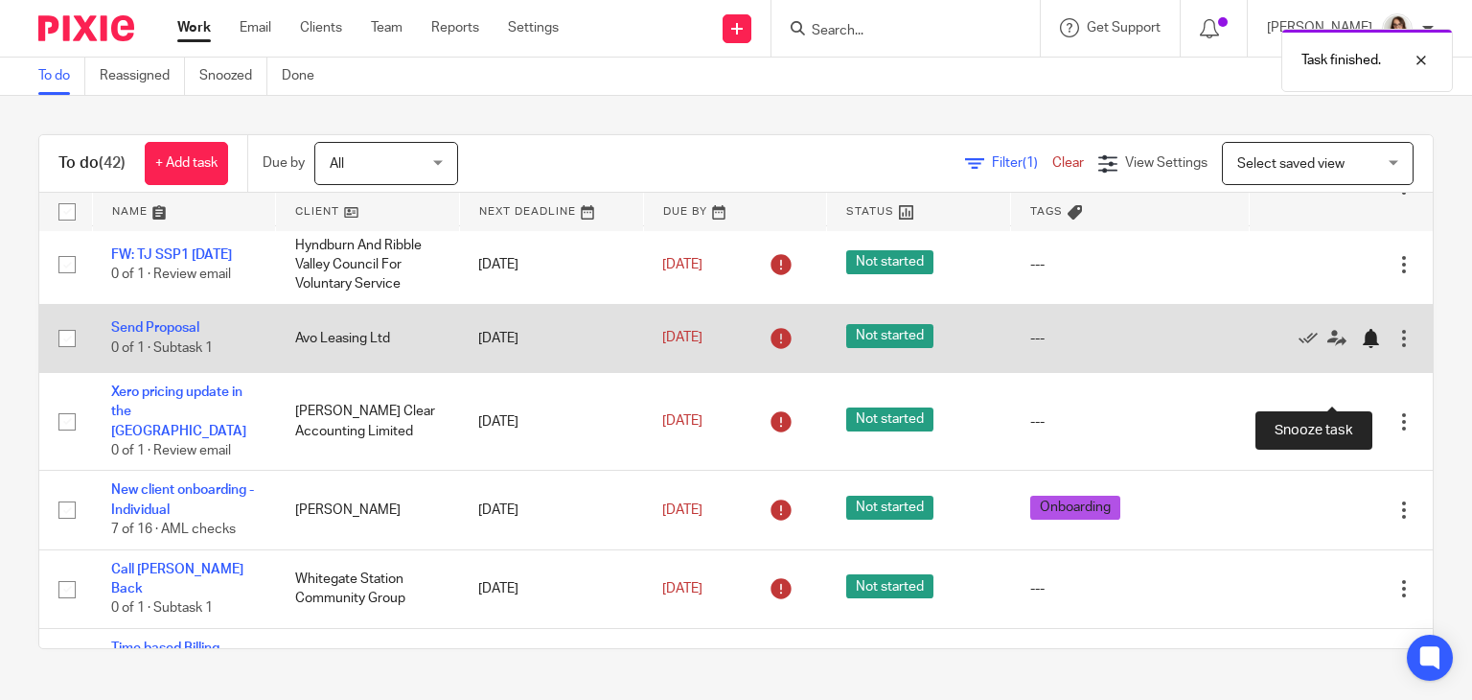
click at [1361, 348] on div at bounding box center [1370, 338] width 19 height 19
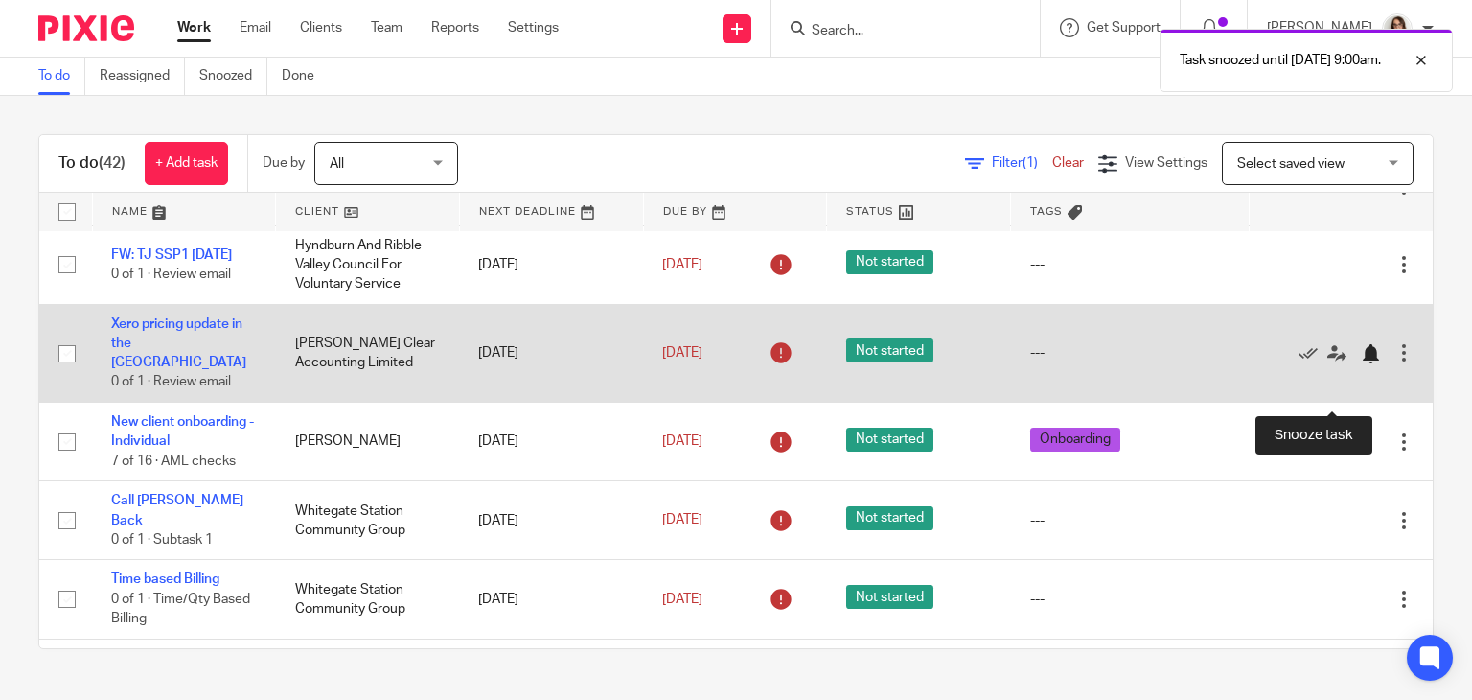
click at [1361, 363] on div at bounding box center [1370, 353] width 19 height 19
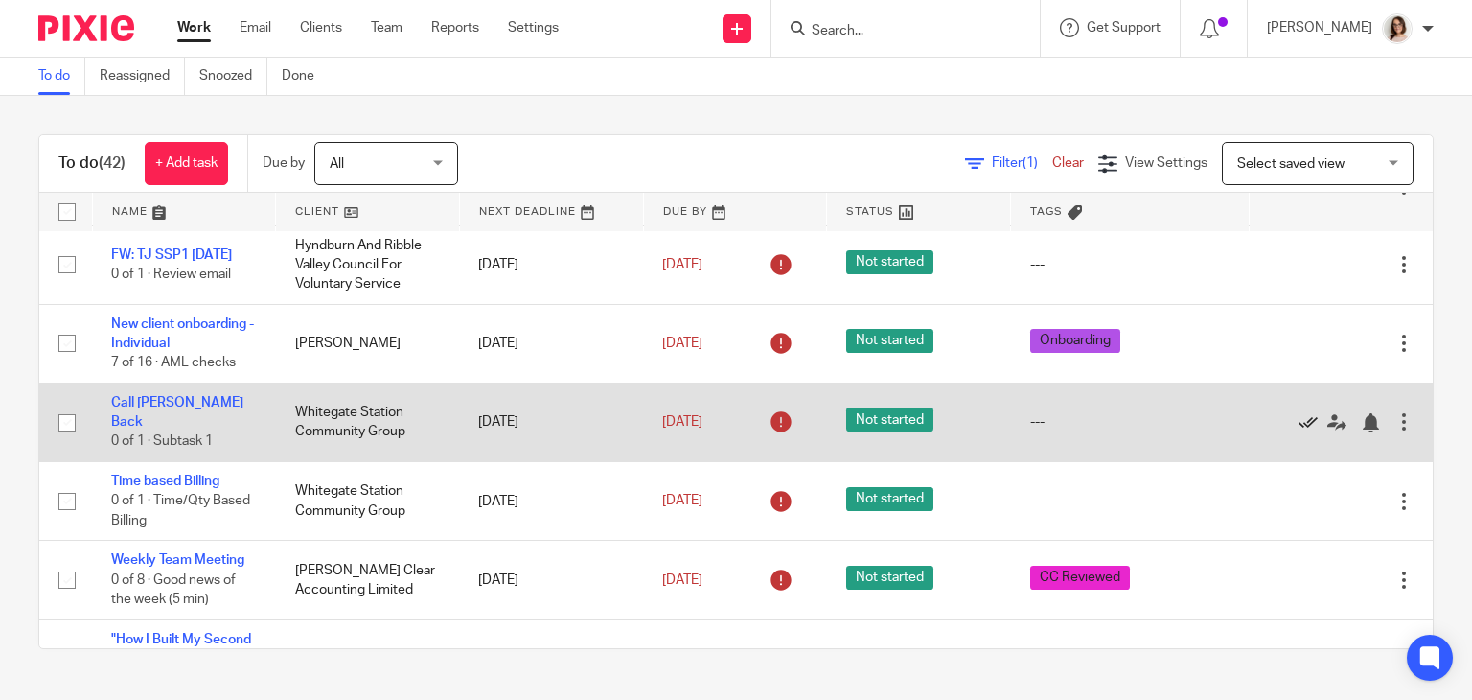
click at [1299, 432] on icon at bounding box center [1308, 422] width 19 height 19
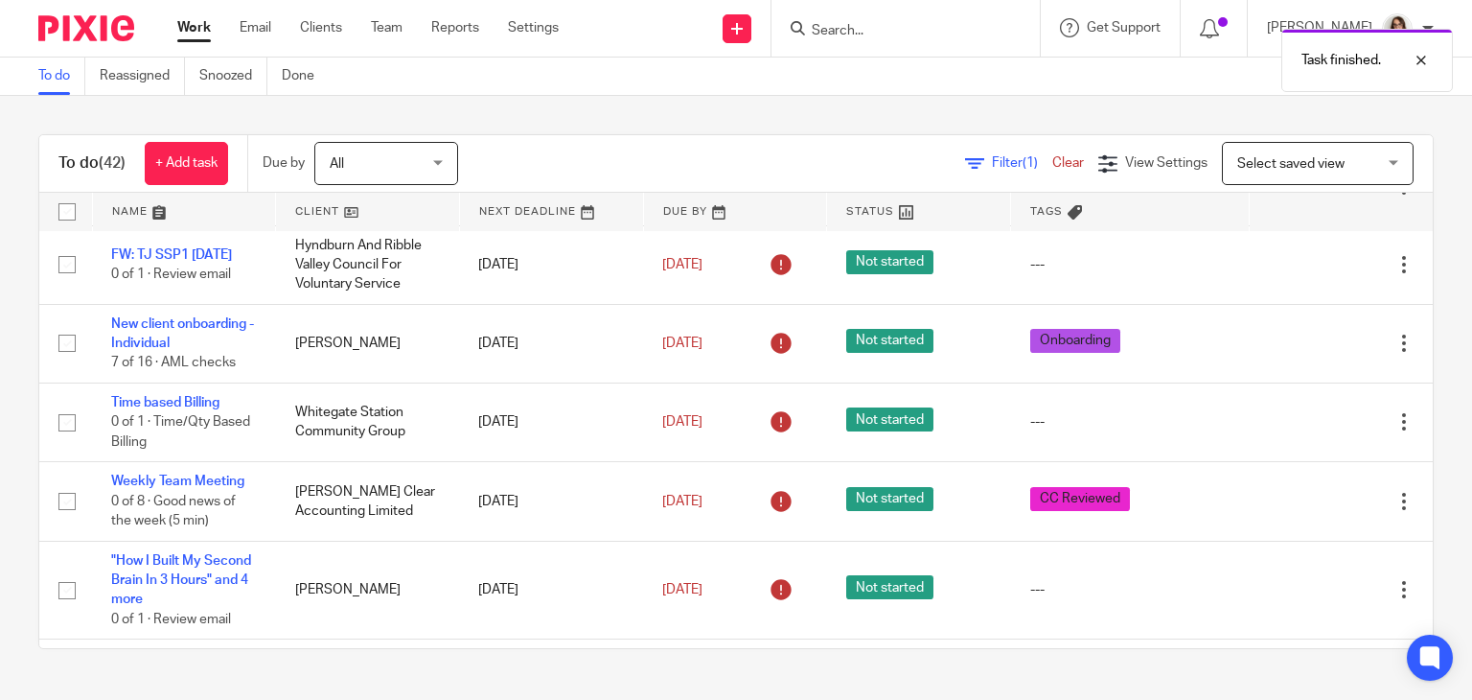
click at [1299, 432] on icon at bounding box center [1308, 422] width 19 height 19
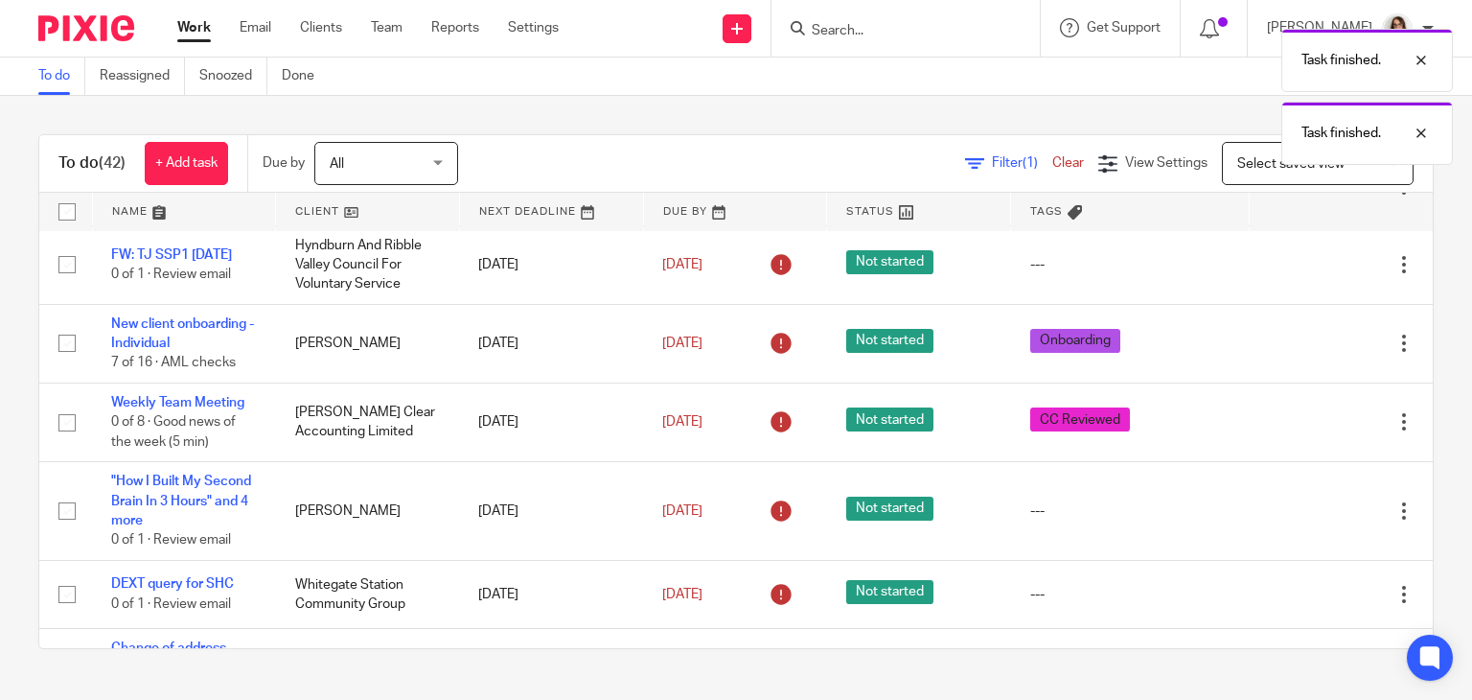
click at [1299, 432] on icon at bounding box center [1308, 422] width 19 height 19
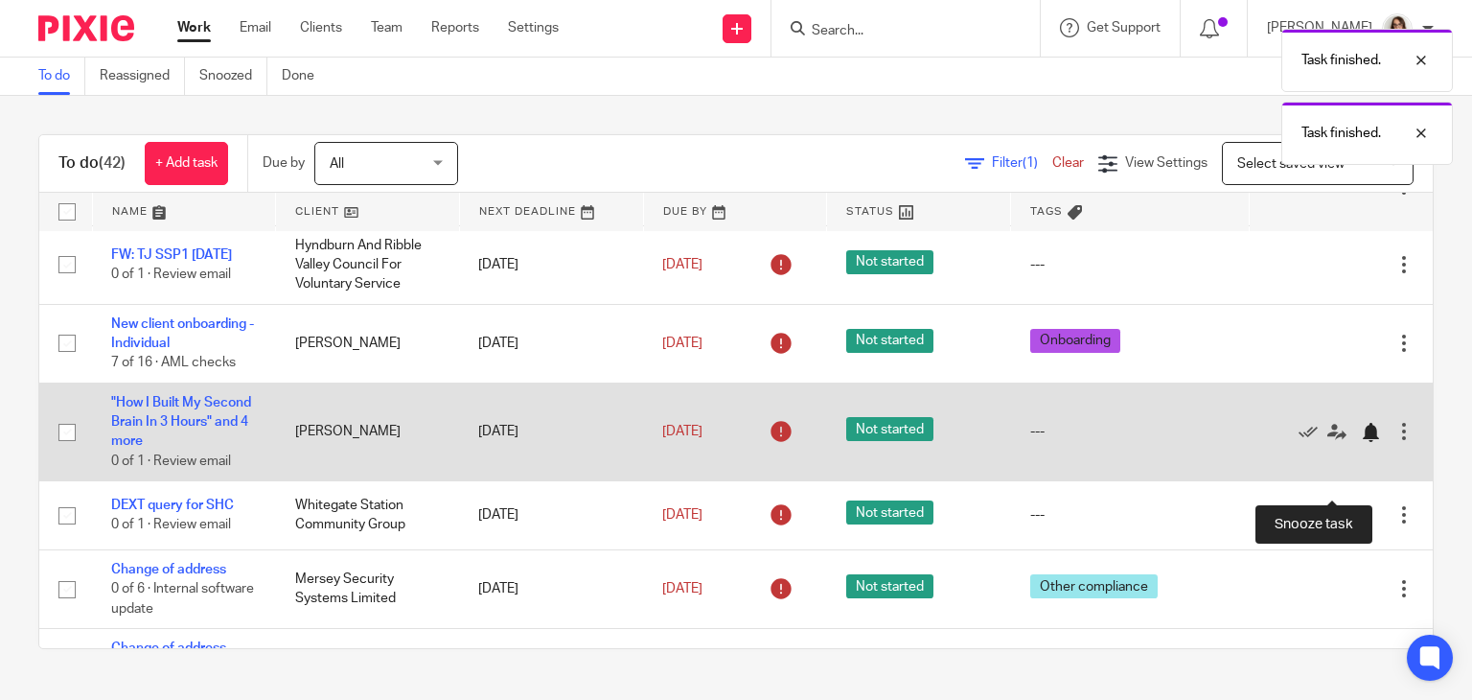
click at [1361, 442] on div at bounding box center [1370, 432] width 19 height 19
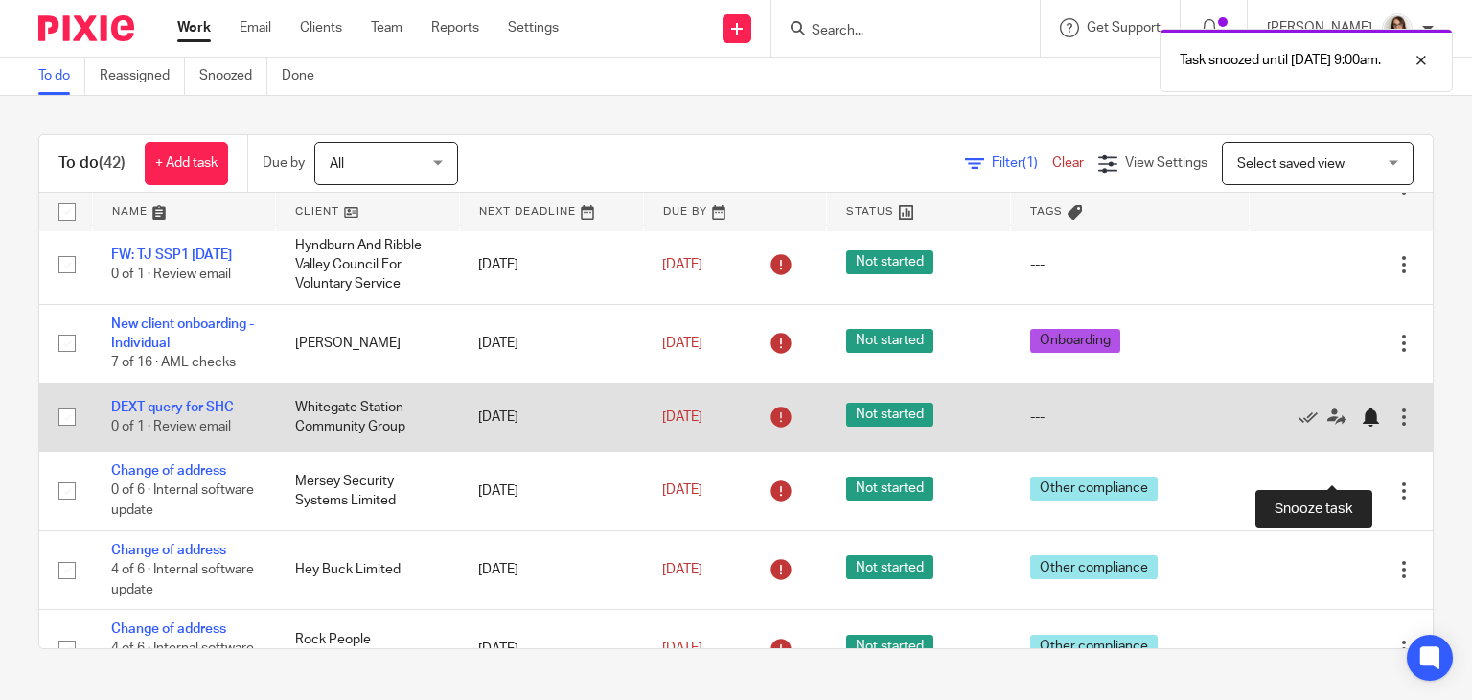
click at [1361, 427] on div at bounding box center [1370, 416] width 19 height 19
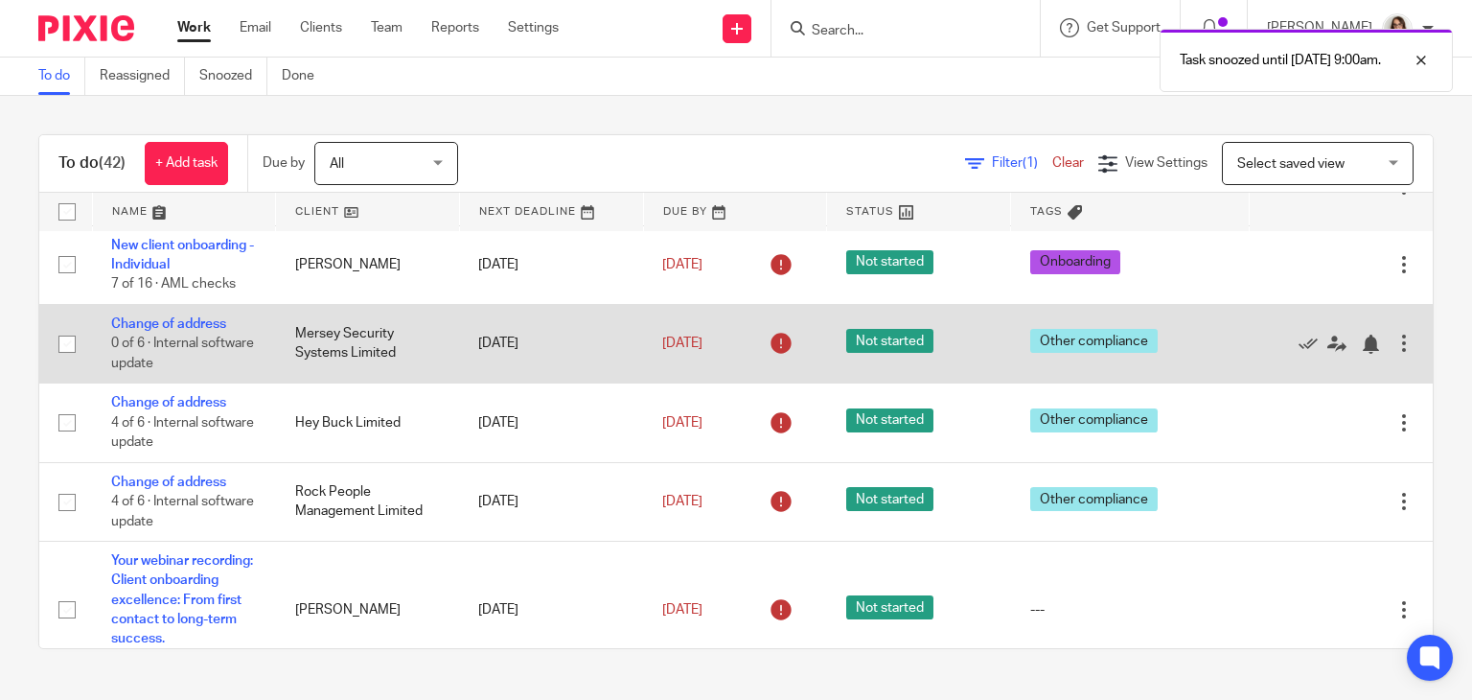
scroll to position [1051, 0]
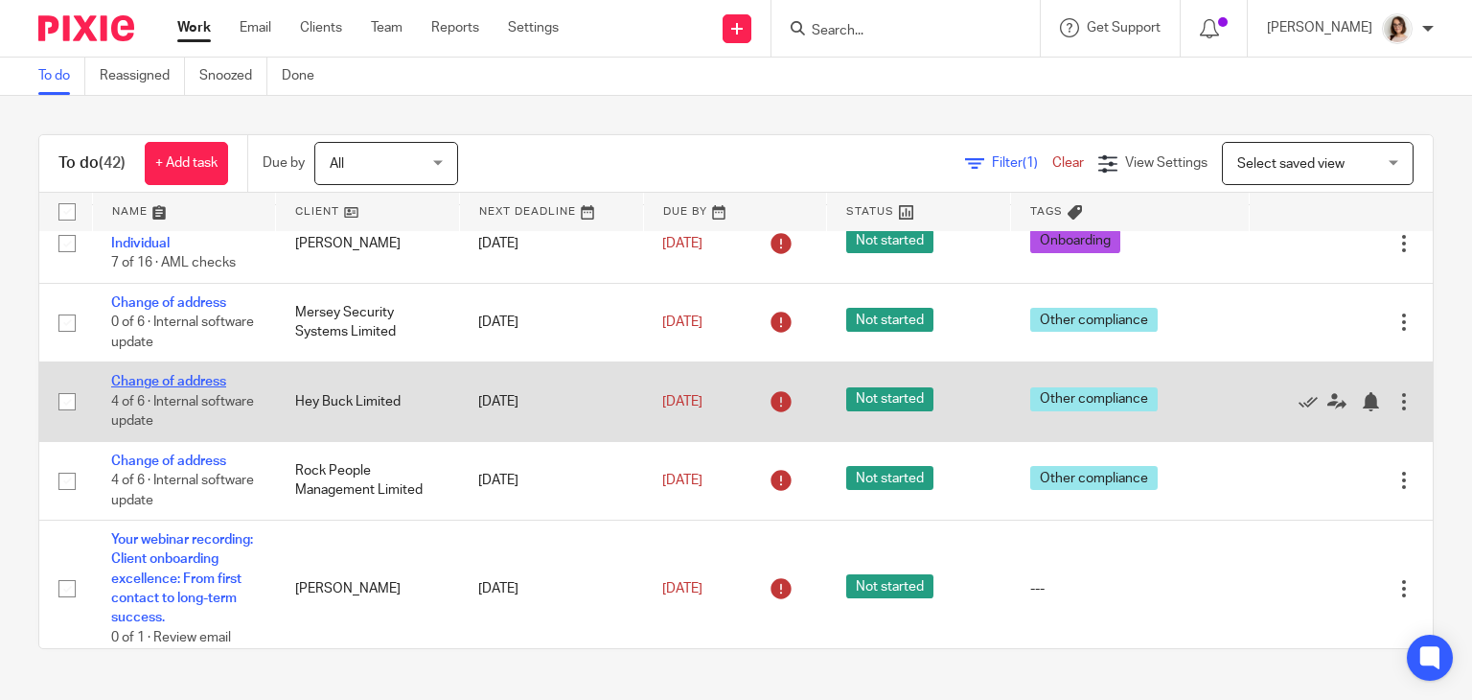
click at [189, 388] on link "Change of address" at bounding box center [168, 381] width 115 height 13
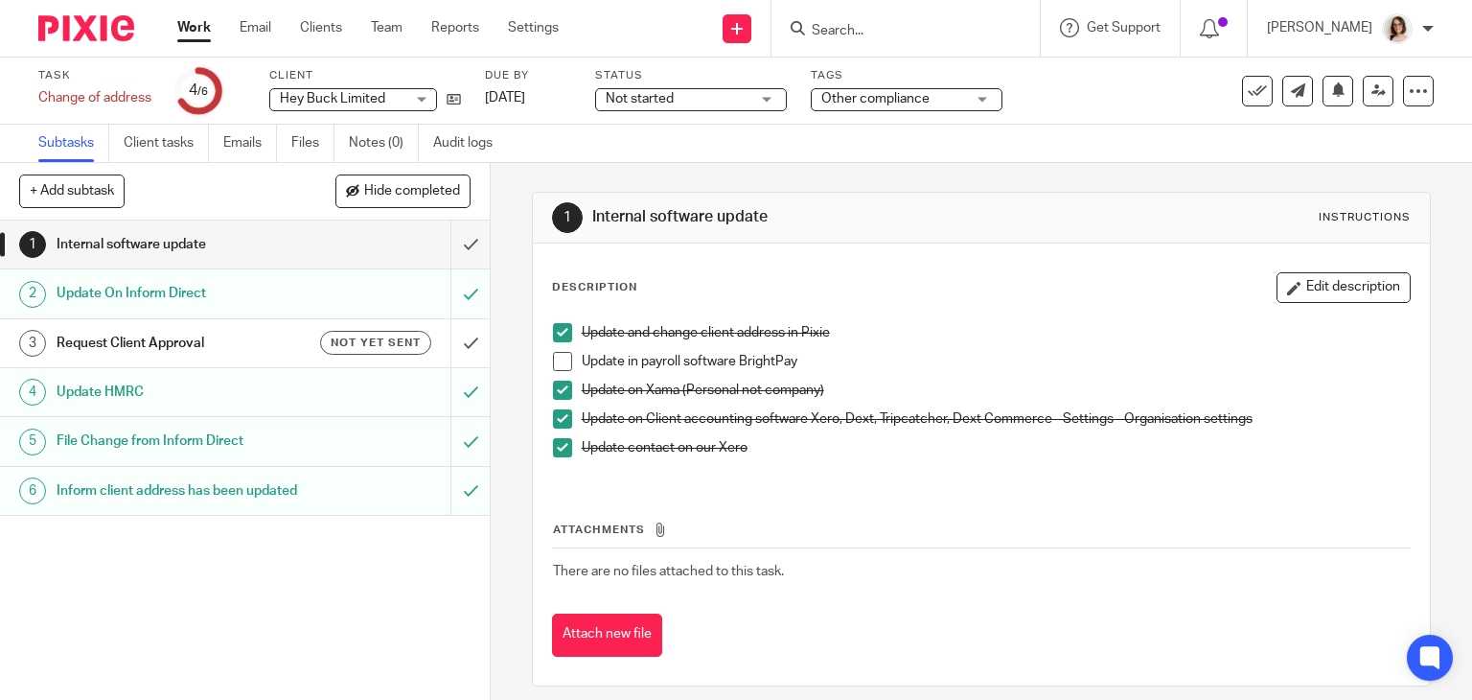
click at [553, 363] on span at bounding box center [562, 361] width 19 height 19
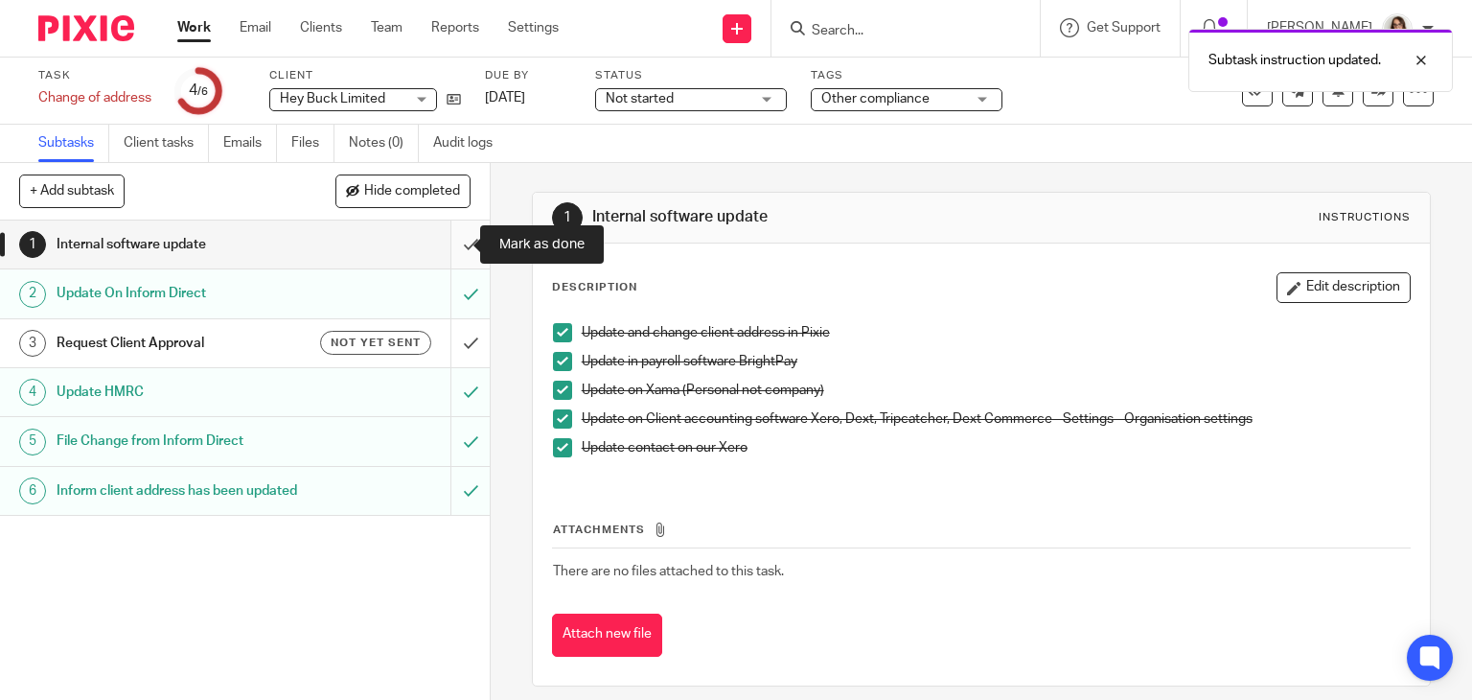
click at [451, 246] on input "submit" at bounding box center [245, 244] width 490 height 48
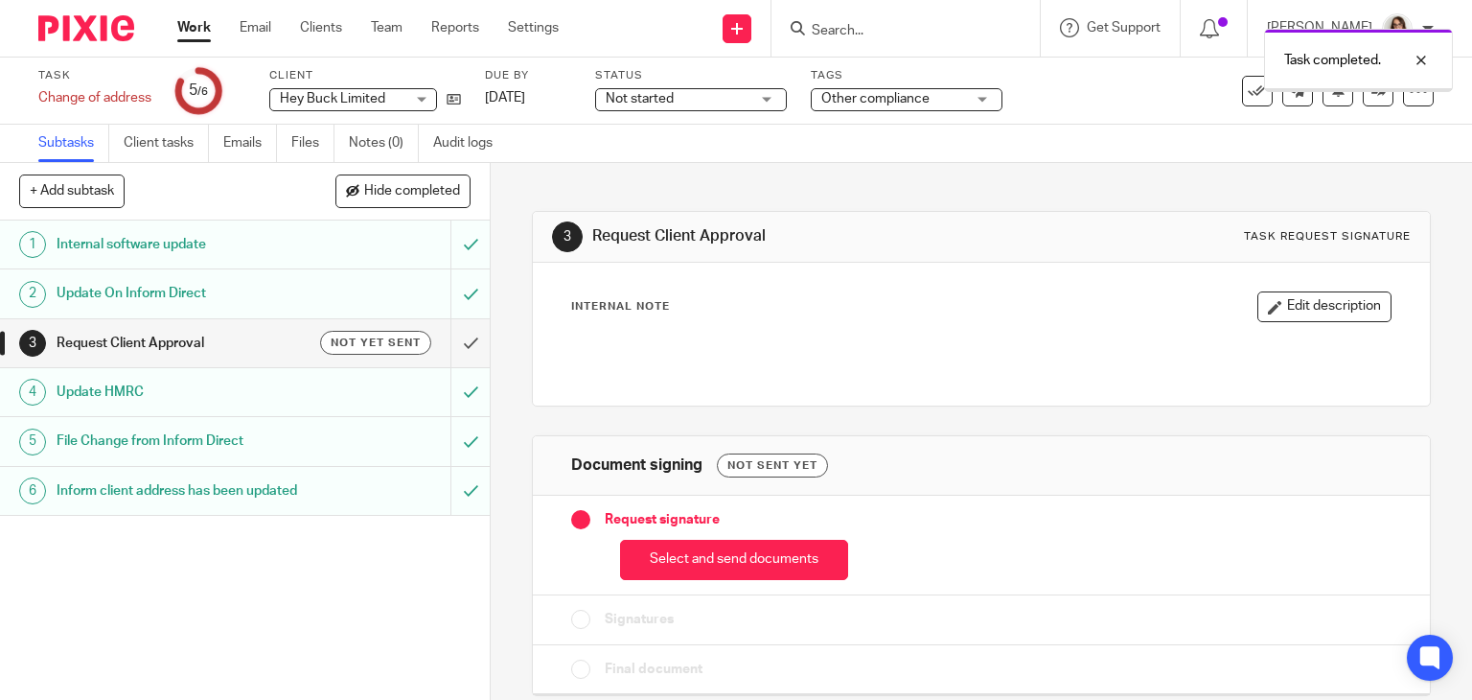
click at [456, 344] on input "submit" at bounding box center [245, 343] width 490 height 48
click at [1235, 87] on div "Task updated." at bounding box center [1094, 55] width 717 height 73
click at [1248, 96] on icon at bounding box center [1257, 90] width 19 height 19
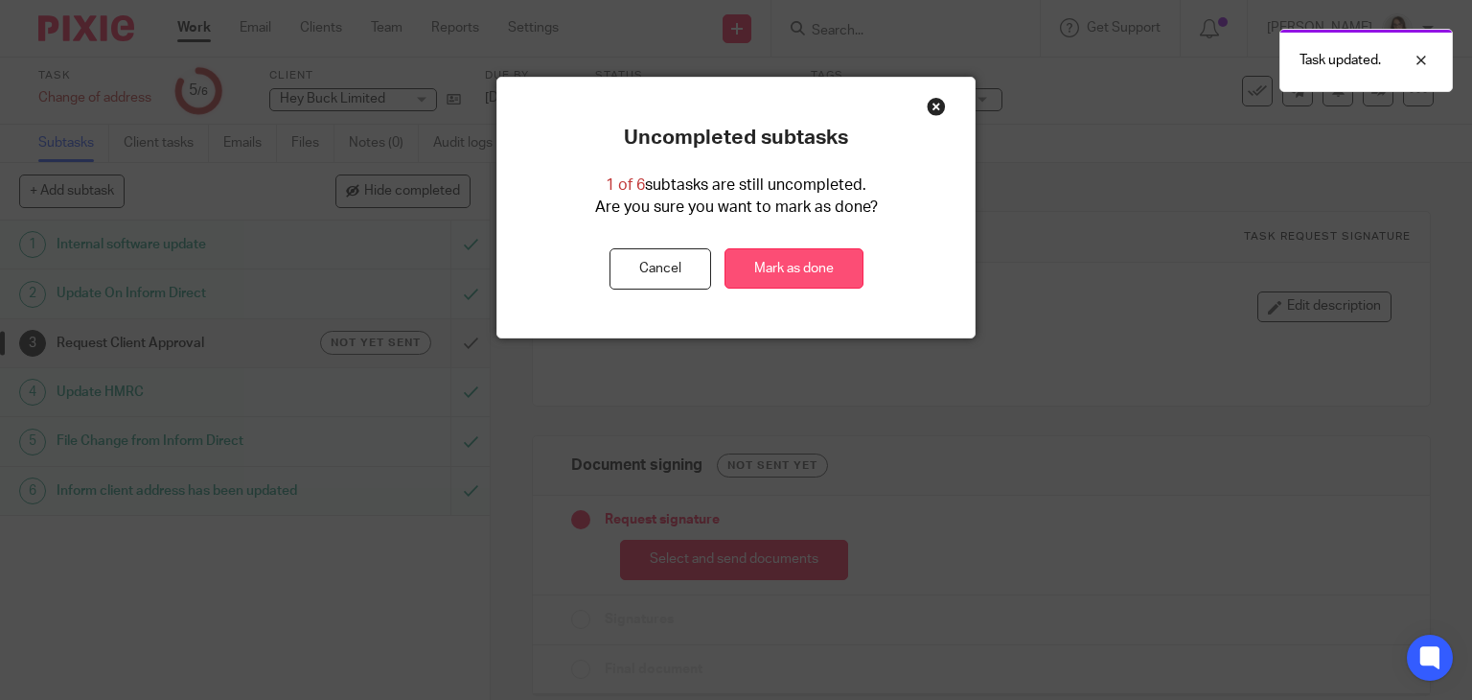
click at [815, 273] on link "Mark as done" at bounding box center [794, 268] width 139 height 41
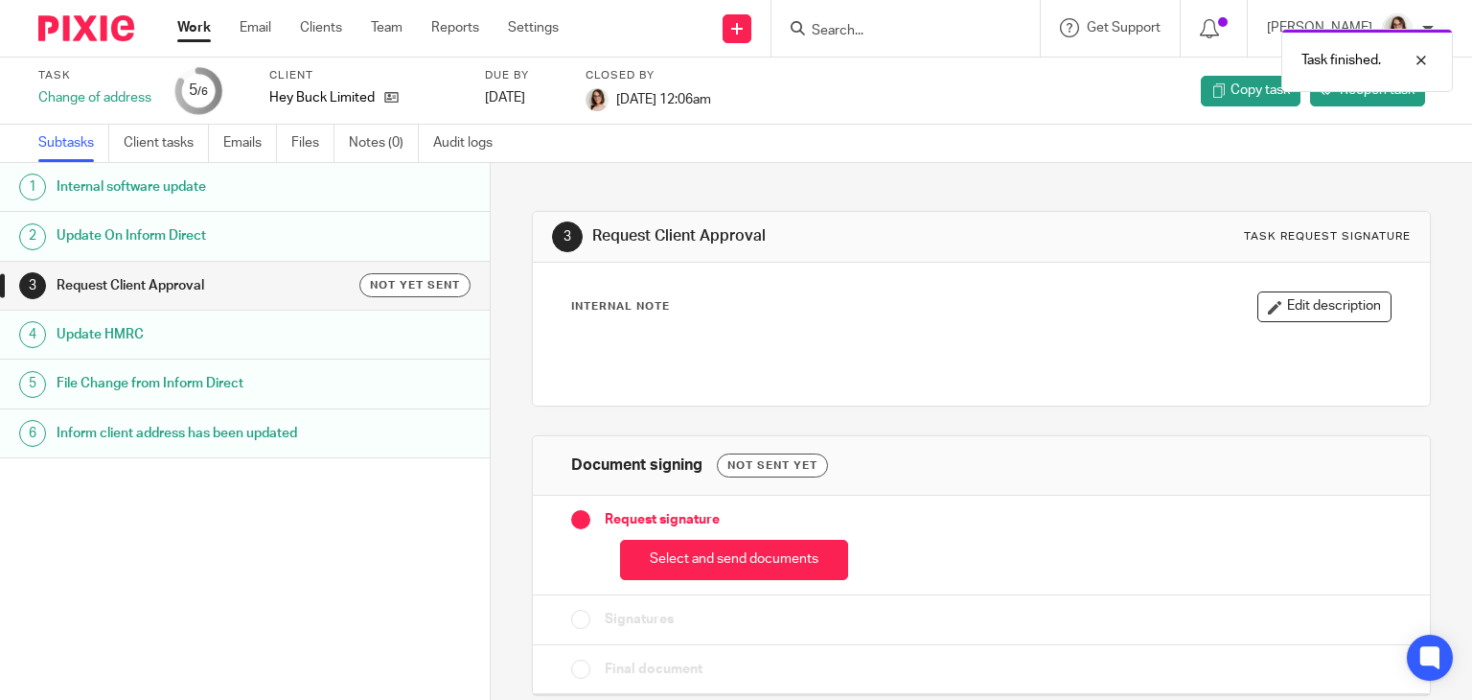
click at [188, 25] on link "Work" at bounding box center [194, 27] width 34 height 19
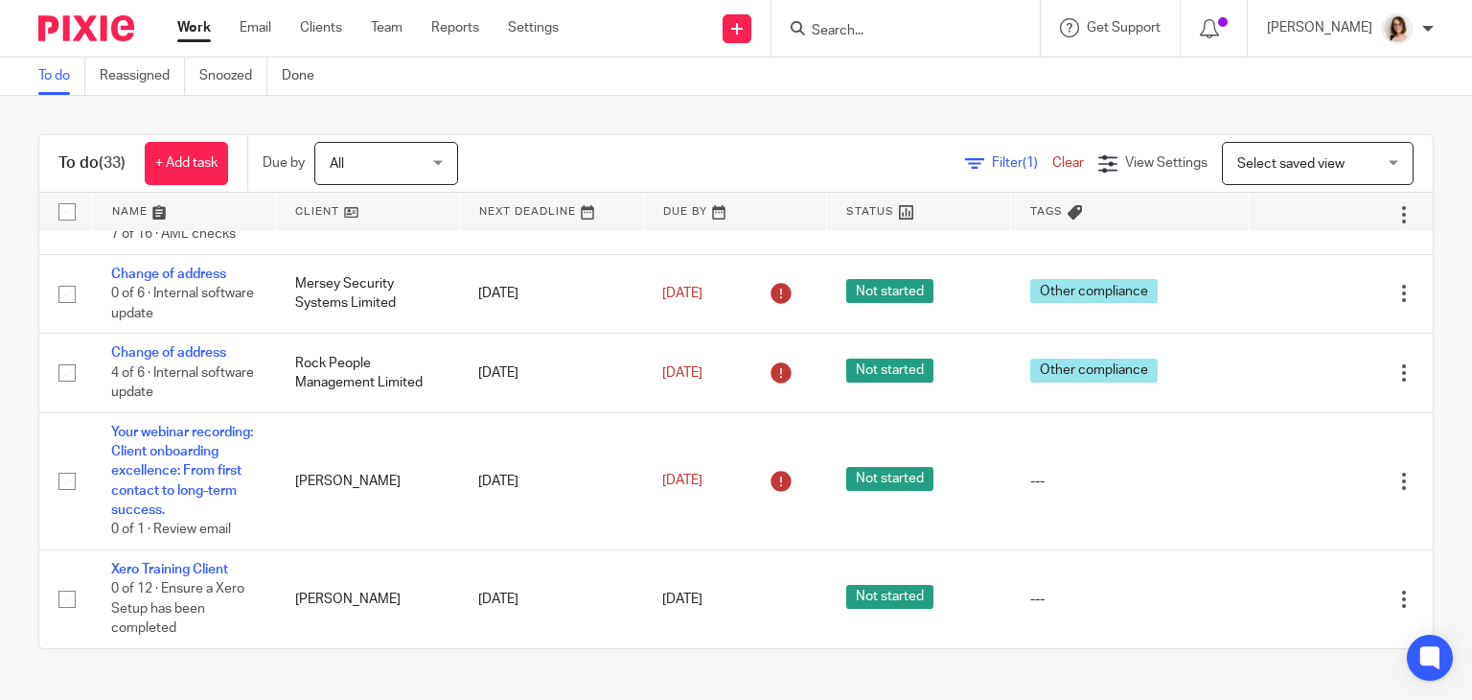
scroll to position [1080, 0]
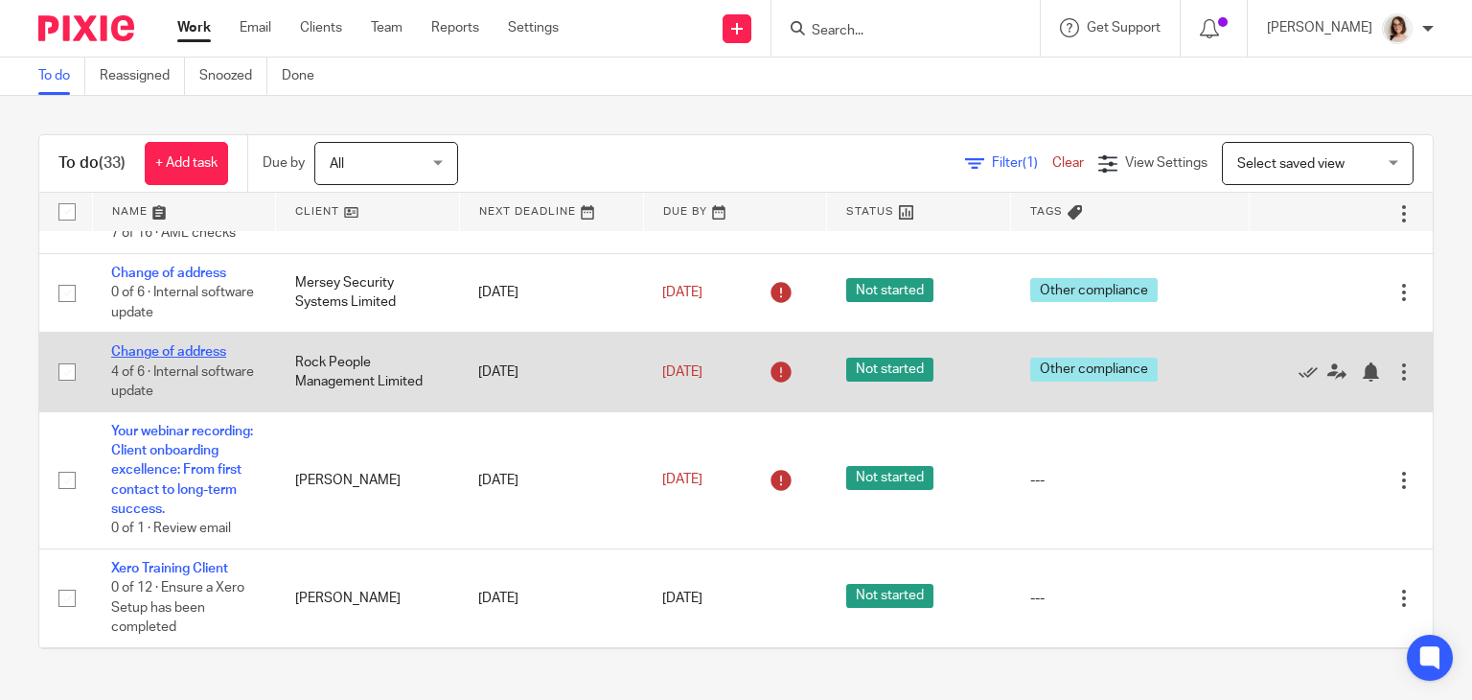
click at [201, 358] on link "Change of address" at bounding box center [168, 351] width 115 height 13
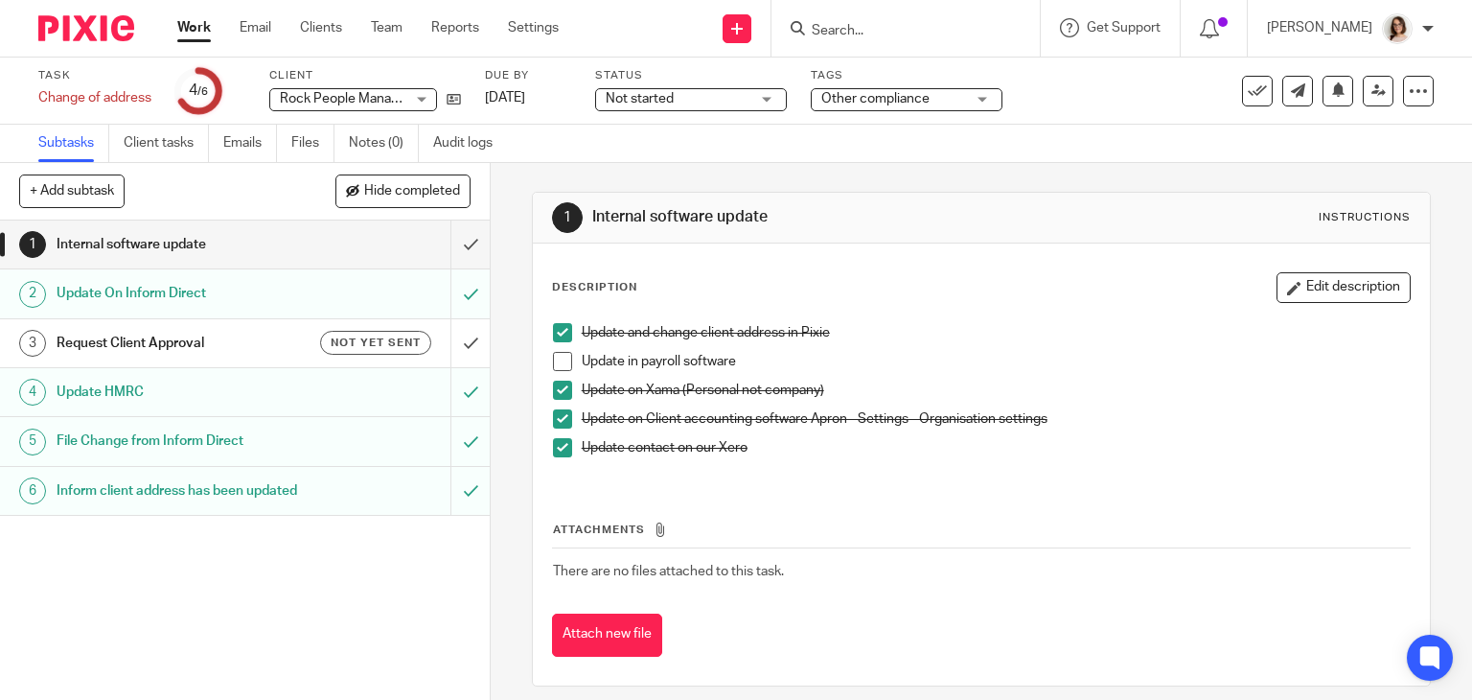
click at [553, 360] on span at bounding box center [562, 361] width 19 height 19
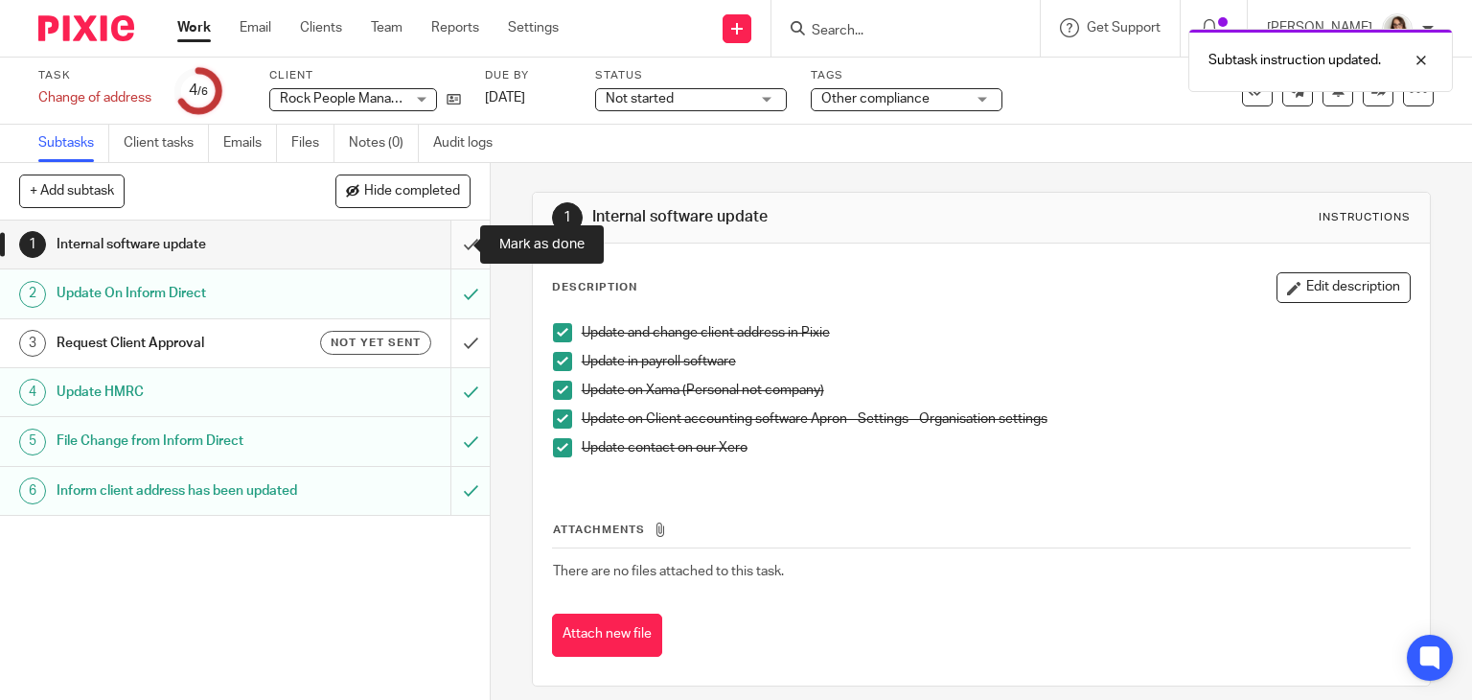
click at [452, 246] on input "submit" at bounding box center [245, 244] width 490 height 48
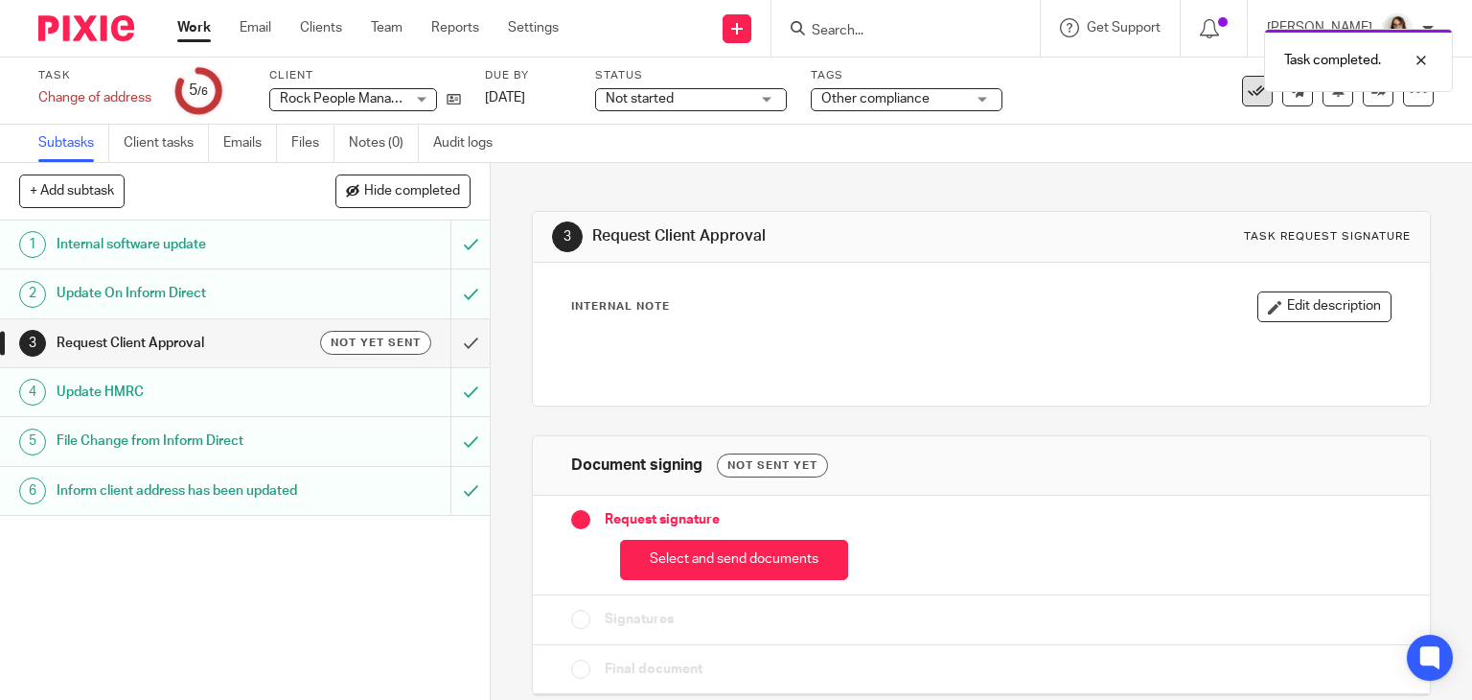
click at [1248, 95] on icon at bounding box center [1257, 90] width 19 height 19
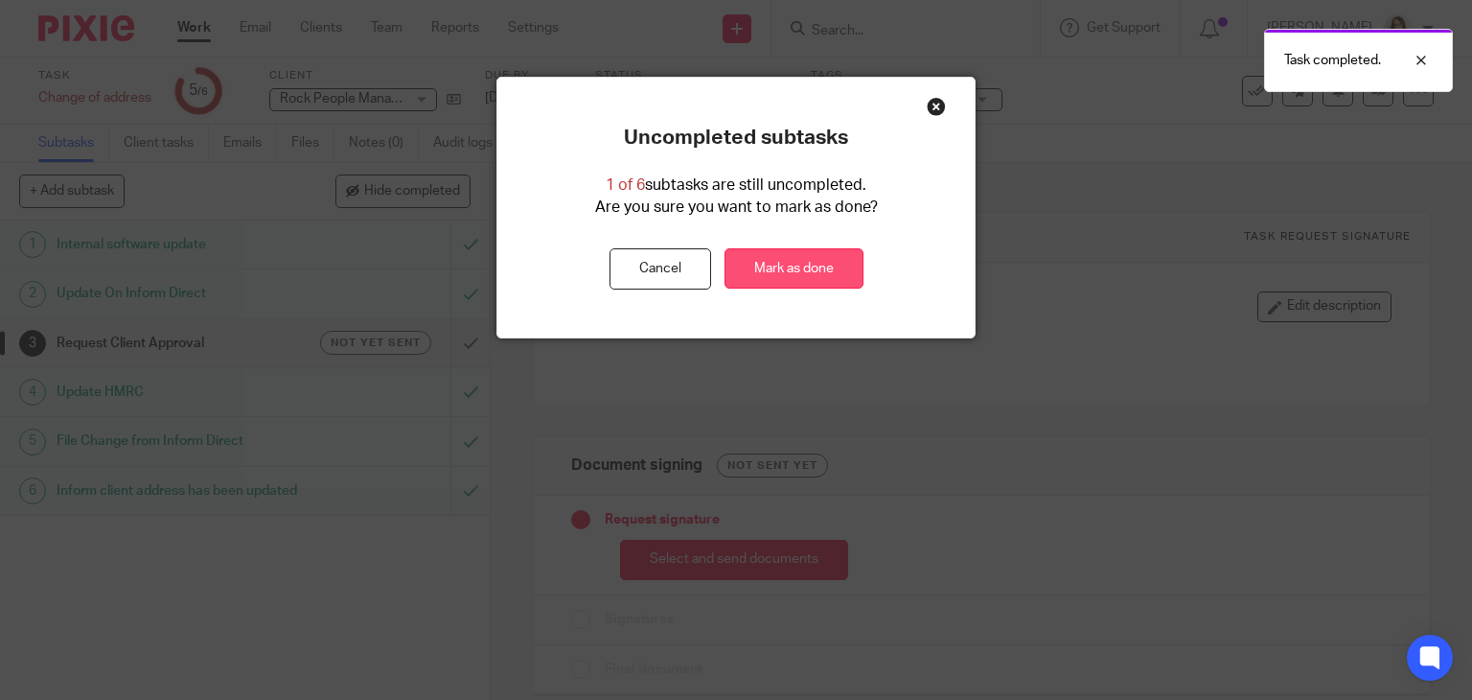
click at [774, 270] on link "Mark as done" at bounding box center [794, 268] width 139 height 41
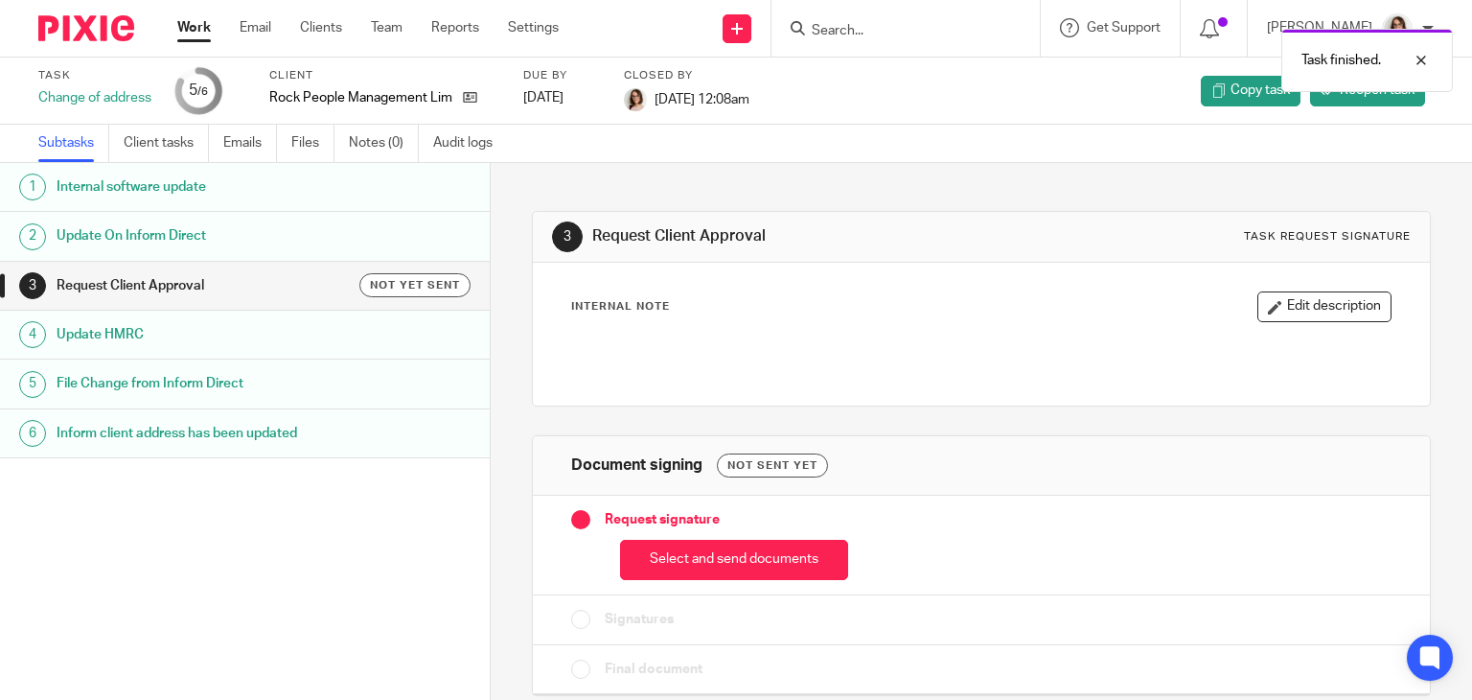
click at [195, 31] on link "Work" at bounding box center [194, 27] width 34 height 19
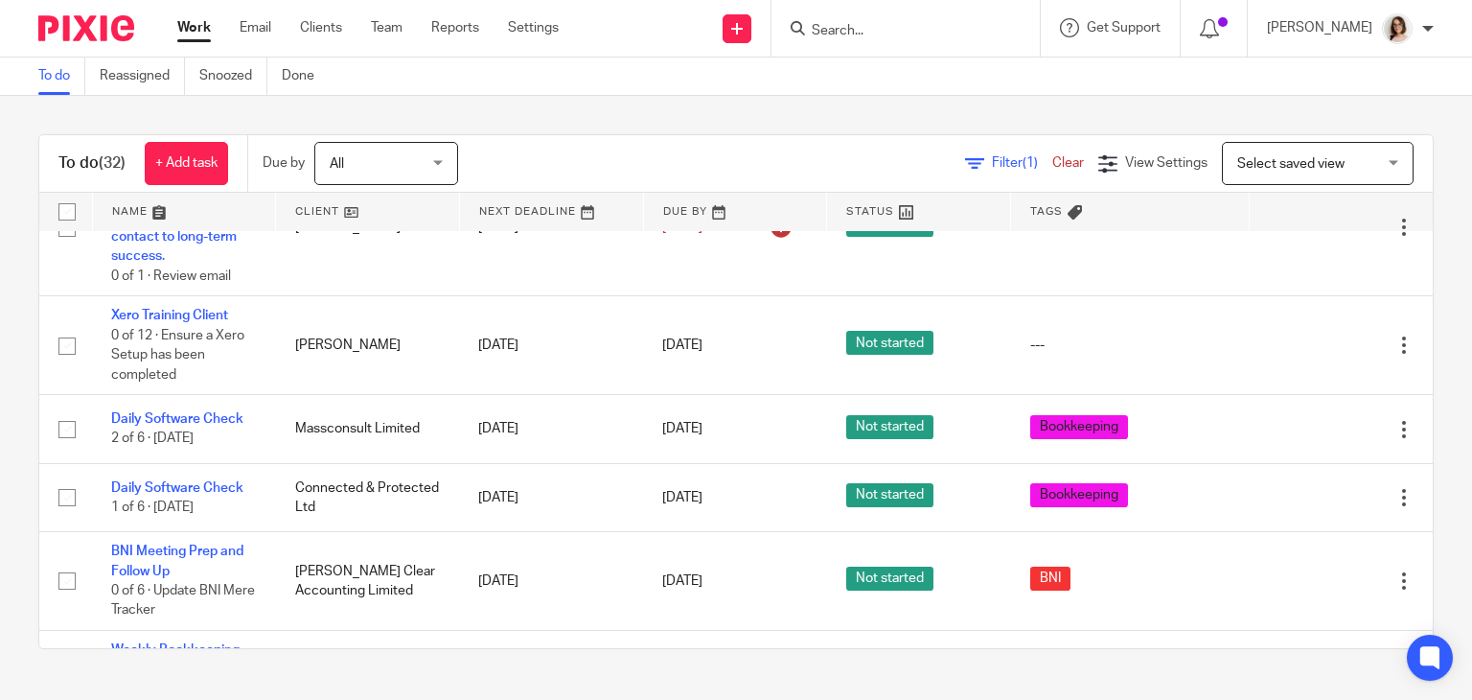
scroll to position [1256, 0]
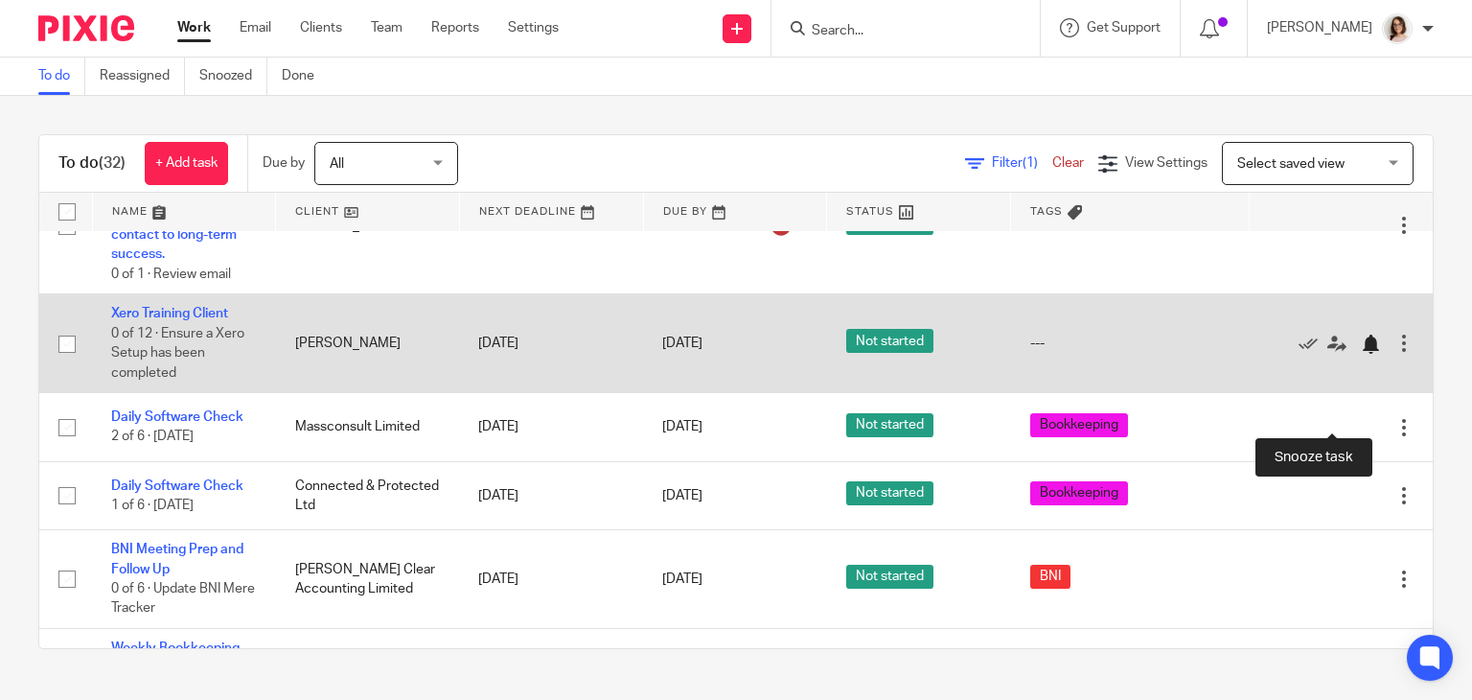
click at [1361, 354] on div at bounding box center [1370, 344] width 19 height 19
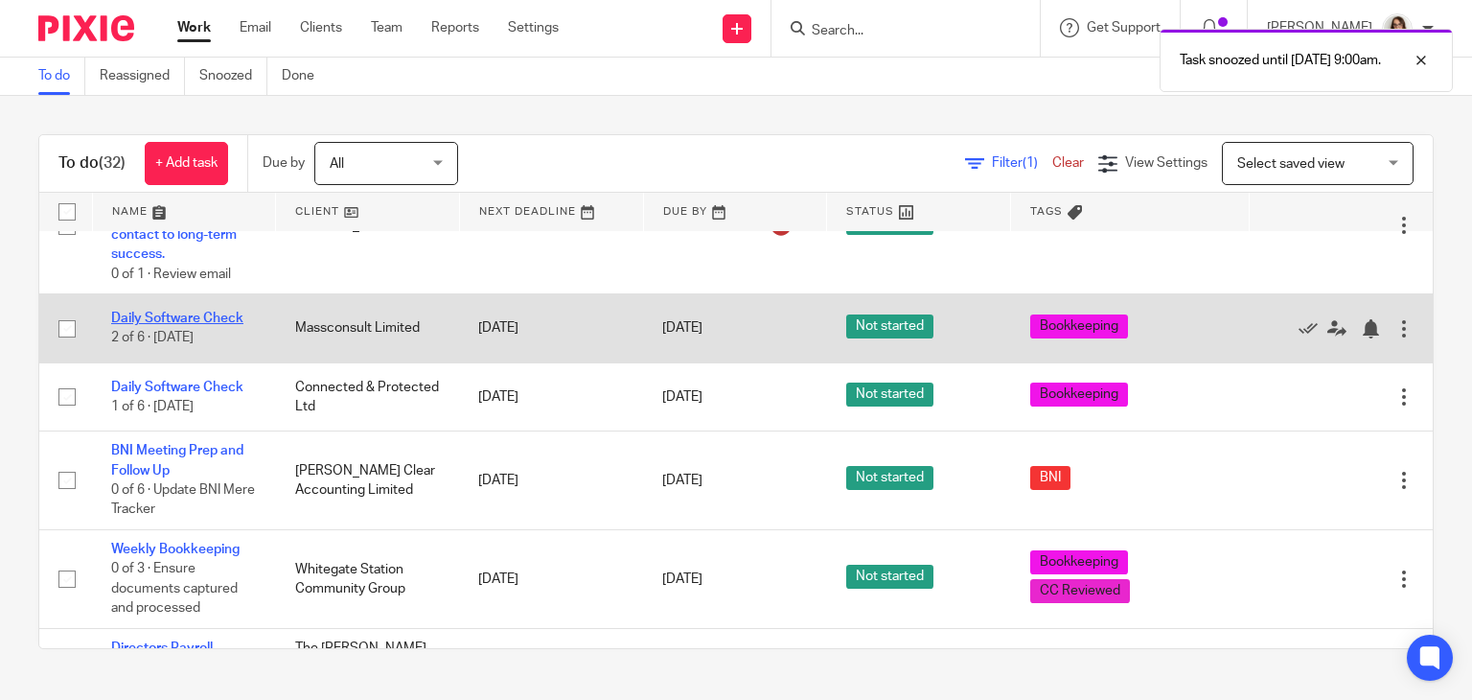
click at [173, 325] on link "Daily Software Check" at bounding box center [177, 318] width 132 height 13
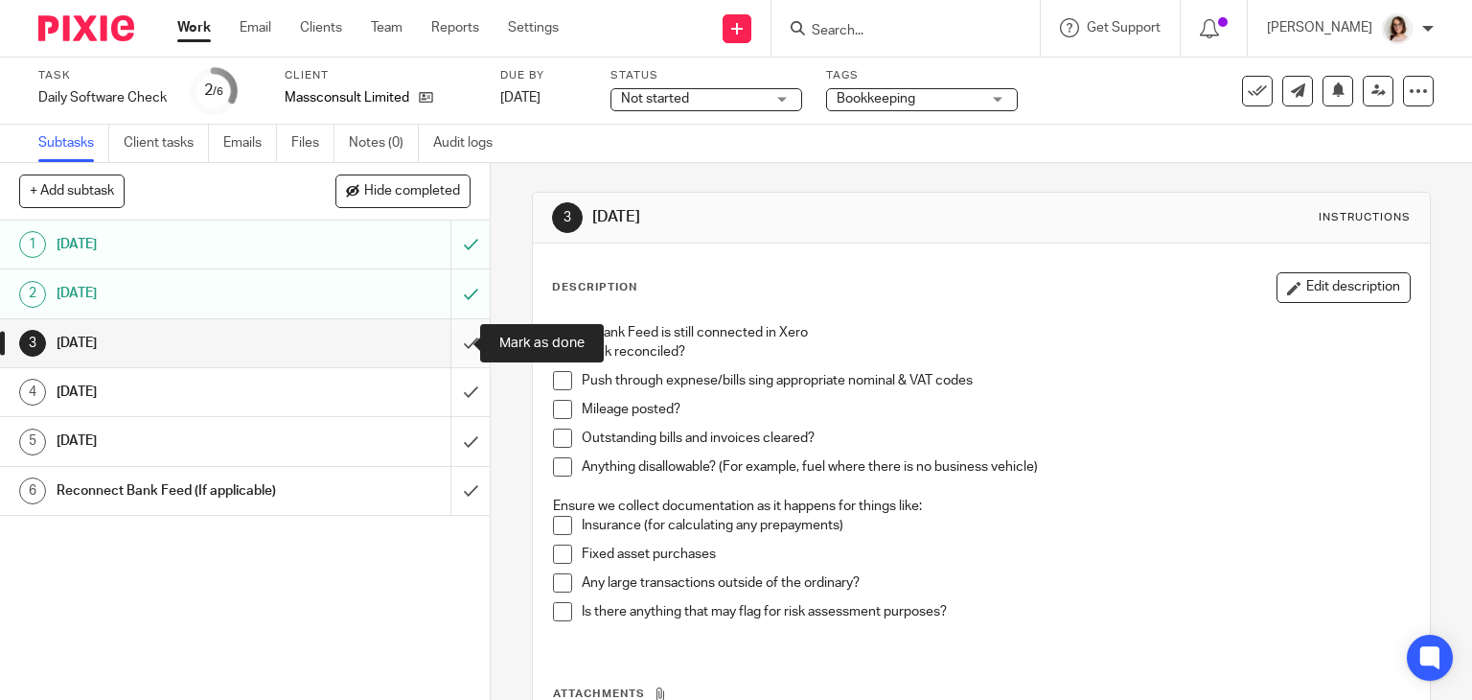
click at [454, 346] on input "submit" at bounding box center [245, 343] width 490 height 48
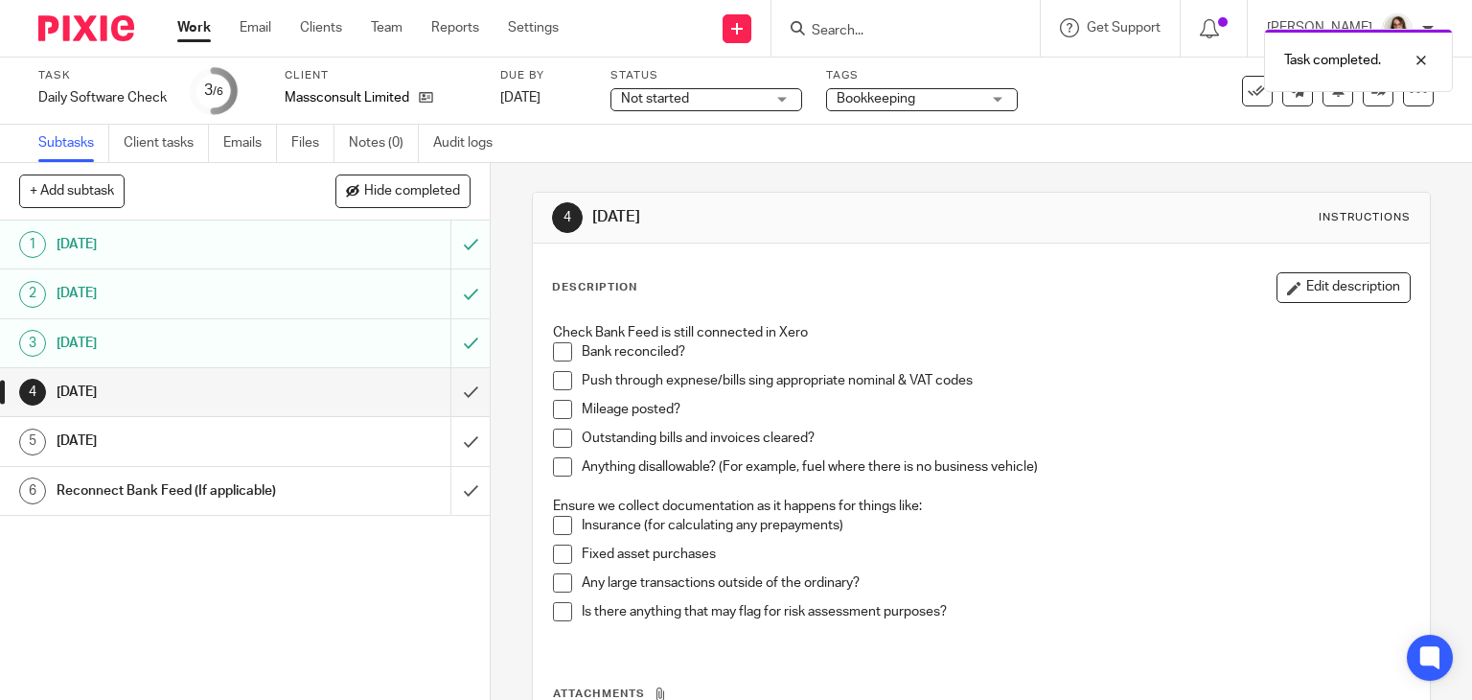
click at [196, 31] on link "Work" at bounding box center [194, 27] width 34 height 19
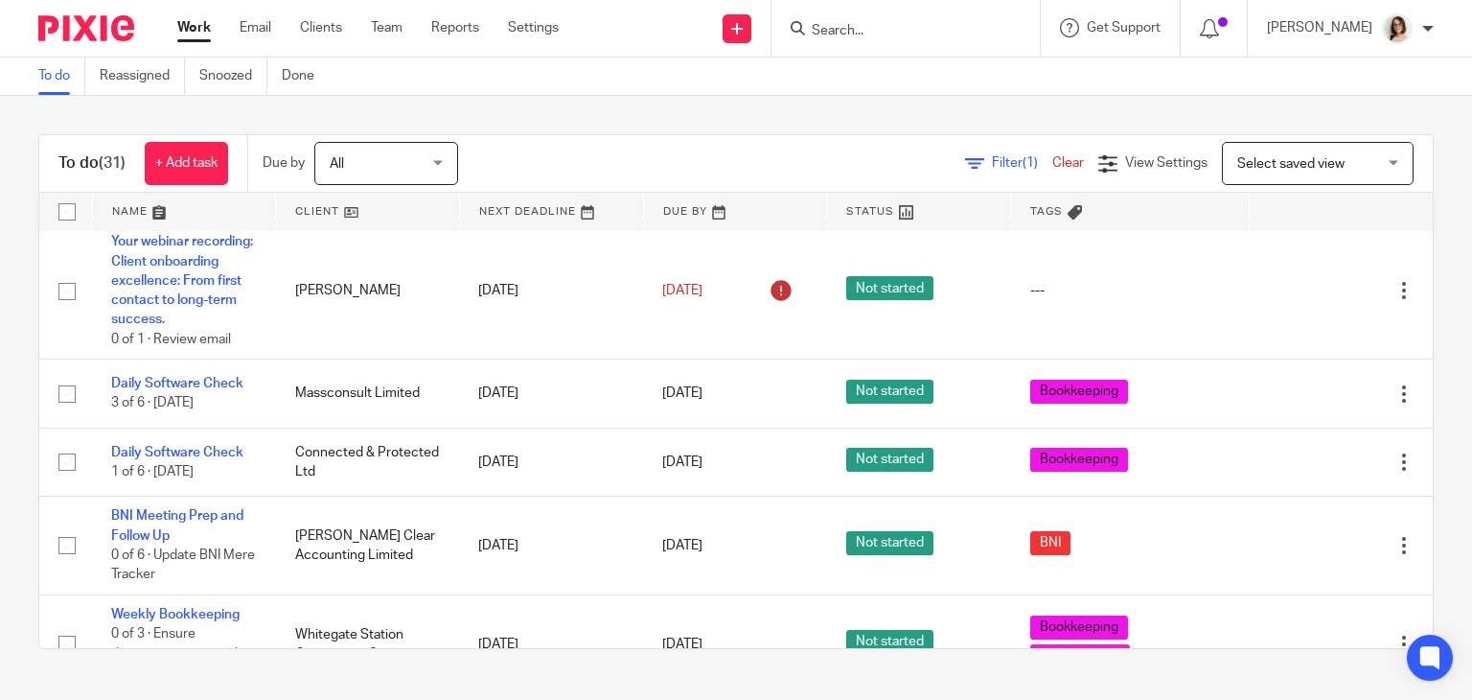
scroll to position [1207, 0]
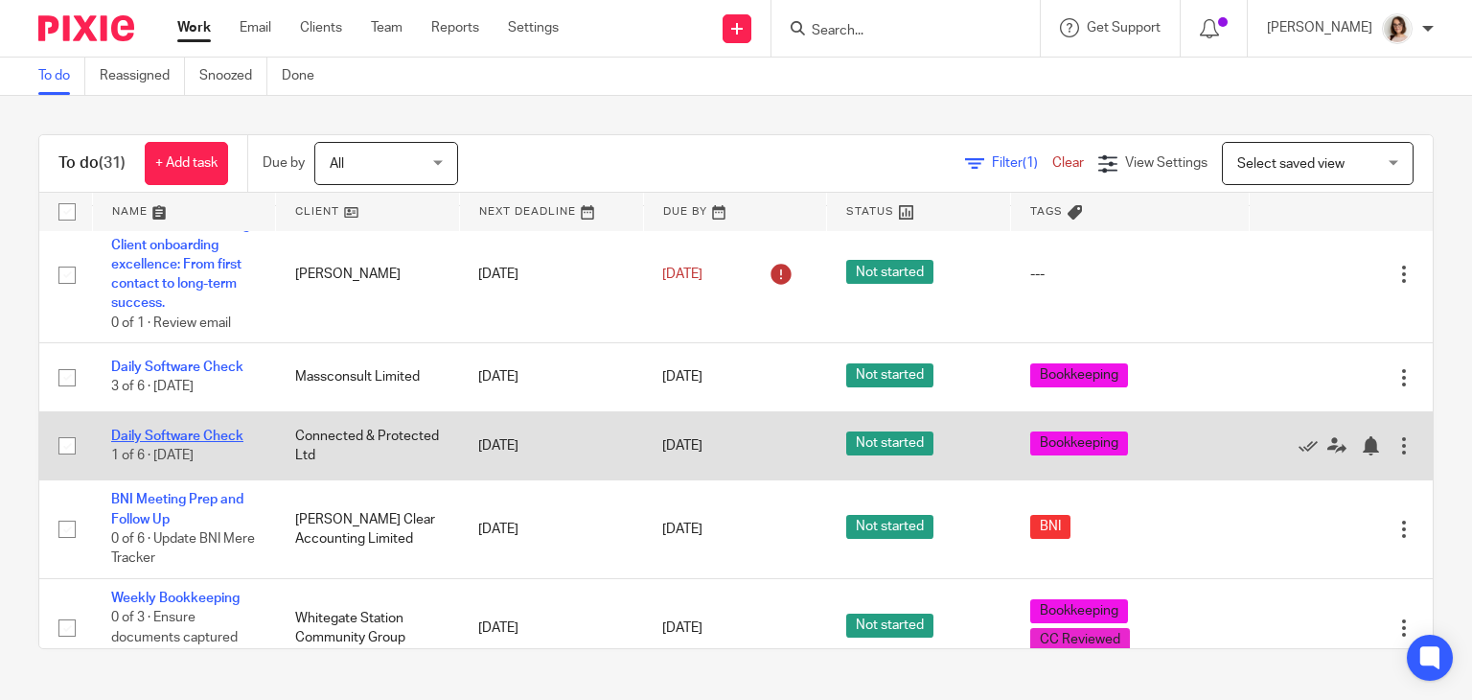
click at [200, 443] on link "Daily Software Check" at bounding box center [177, 435] width 132 height 13
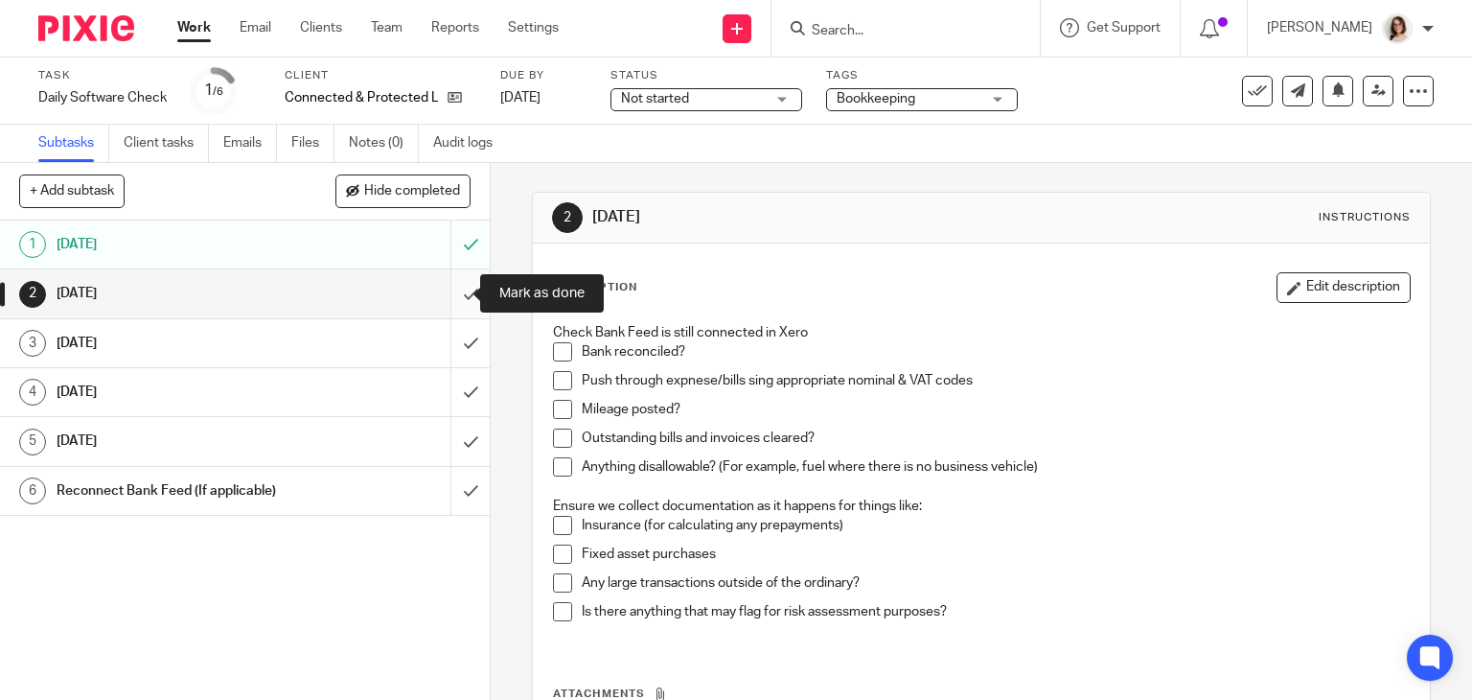
click at [452, 291] on input "submit" at bounding box center [245, 293] width 490 height 48
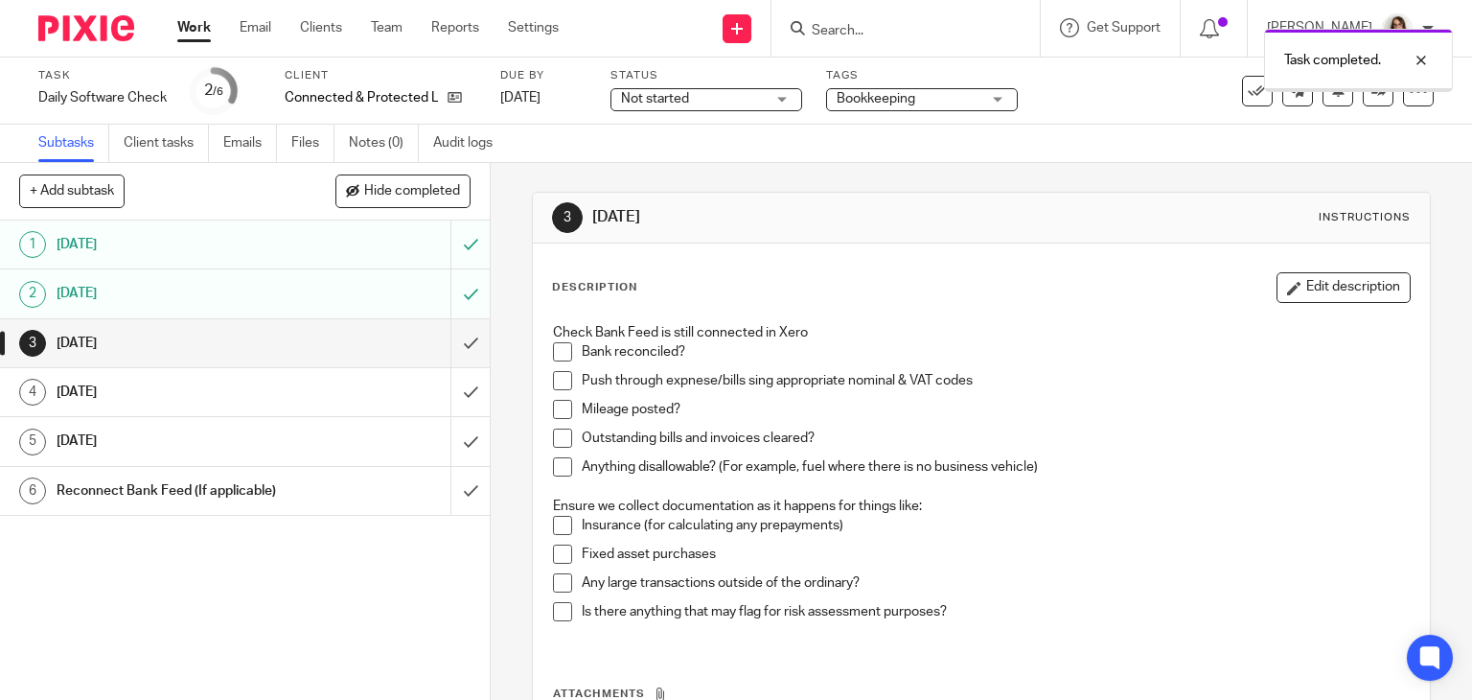
click at [451, 347] on input "submit" at bounding box center [245, 343] width 490 height 48
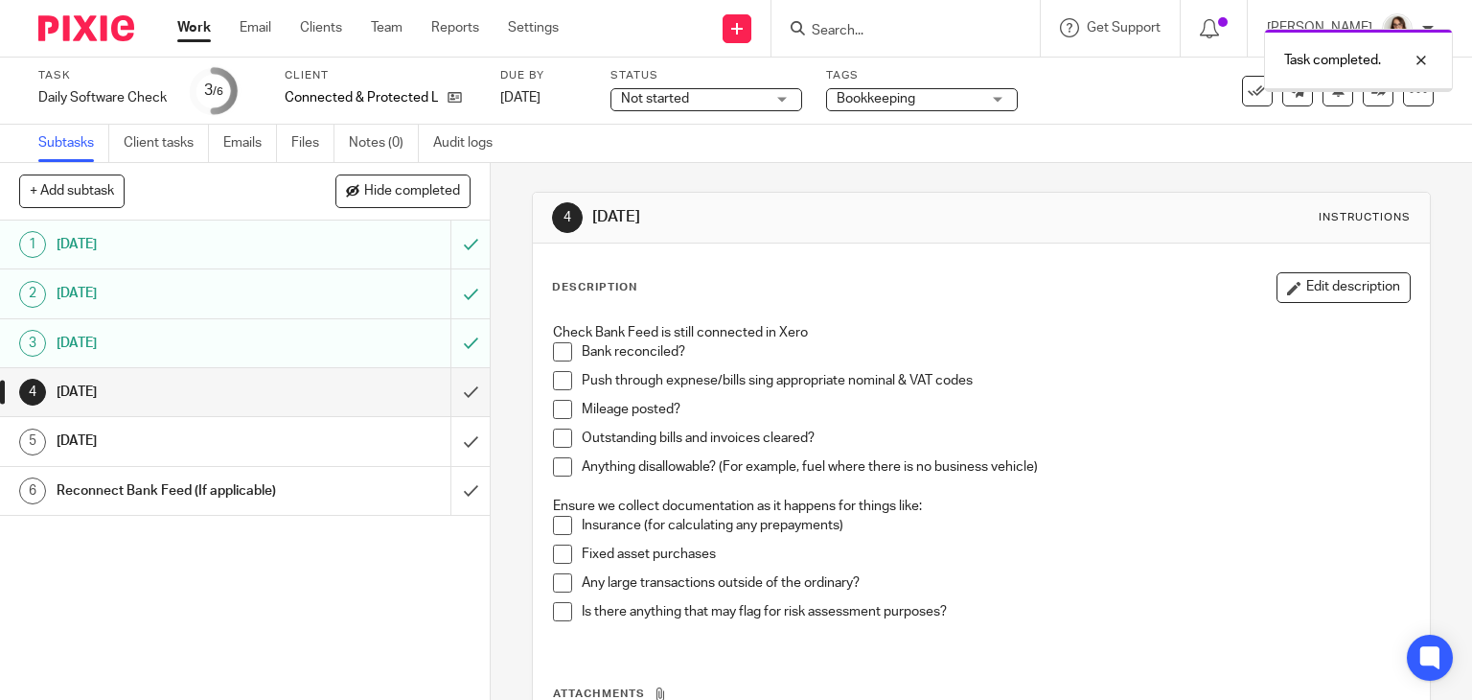
click at [193, 34] on link "Work" at bounding box center [194, 27] width 34 height 19
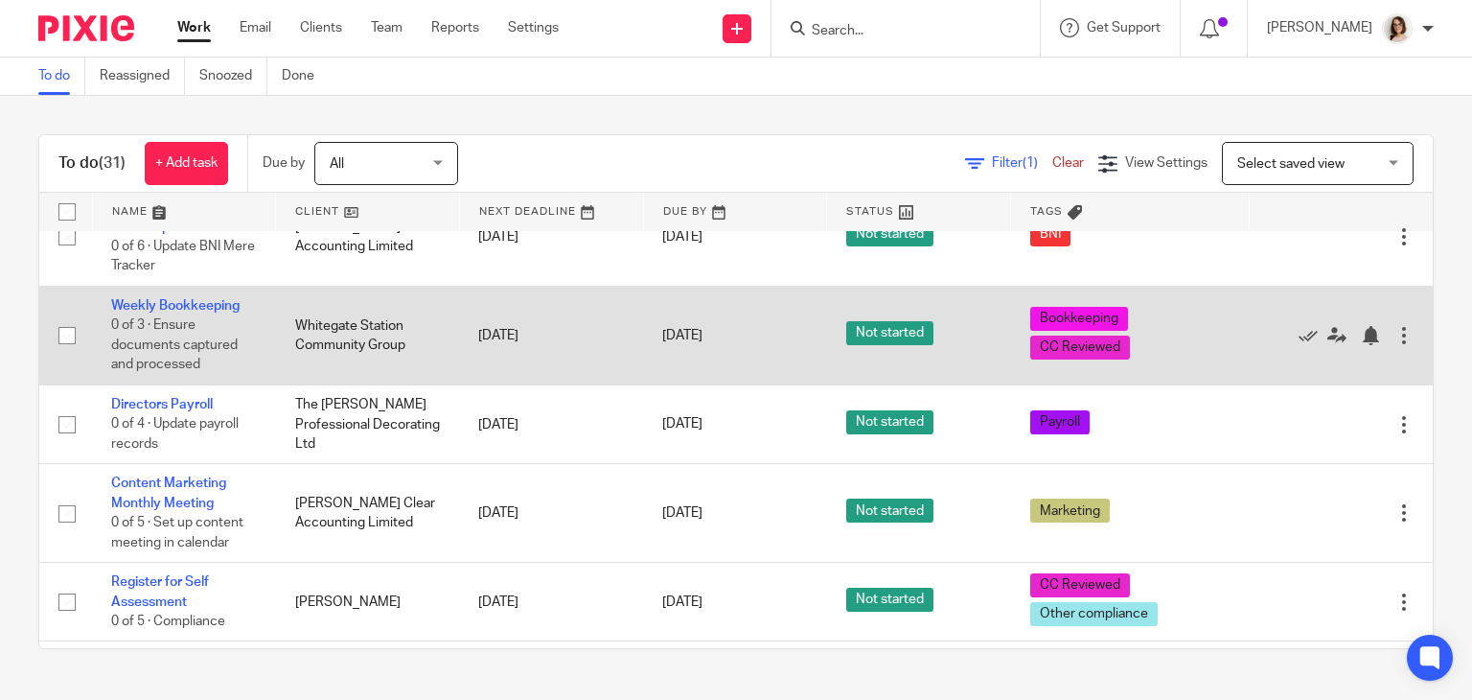
scroll to position [1503, 0]
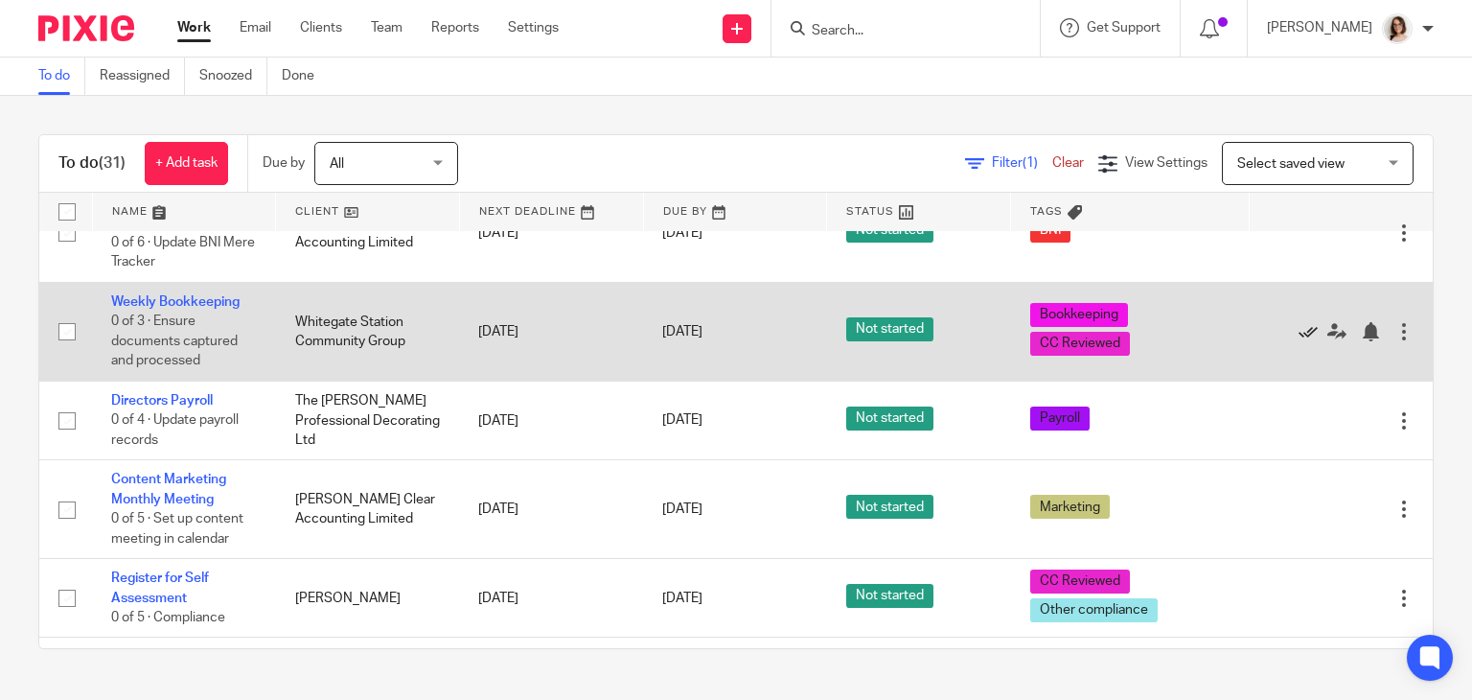
click at [1299, 341] on icon at bounding box center [1308, 331] width 19 height 19
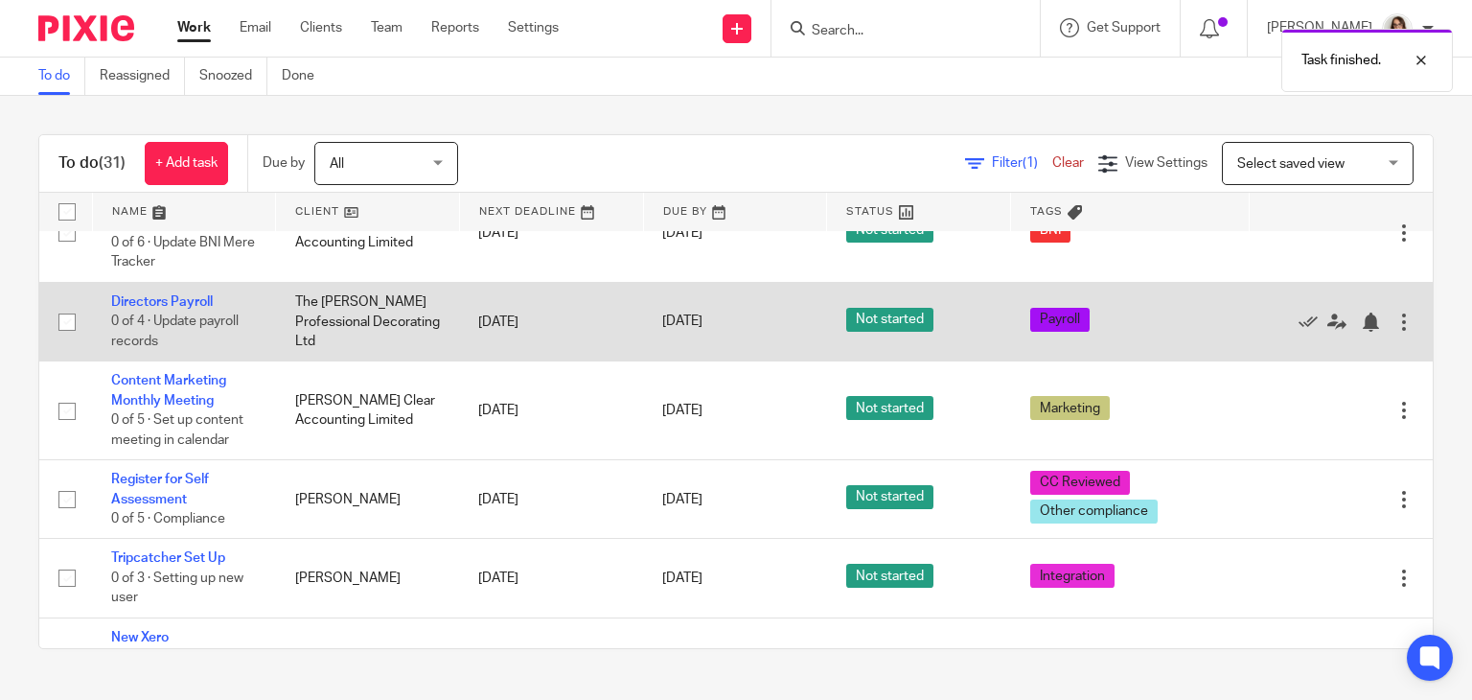
click at [1395, 332] on div at bounding box center [1404, 321] width 19 height 19
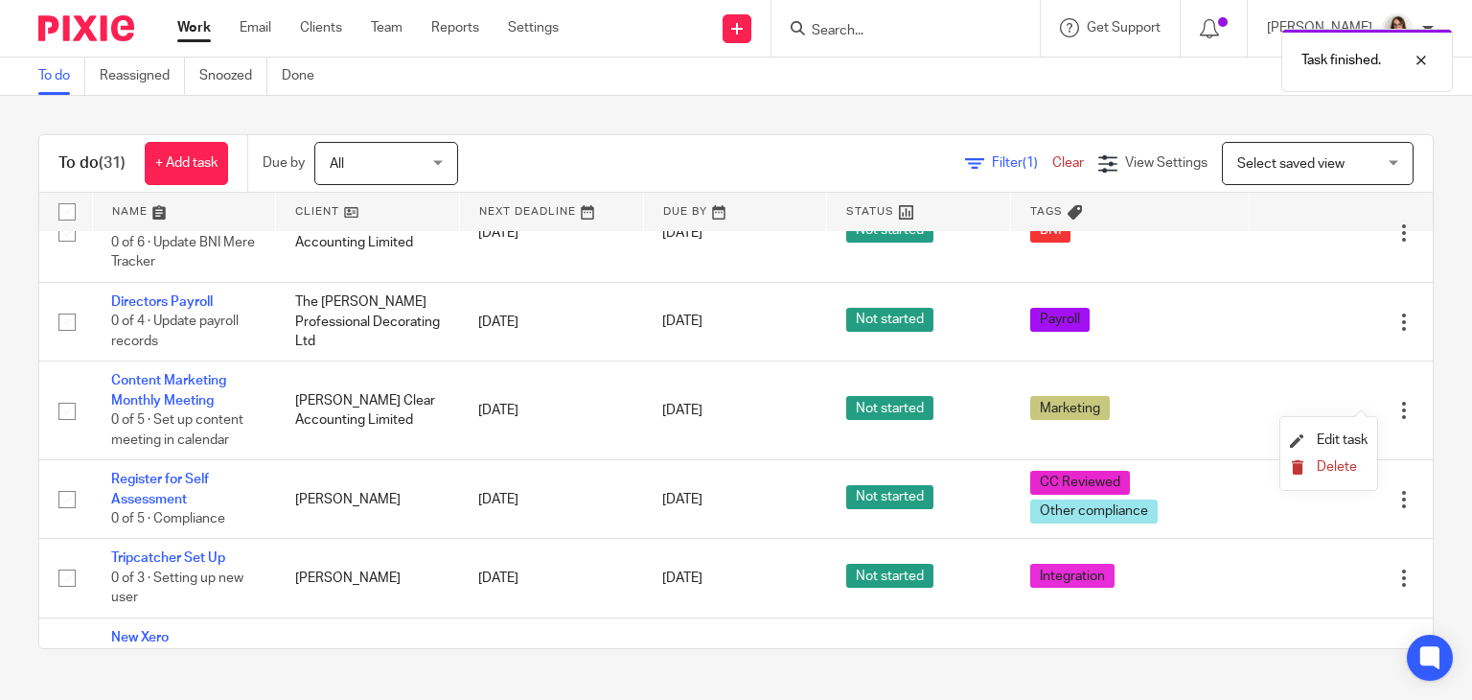
click at [1326, 461] on span "Delete" at bounding box center [1337, 466] width 40 height 13
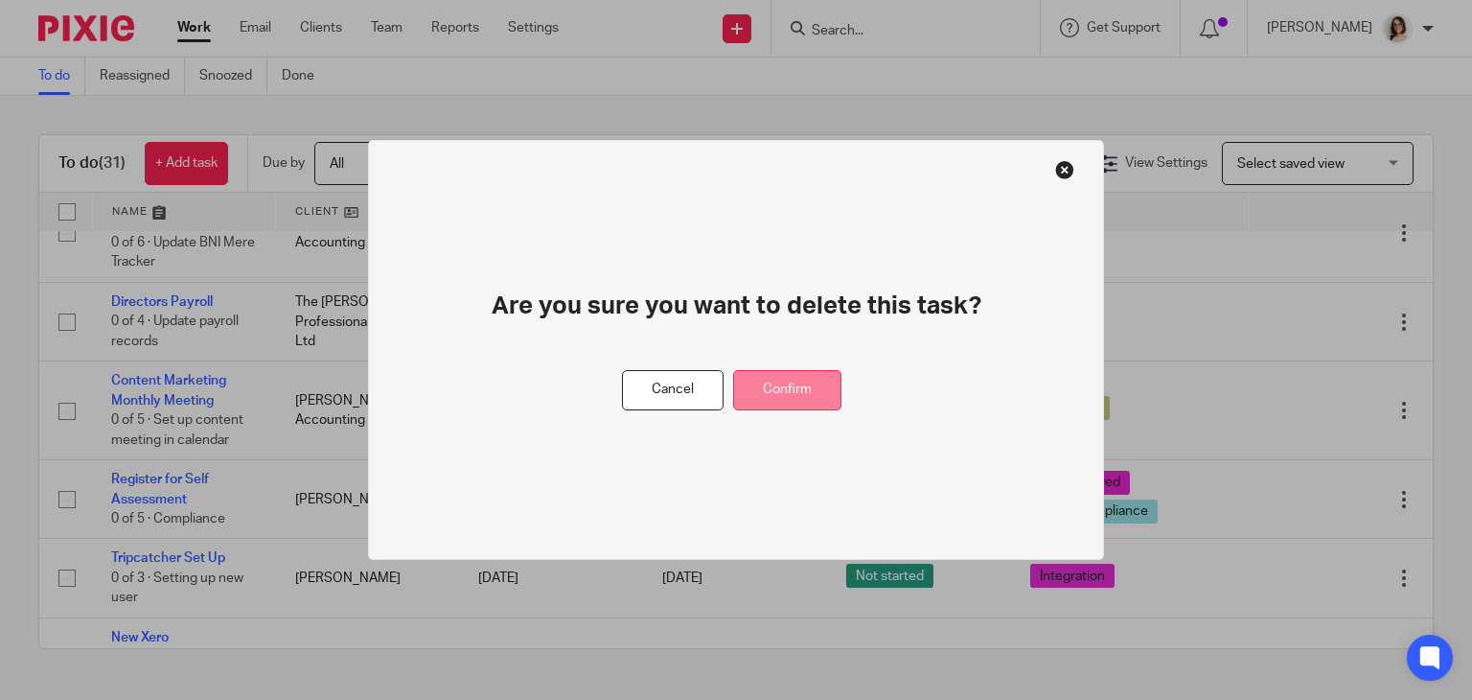
click at [774, 373] on button "Confirm" at bounding box center [787, 390] width 108 height 41
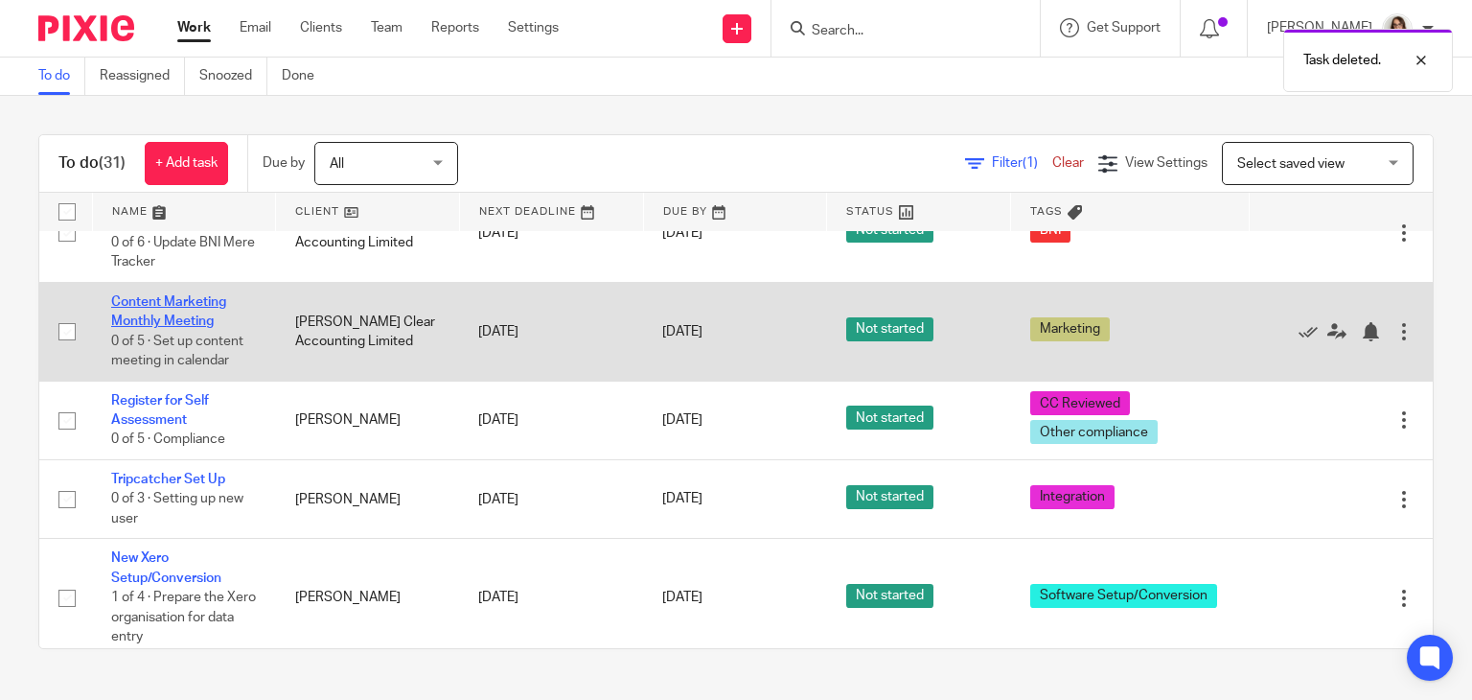
click at [153, 328] on link "Content Marketing Monthly Meeting" at bounding box center [168, 311] width 115 height 33
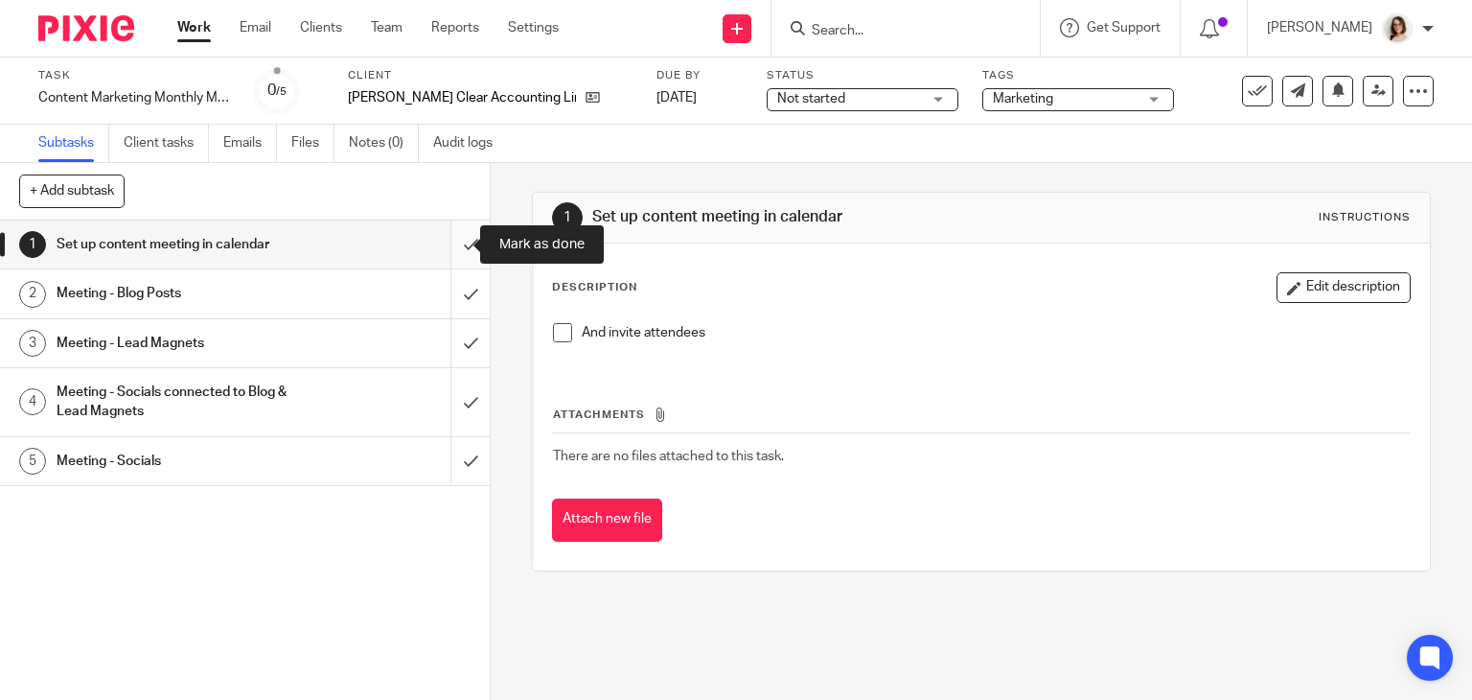
click at [452, 238] on input "submit" at bounding box center [245, 244] width 490 height 48
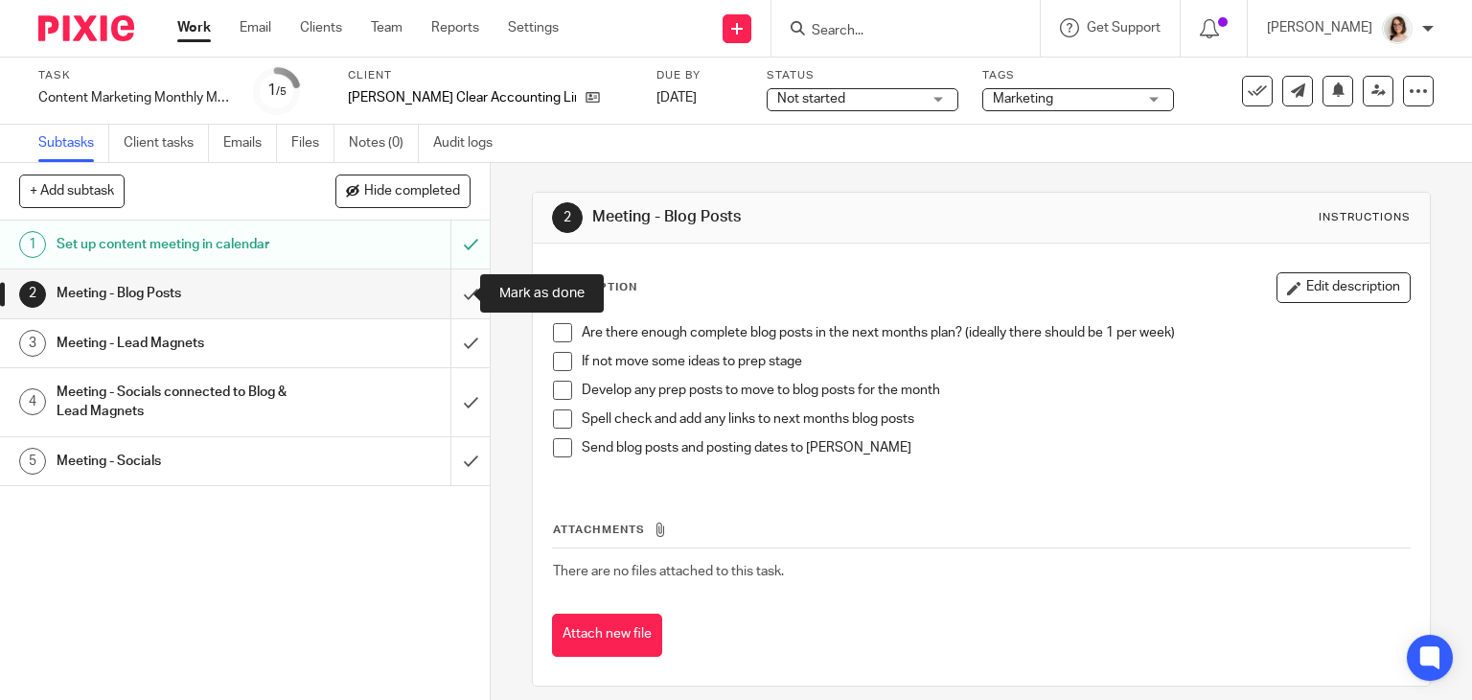
click at [453, 293] on input "submit" at bounding box center [245, 293] width 490 height 48
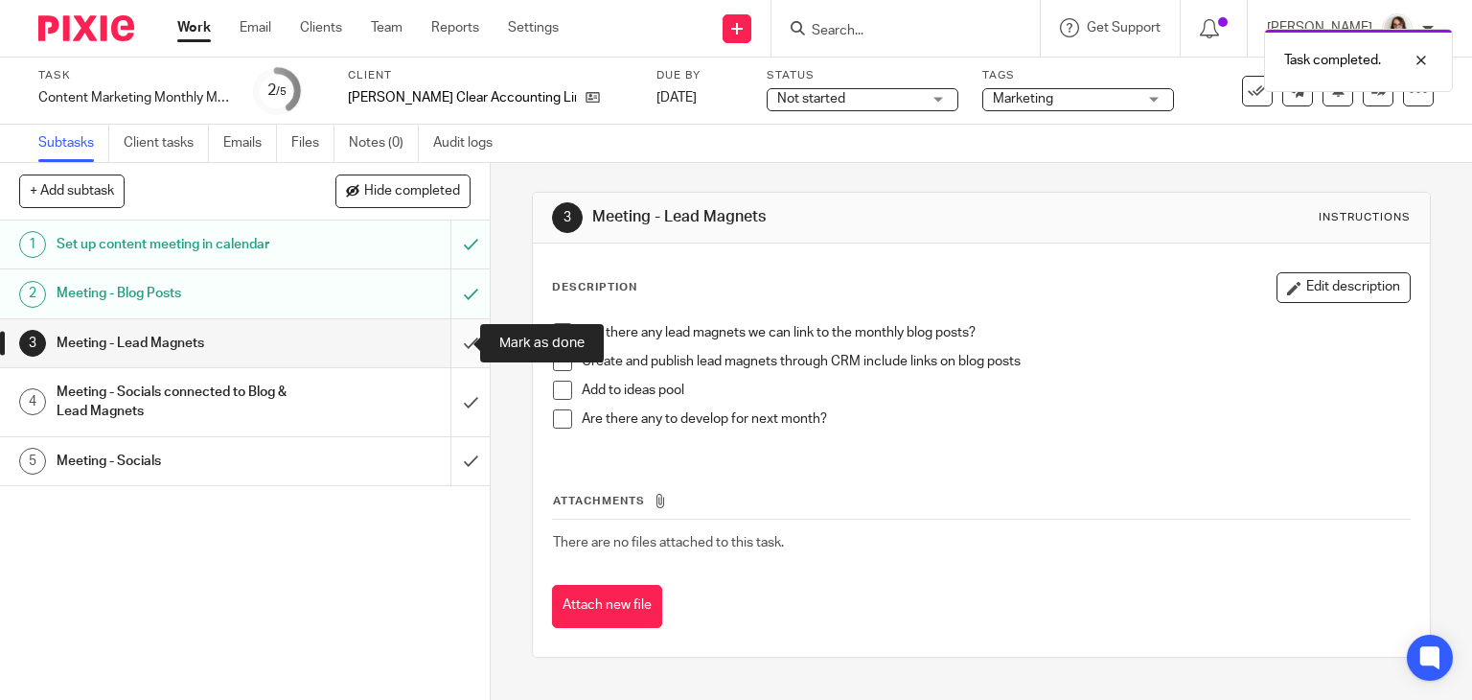
click at [450, 344] on input "submit" at bounding box center [245, 343] width 490 height 48
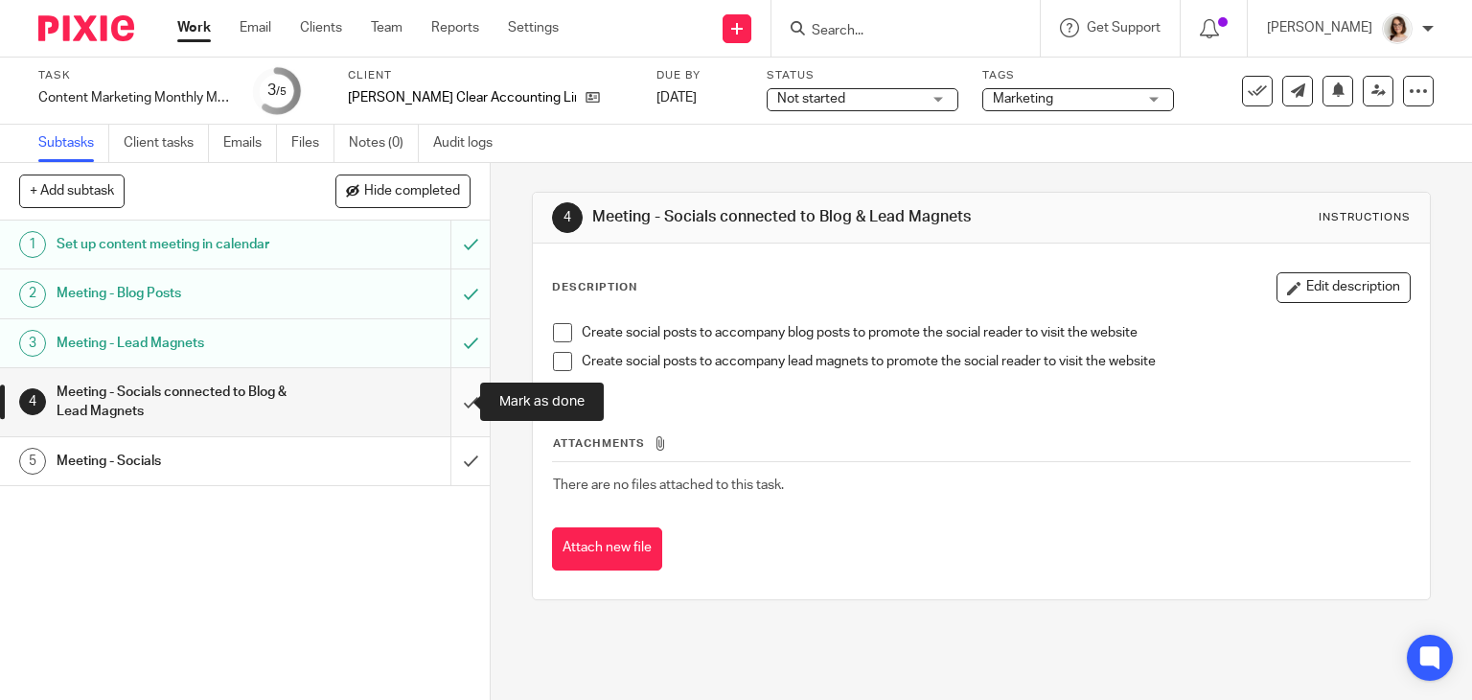
click at [449, 397] on input "submit" at bounding box center [245, 402] width 490 height 68
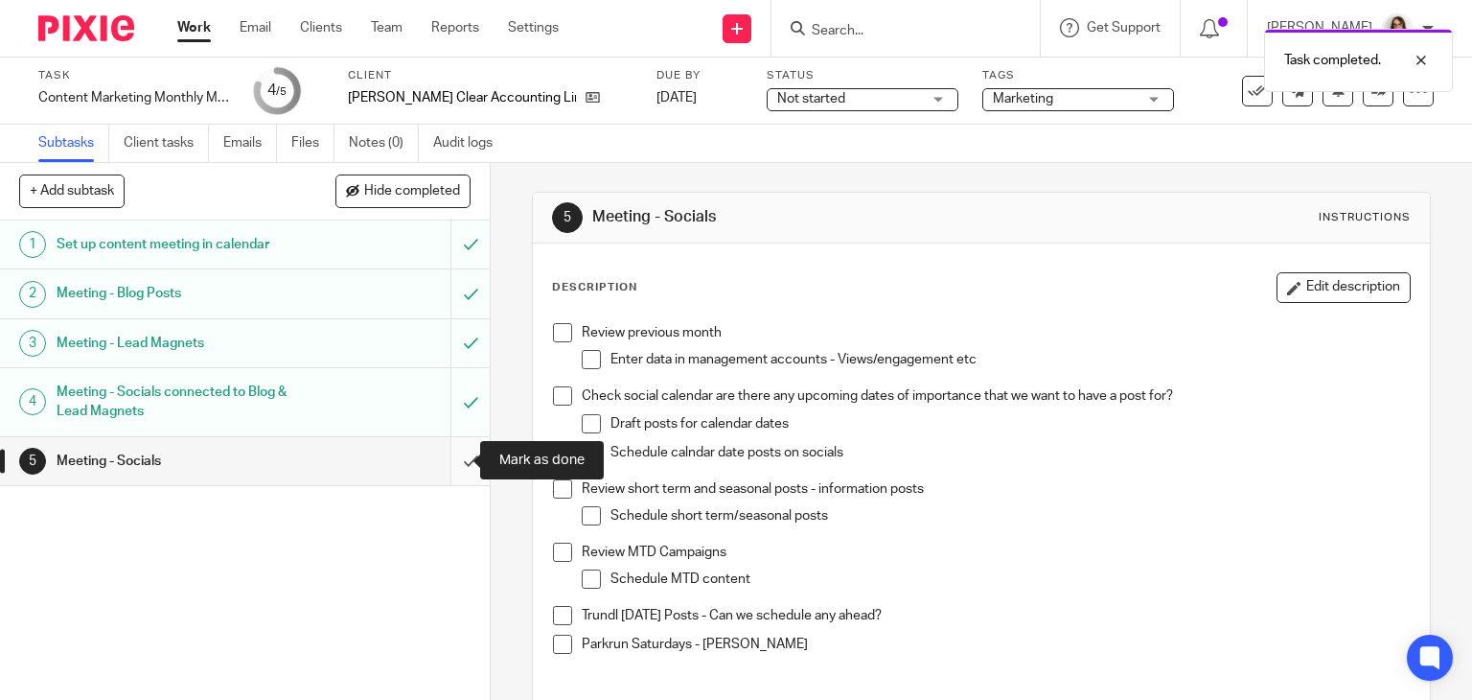
click at [450, 463] on input "submit" at bounding box center [245, 461] width 490 height 48
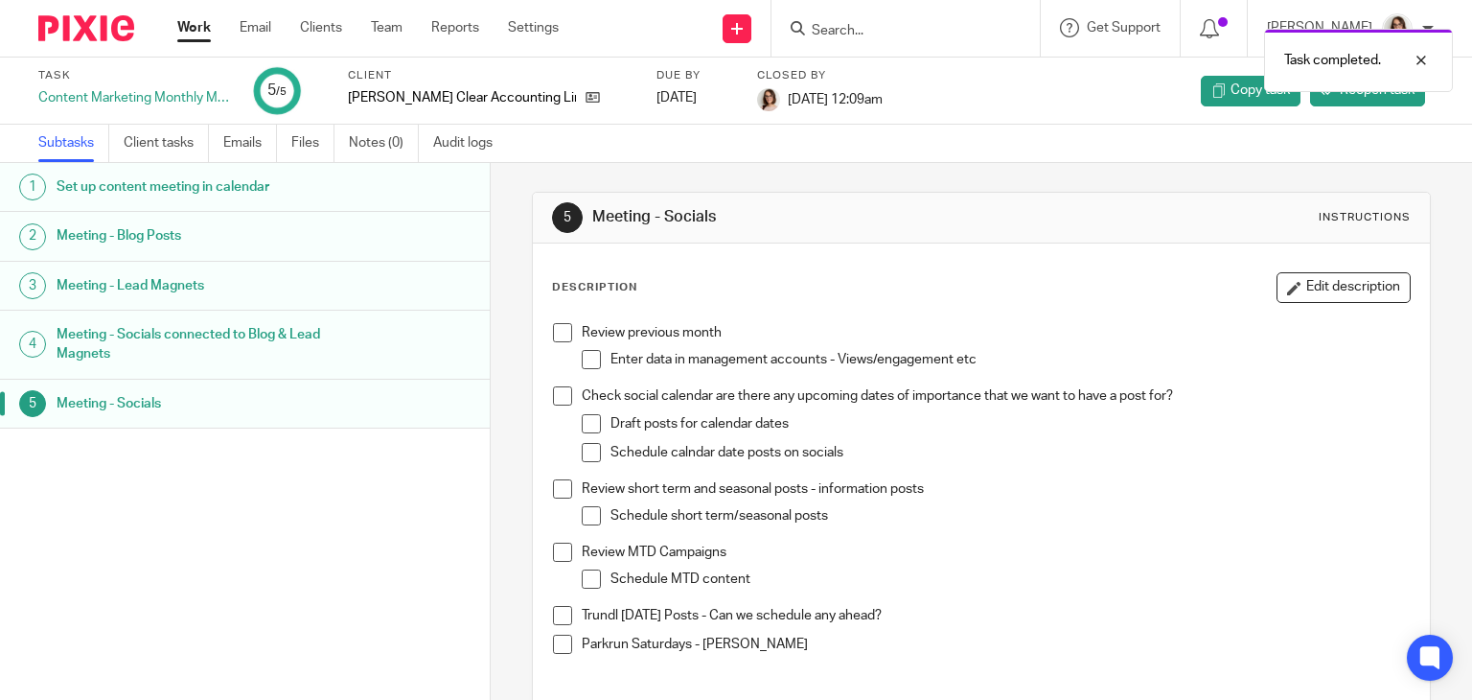
click at [195, 25] on link "Work" at bounding box center [194, 27] width 34 height 19
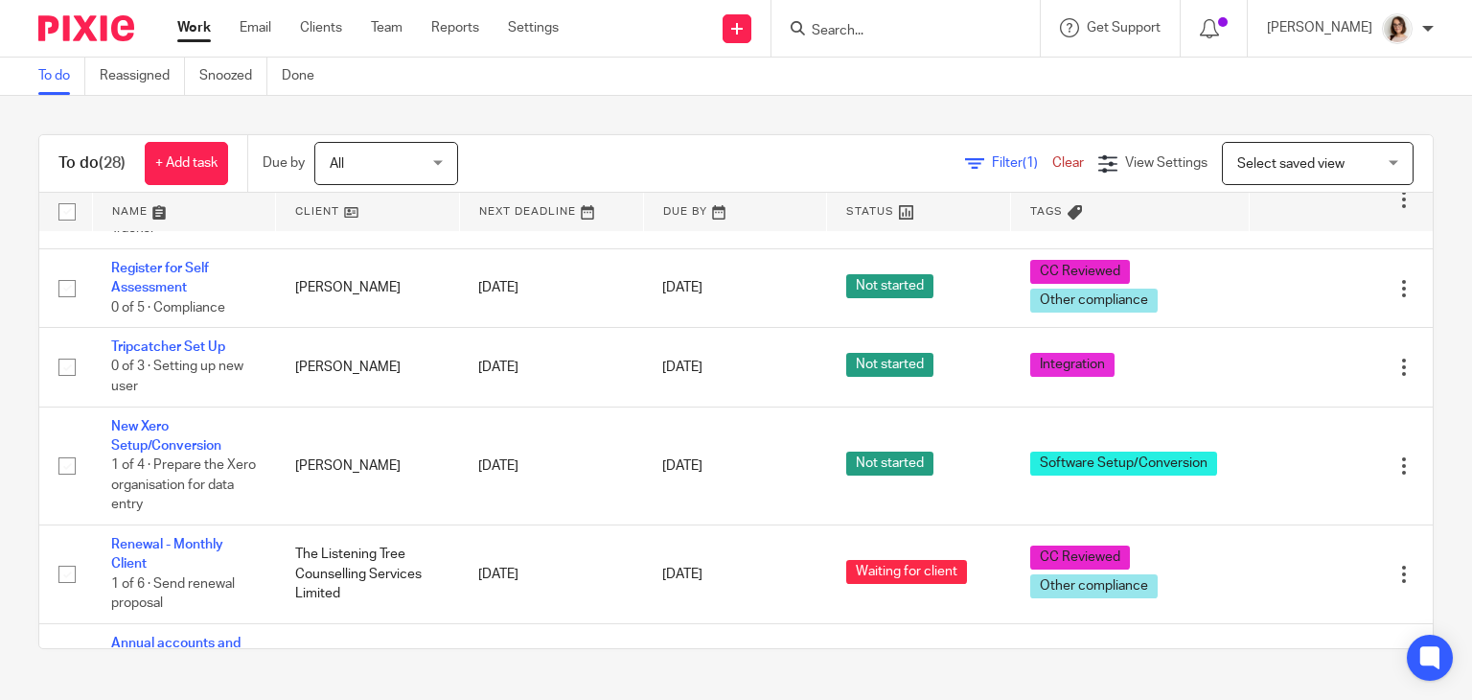
scroll to position [1544, 0]
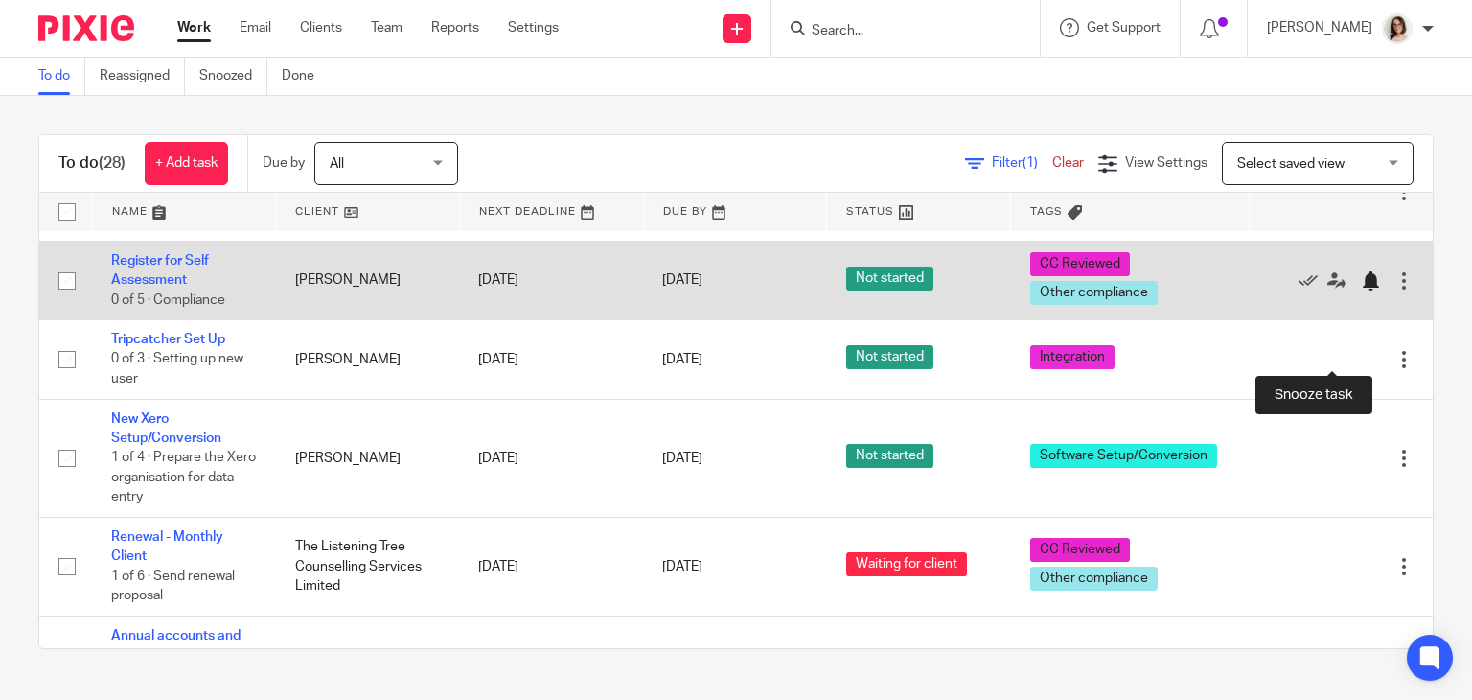
click at [1361, 290] on div at bounding box center [1370, 280] width 19 height 19
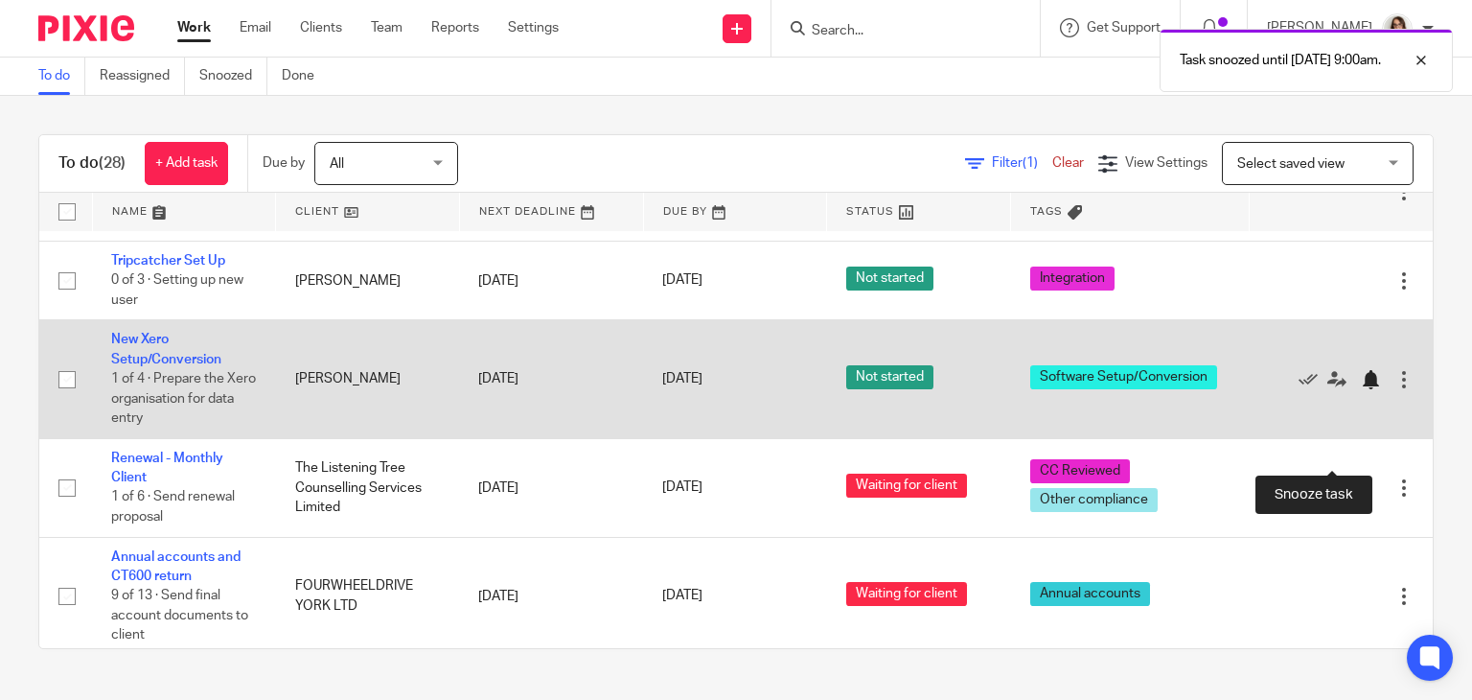
click at [1361, 389] on div at bounding box center [1370, 379] width 19 height 19
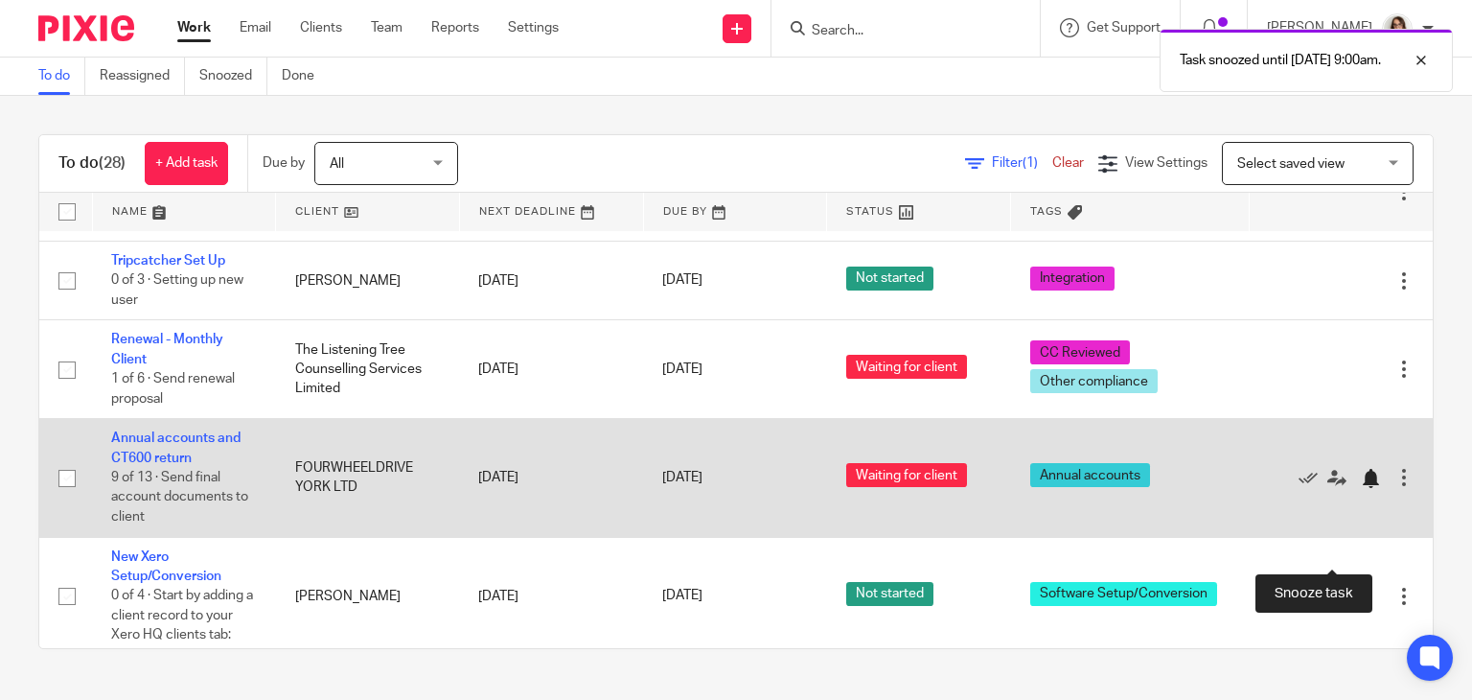
click at [1361, 488] on div at bounding box center [1370, 478] width 19 height 19
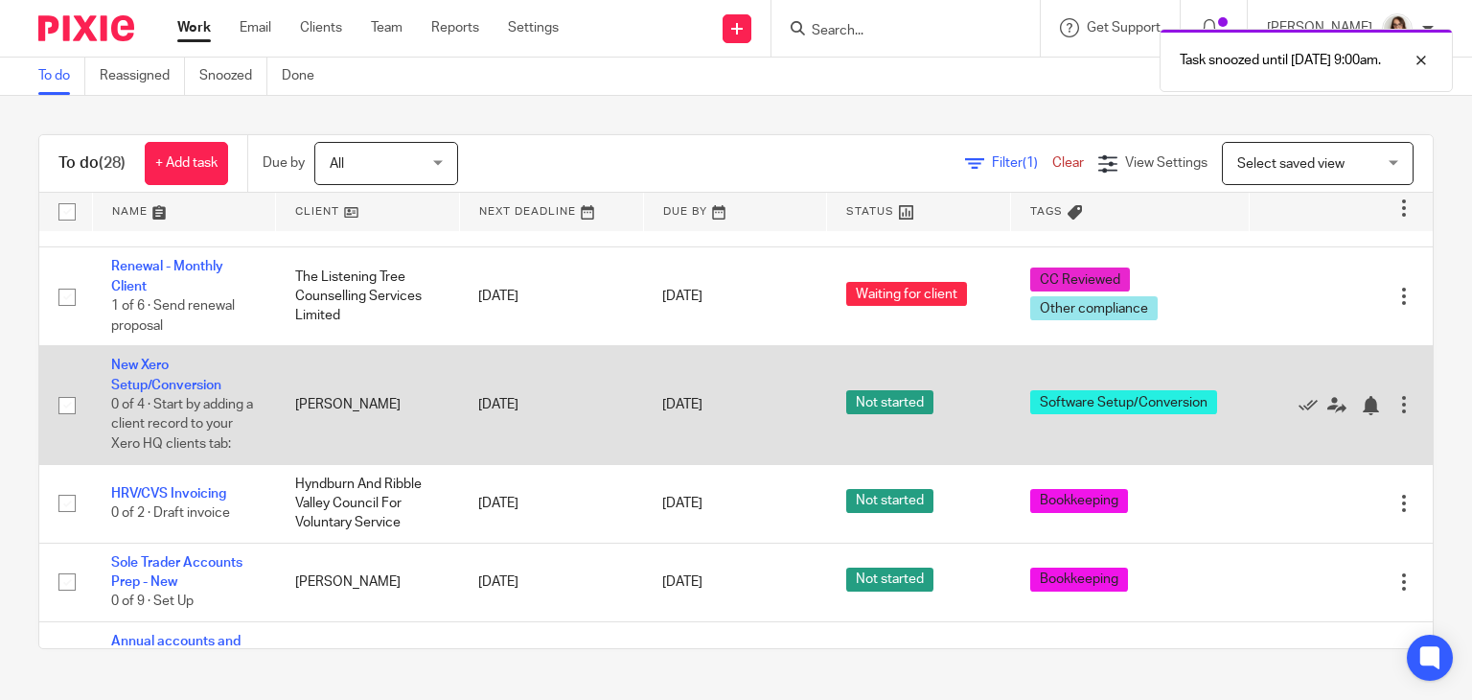
scroll to position [1622, 0]
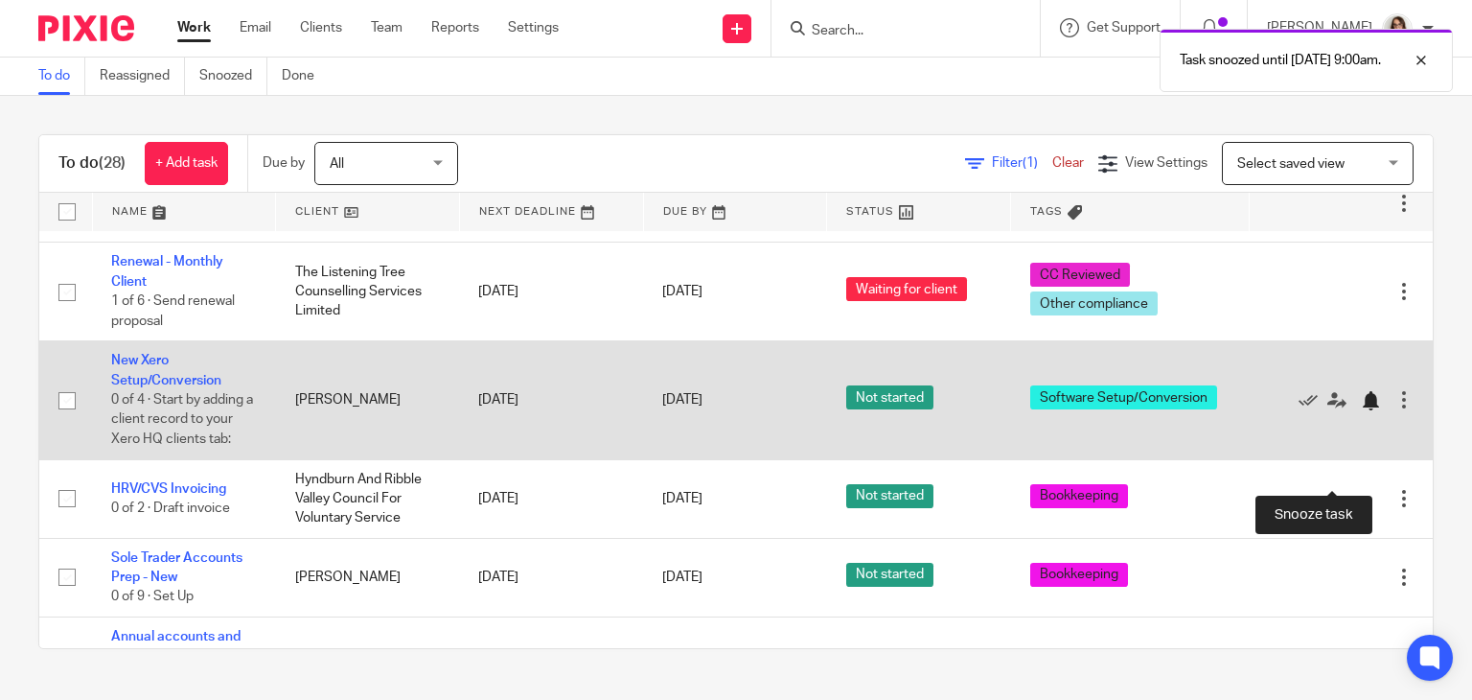
click at [1361, 410] on div at bounding box center [1370, 400] width 19 height 19
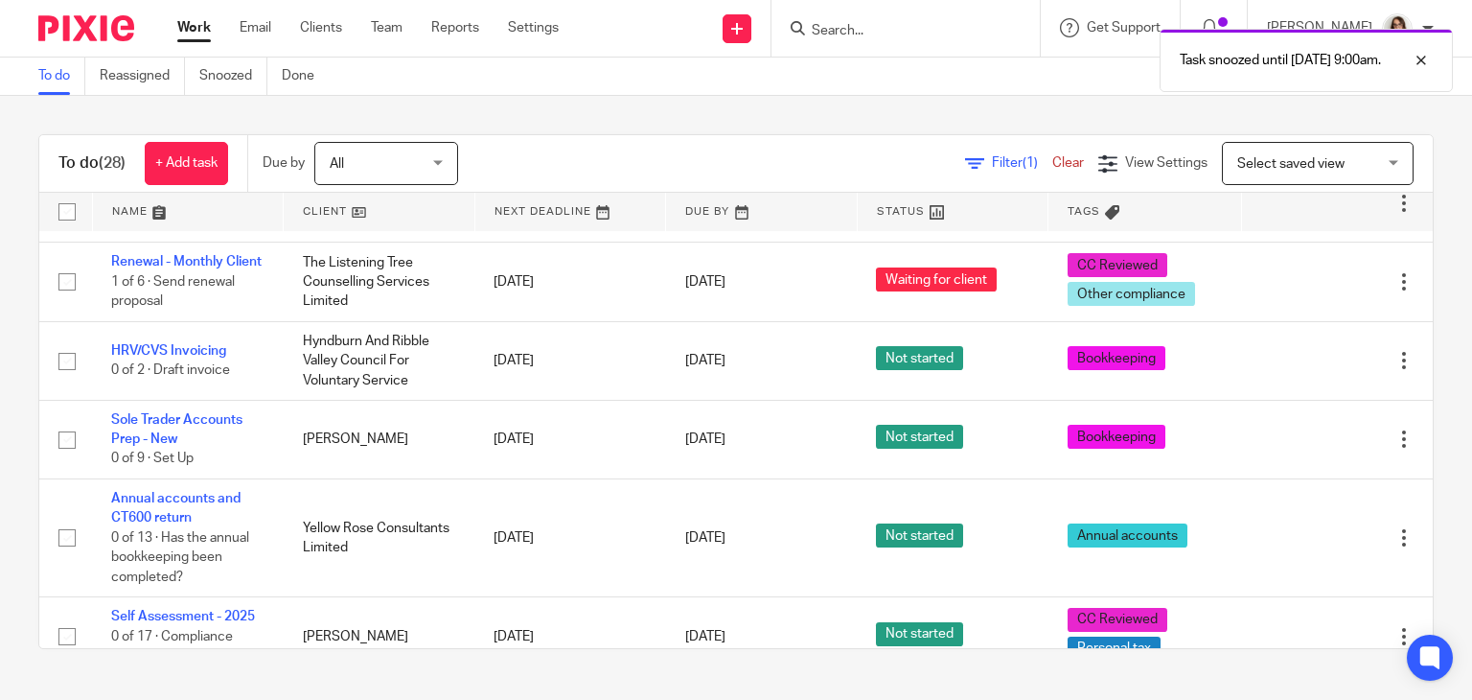
scroll to position [1554, 0]
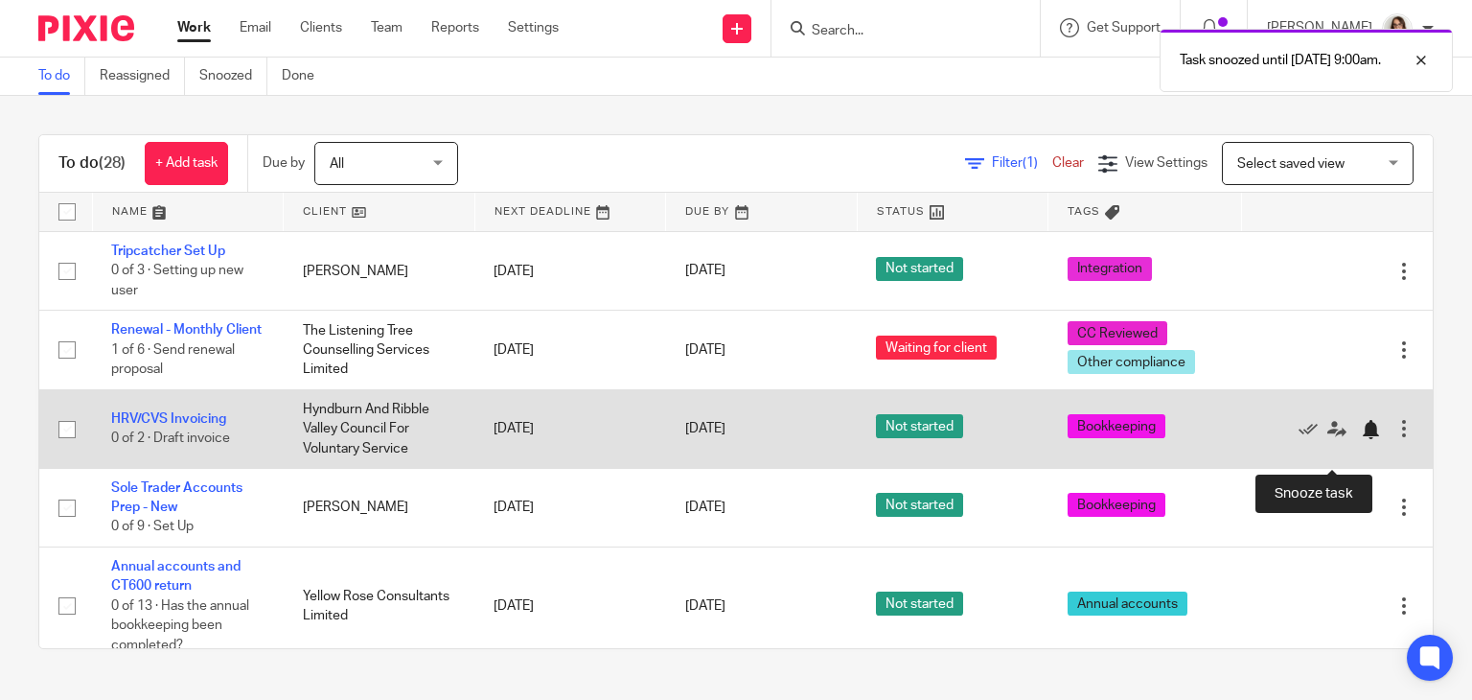
click at [1361, 439] on div at bounding box center [1370, 429] width 19 height 19
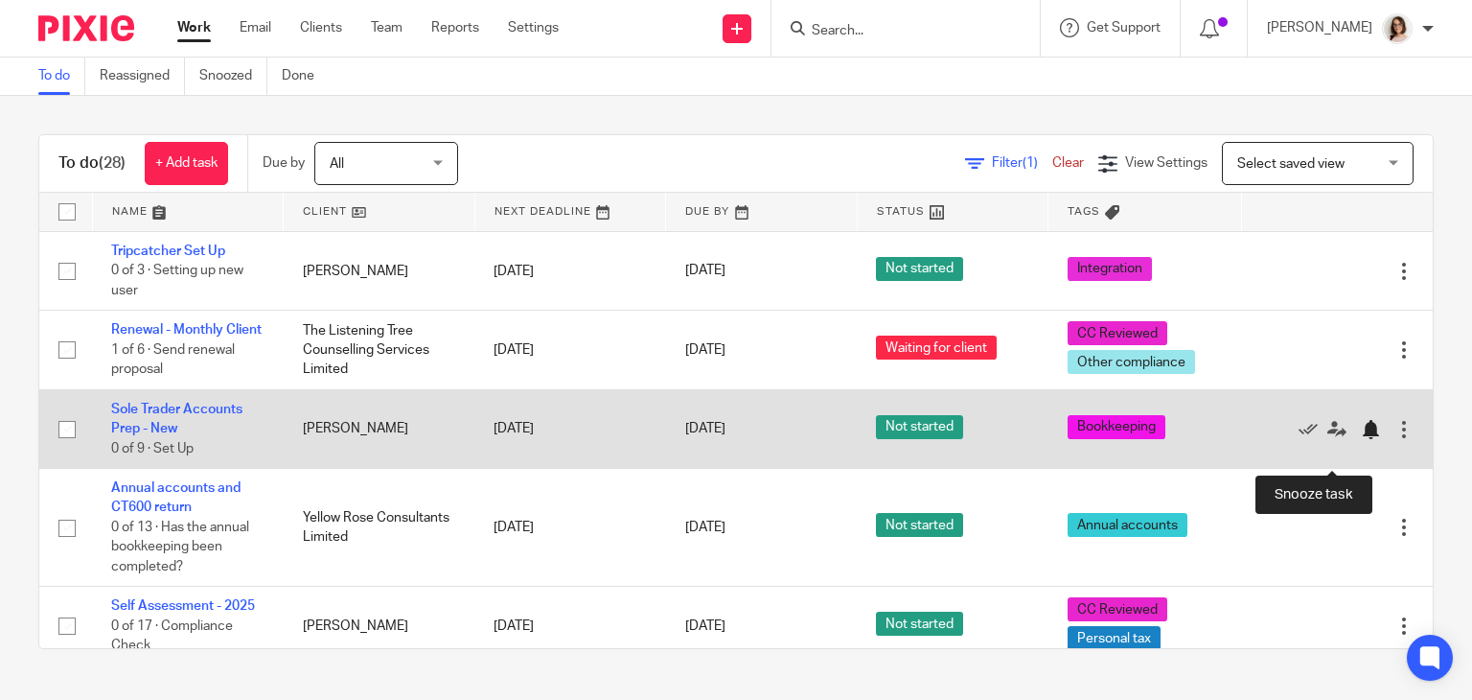
click at [1361, 439] on div at bounding box center [1370, 429] width 19 height 19
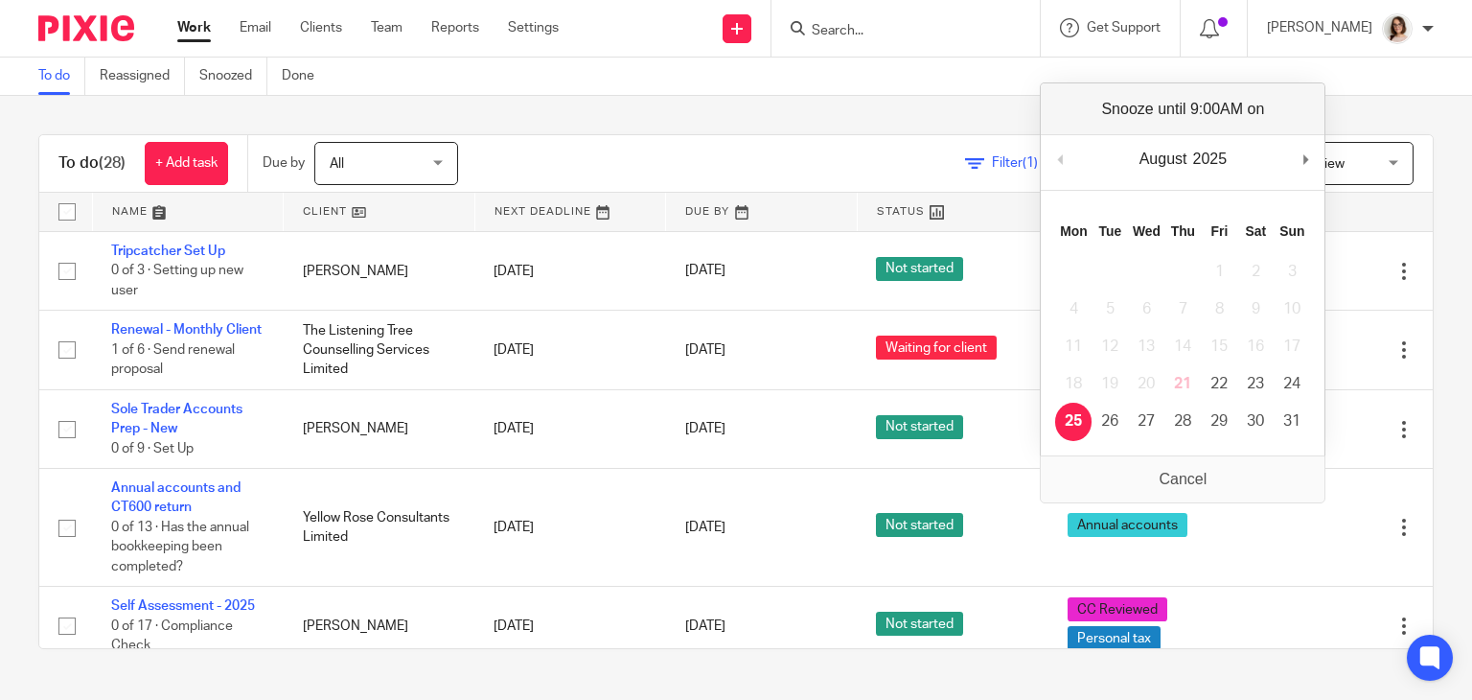
scroll to position [1522, 0]
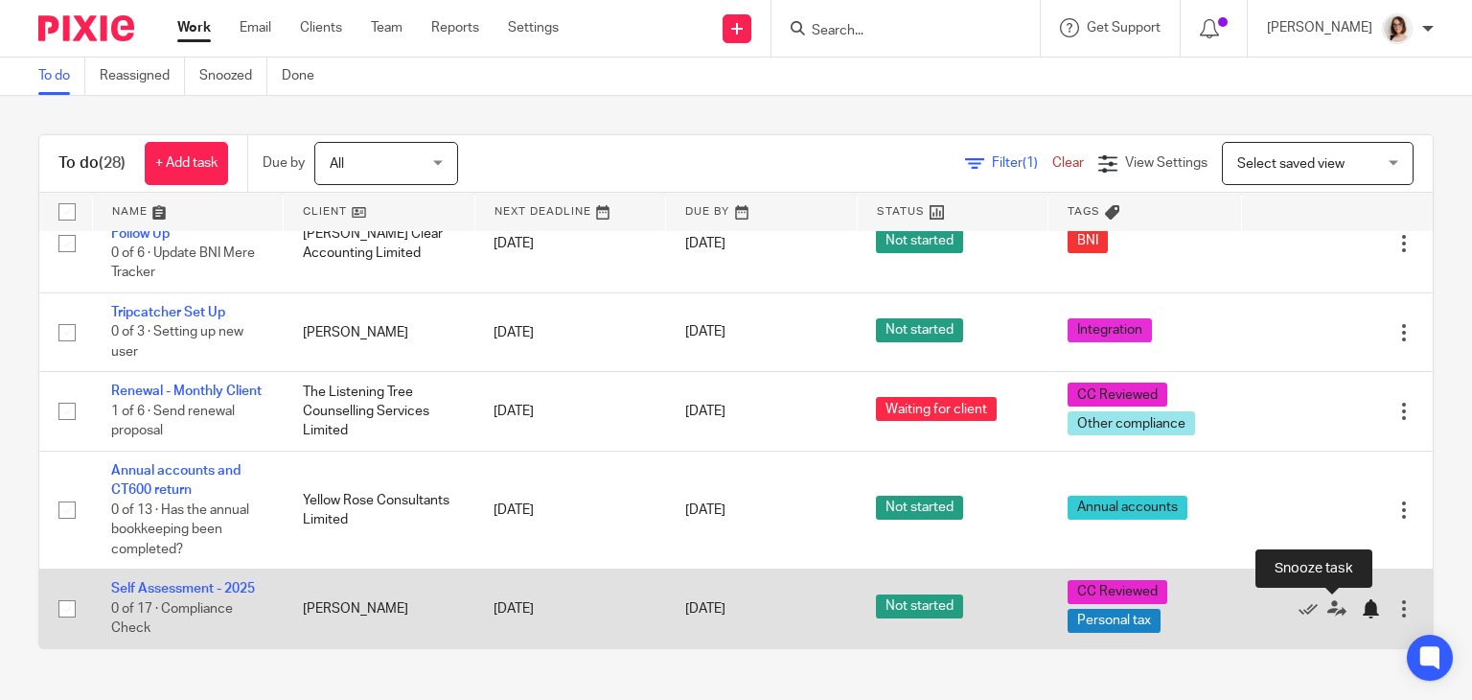
click at [1361, 609] on div at bounding box center [1370, 608] width 19 height 19
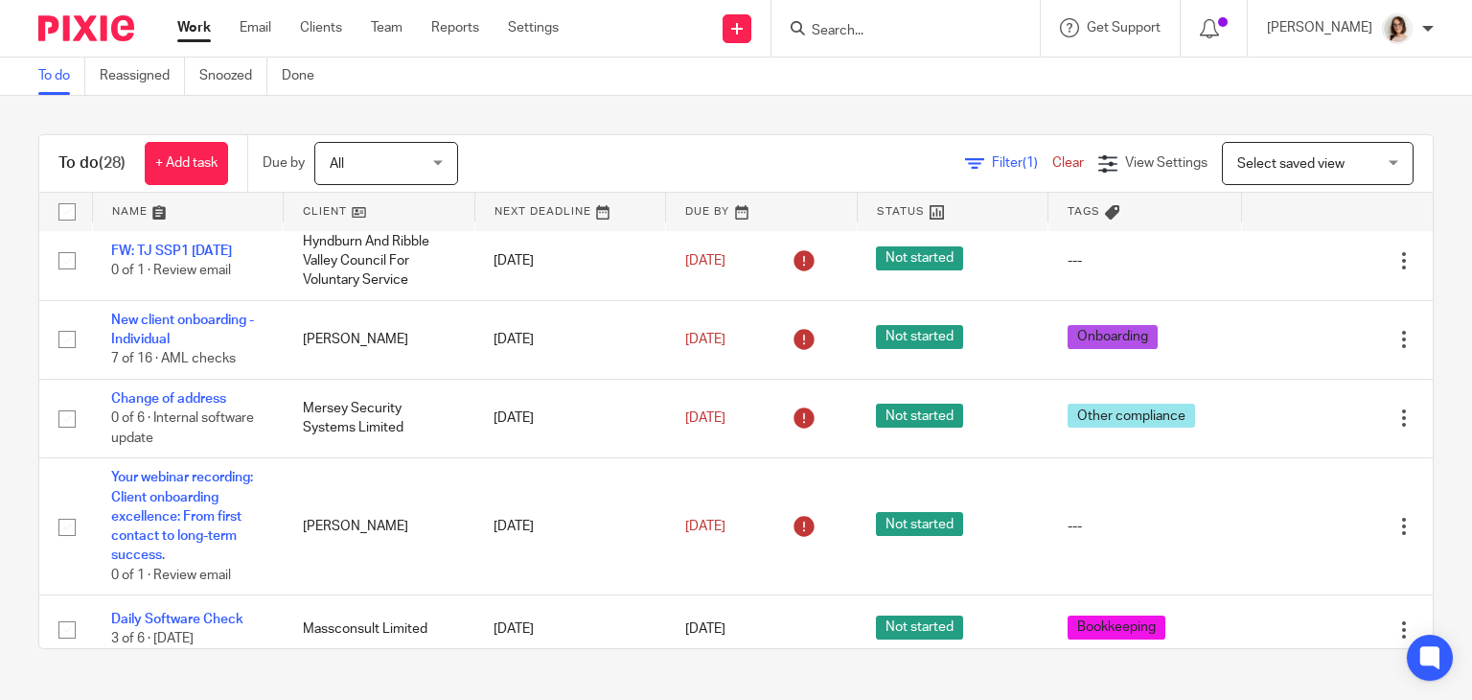
scroll to position [957, 0]
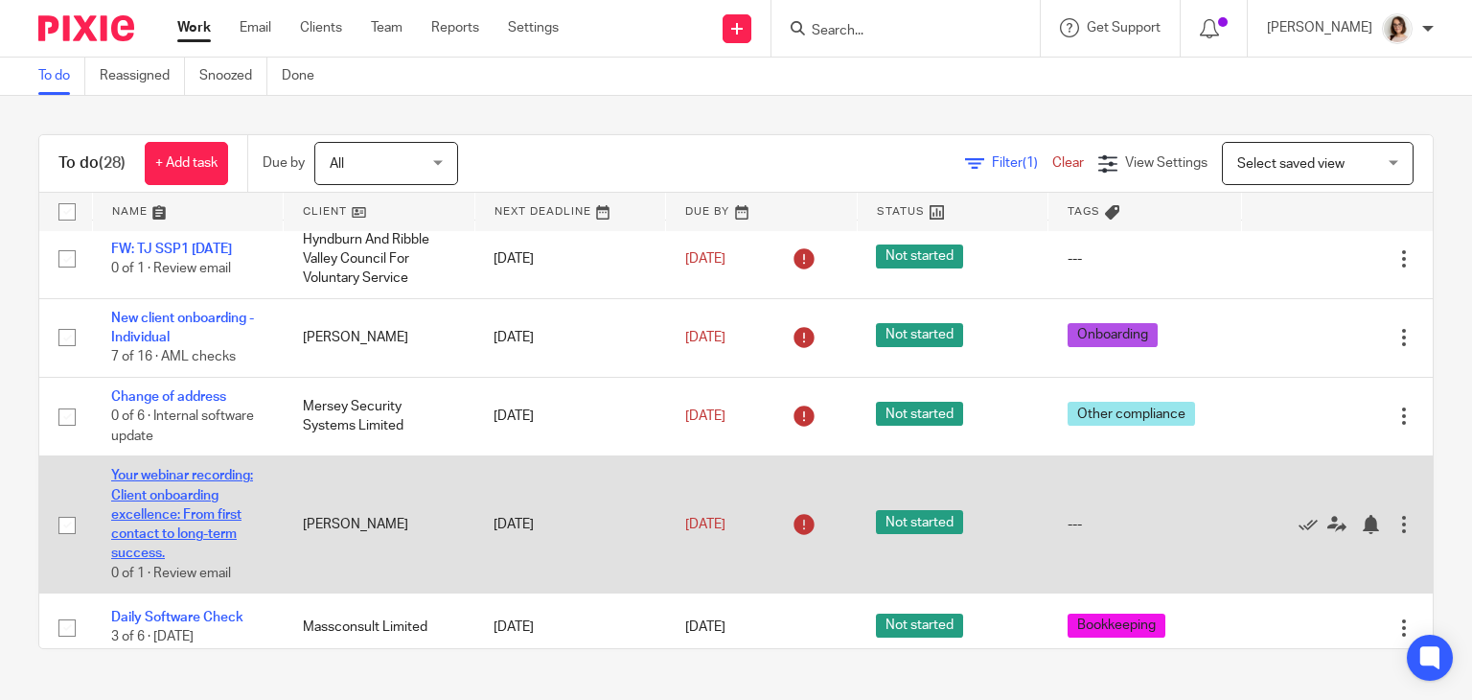
click at [157, 496] on link "Your webinar recording: Client onboarding excellence: From first contact to lon…" at bounding box center [182, 514] width 142 height 91
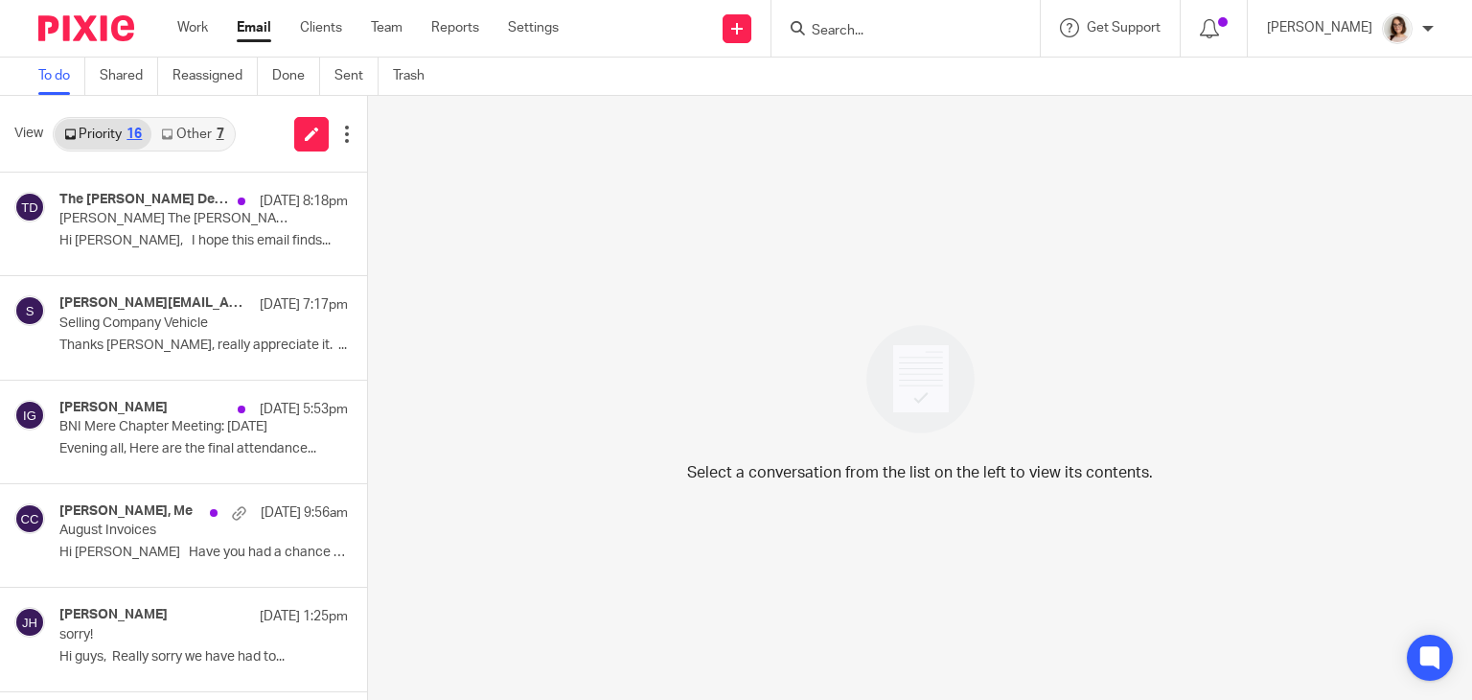
click at [188, 129] on link "Other 7" at bounding box center [191, 134] width 81 height 31
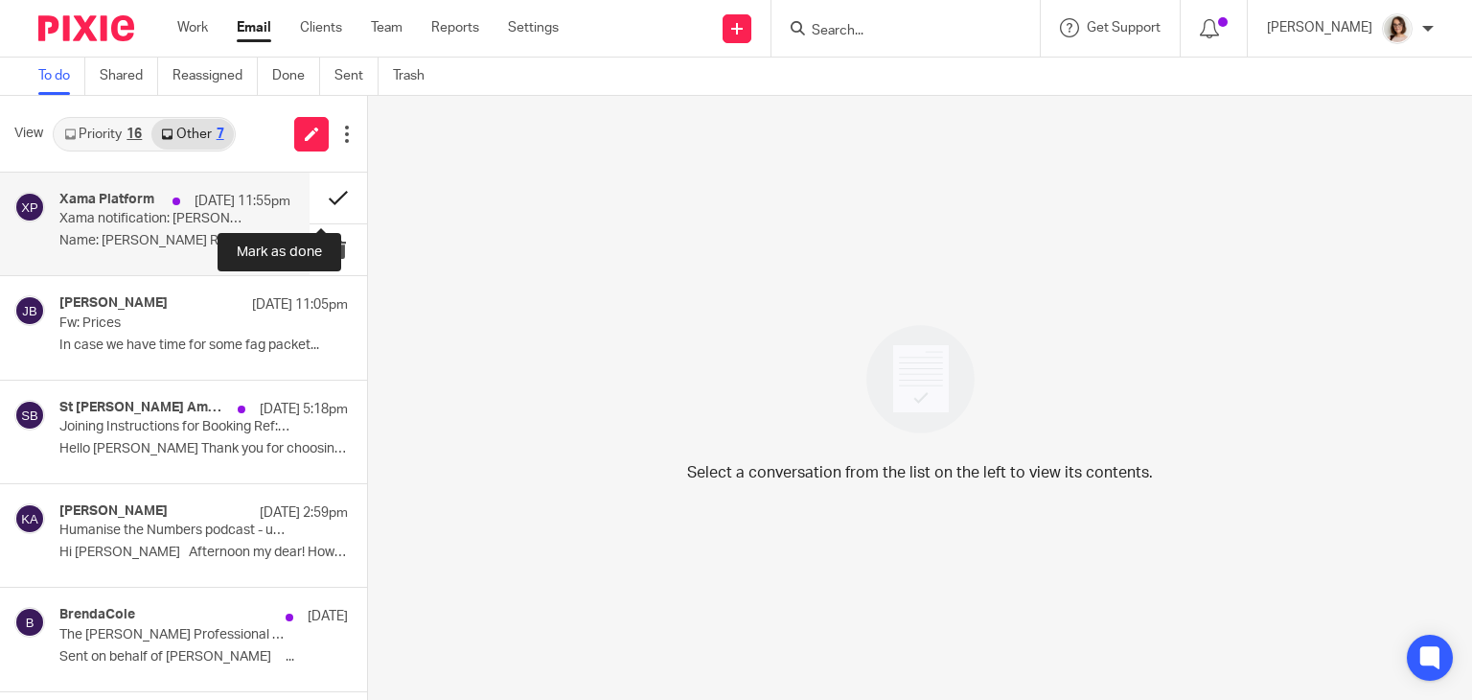
click at [316, 199] on button at bounding box center [339, 198] width 58 height 51
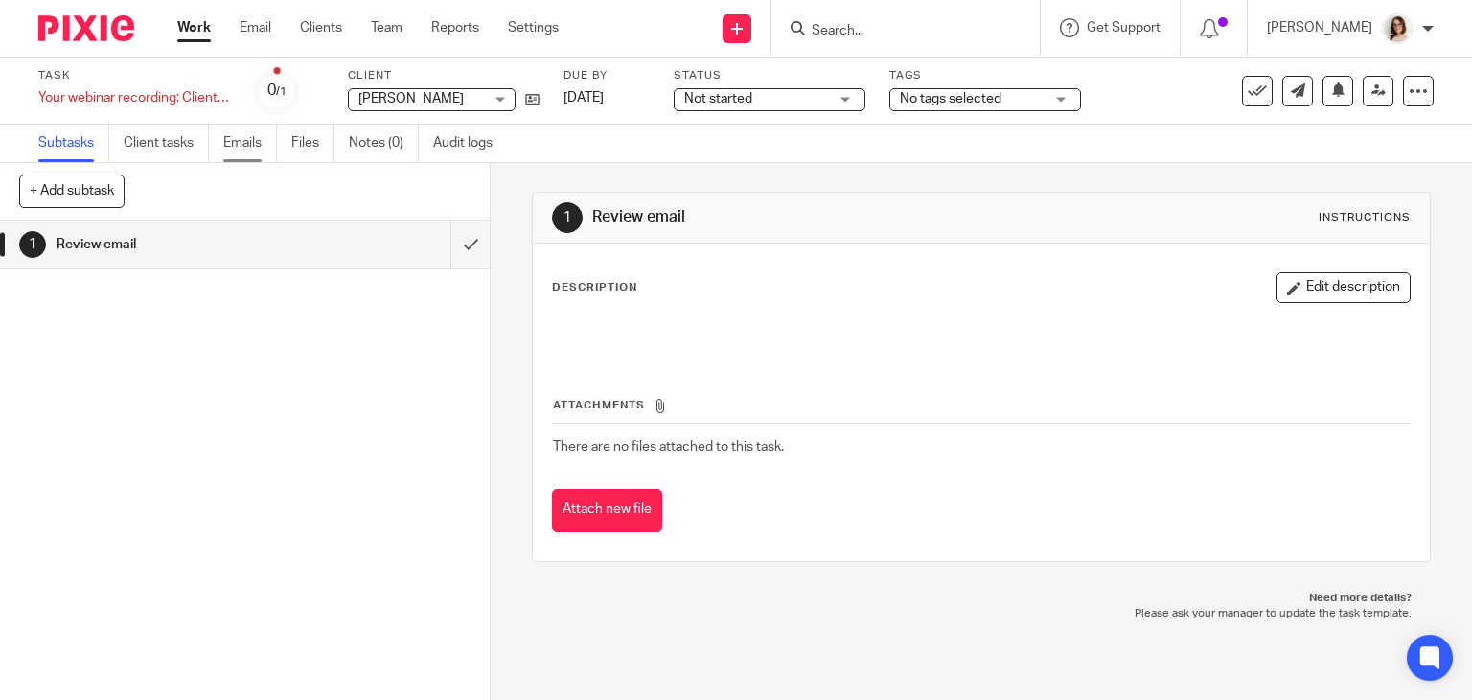
click at [228, 146] on link "Emails" at bounding box center [250, 143] width 54 height 37
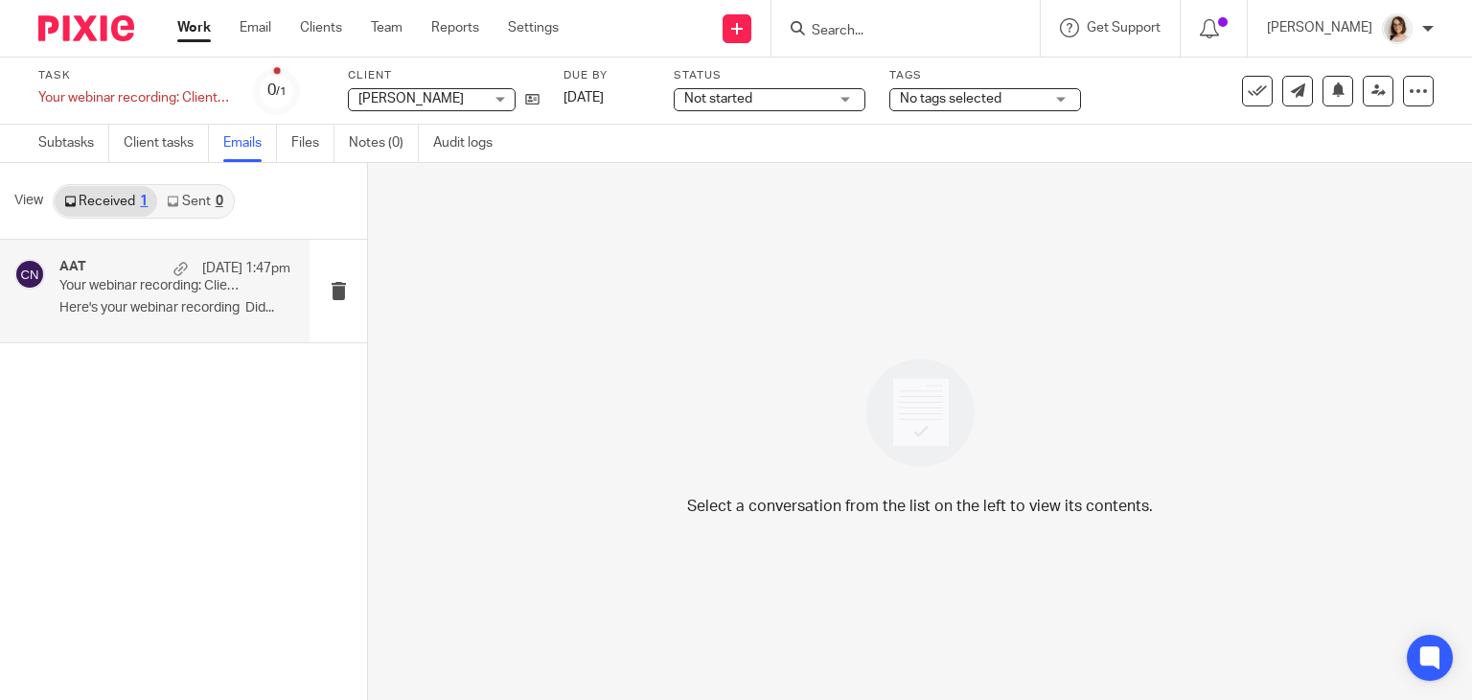
click at [209, 283] on p "Your webinar recording: Client onboarding excellence: From first contact to lon…" at bounding box center [151, 286] width 185 height 16
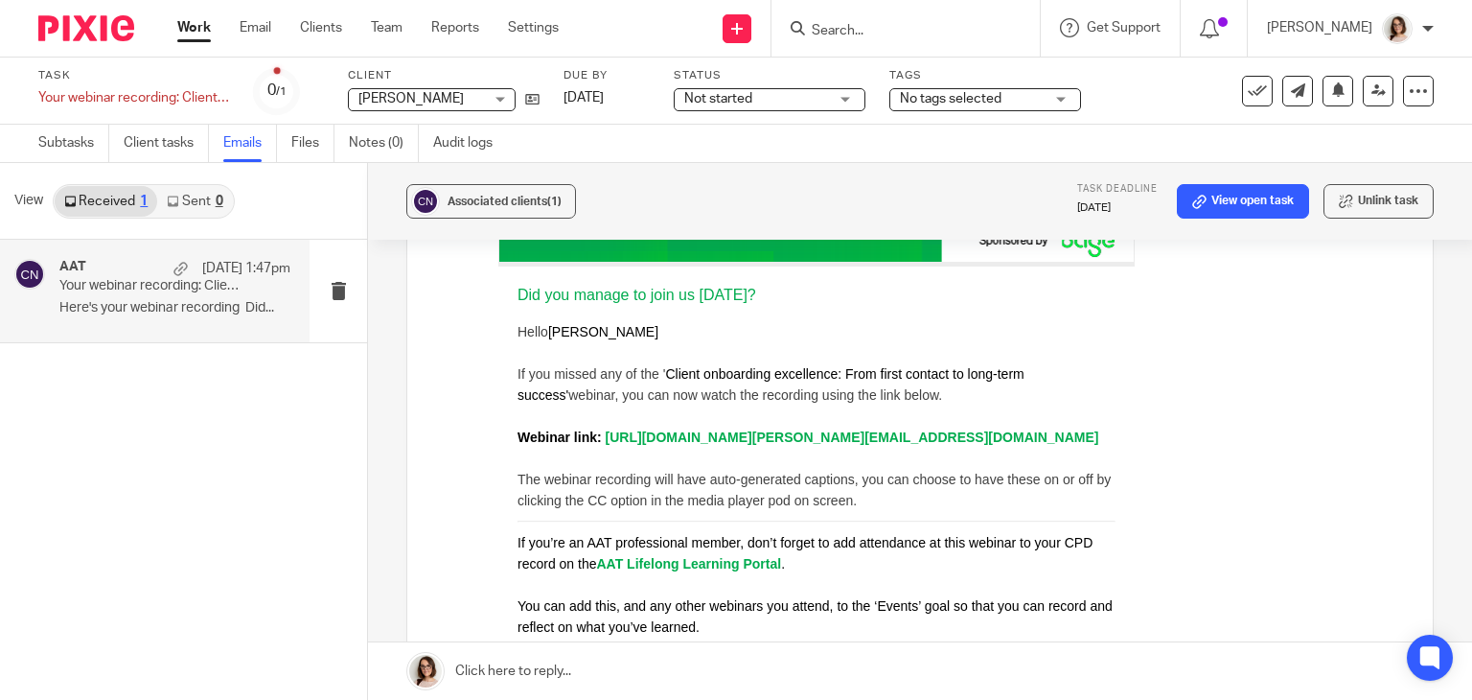
scroll to position [451, 0]
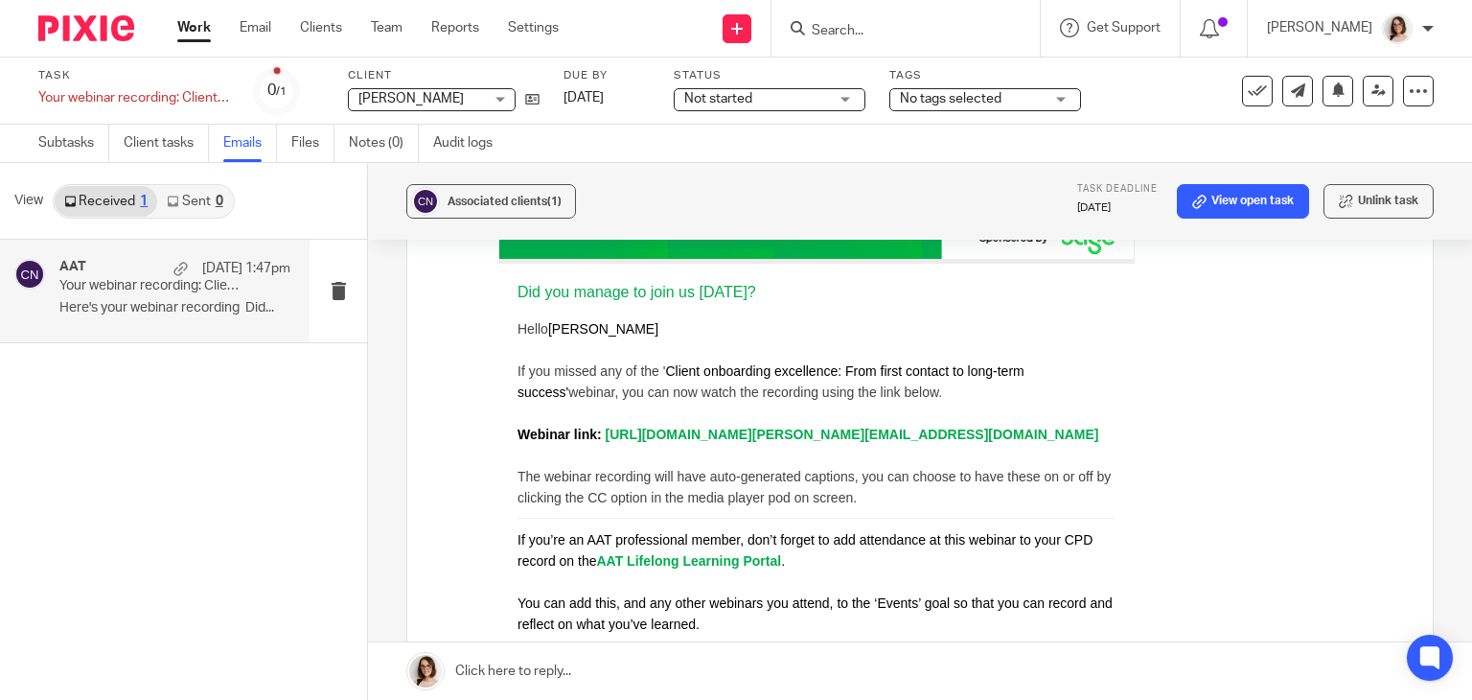
click at [761, 442] on link "https://event.on24.com/wcc/r/4990105/0DE0850CE698DA0B05E5B8BF65EFEC9D?mode=logi…" at bounding box center [853, 434] width 494 height 15
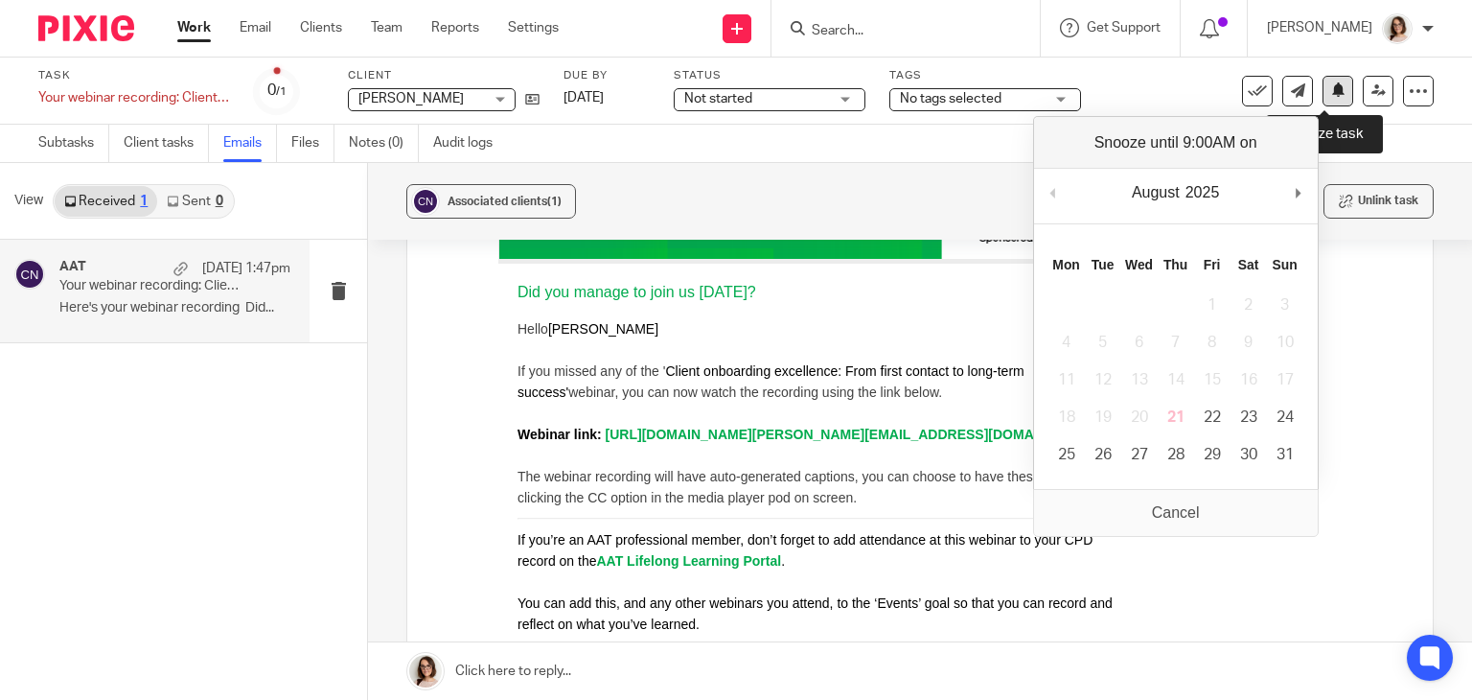
click at [1331, 84] on icon at bounding box center [1338, 89] width 14 height 14
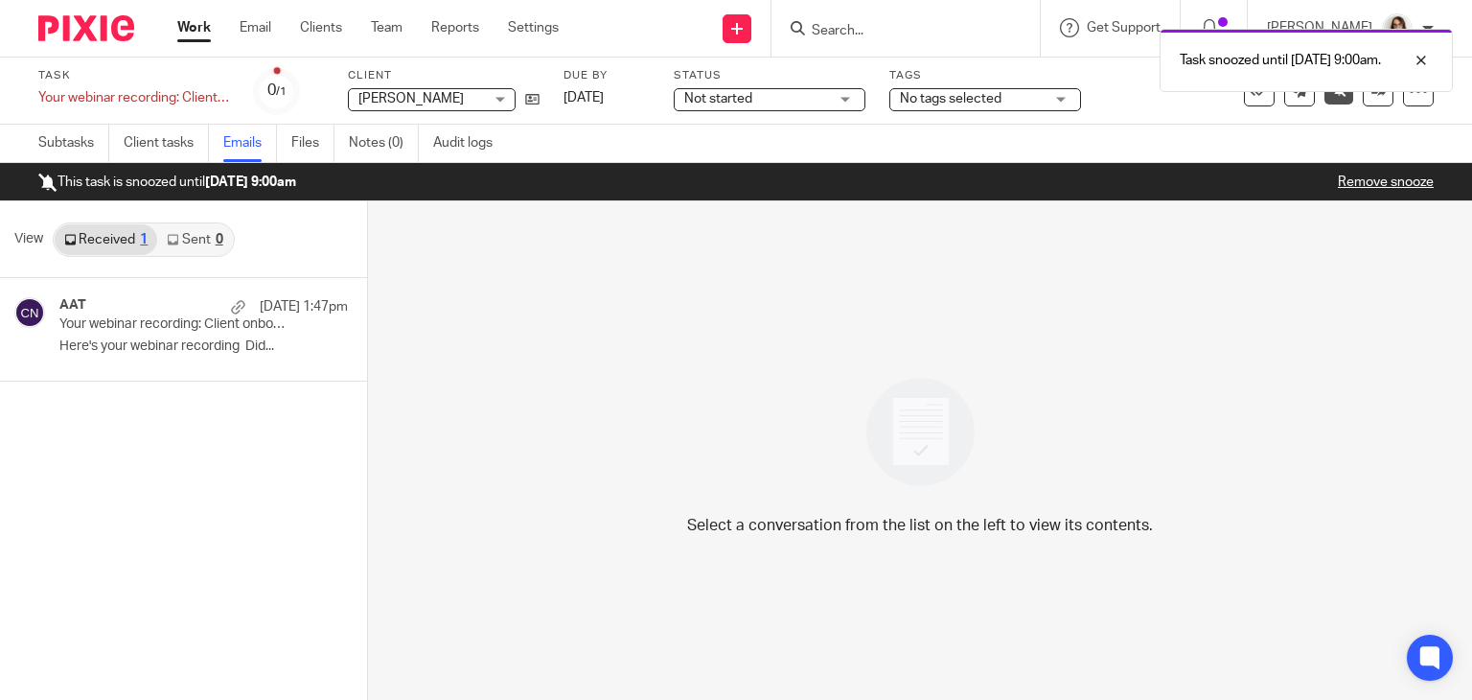
click at [179, 28] on link "Work" at bounding box center [194, 27] width 34 height 19
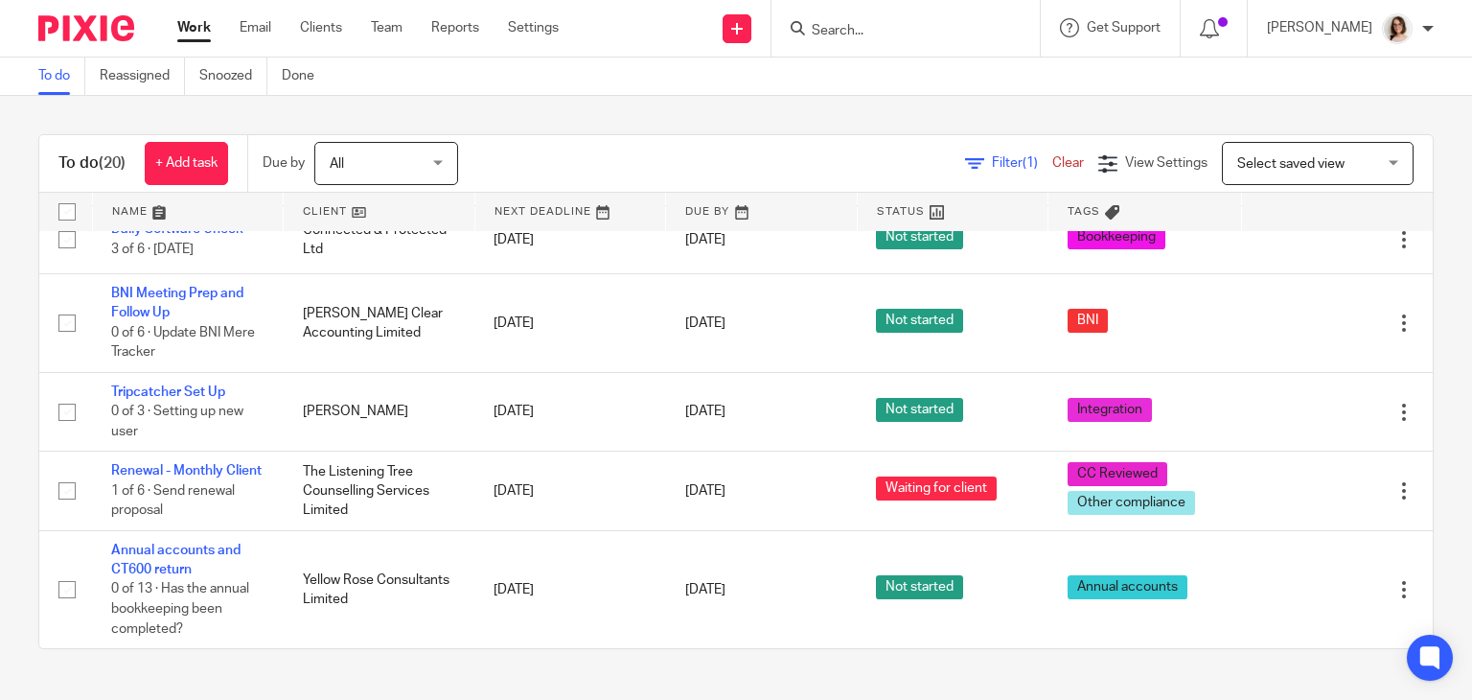
scroll to position [1304, 0]
click at [260, 35] on link "Email" at bounding box center [256, 27] width 32 height 19
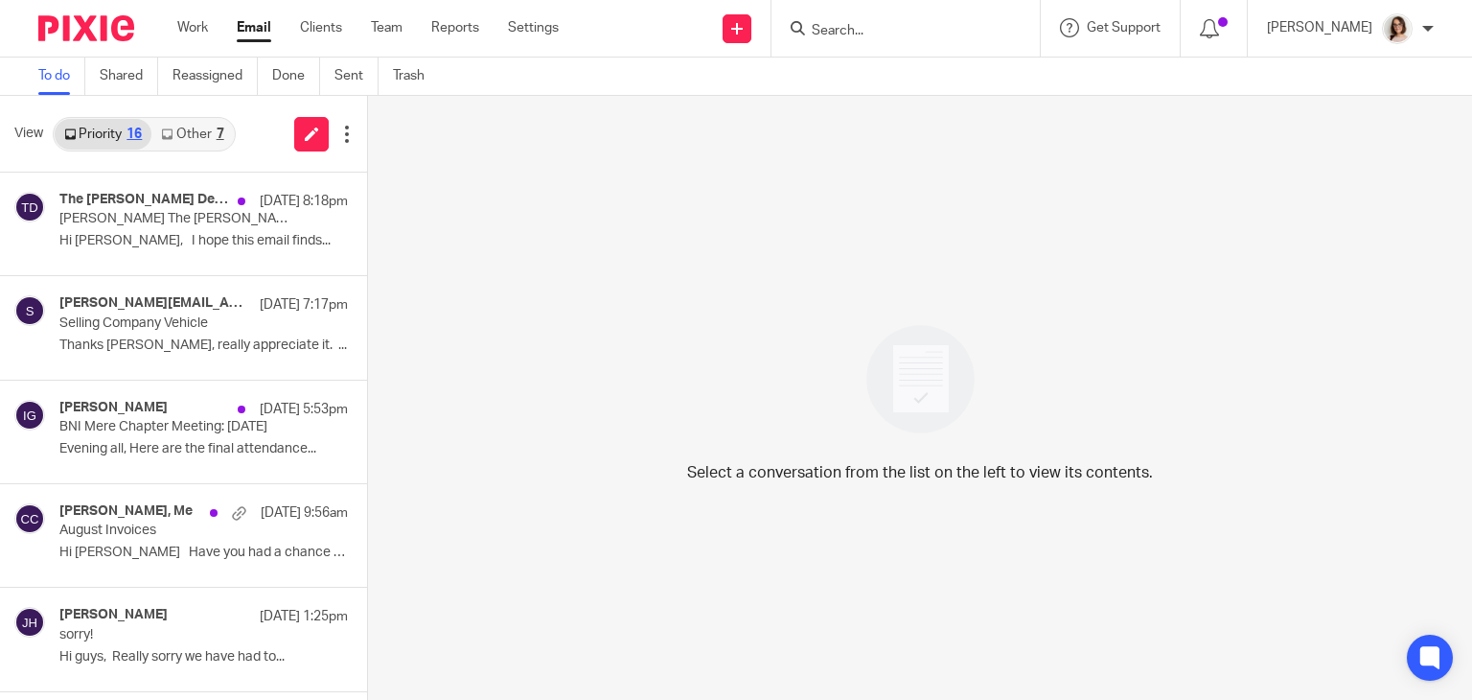
click at [184, 131] on link "Other 7" at bounding box center [191, 134] width 81 height 31
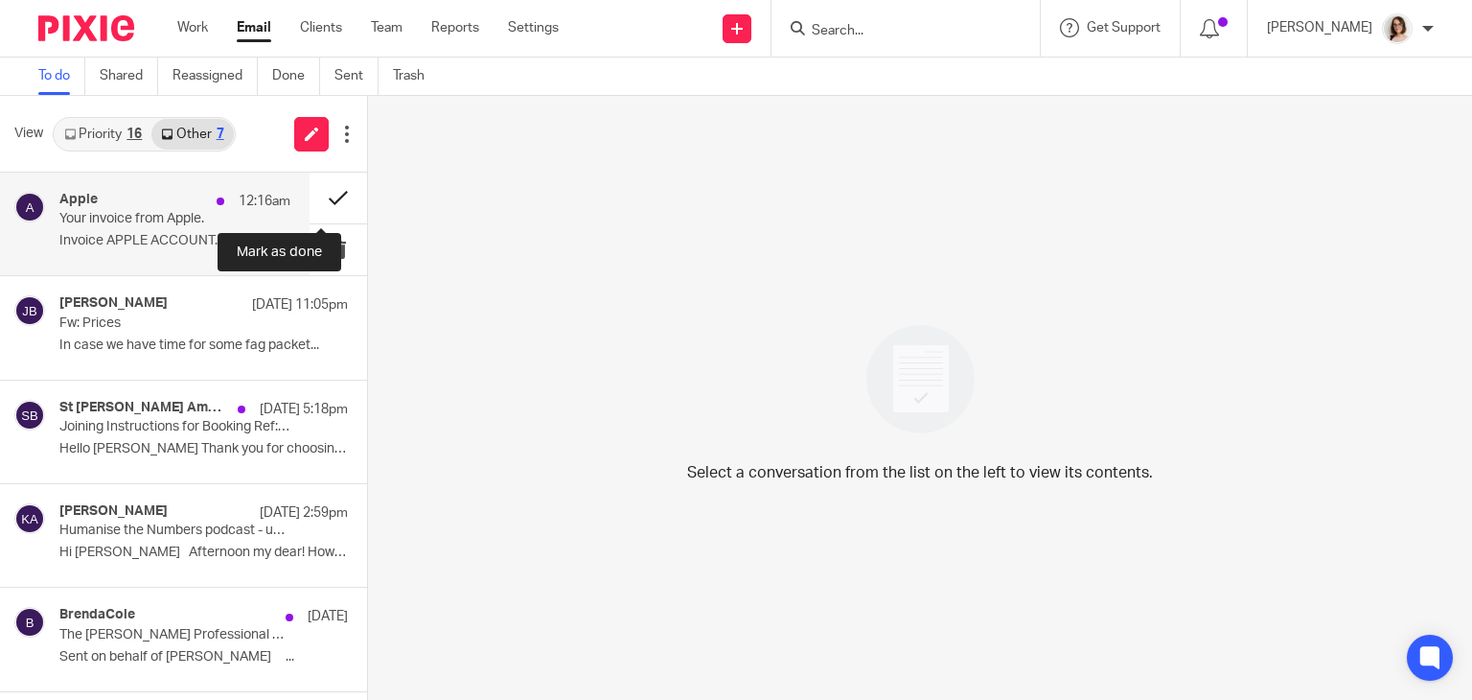
click at [316, 200] on button at bounding box center [339, 198] width 58 height 51
